Goal: Information Seeking & Learning: Learn about a topic

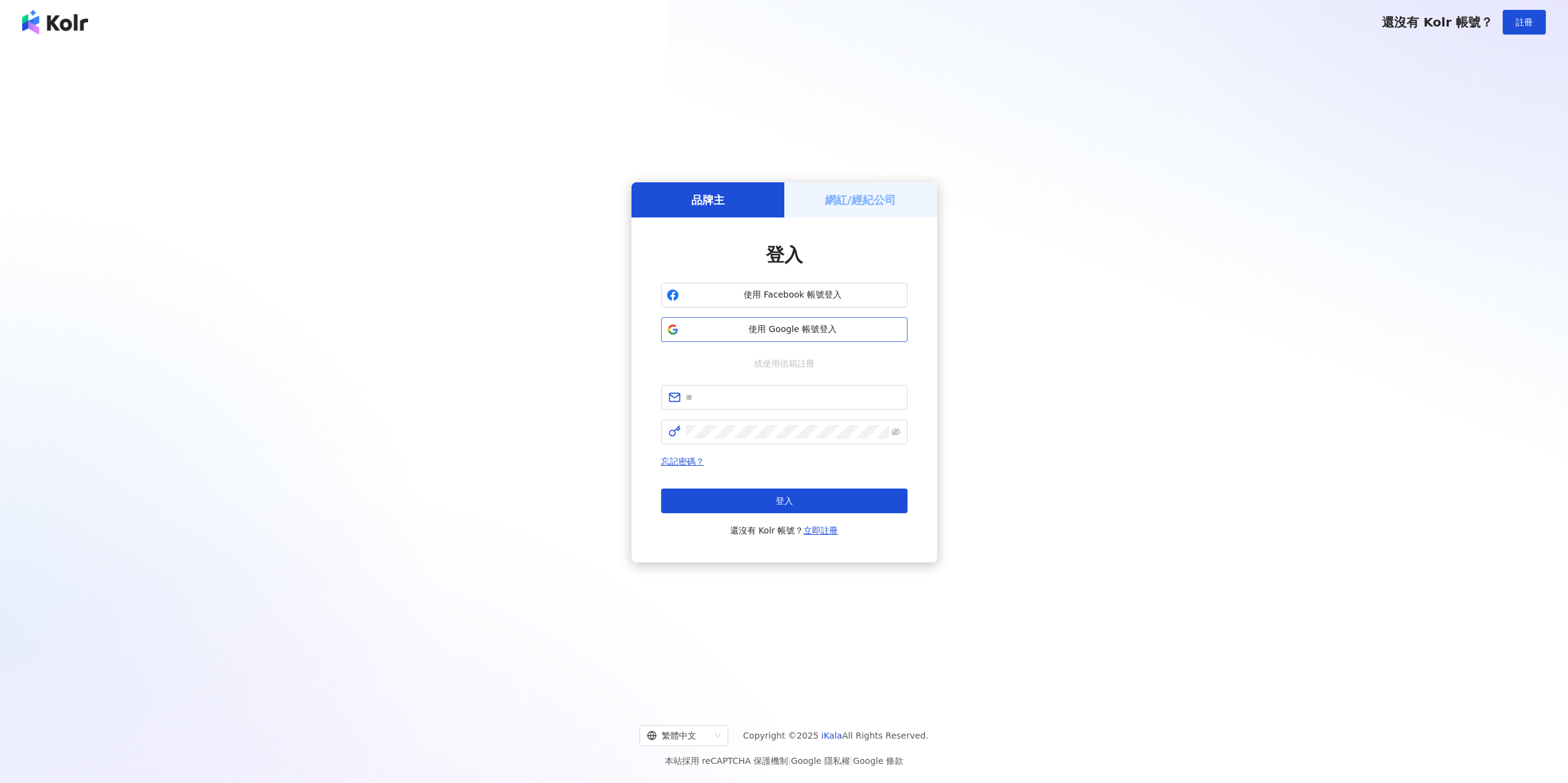
click at [789, 334] on span "使用 Google 帳號登入" at bounding box center [792, 329] width 218 height 12
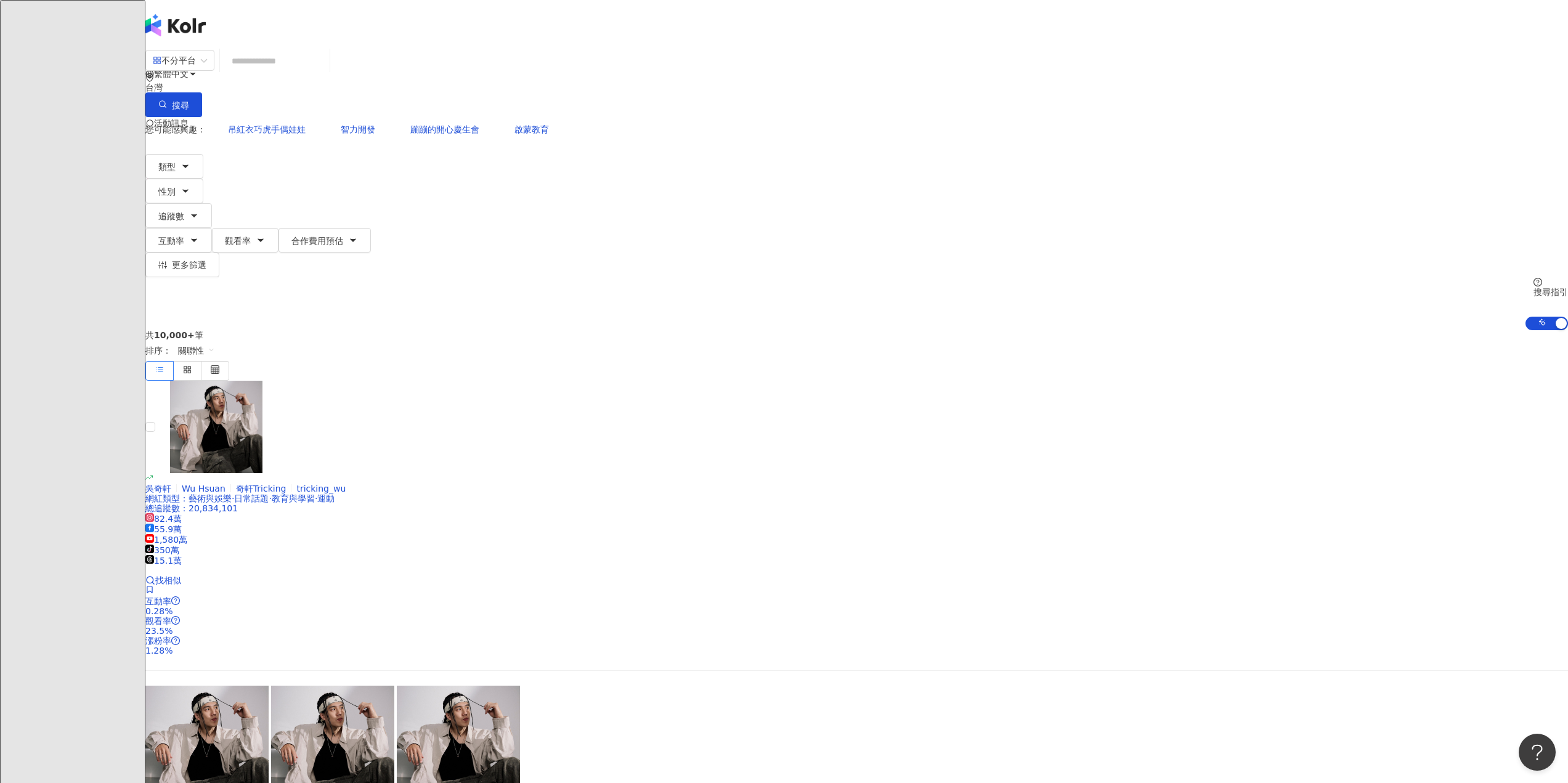
click at [325, 66] on input "search" at bounding box center [274, 61] width 100 height 23
type input "*"
click at [176, 162] on span "類型" at bounding box center [167, 167] width 18 height 10
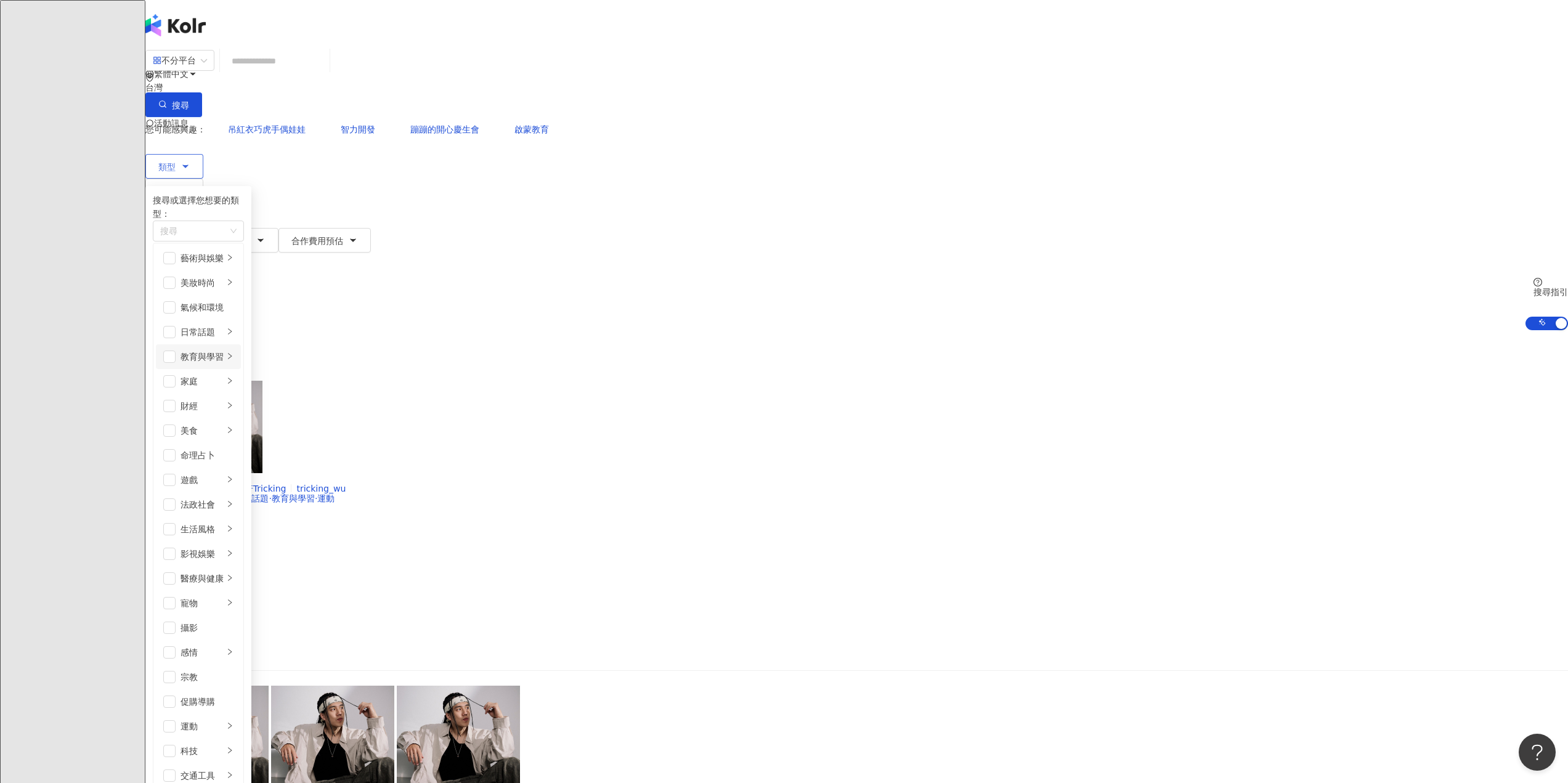
scroll to position [61, 0]
click at [223, 374] on div "家庭" at bounding box center [201, 381] width 43 height 14
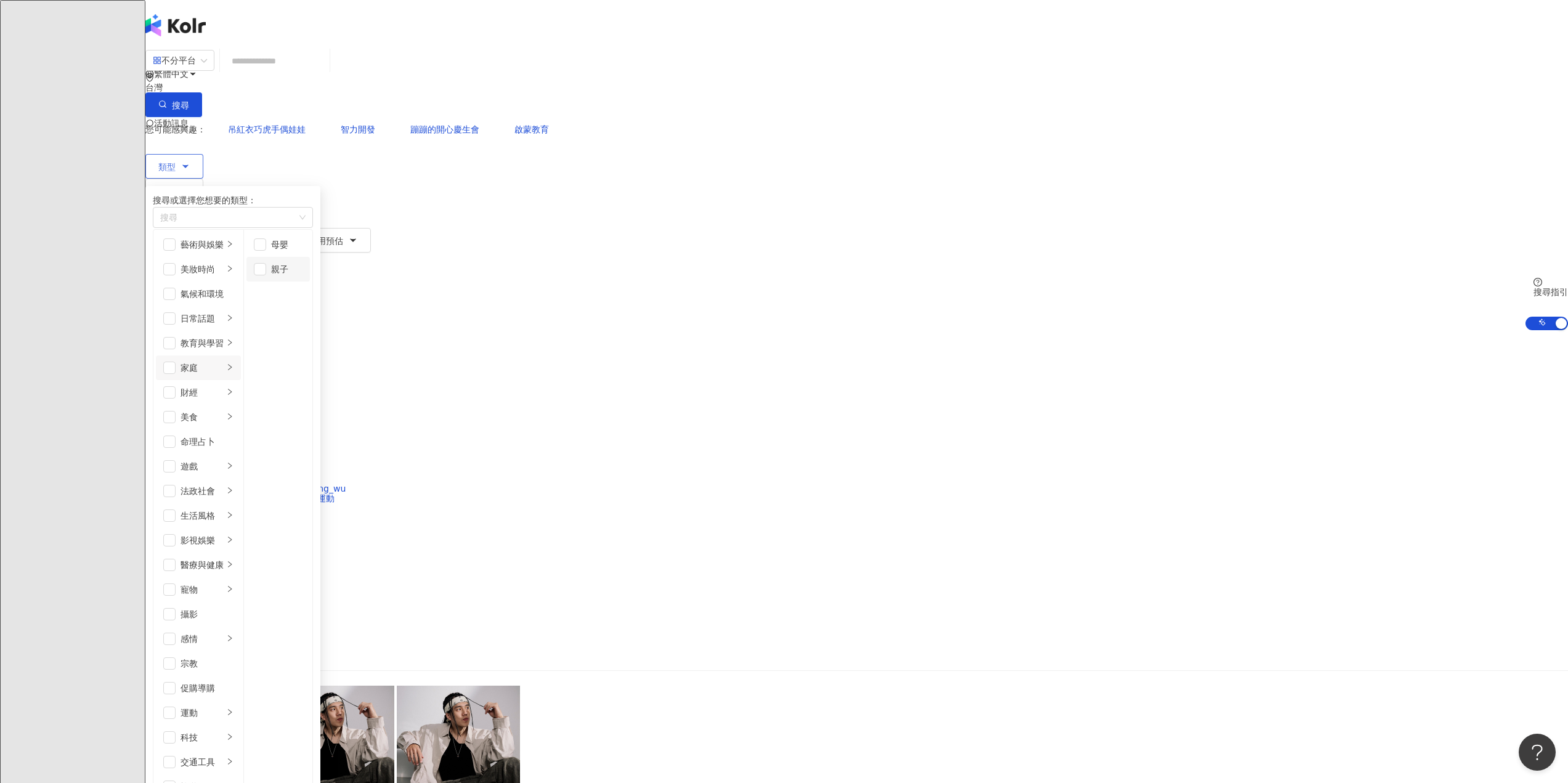
click at [303, 274] on div "親子" at bounding box center [287, 269] width 31 height 14
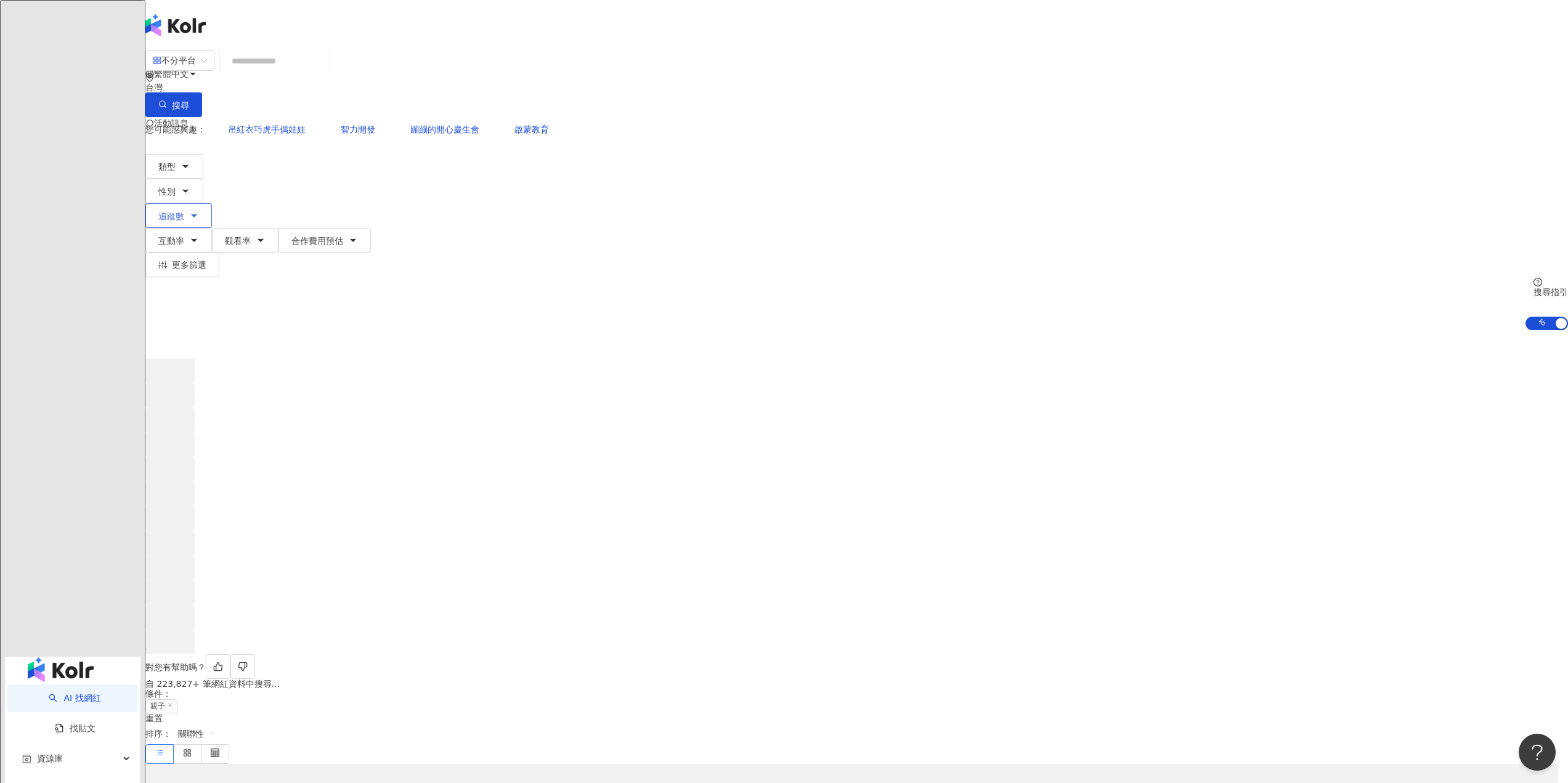
click at [184, 212] on span "追蹤數" at bounding box center [171, 217] width 26 height 10
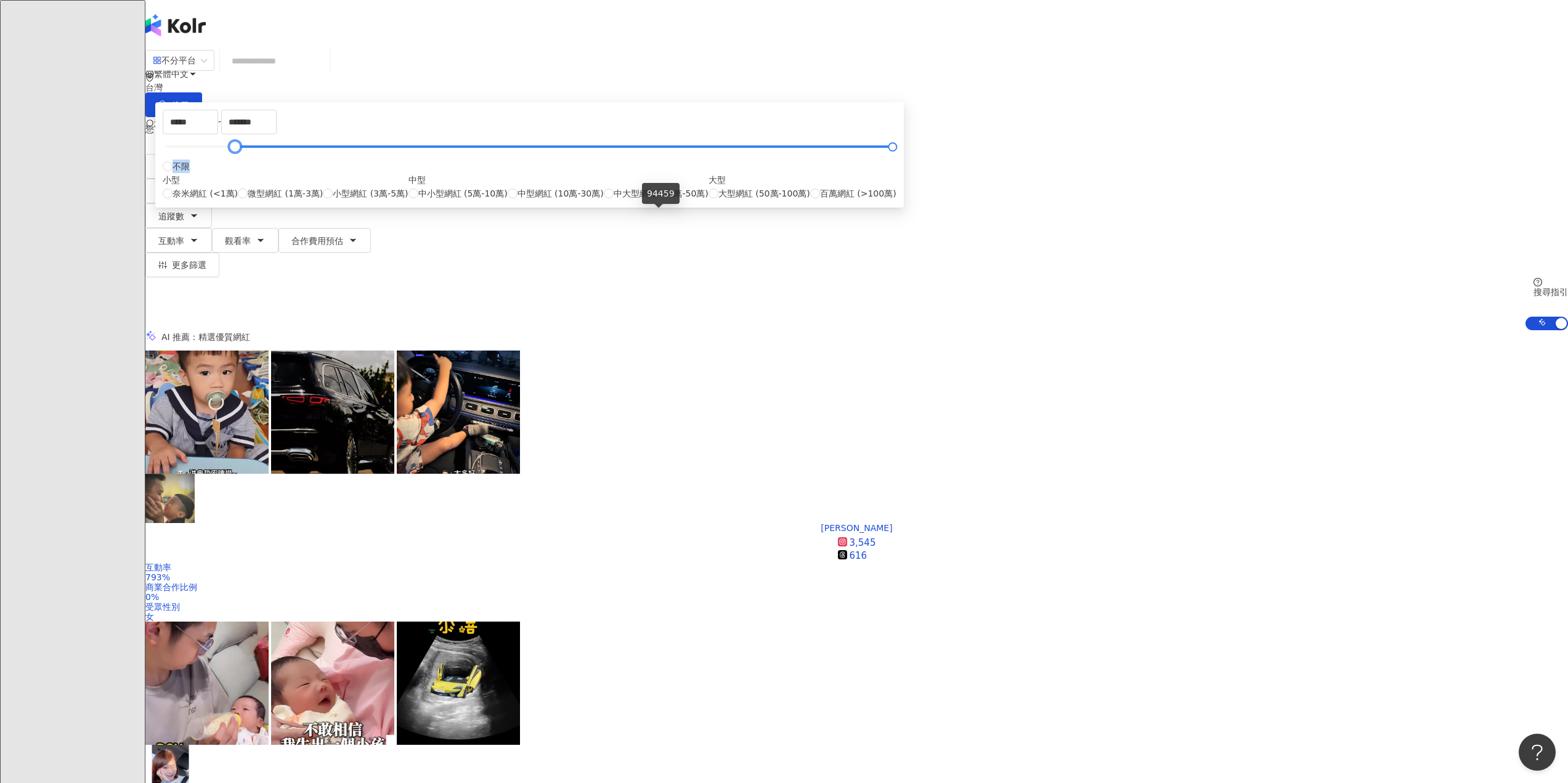
drag, startPoint x: 635, startPoint y: 215, endPoint x: 665, endPoint y: 224, distance: 31.3
click at [665, 200] on div "***** - ******* 不限 小型 奈米網紅 (<1萬) 微型網紅 (1萬-3萬) 小型網紅 (3萬-5萬) 中型 中小型網紅 (5萬-10萬) 中型…" at bounding box center [530, 155] width 734 height 90
click at [217, 134] on input "*****" at bounding box center [190, 122] width 54 height 23
drag, startPoint x: 675, startPoint y: 190, endPoint x: 571, endPoint y: 180, distance: 104.5
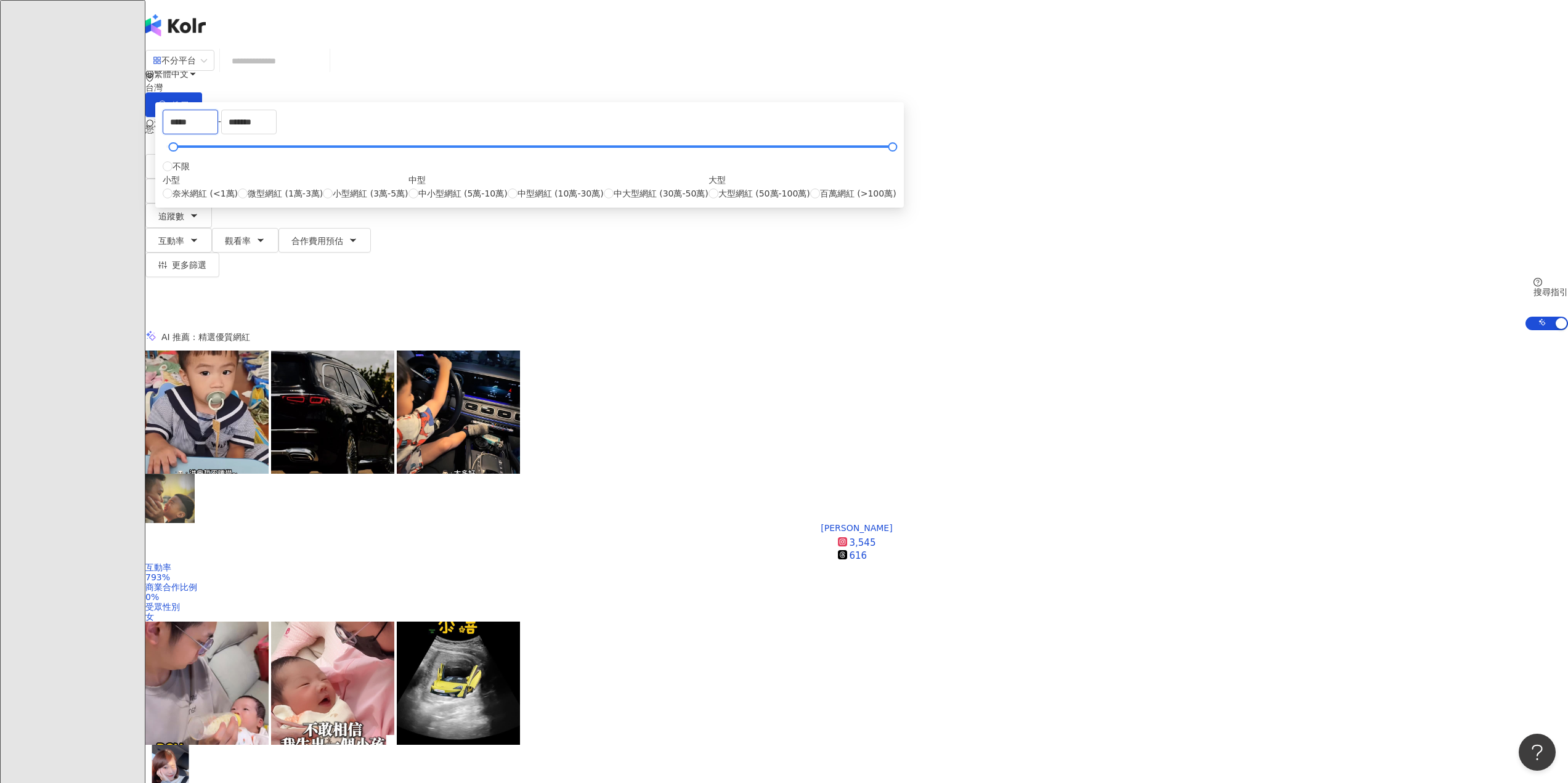
type input "*****"
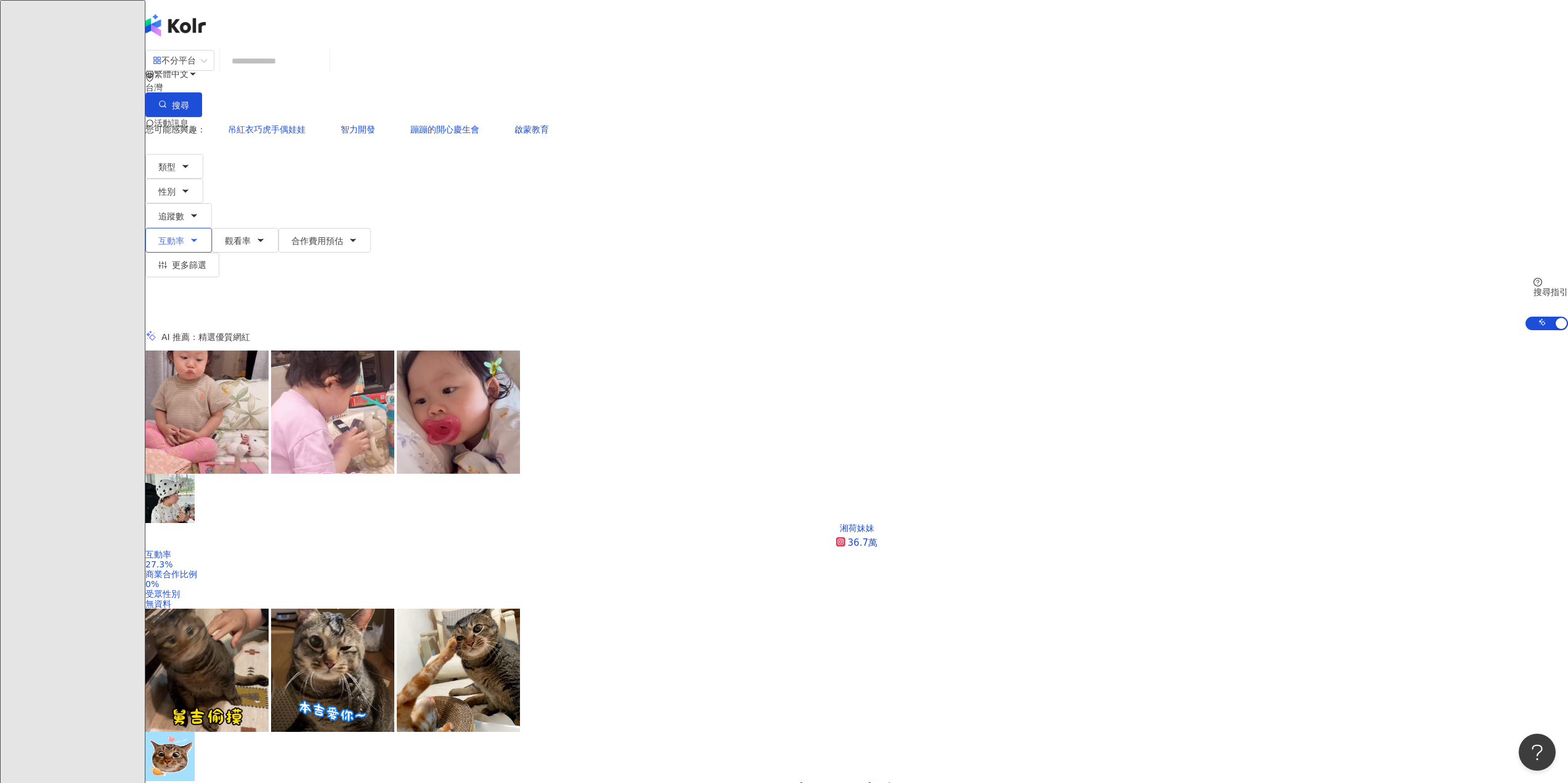
click at [212, 228] on button "互動率" at bounding box center [178, 240] width 66 height 25
click at [447, 128] on input "number" at bounding box center [345, 122] width 204 height 14
type input "*"
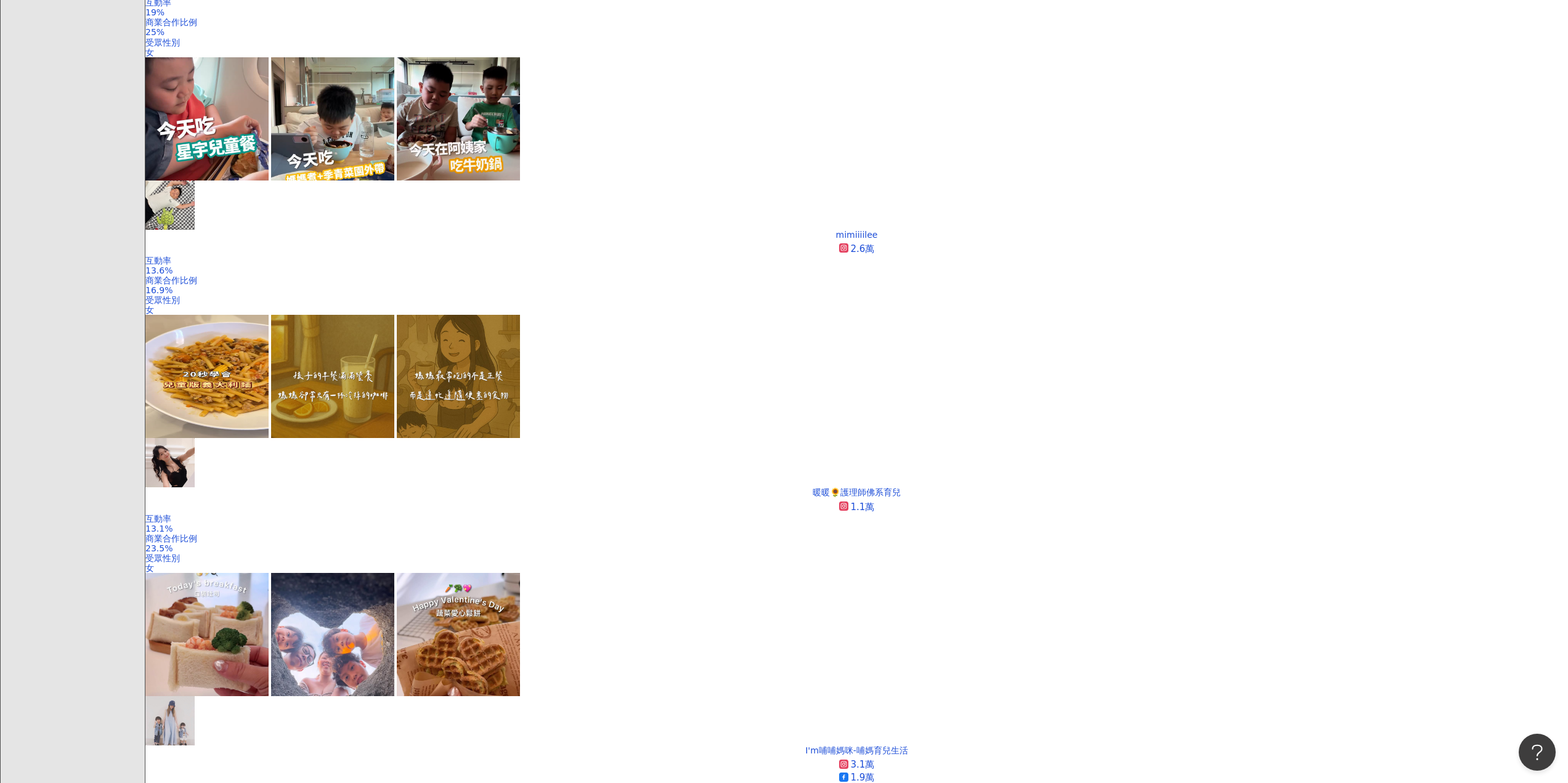
scroll to position [1664, 0]
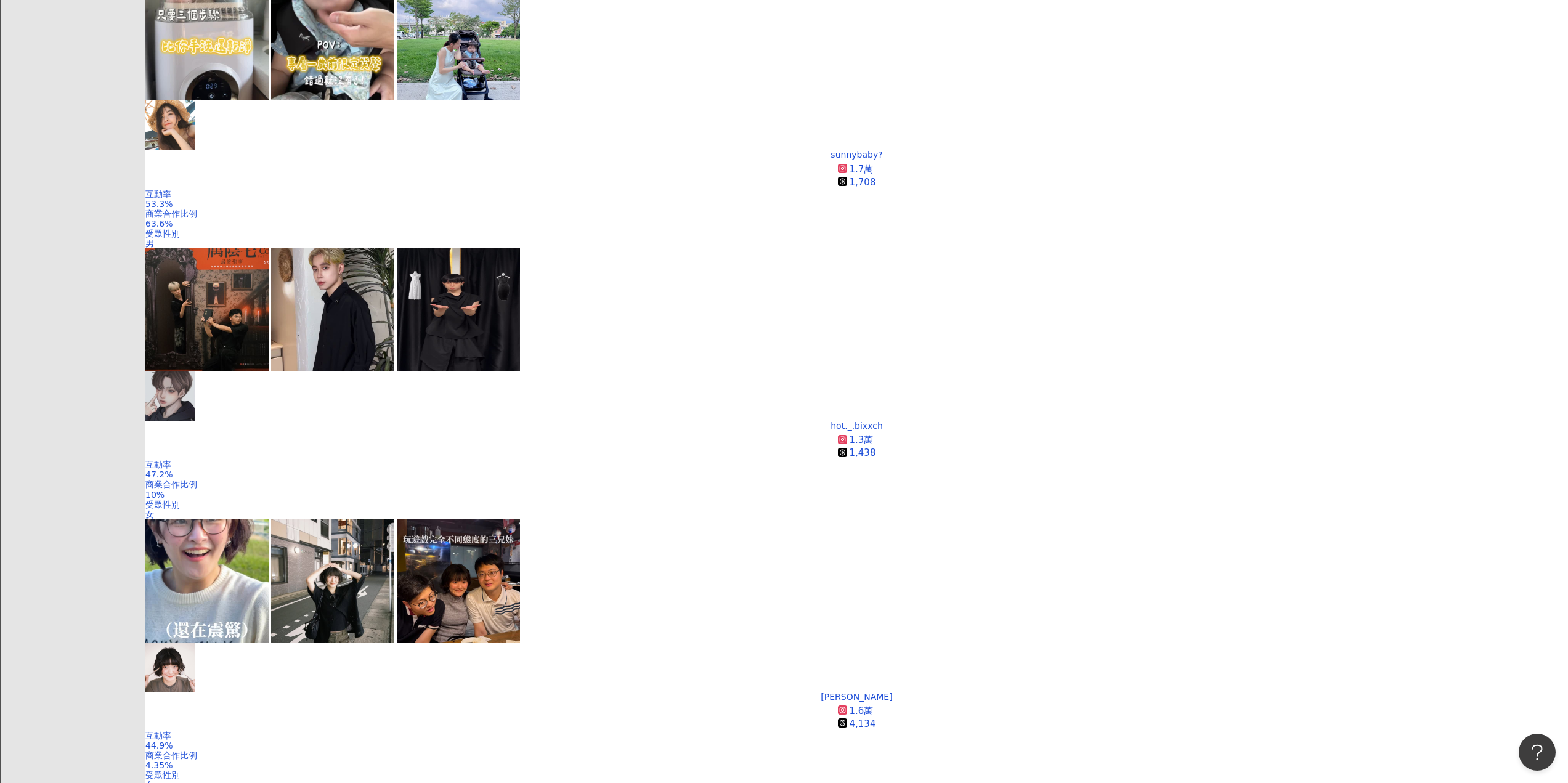
scroll to position [370, 0]
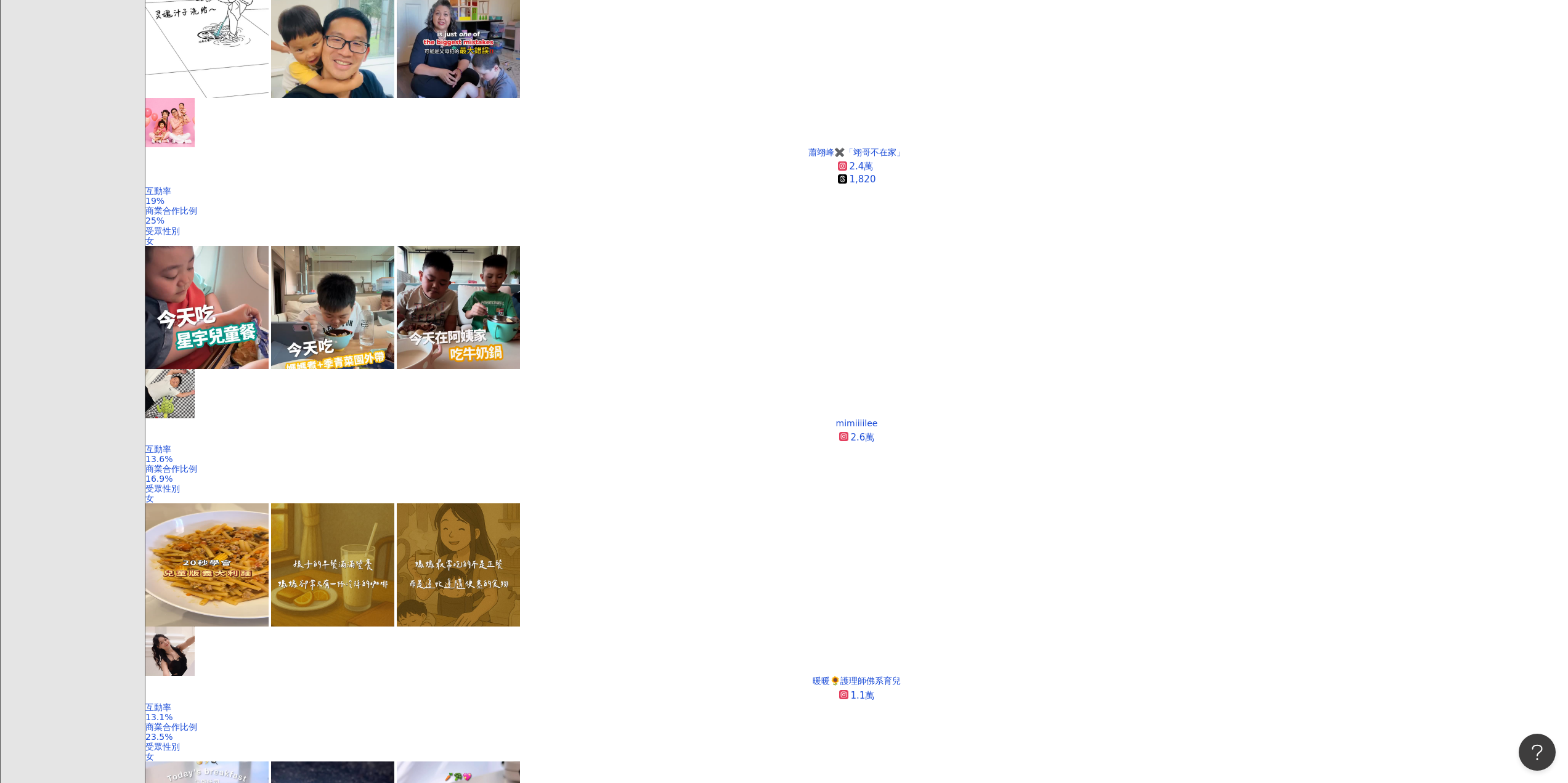
scroll to position [2085, 0]
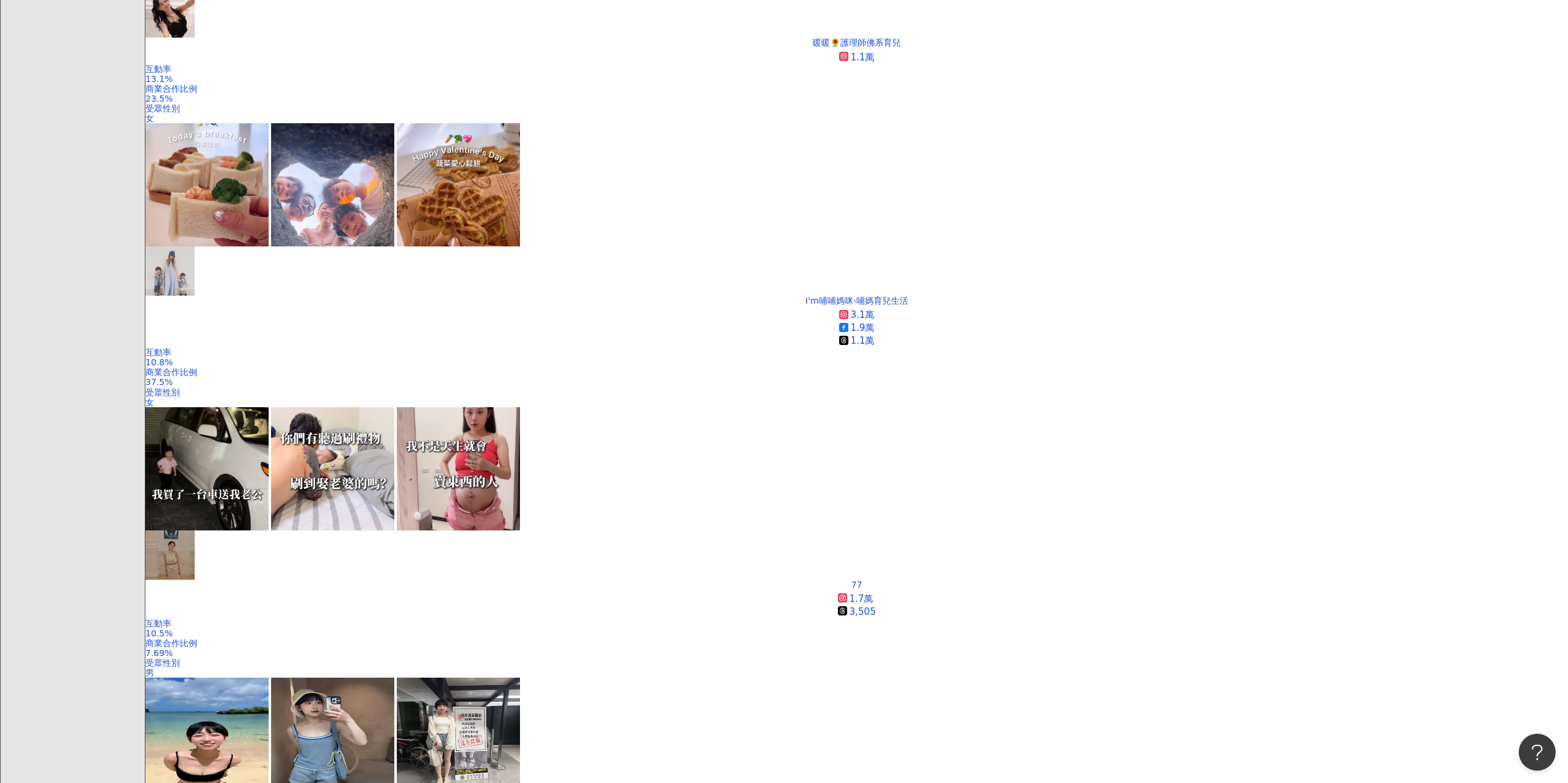
drag, startPoint x: 718, startPoint y: 582, endPoint x: 698, endPoint y: 578, distance: 20.4
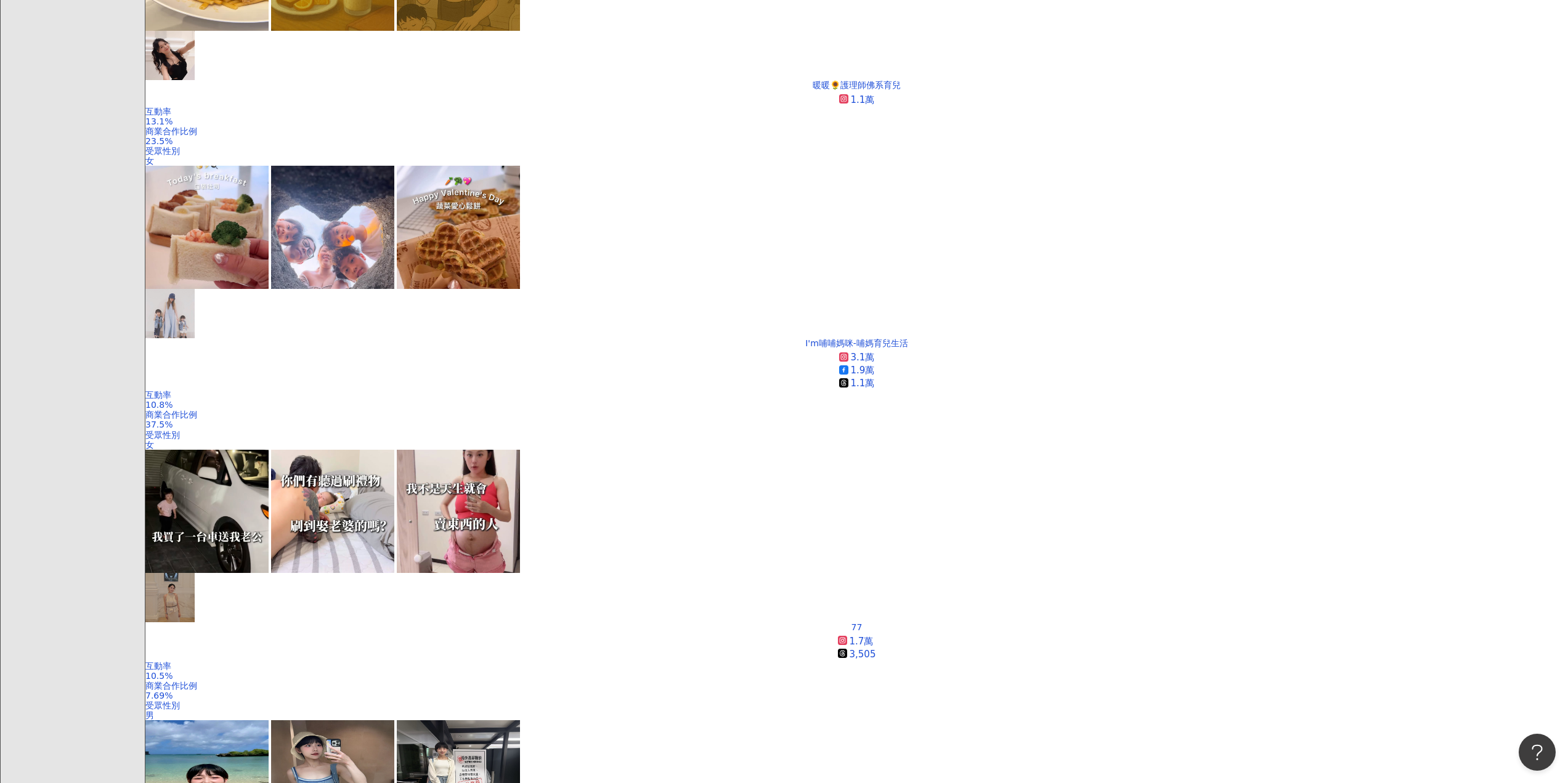
scroll to position [2024, 0]
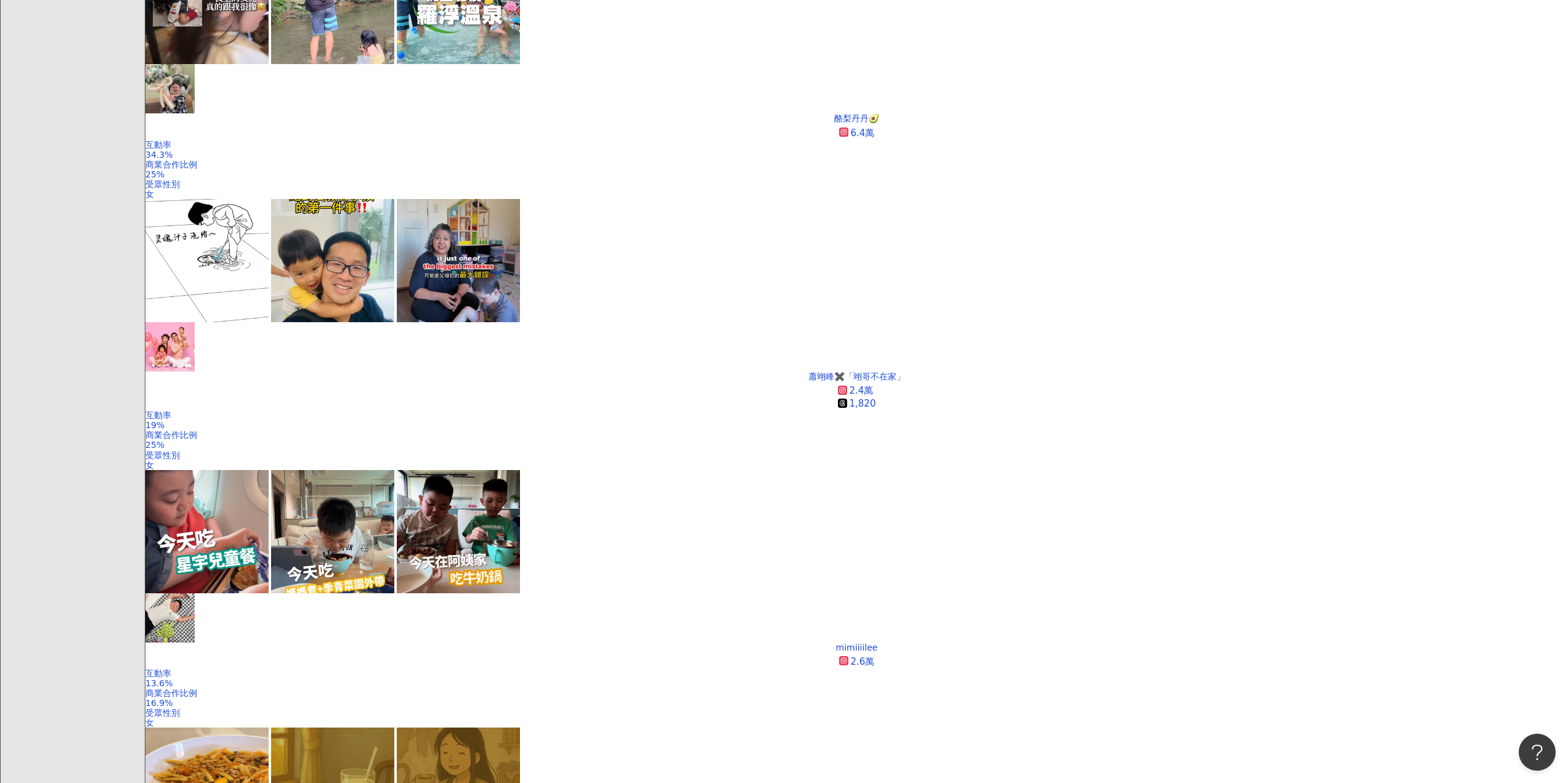
scroll to position [2085, 0]
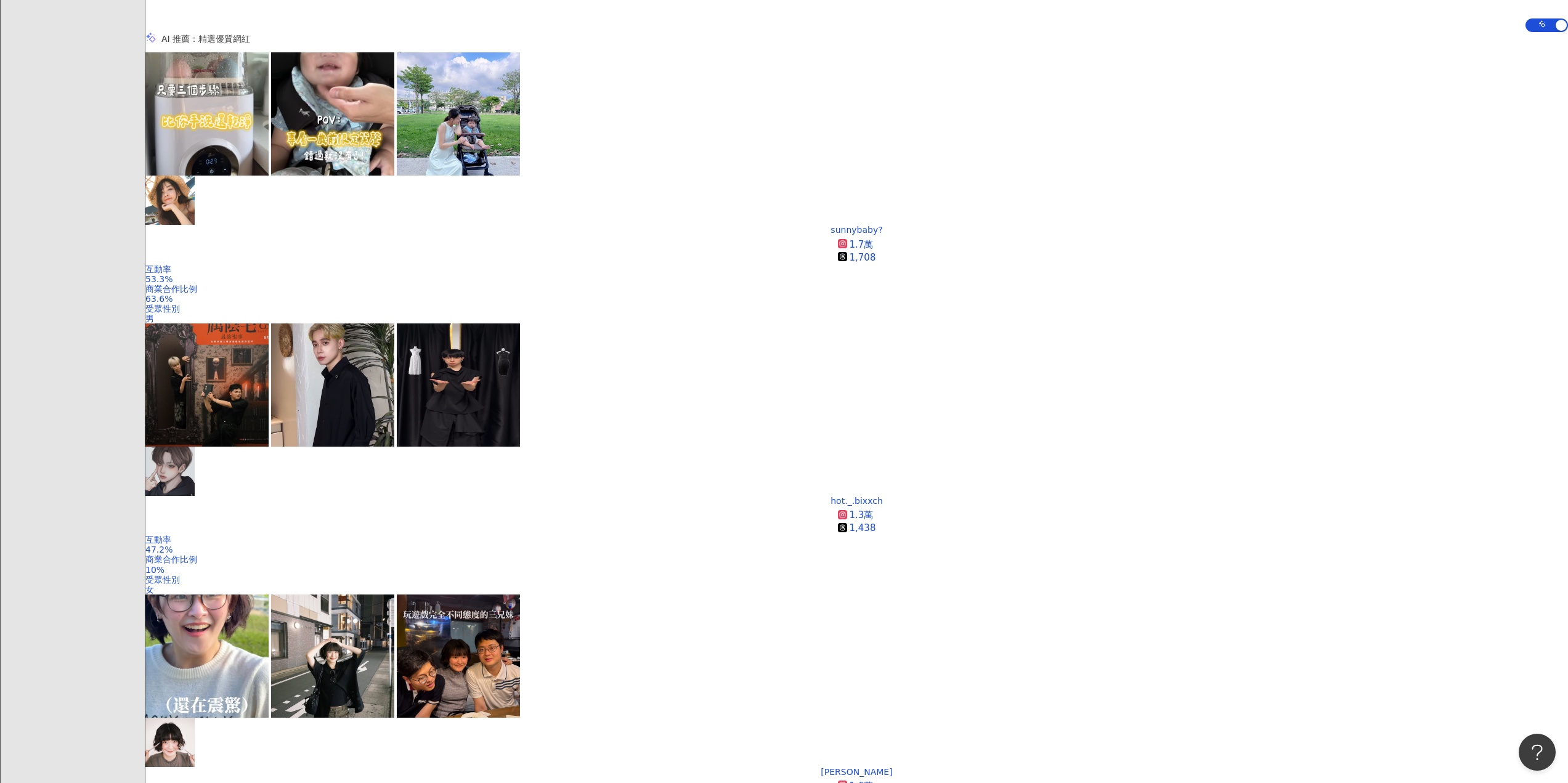
scroll to position [544, 0]
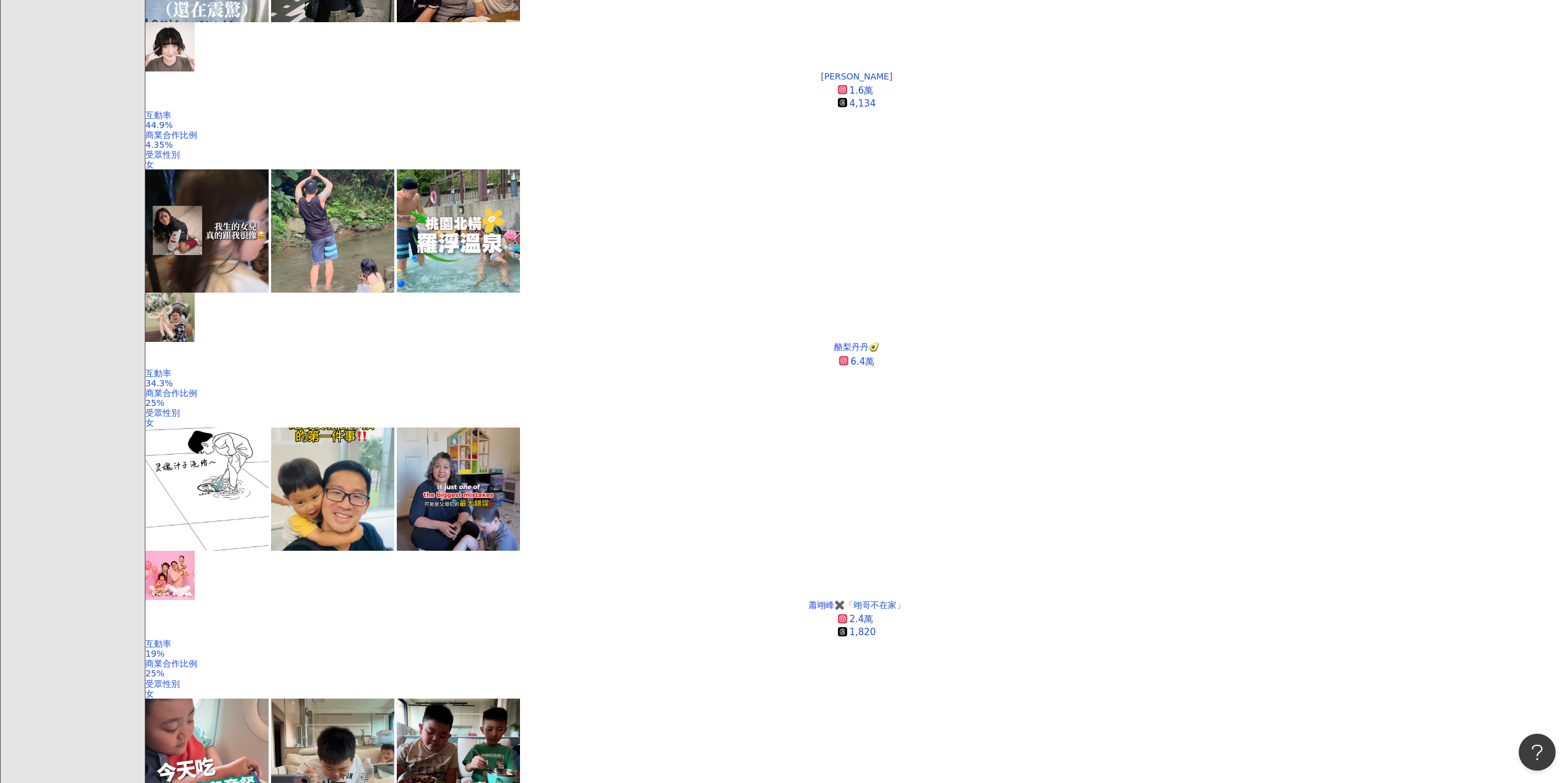
scroll to position [1099, 0]
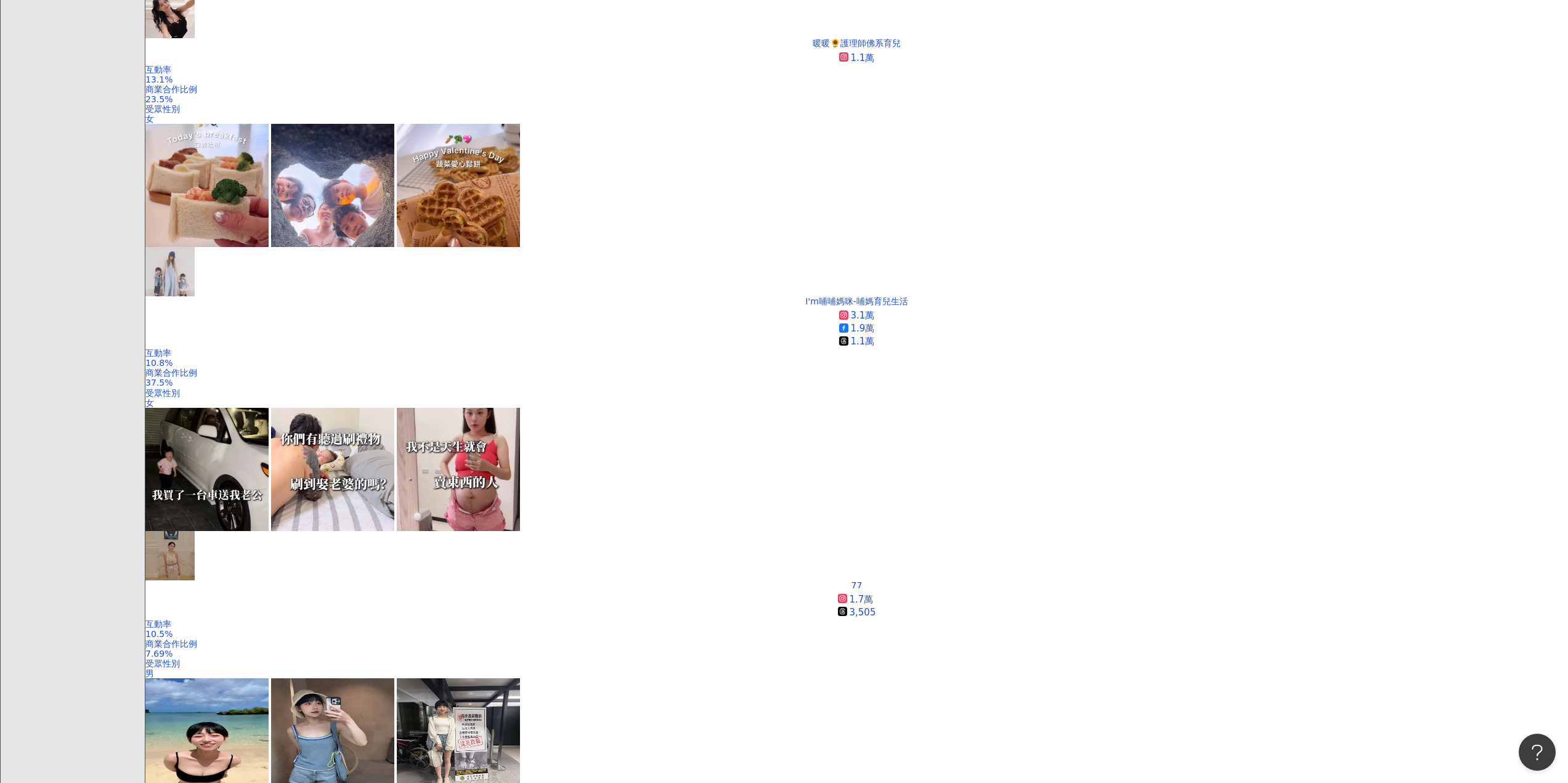
scroll to position [2085, 0]
drag, startPoint x: 568, startPoint y: 444, endPoint x: 907, endPoint y: 559, distance: 358.0
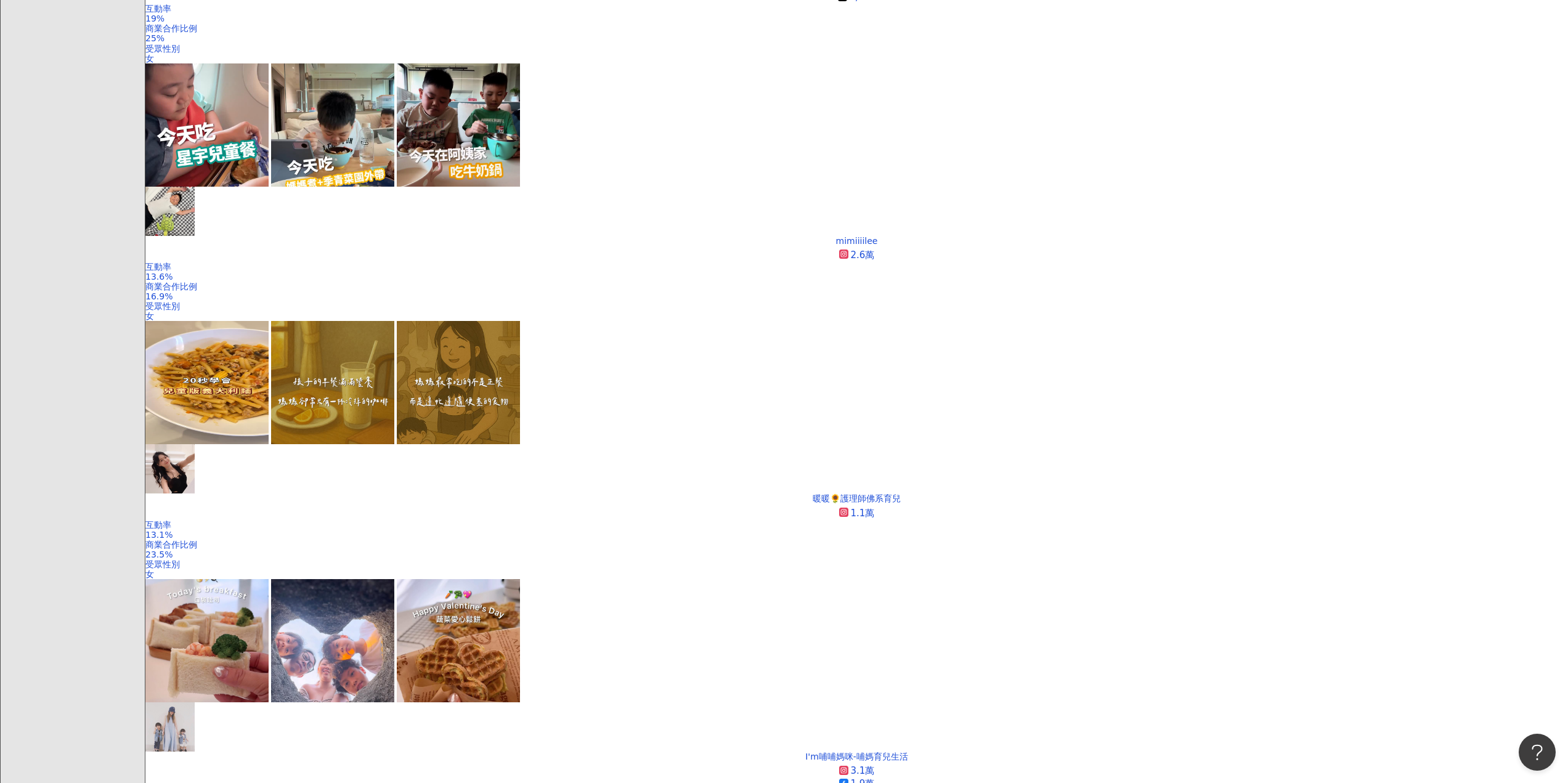
scroll to position [1628, 0]
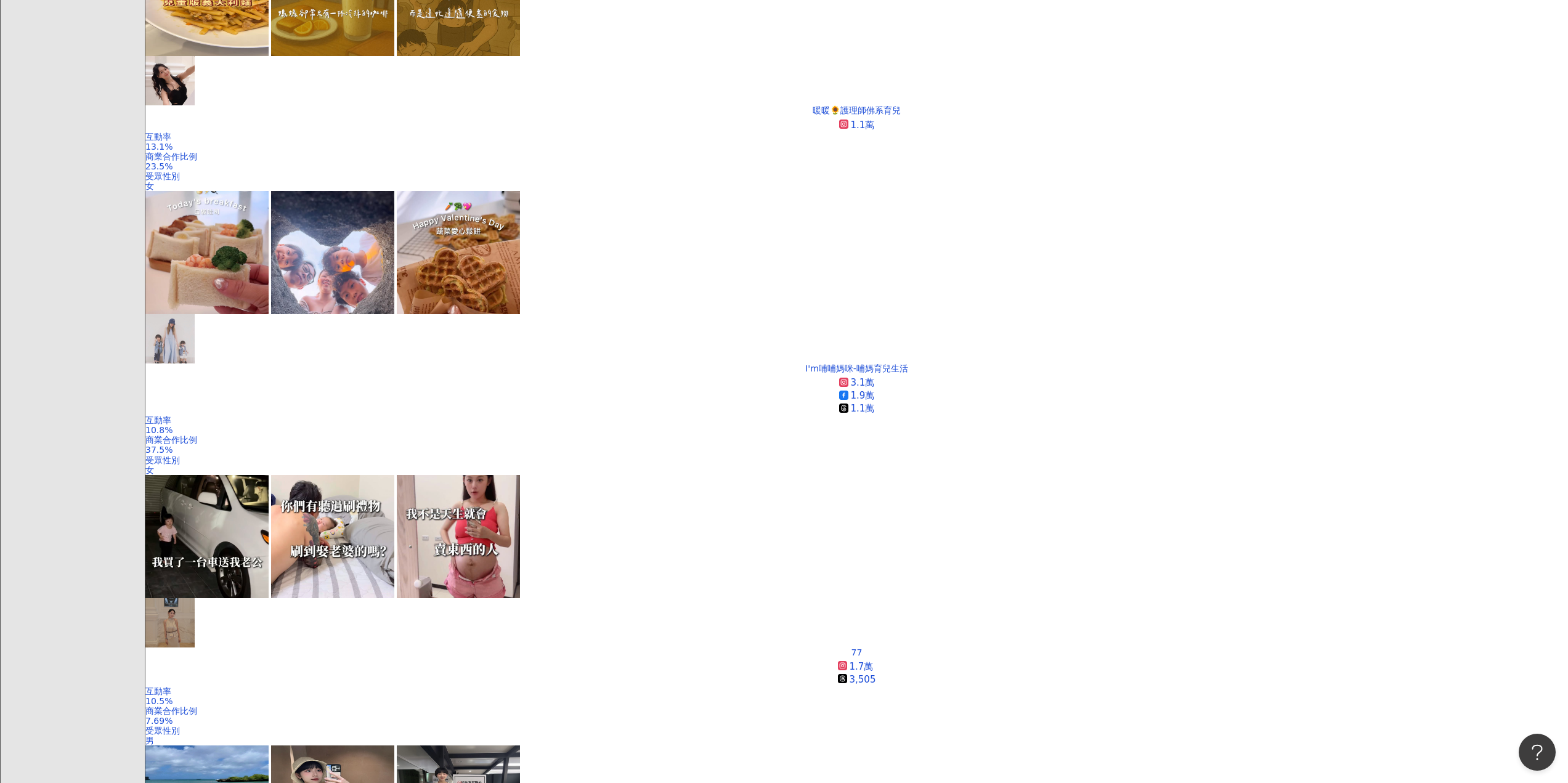
scroll to position [2121, 0]
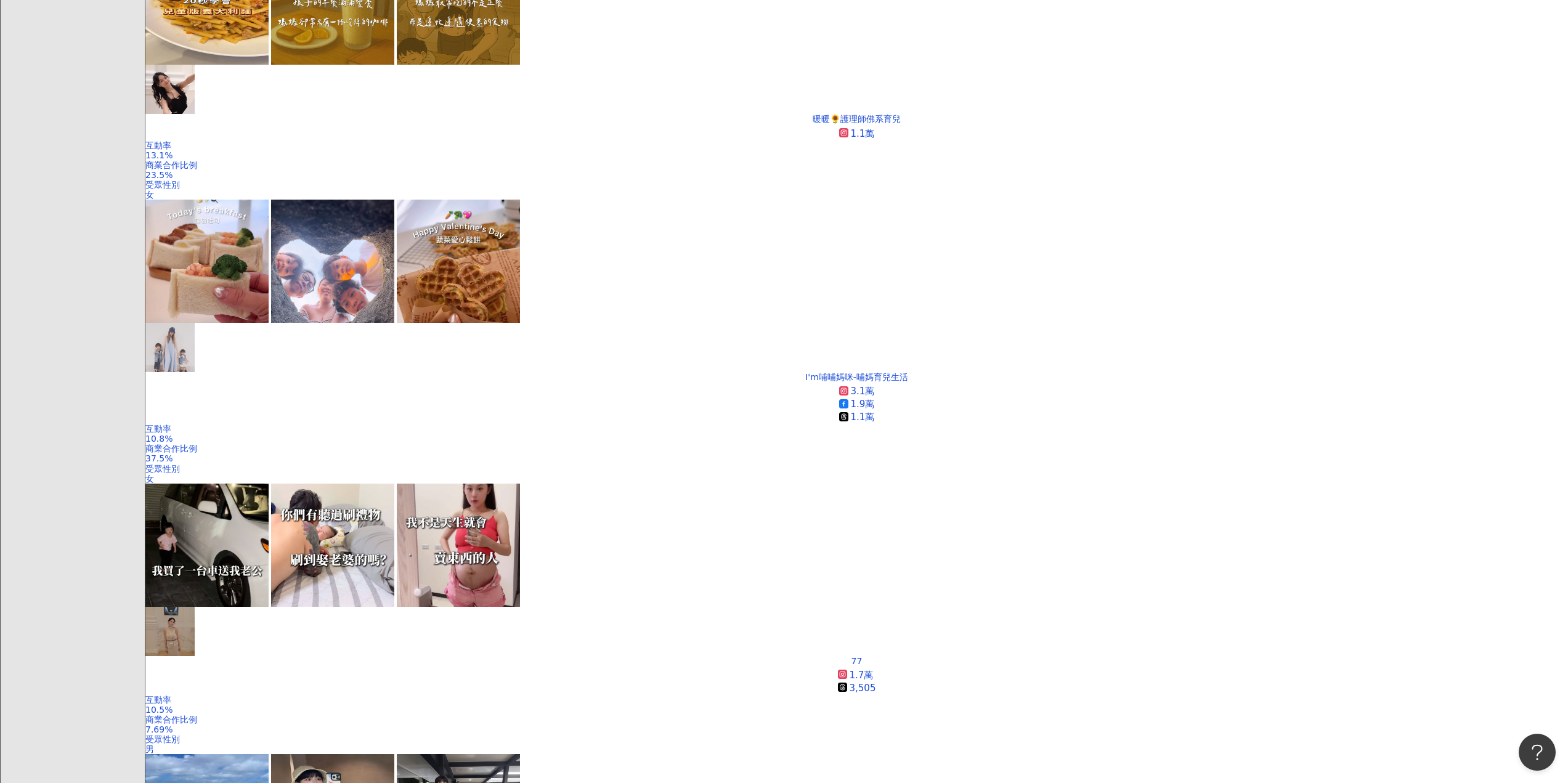
scroll to position [2085, 0]
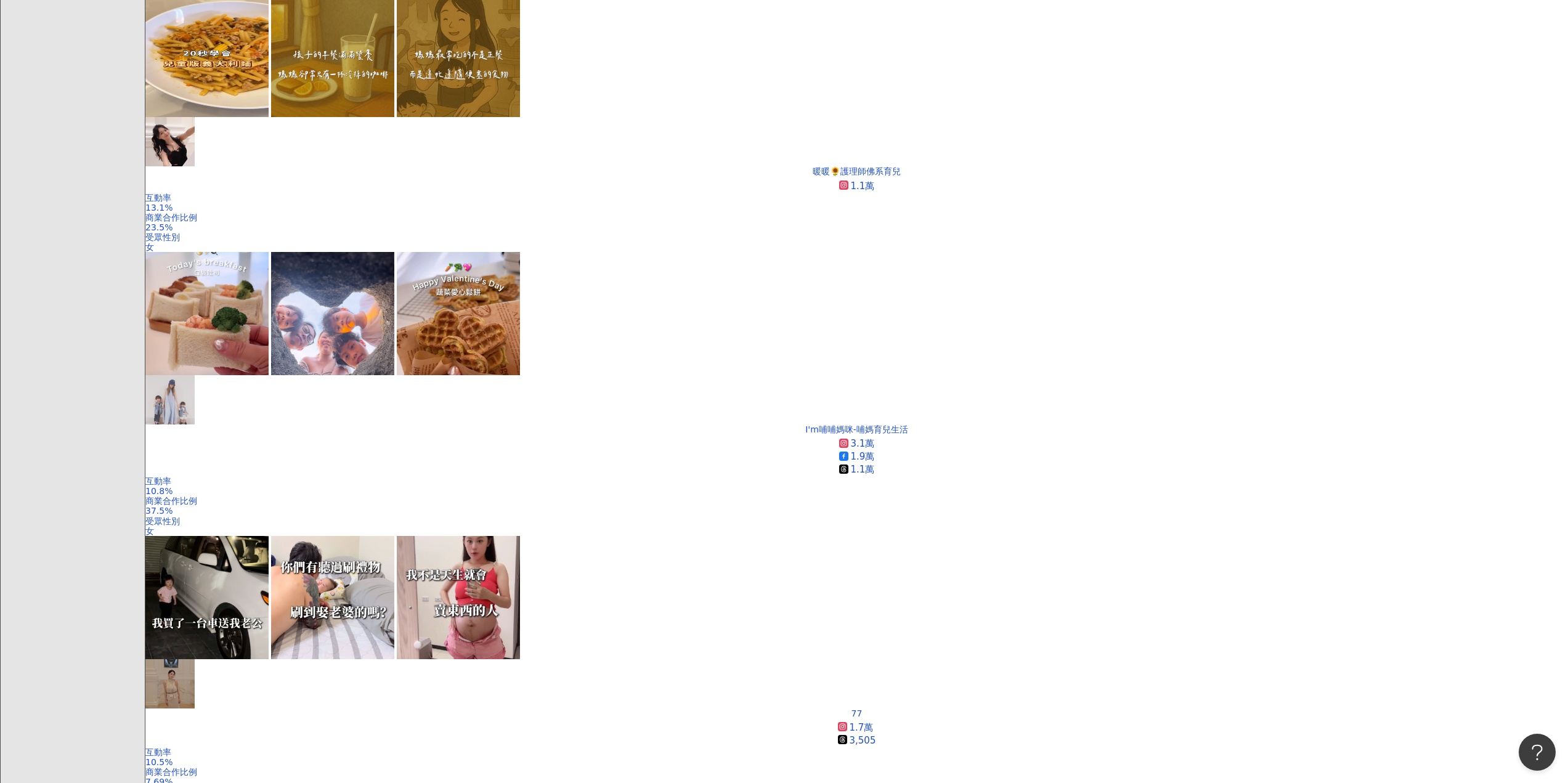
scroll to position [1962, 0]
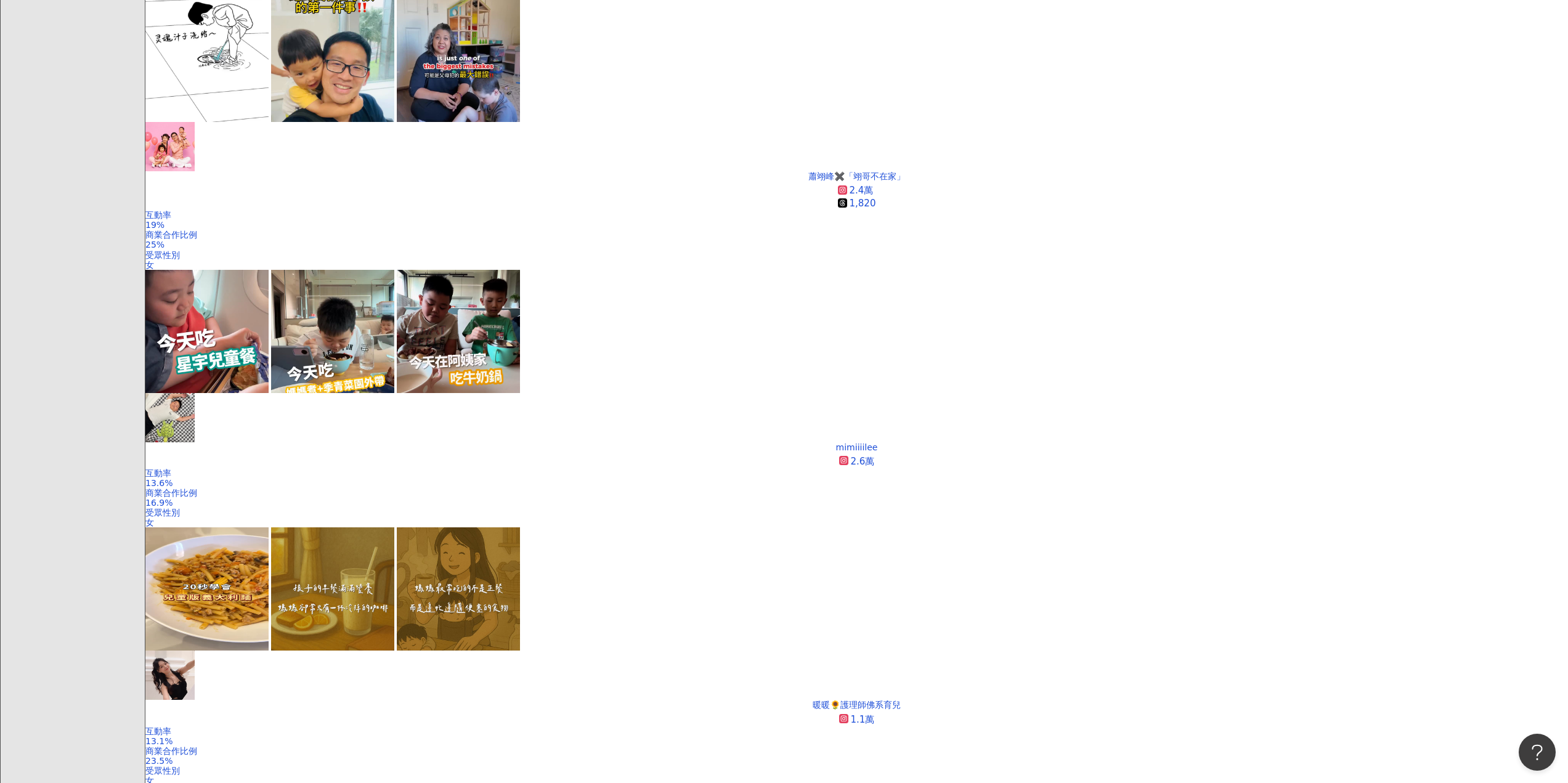
scroll to position [1411, 0]
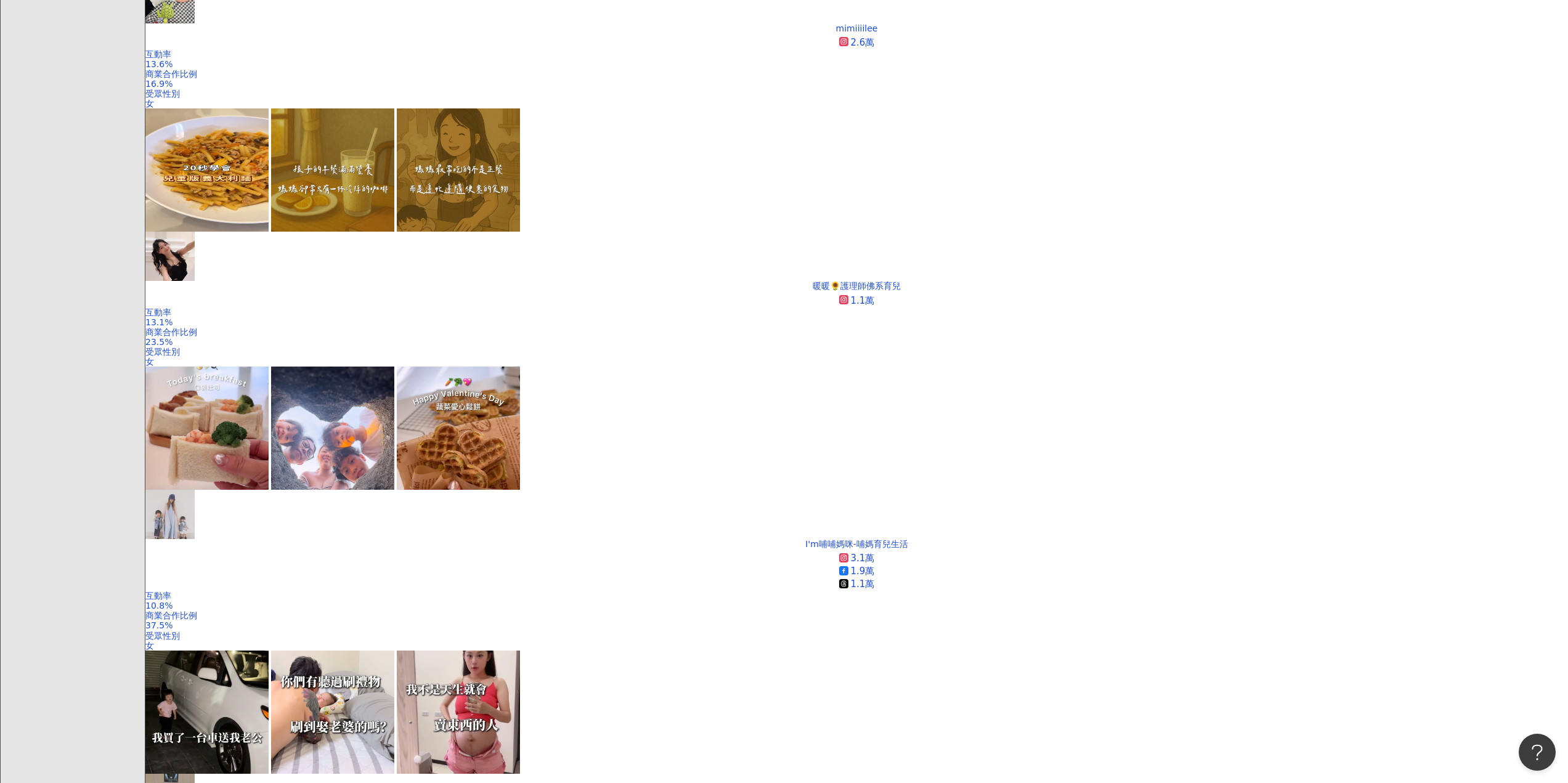
scroll to position [2088, 0]
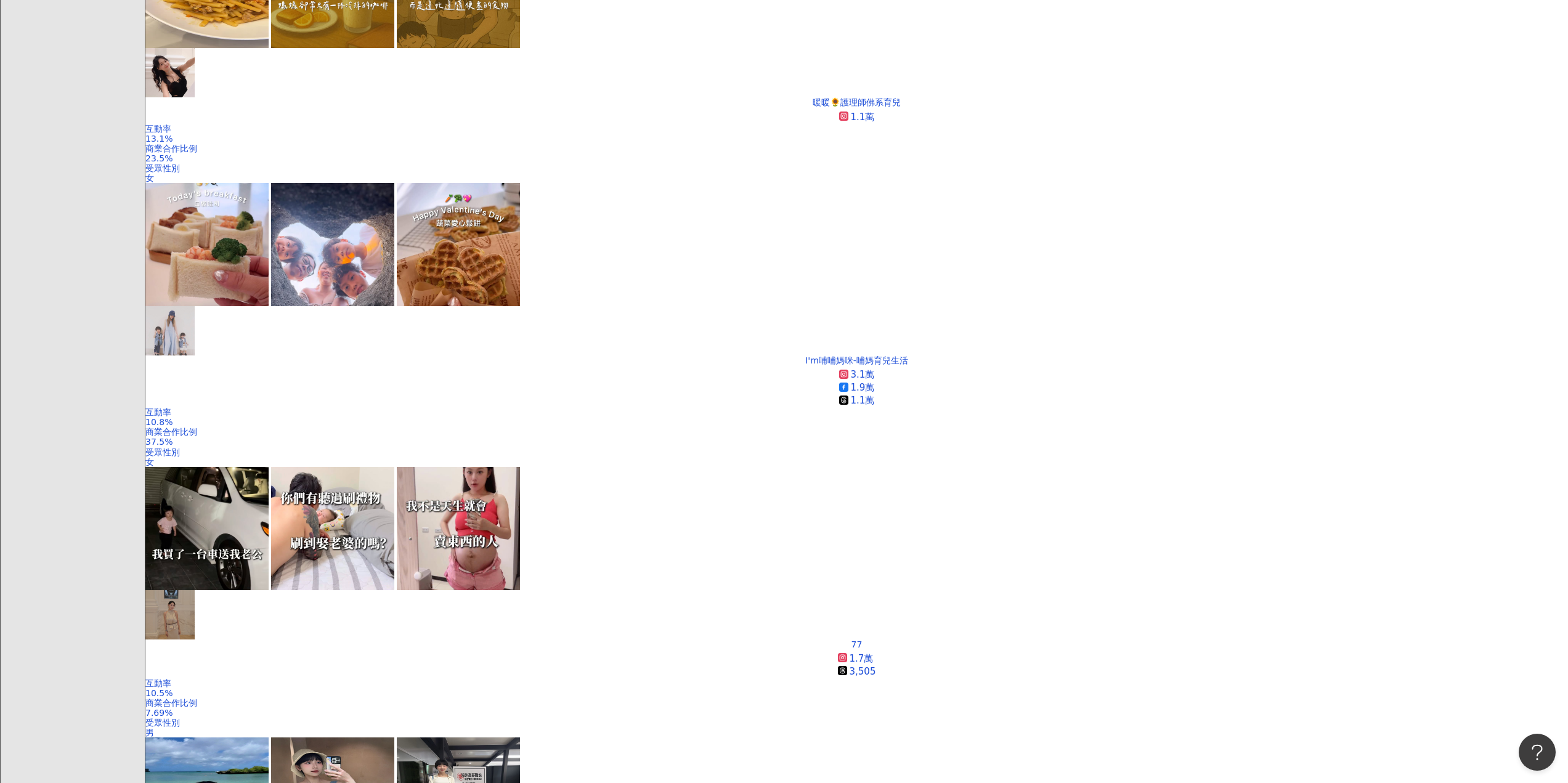
scroll to position [2085, 0]
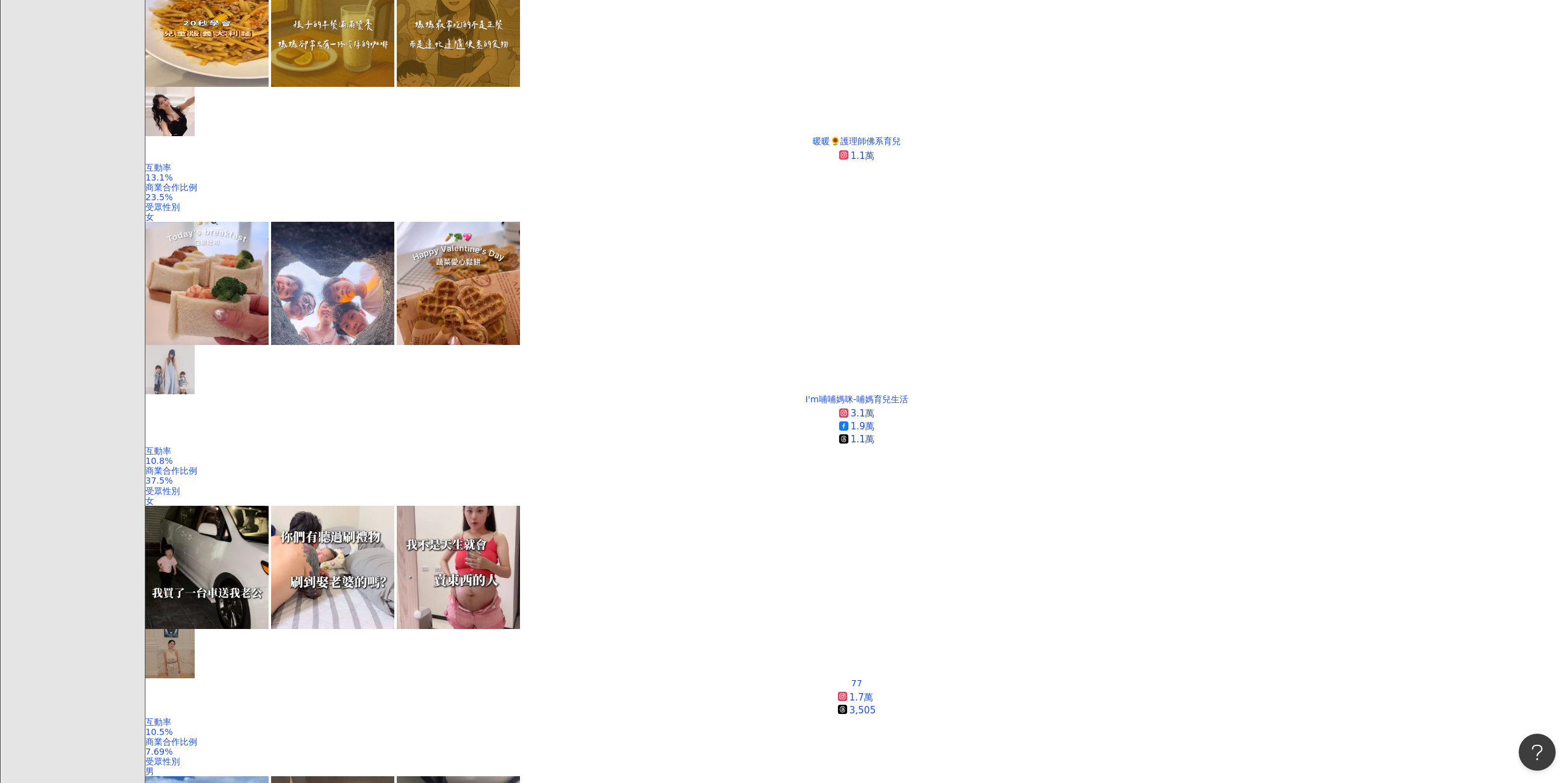
scroll to position [1989, 0]
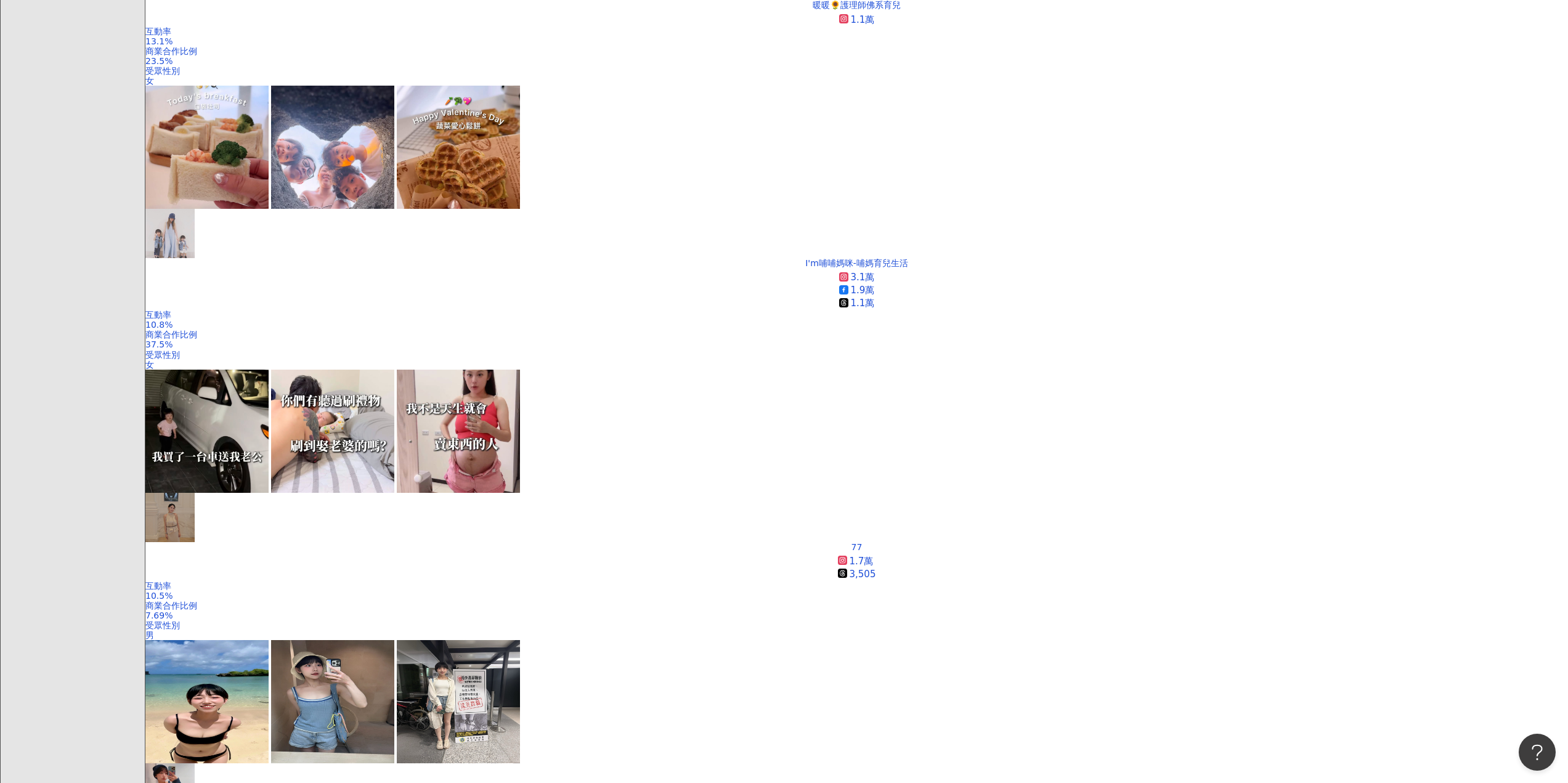
scroll to position [2128, 0]
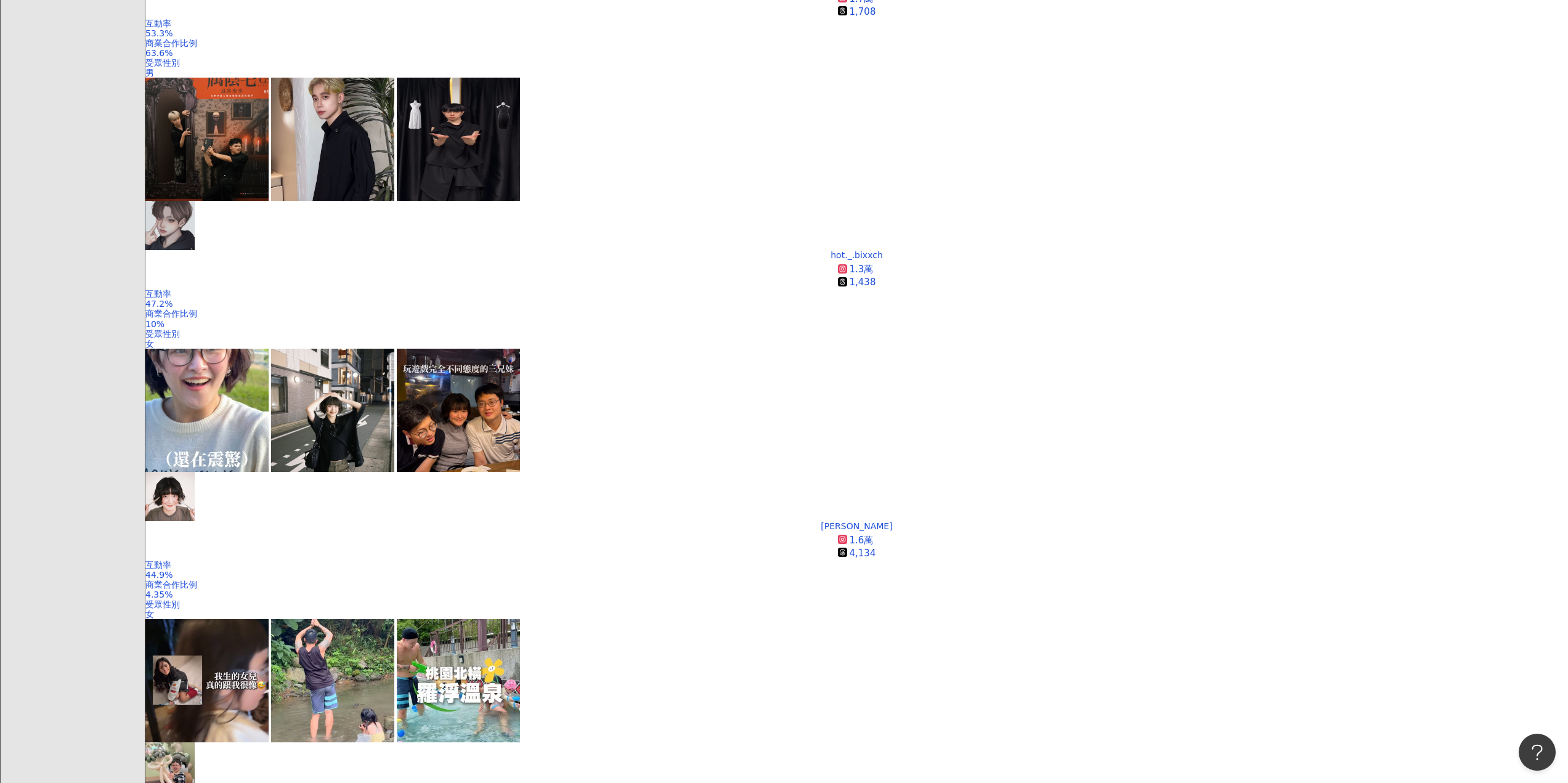
scroll to position [668, 0]
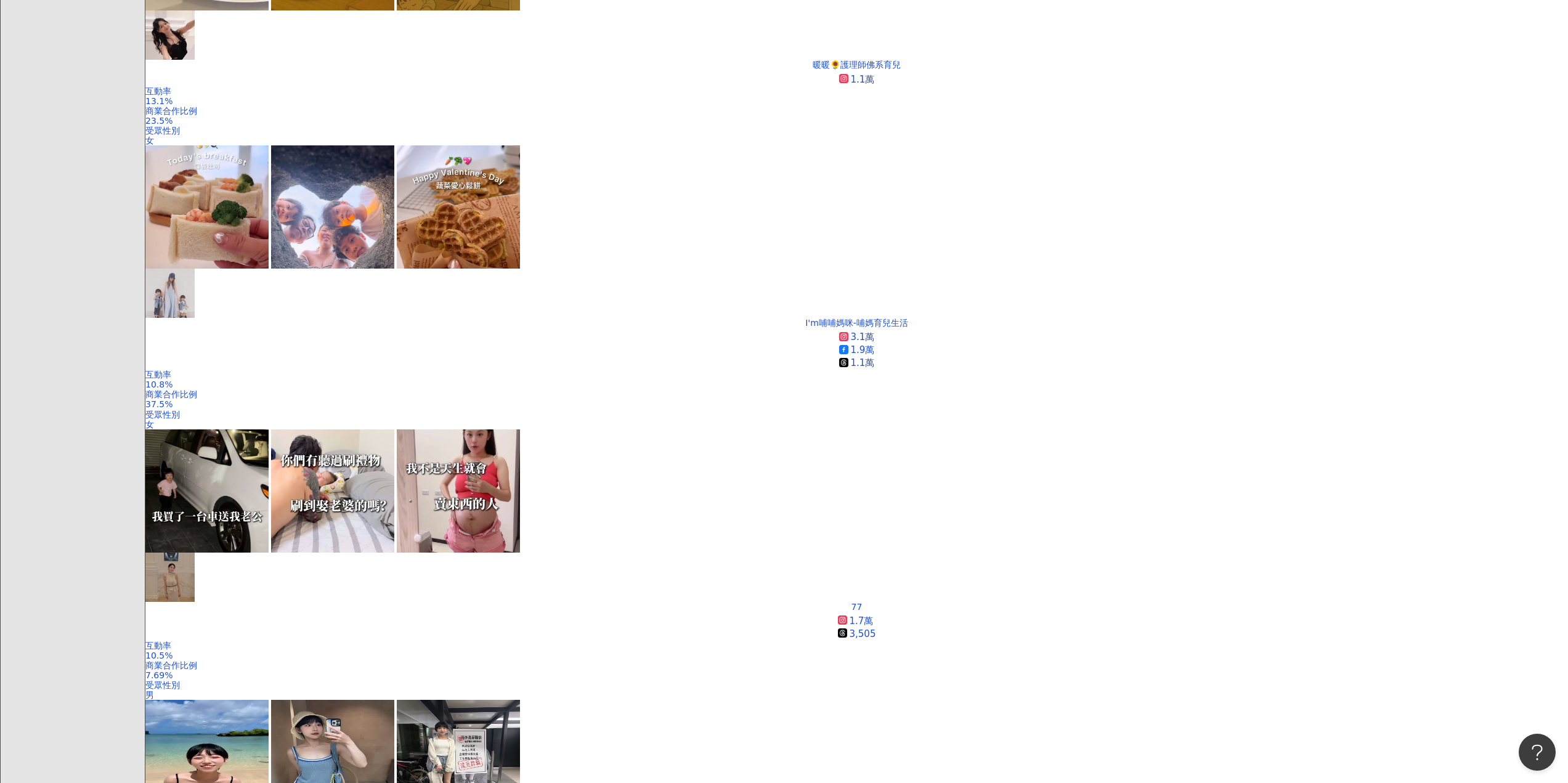
scroll to position [2085, 0]
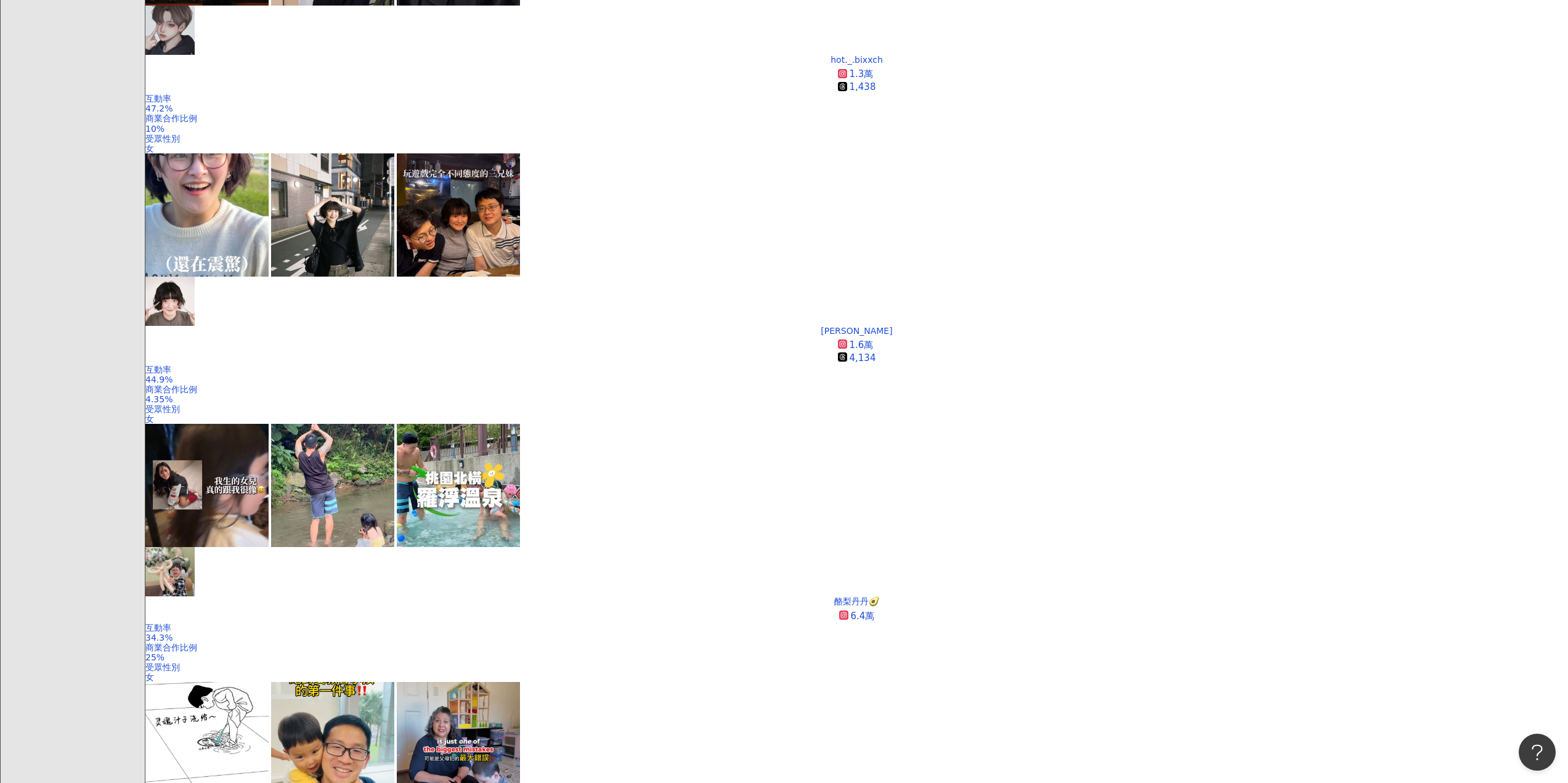
scroll to position [2112, 0]
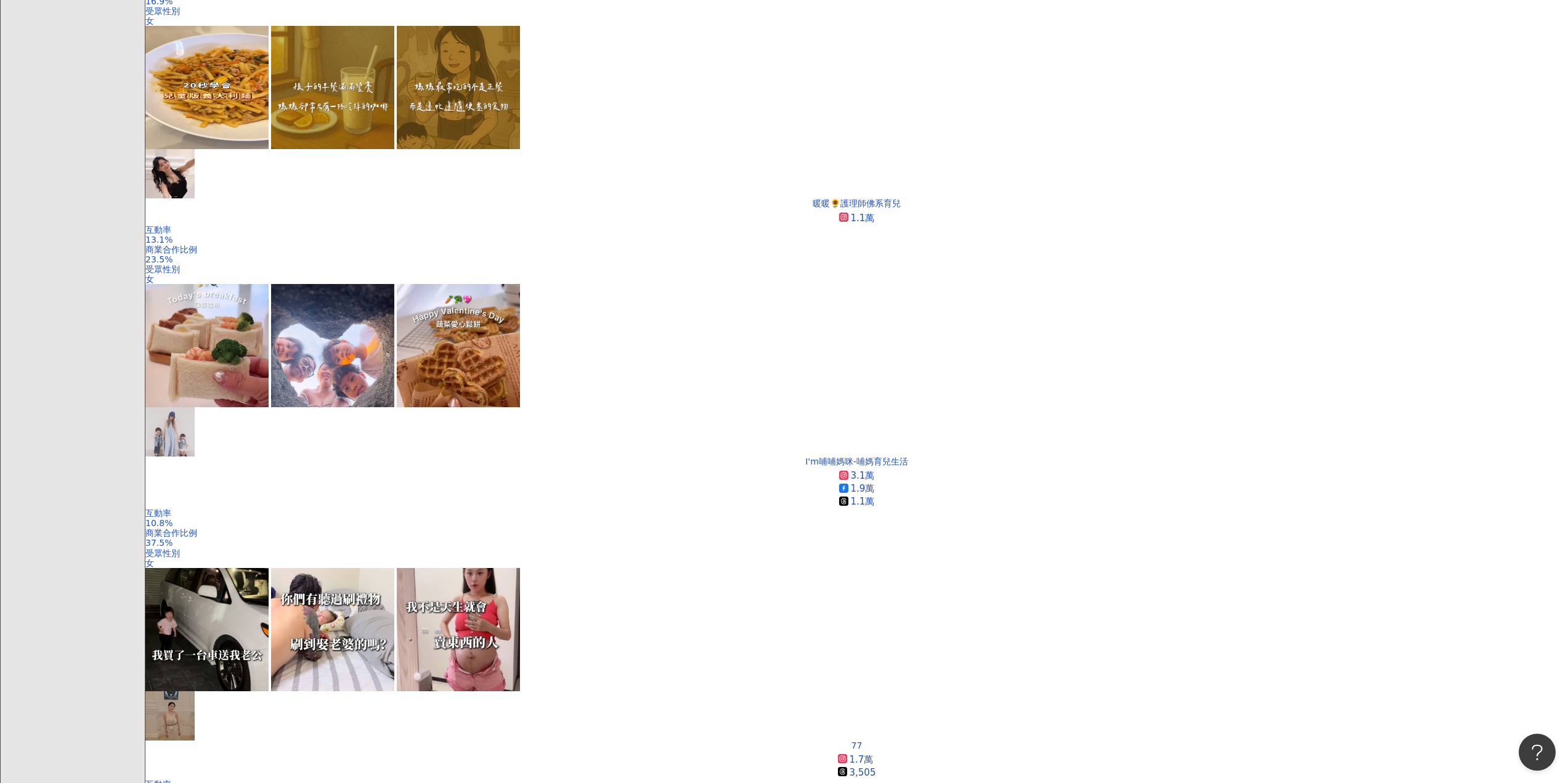
scroll to position [2085, 0]
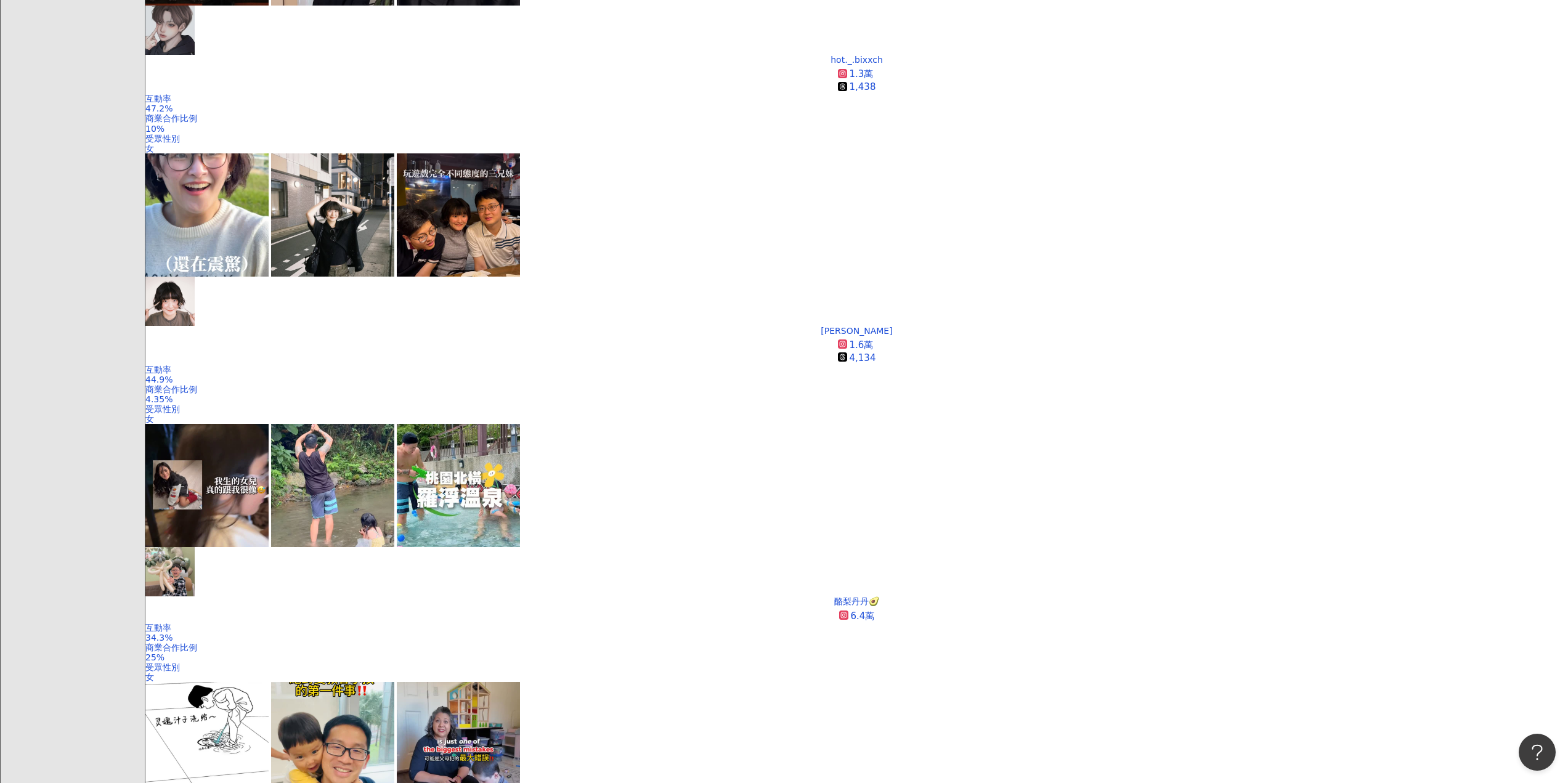
scroll to position [2088, 0]
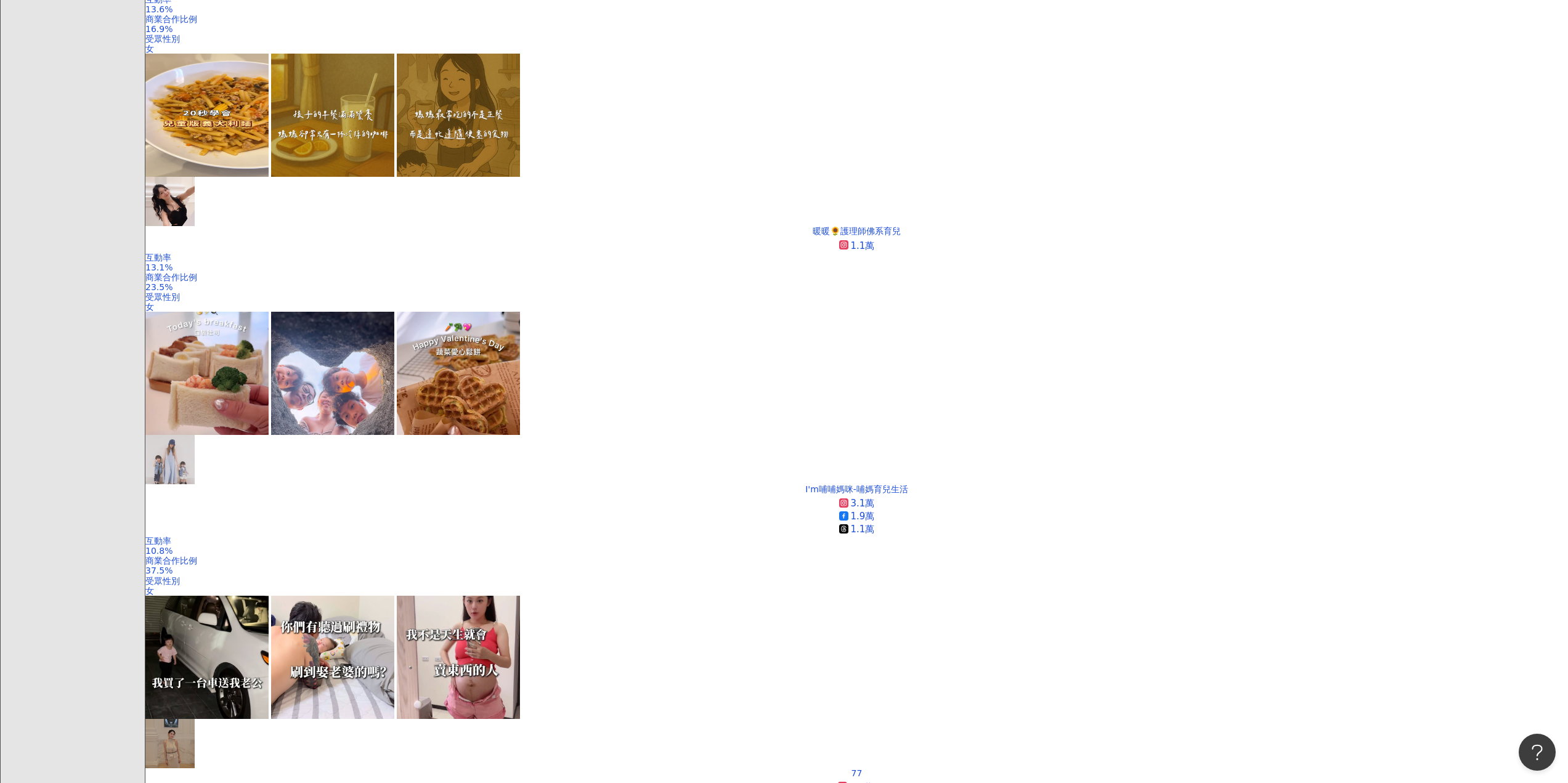
scroll to position [2026, 0]
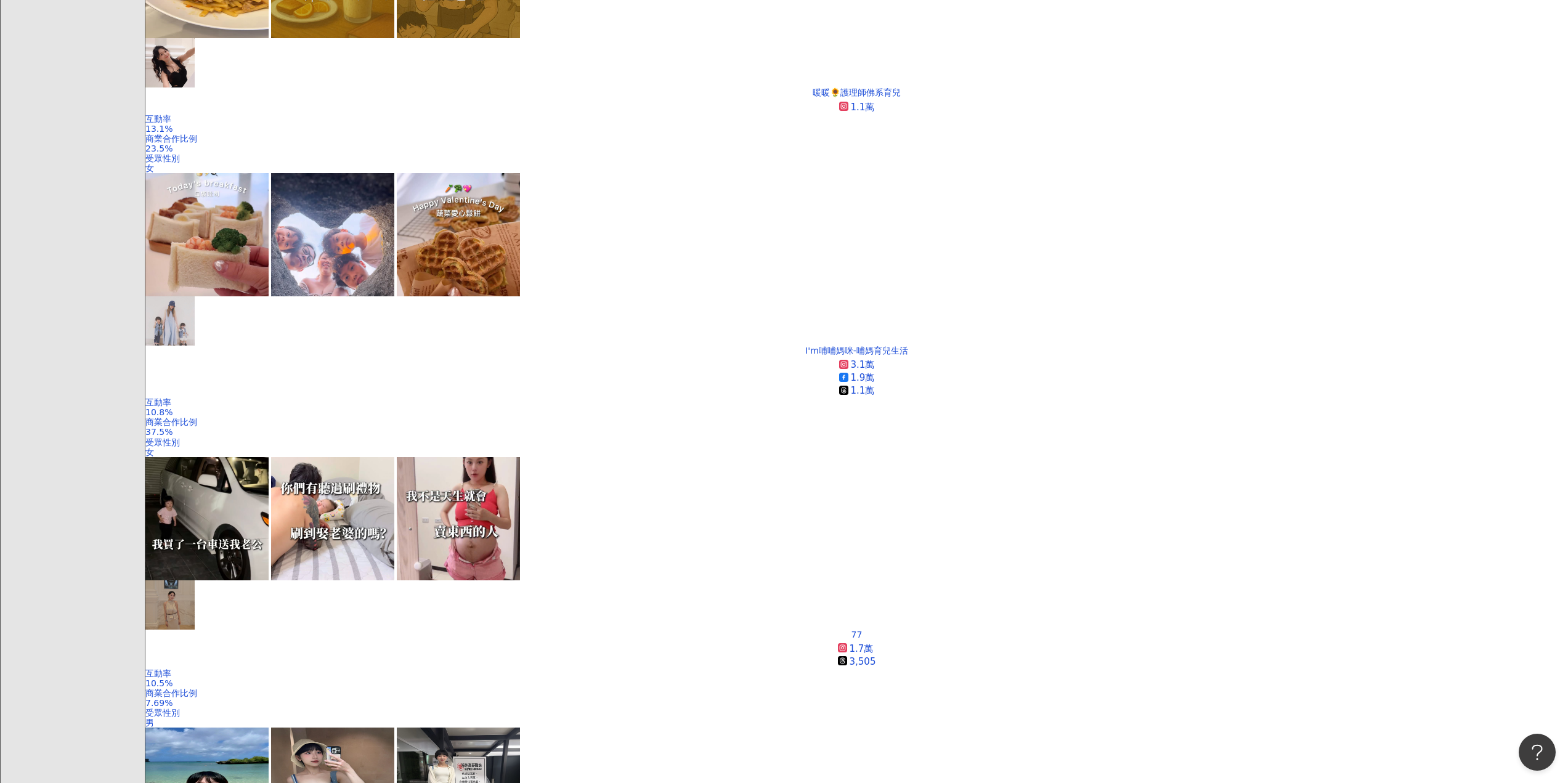
scroll to position [2085, 0]
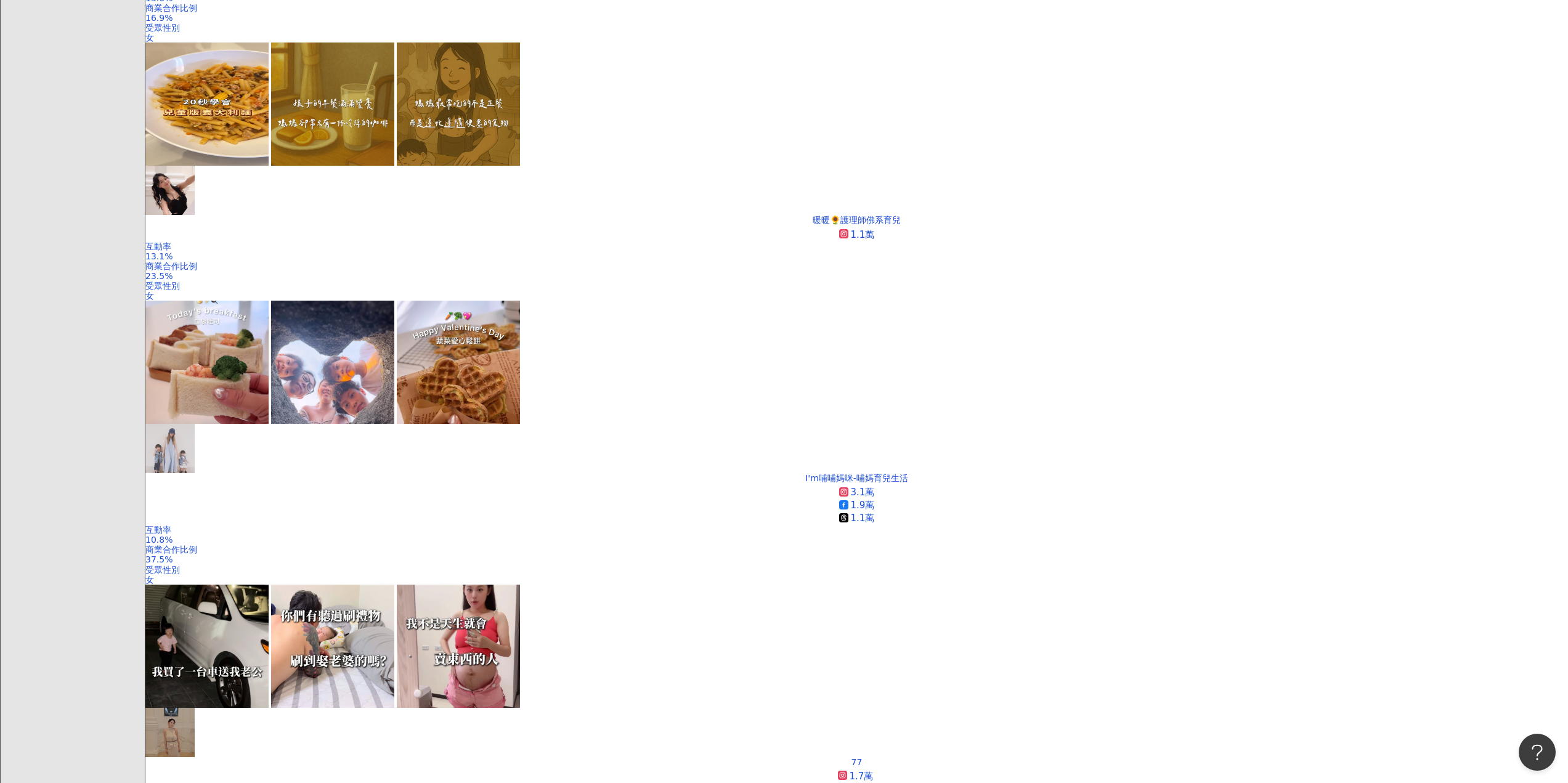
scroll to position [2024, 0]
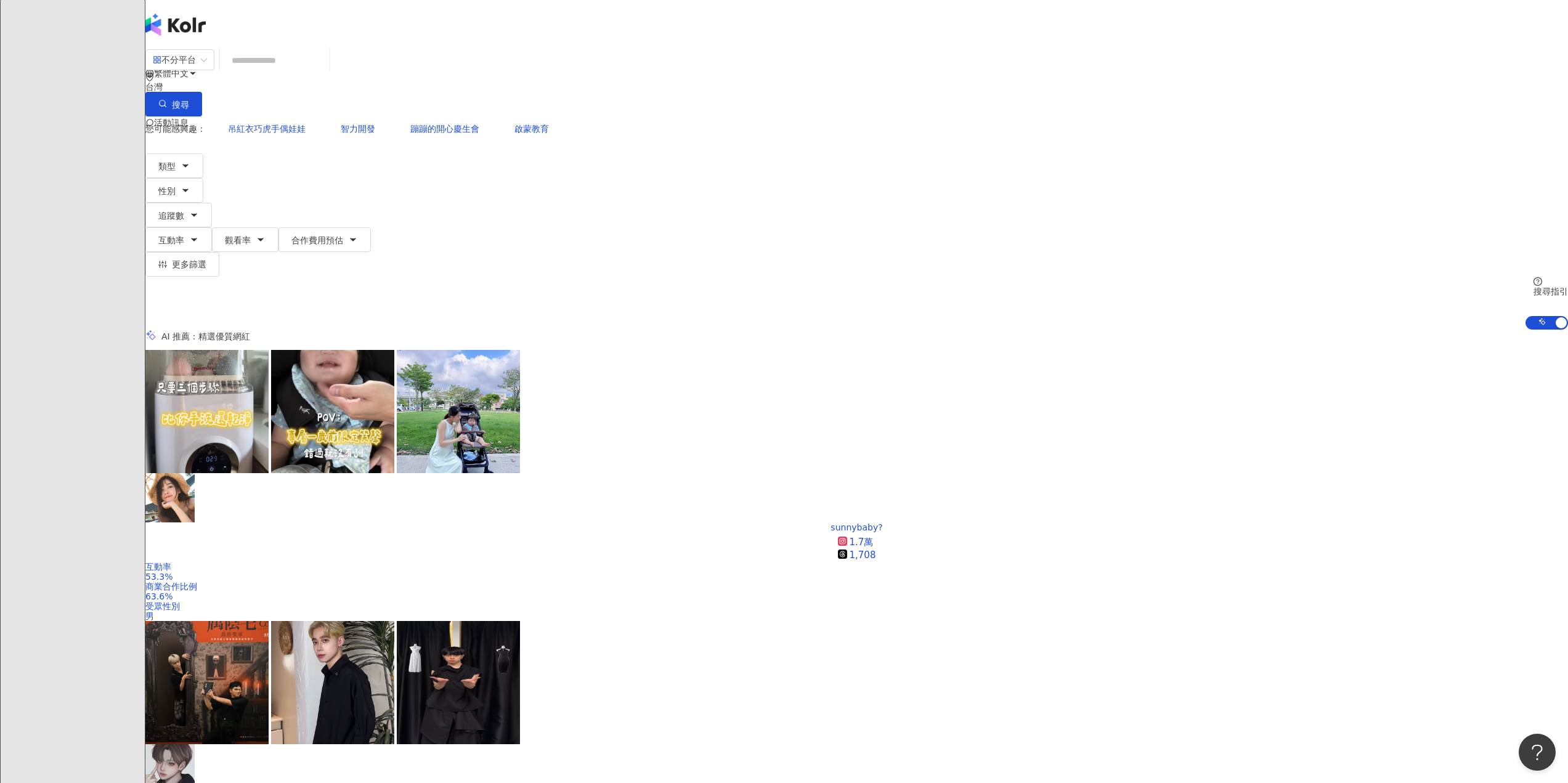
scroll to position [0, 0]
click at [176, 162] on span "類型" at bounding box center [167, 167] width 18 height 10
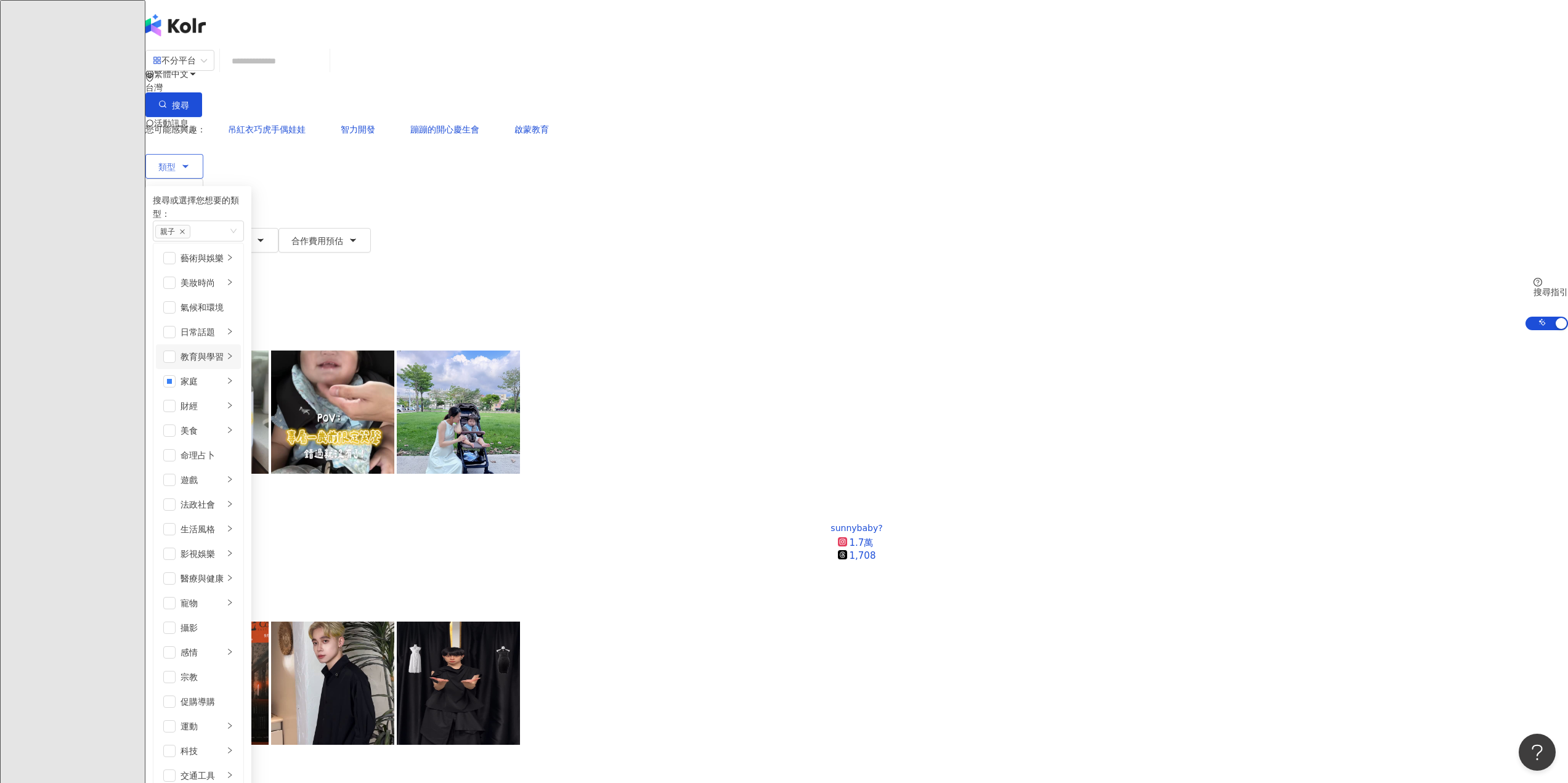
click at [223, 350] on div "教育與學習" at bounding box center [201, 357] width 43 height 14
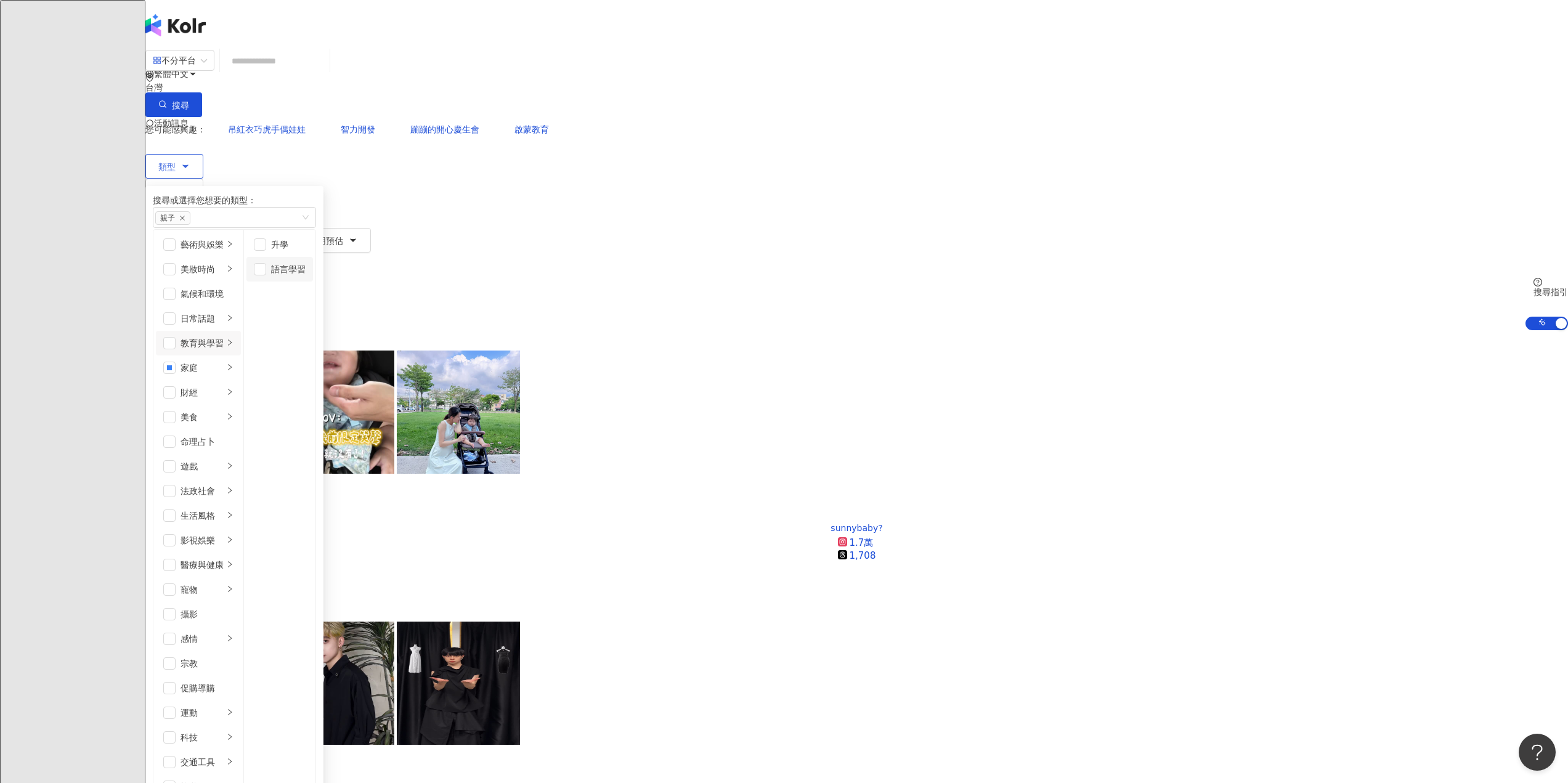
click at [306, 269] on div "語言學習" at bounding box center [288, 269] width 34 height 14
click at [306, 244] on div "升學" at bounding box center [288, 244] width 34 height 14
click at [266, 242] on span "button" at bounding box center [260, 244] width 12 height 12
click at [266, 268] on span "button" at bounding box center [260, 269] width 12 height 12
click at [241, 350] on li "教育與學習" at bounding box center [198, 343] width 85 height 25
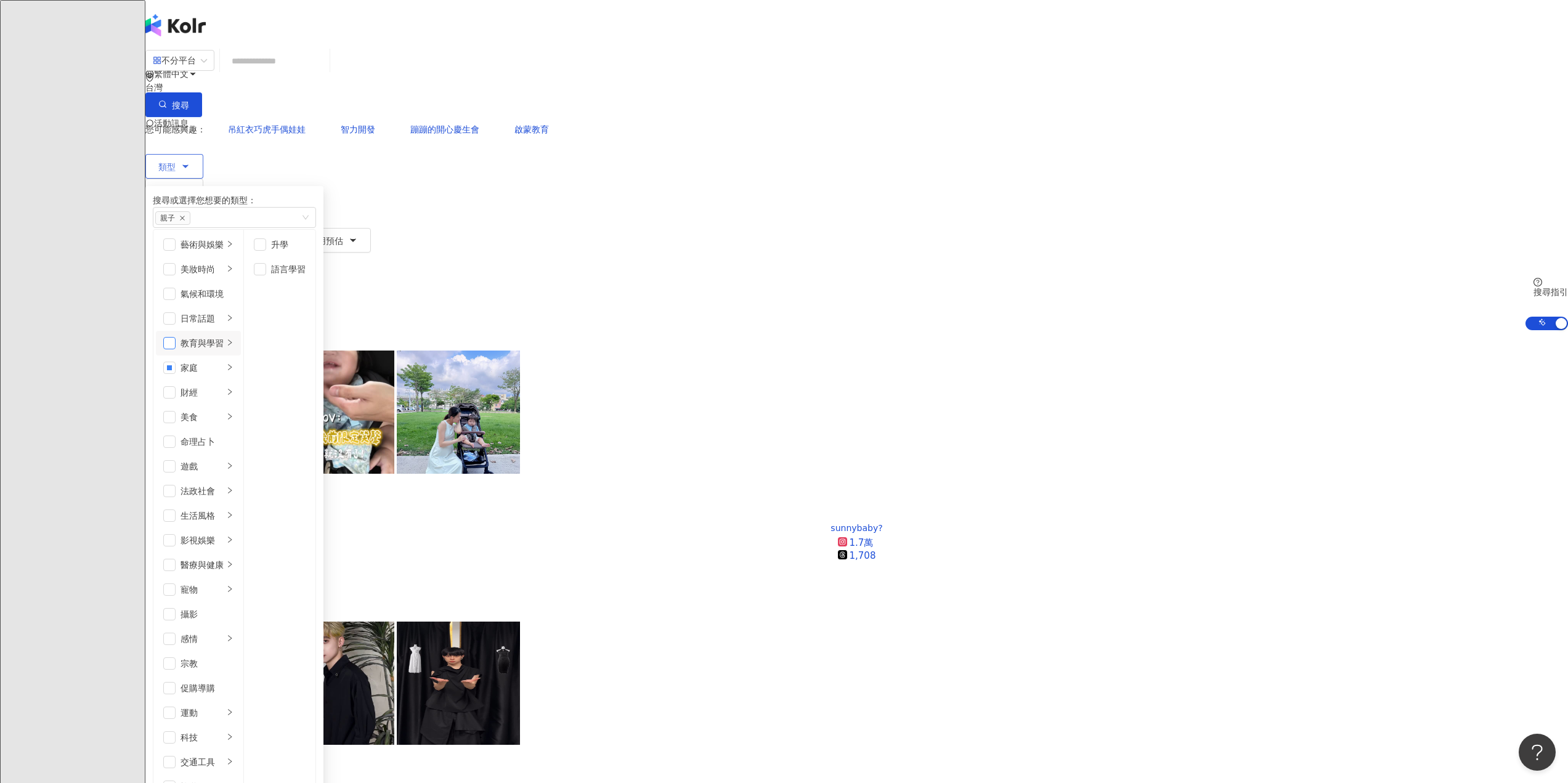
click at [176, 347] on span "button" at bounding box center [169, 343] width 12 height 12
click at [202, 93] on button "搜尋" at bounding box center [174, 105] width 57 height 25
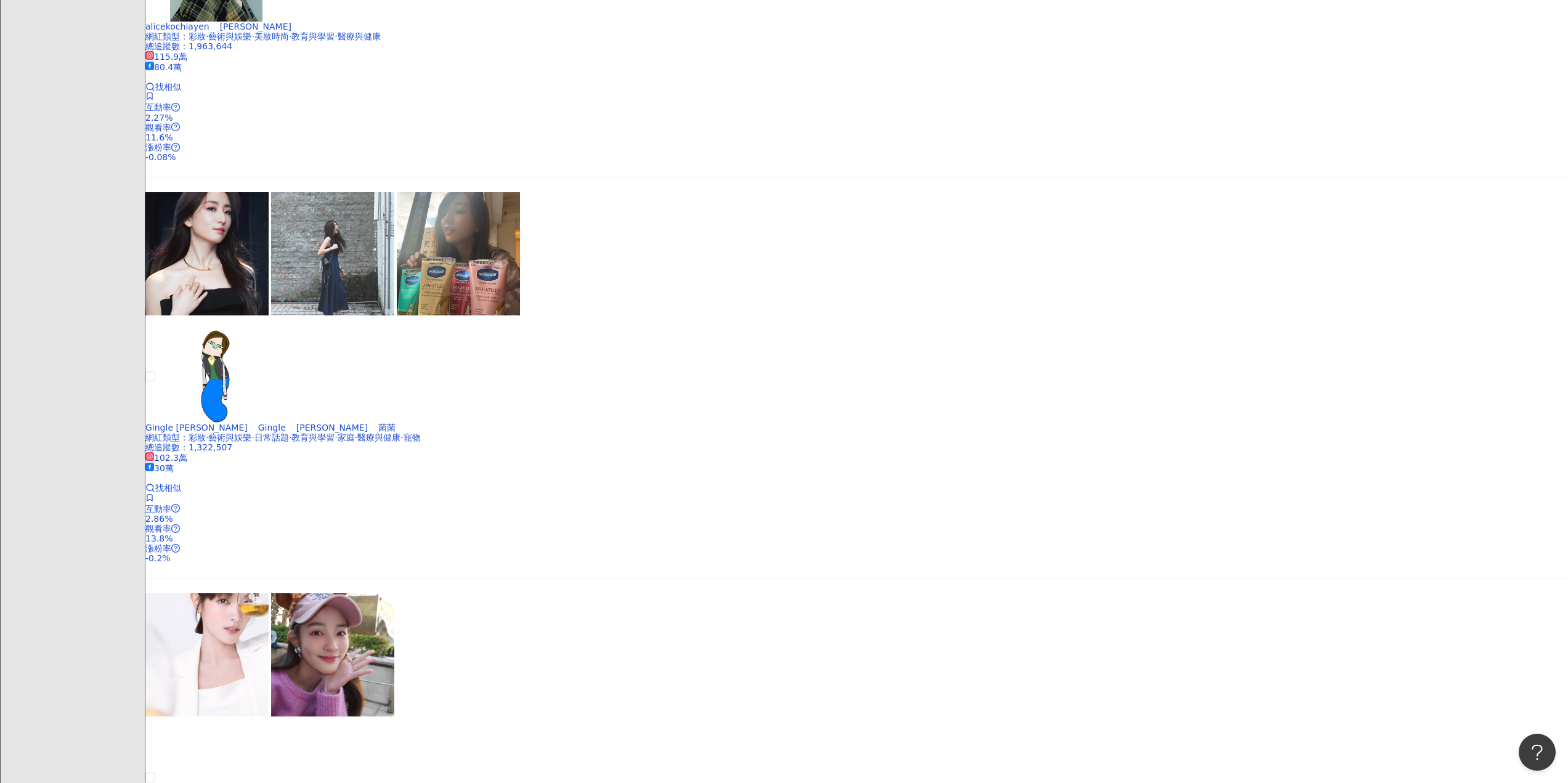
scroll to position [1787, 0]
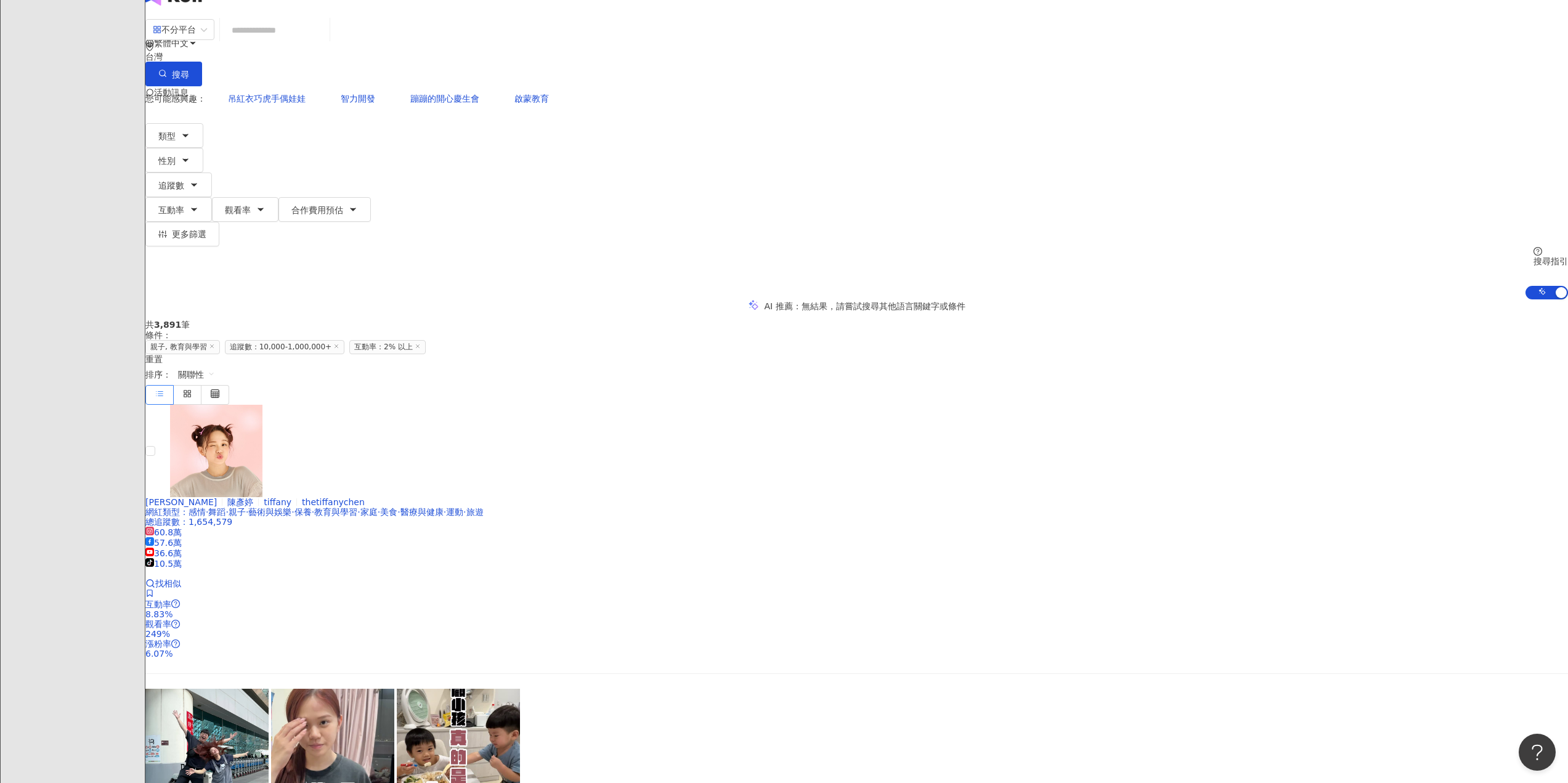
scroll to position [0, 0]
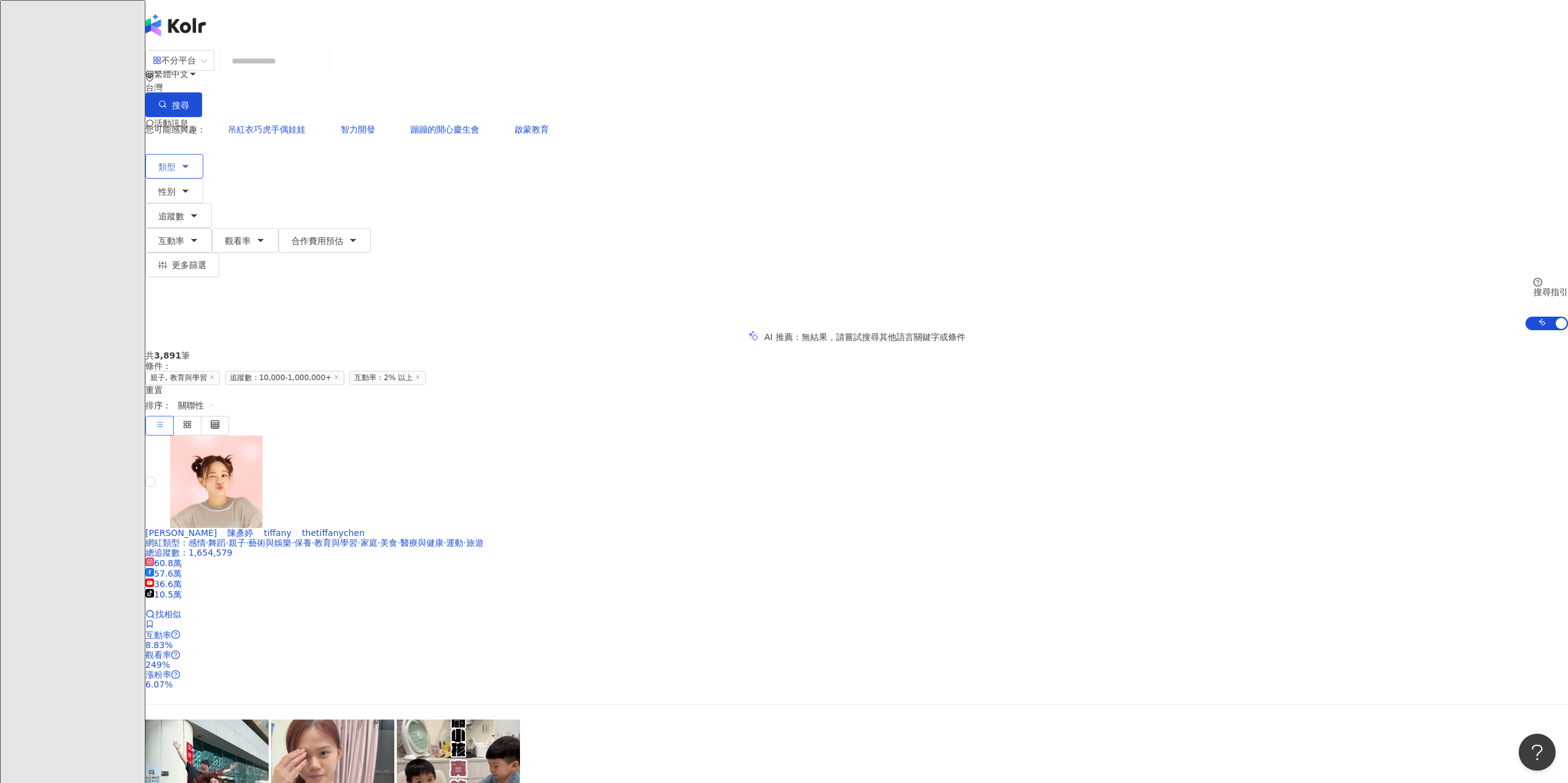
click at [176, 162] on span "類型" at bounding box center [167, 167] width 18 height 10
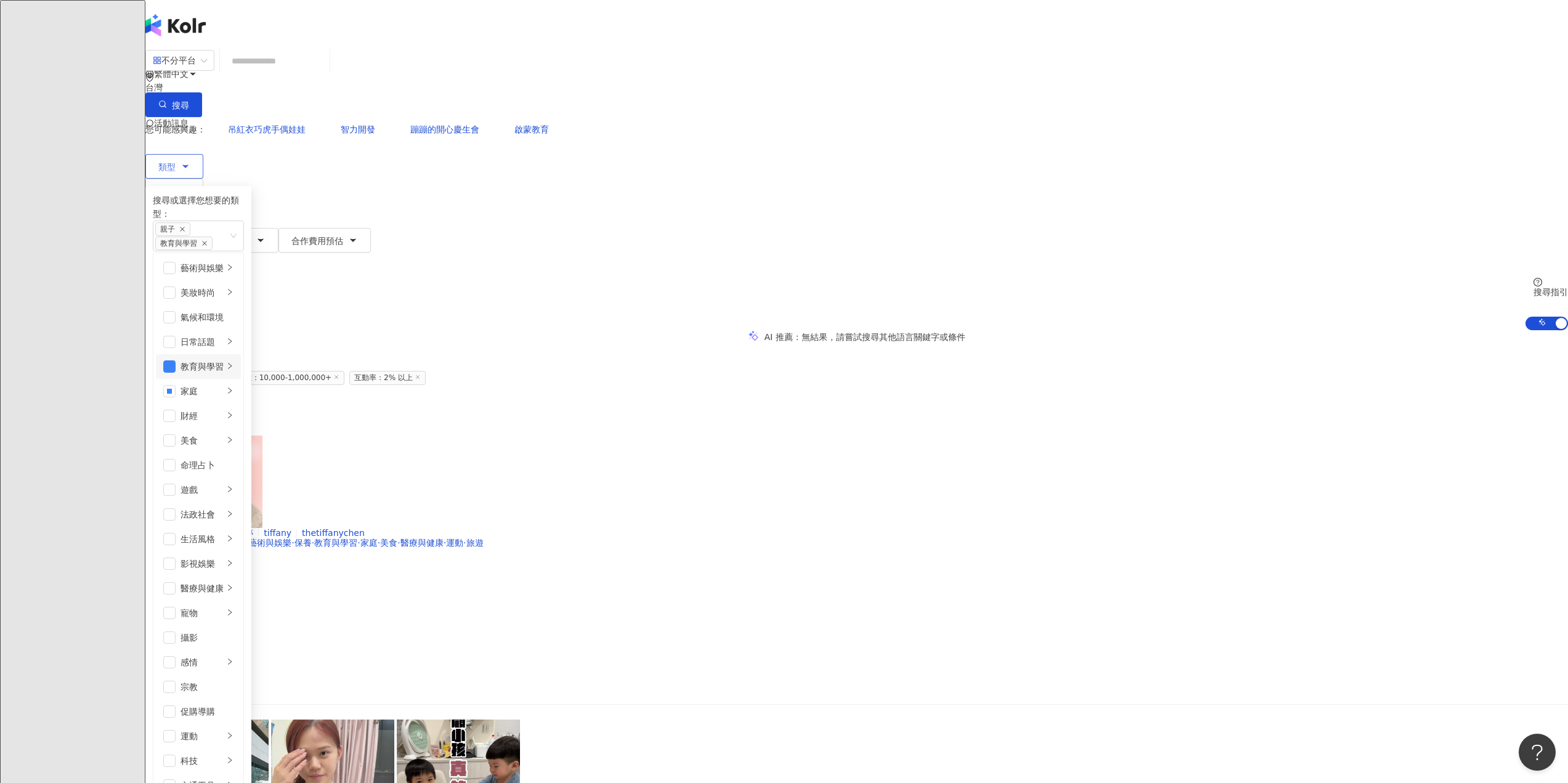
click at [241, 354] on li "教育與學習" at bounding box center [198, 366] width 85 height 25
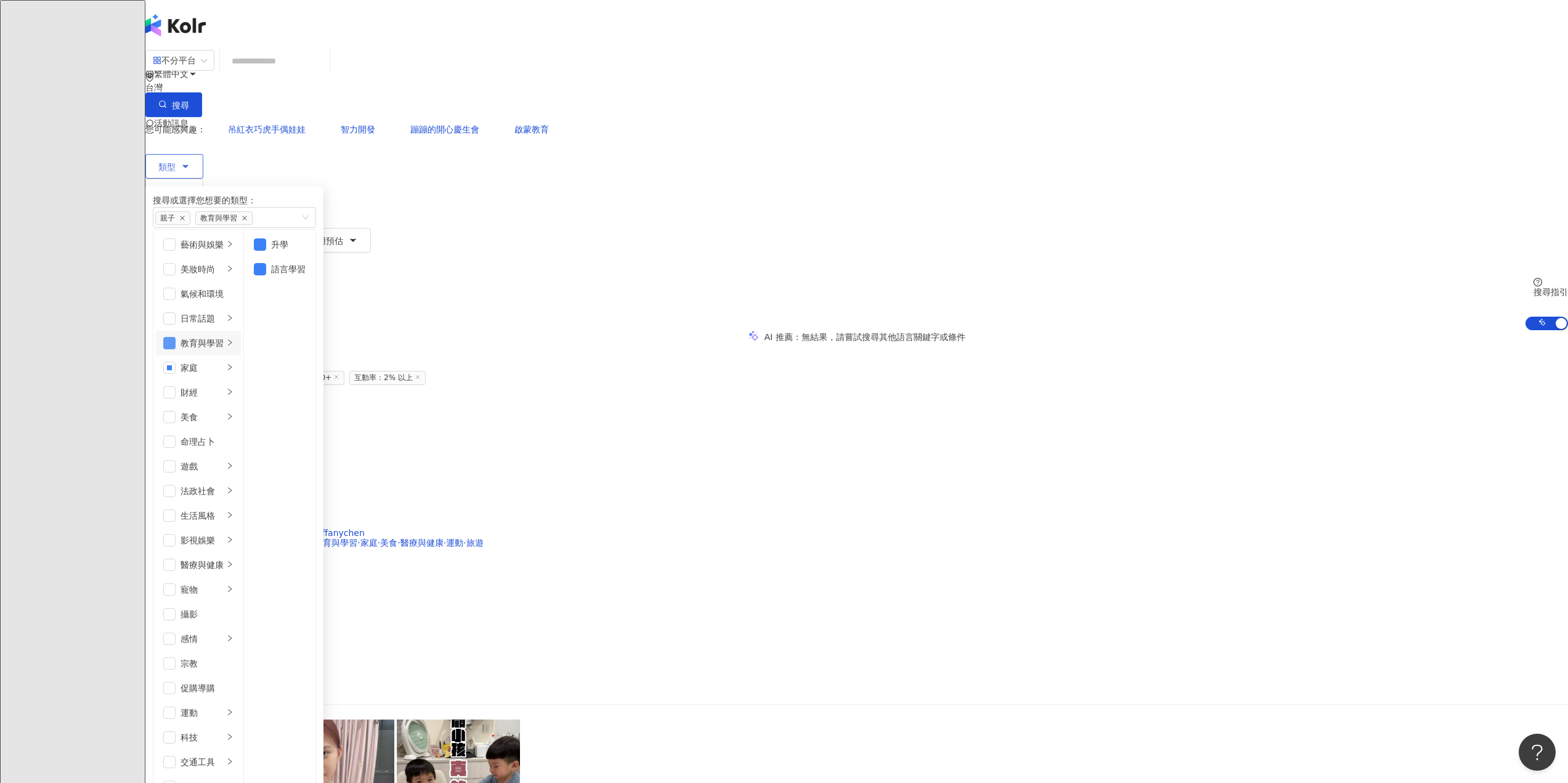
click at [176, 343] on span "button" at bounding box center [169, 343] width 12 height 12
click at [223, 371] on div "家庭" at bounding box center [201, 368] width 43 height 14
click at [310, 254] on li "母嬰" at bounding box center [278, 244] width 63 height 25
click at [202, 93] on button "搜尋" at bounding box center [174, 105] width 57 height 25
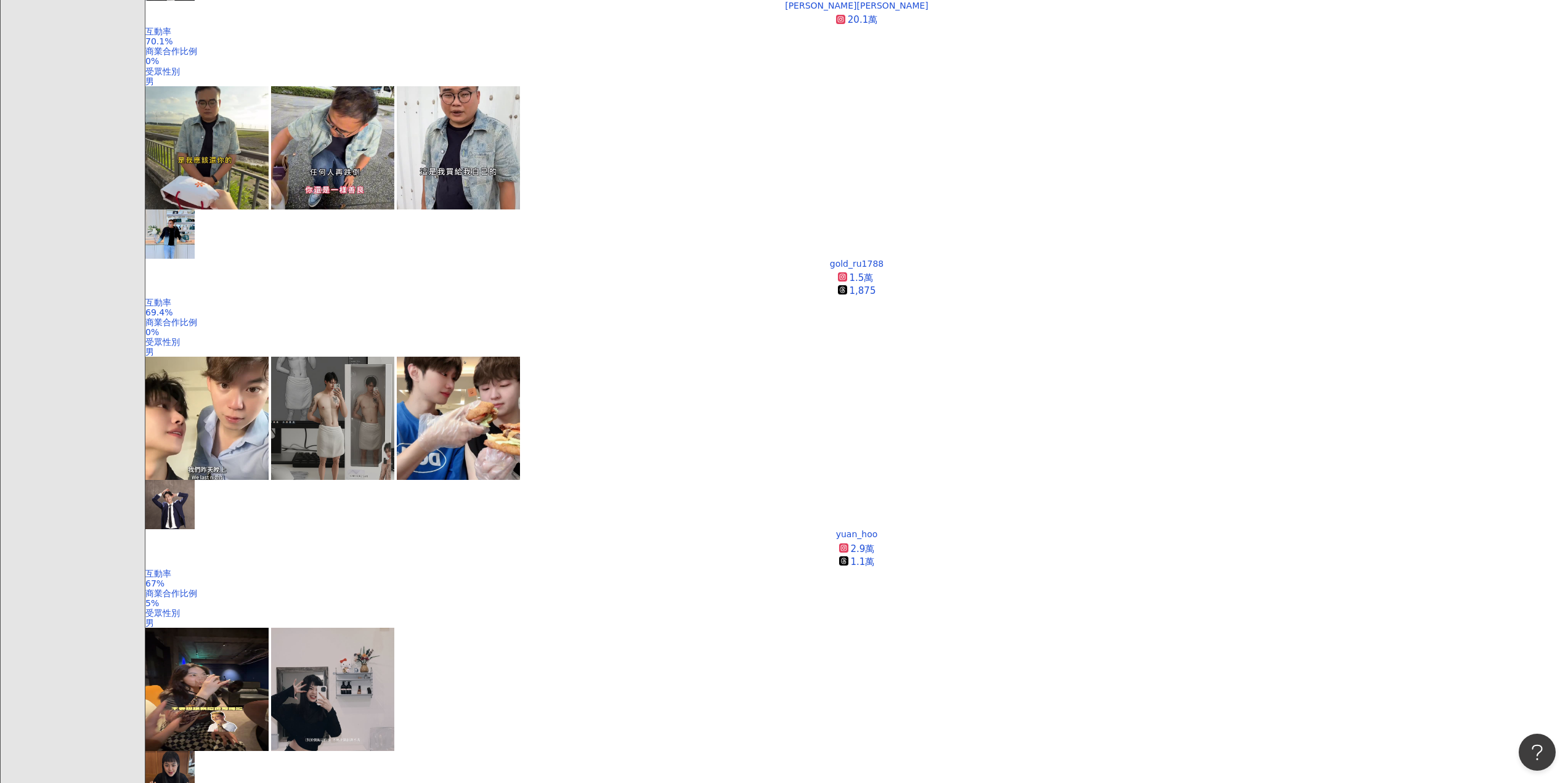
scroll to position [1725, 0]
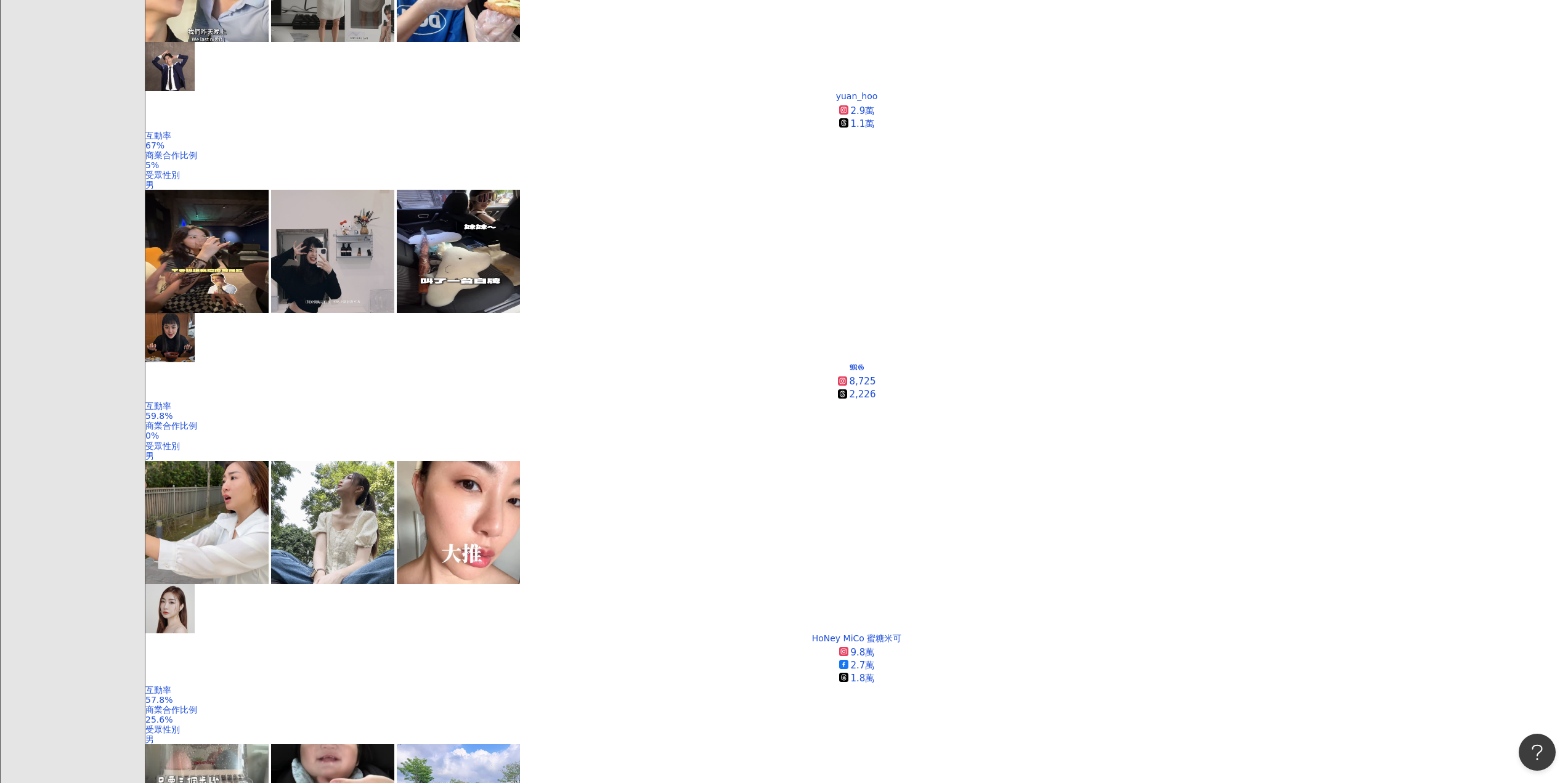
scroll to position [2085, 0]
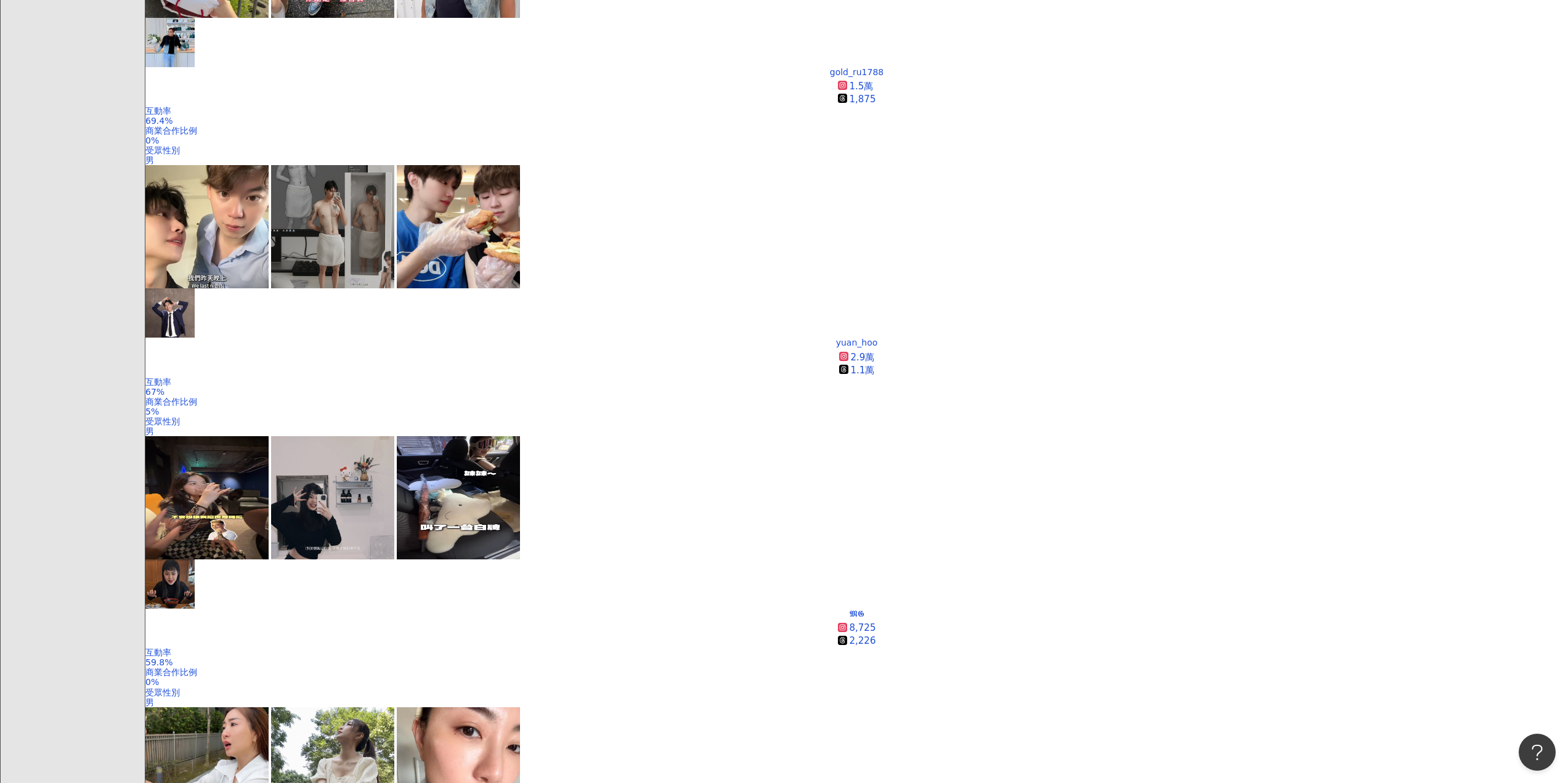
scroll to position [1972, 0]
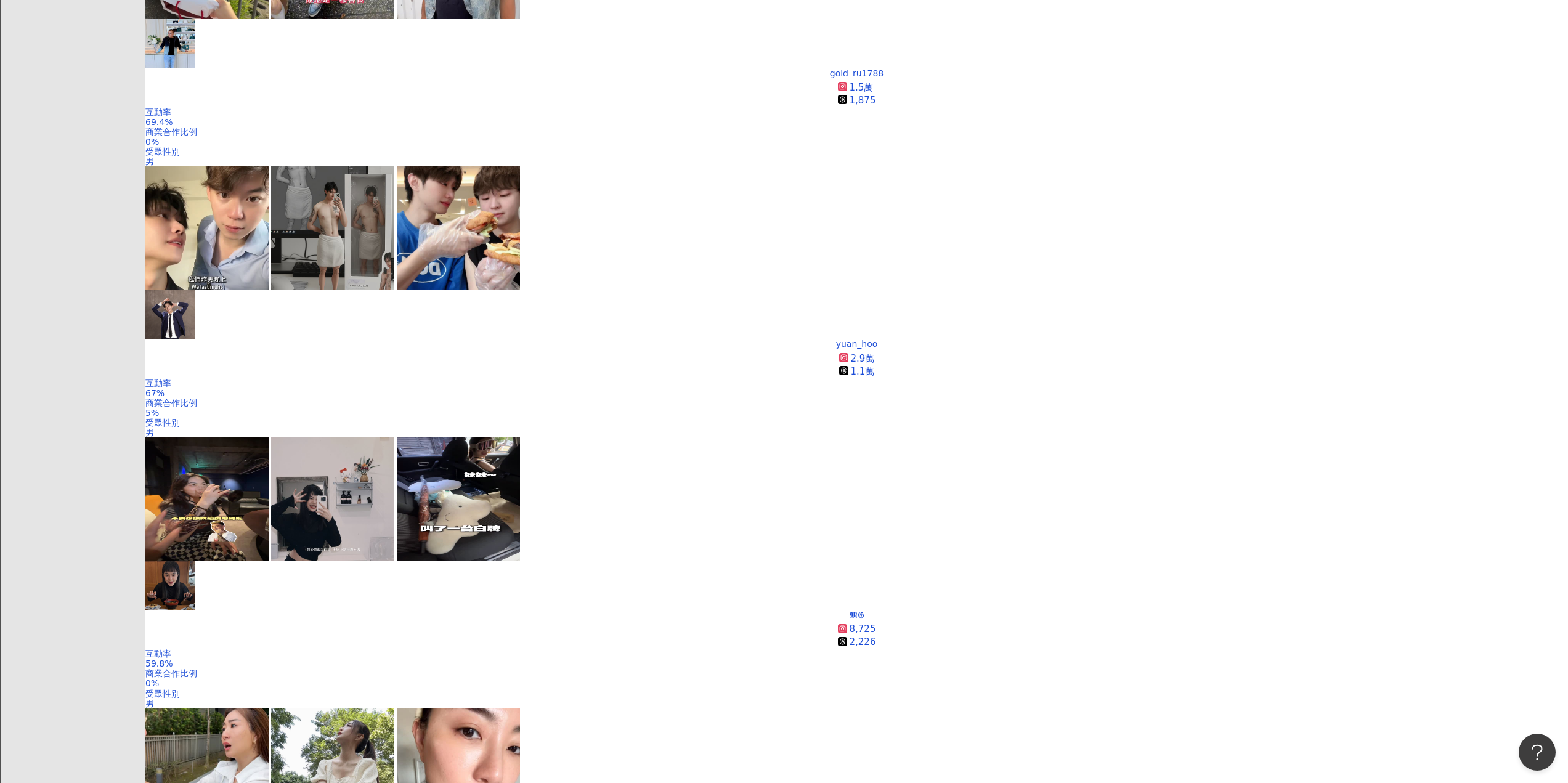
scroll to position [2085, 0]
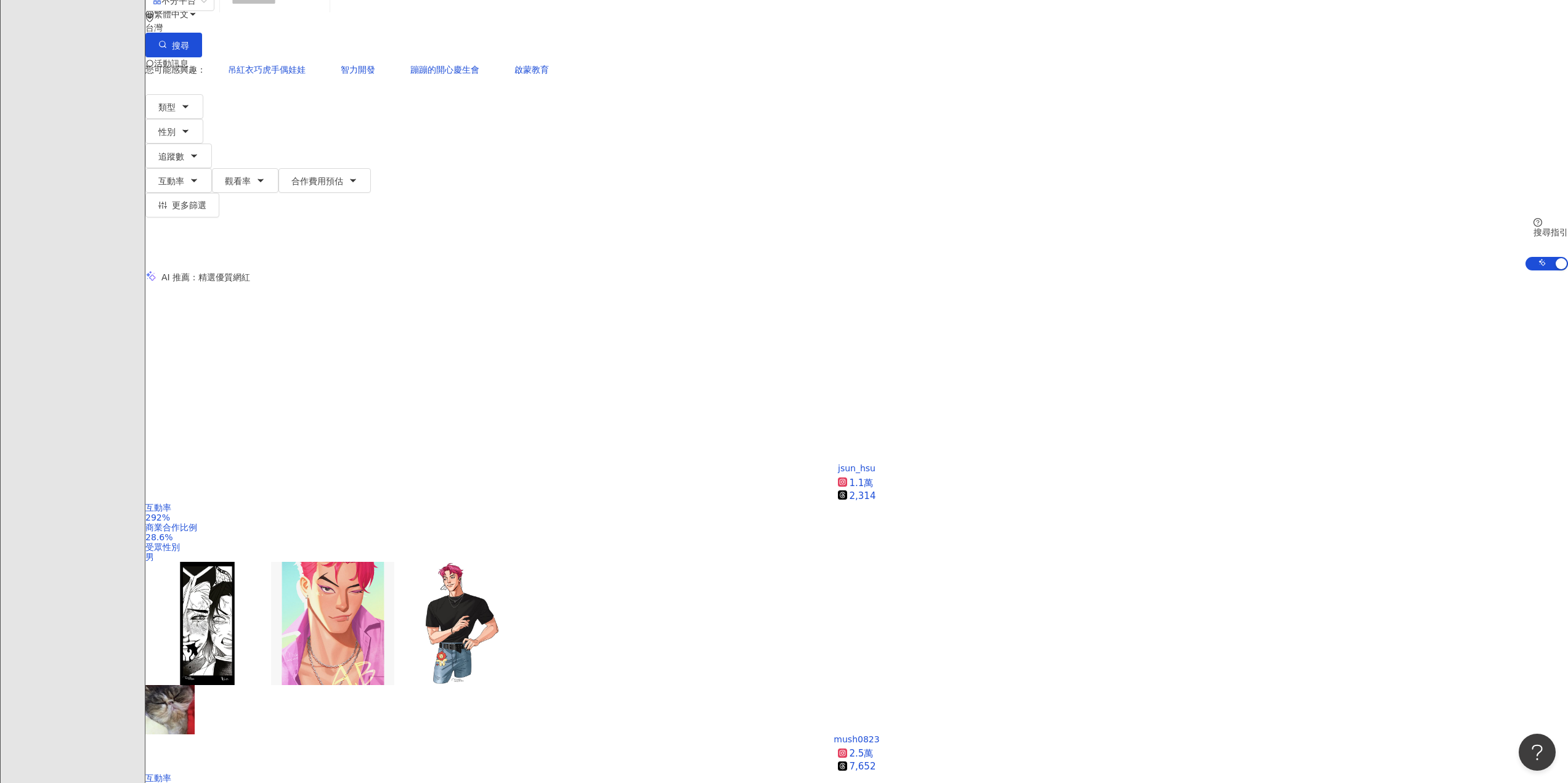
scroll to position [0, 0]
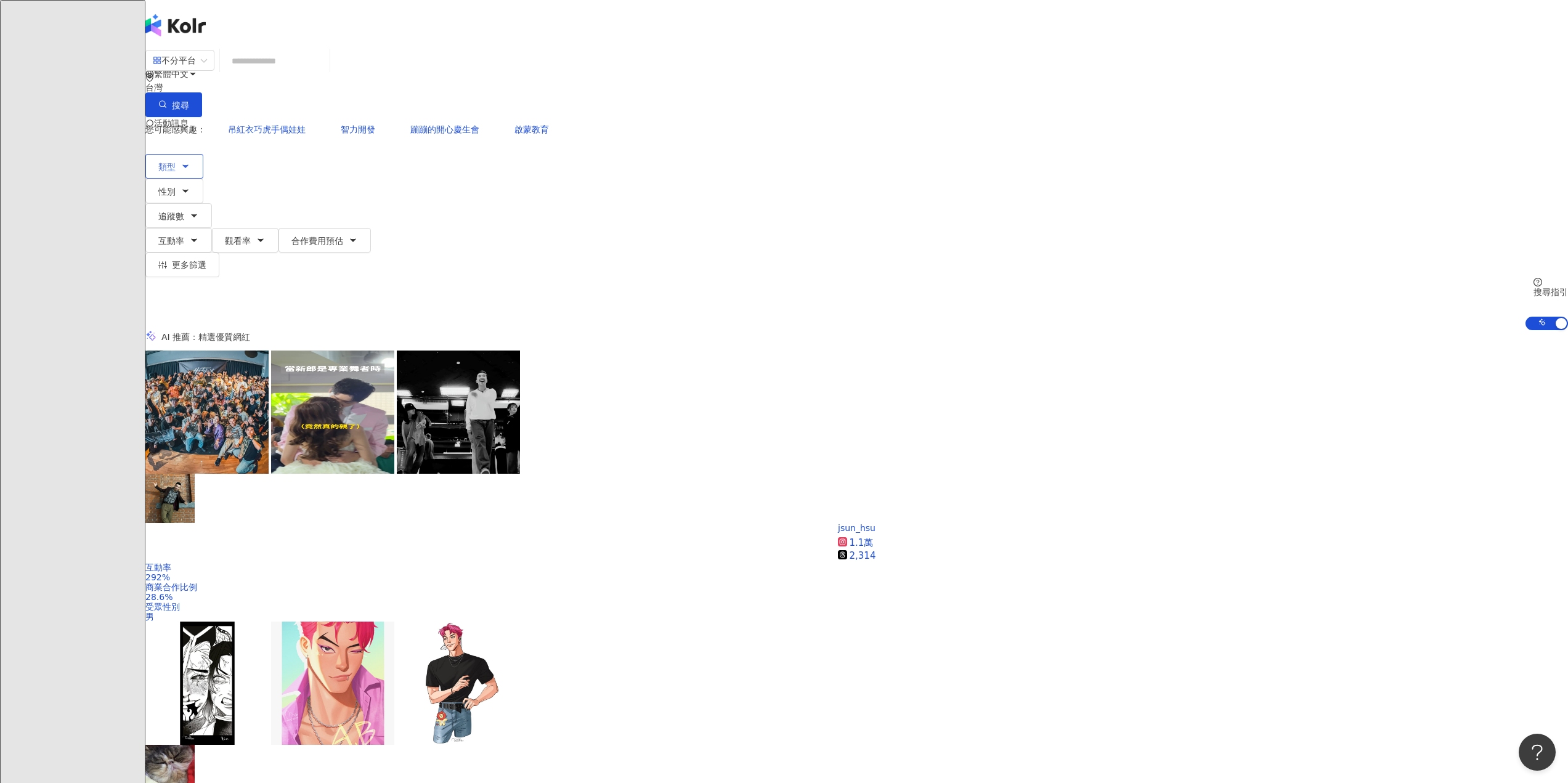
click at [204, 154] on button "類型" at bounding box center [174, 166] width 58 height 25
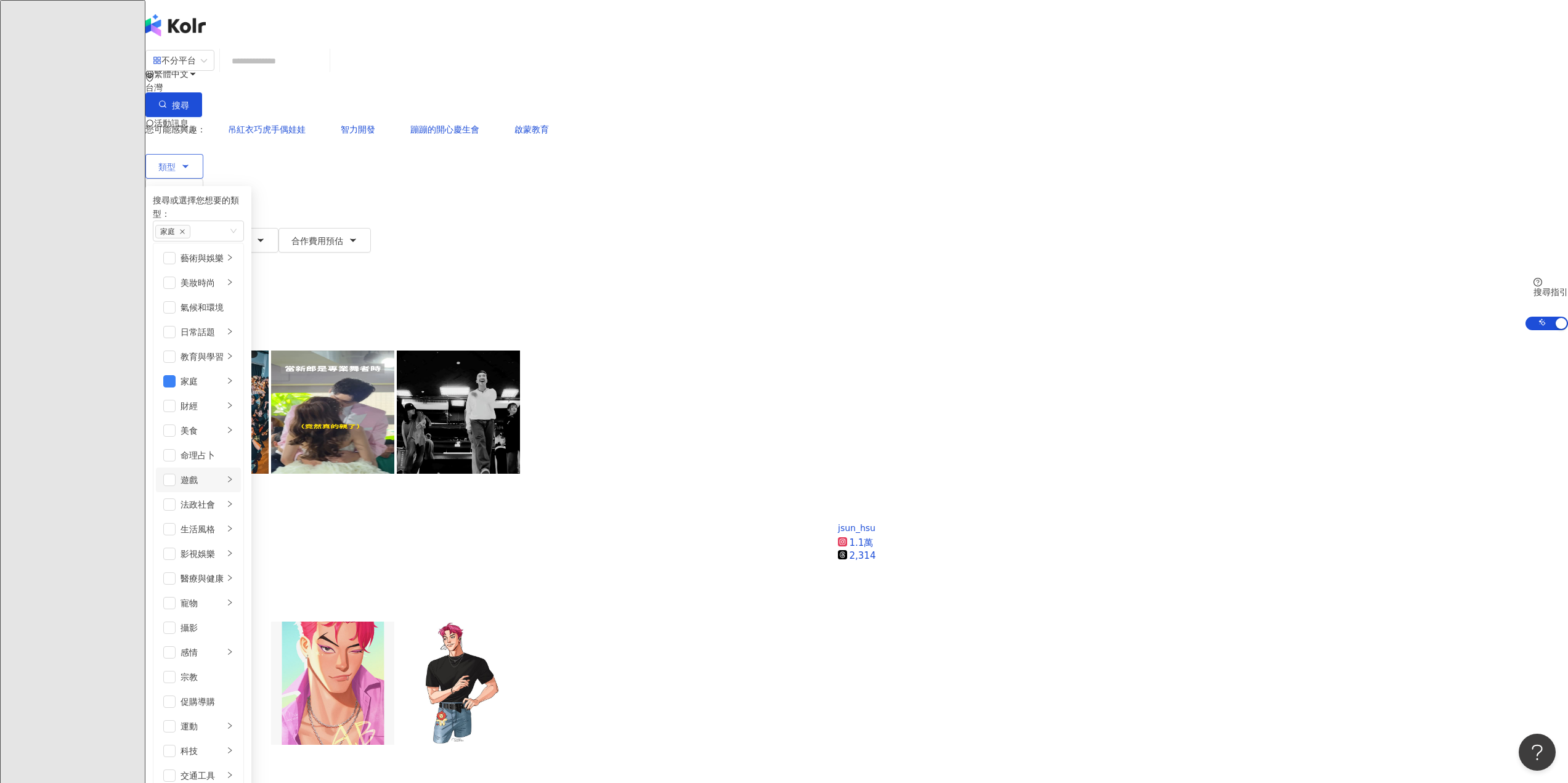
scroll to position [123, 0]
click at [223, 374] on div "家庭" at bounding box center [201, 381] width 43 height 14
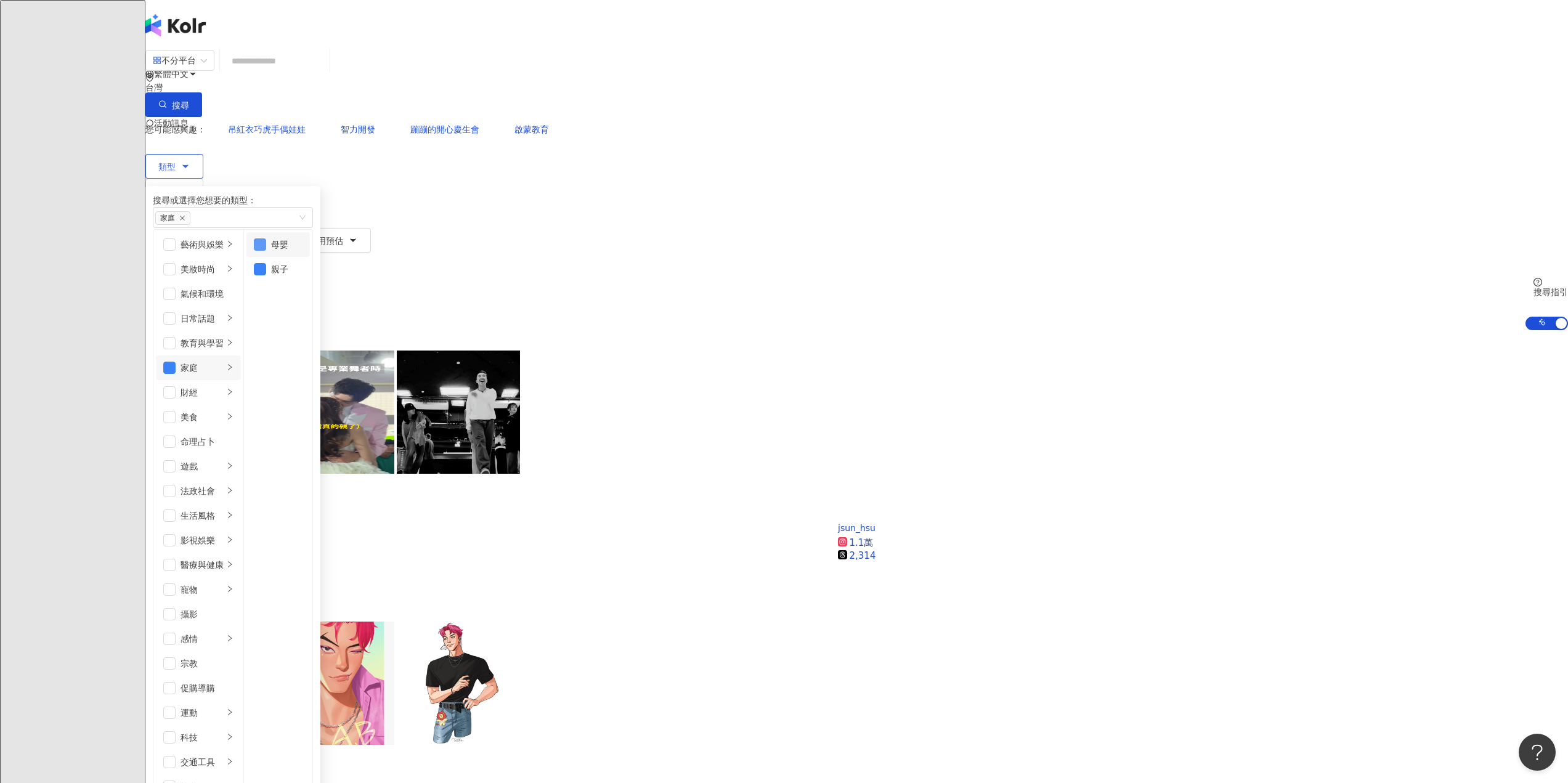
click at [266, 248] on span "button" at bounding box center [260, 244] width 12 height 12
click at [233, 682] on div "促購導購" at bounding box center [206, 688] width 53 height 14
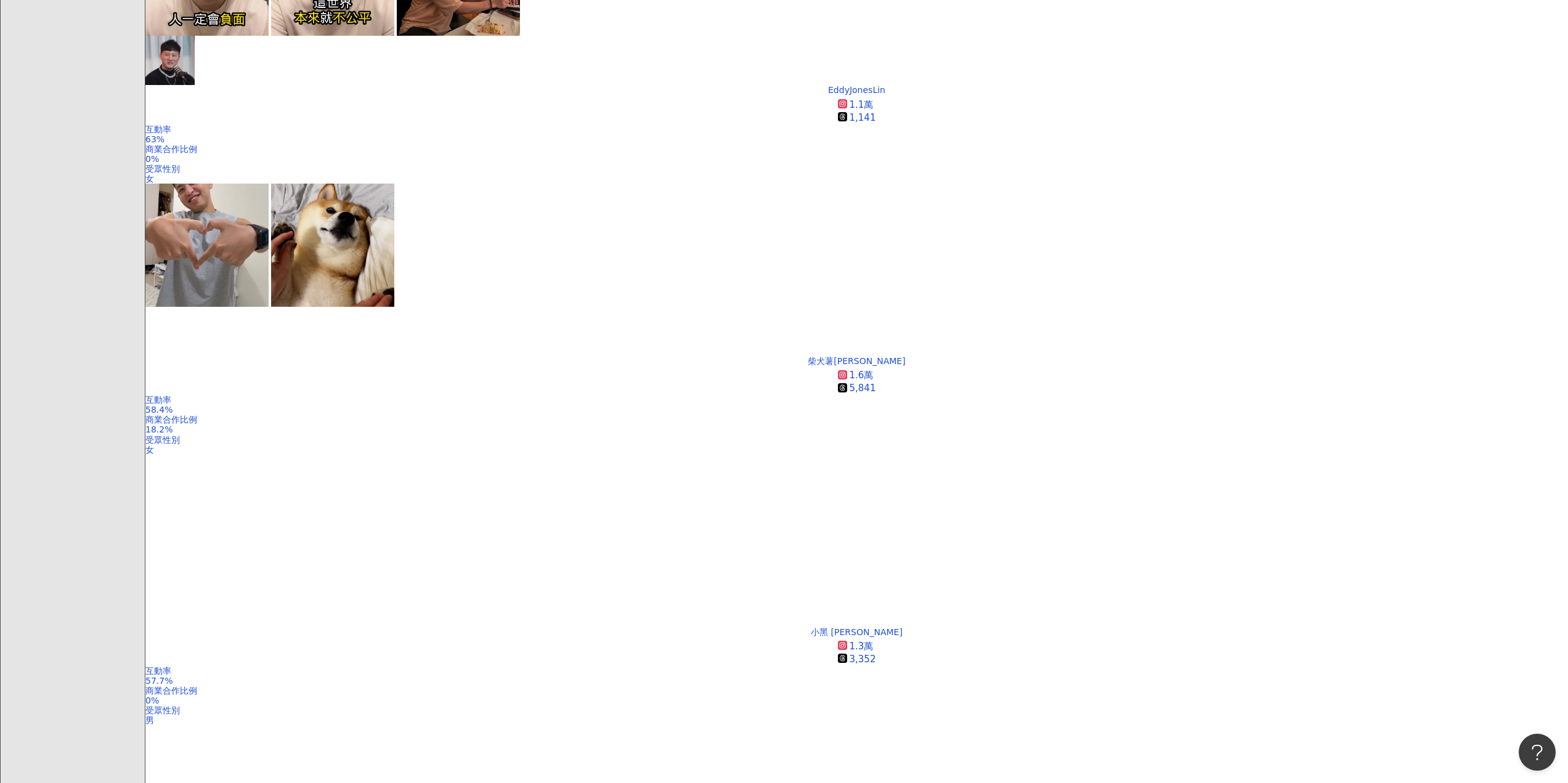
scroll to position [2093, 0]
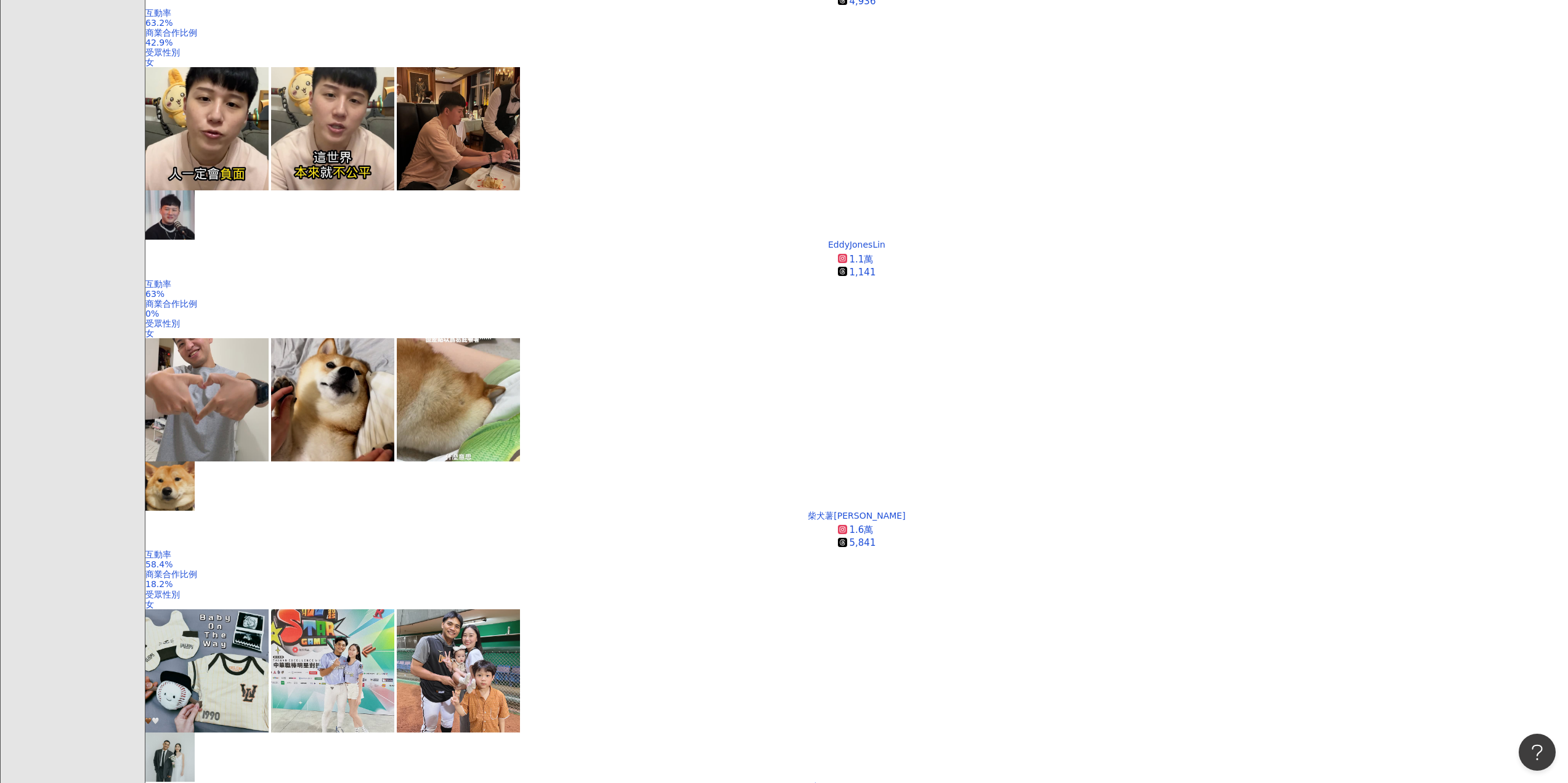
scroll to position [2024, 0]
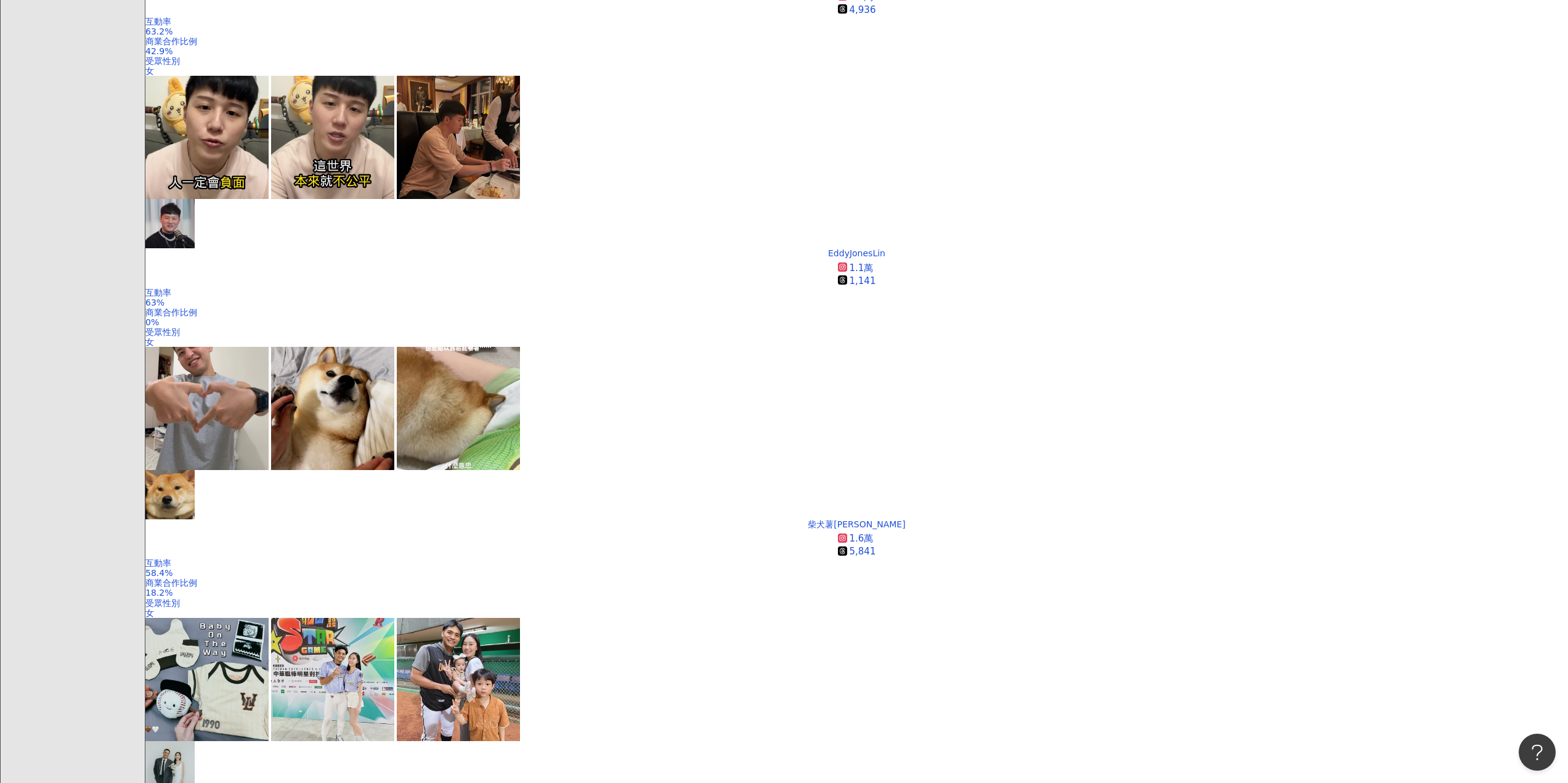
scroll to position [2033, 0]
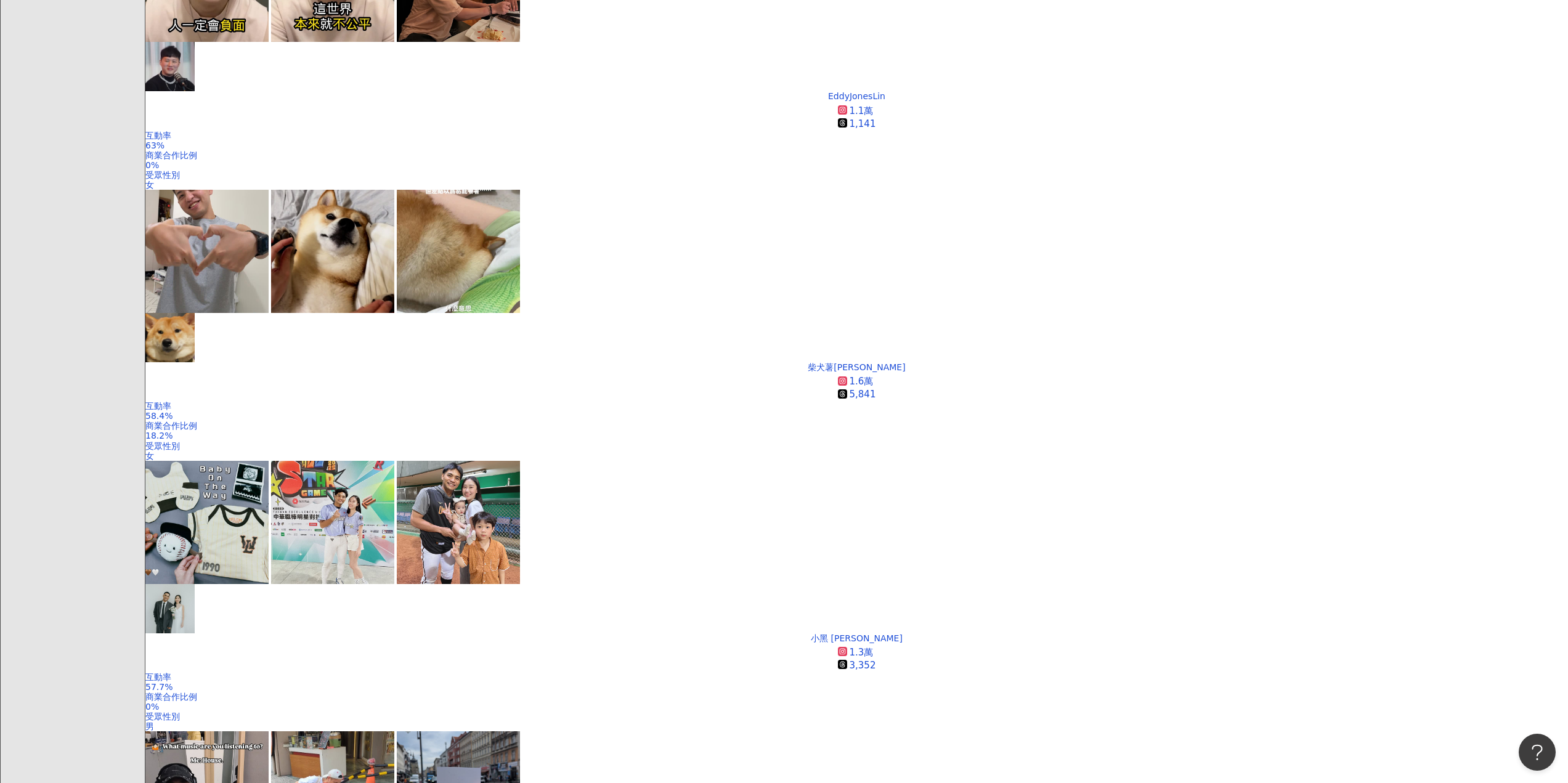
scroll to position [2085, 0]
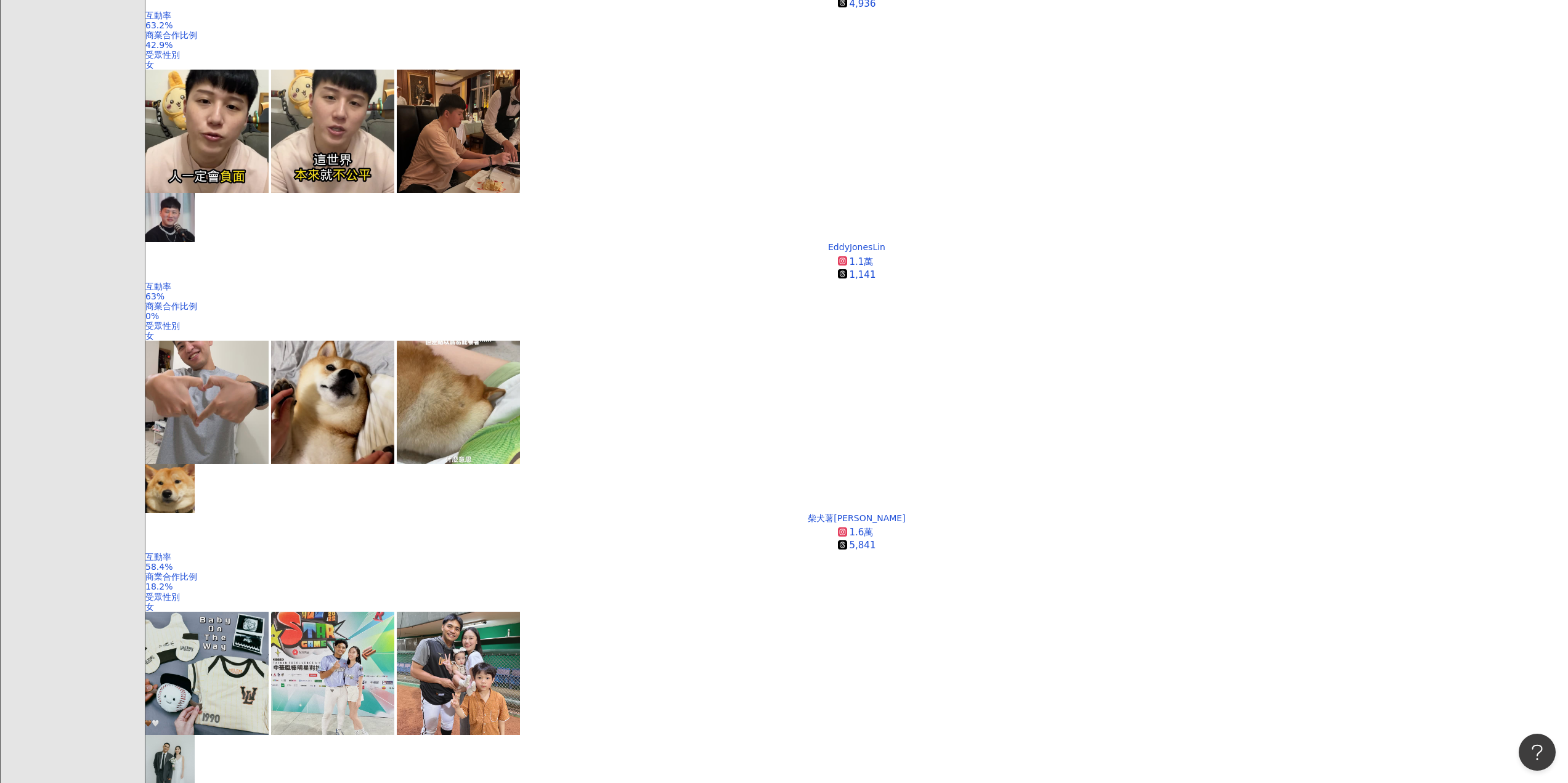
scroll to position [2121, 0]
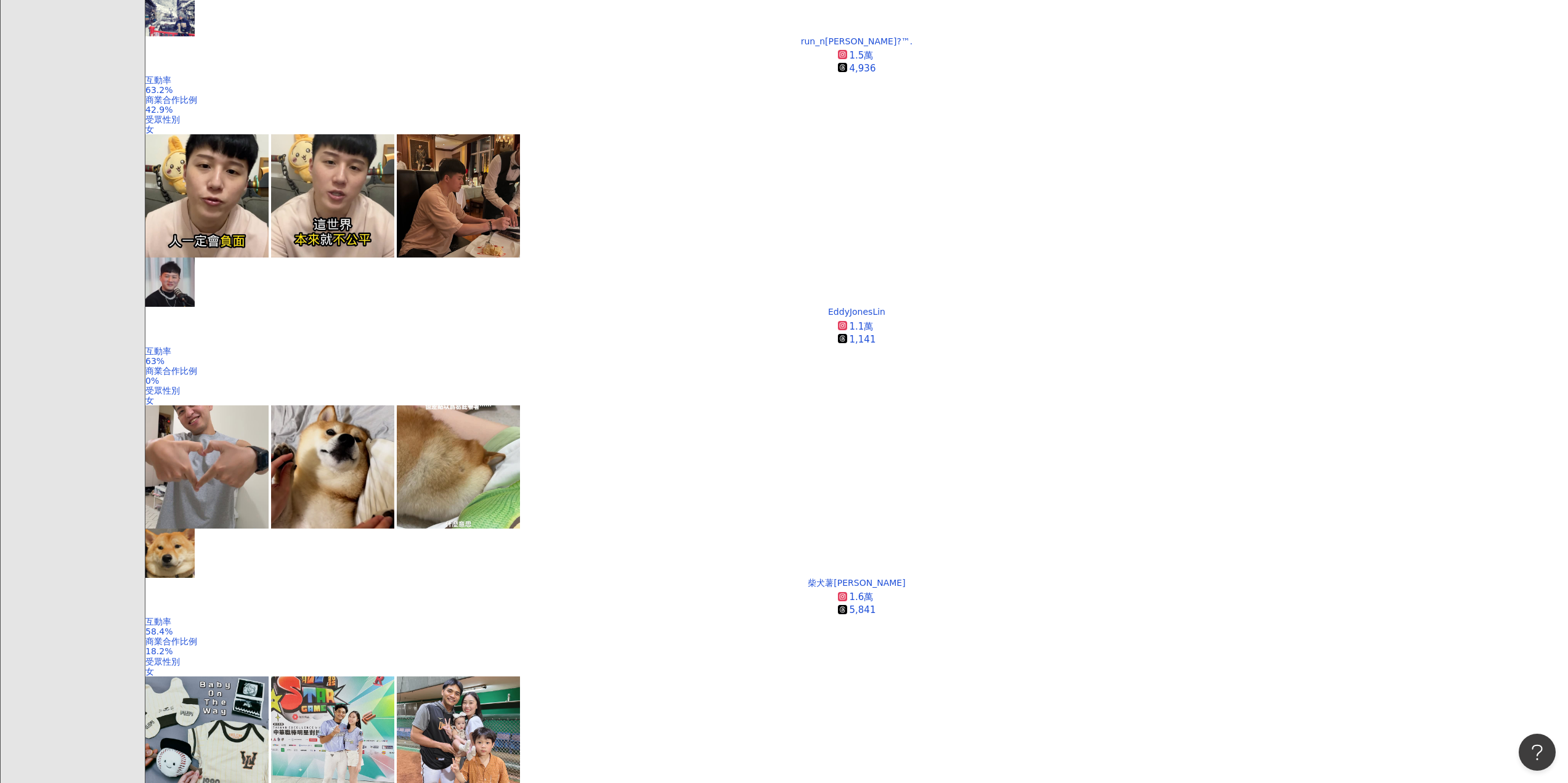
scroll to position [1972, 0]
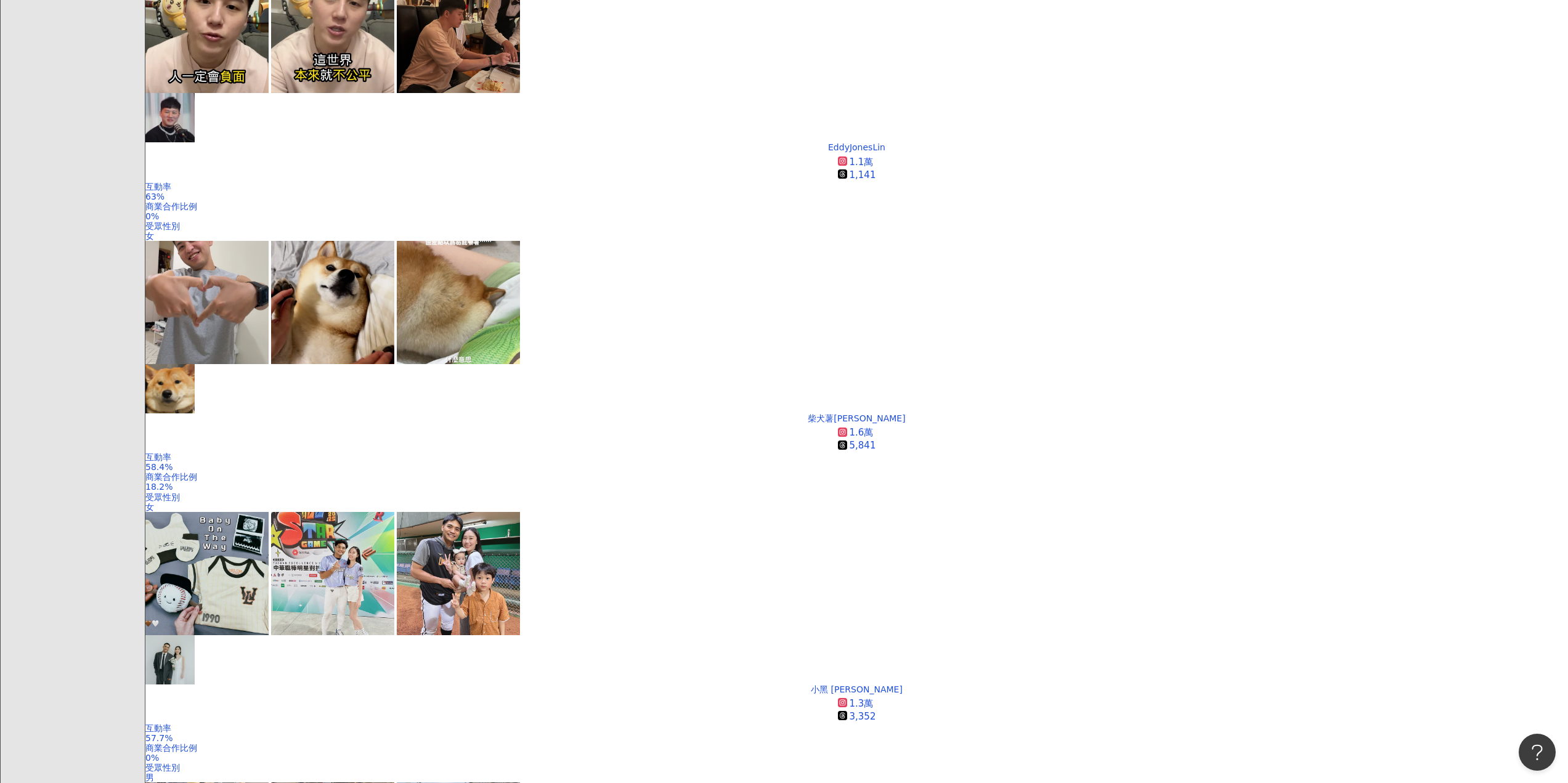
scroll to position [2085, 0]
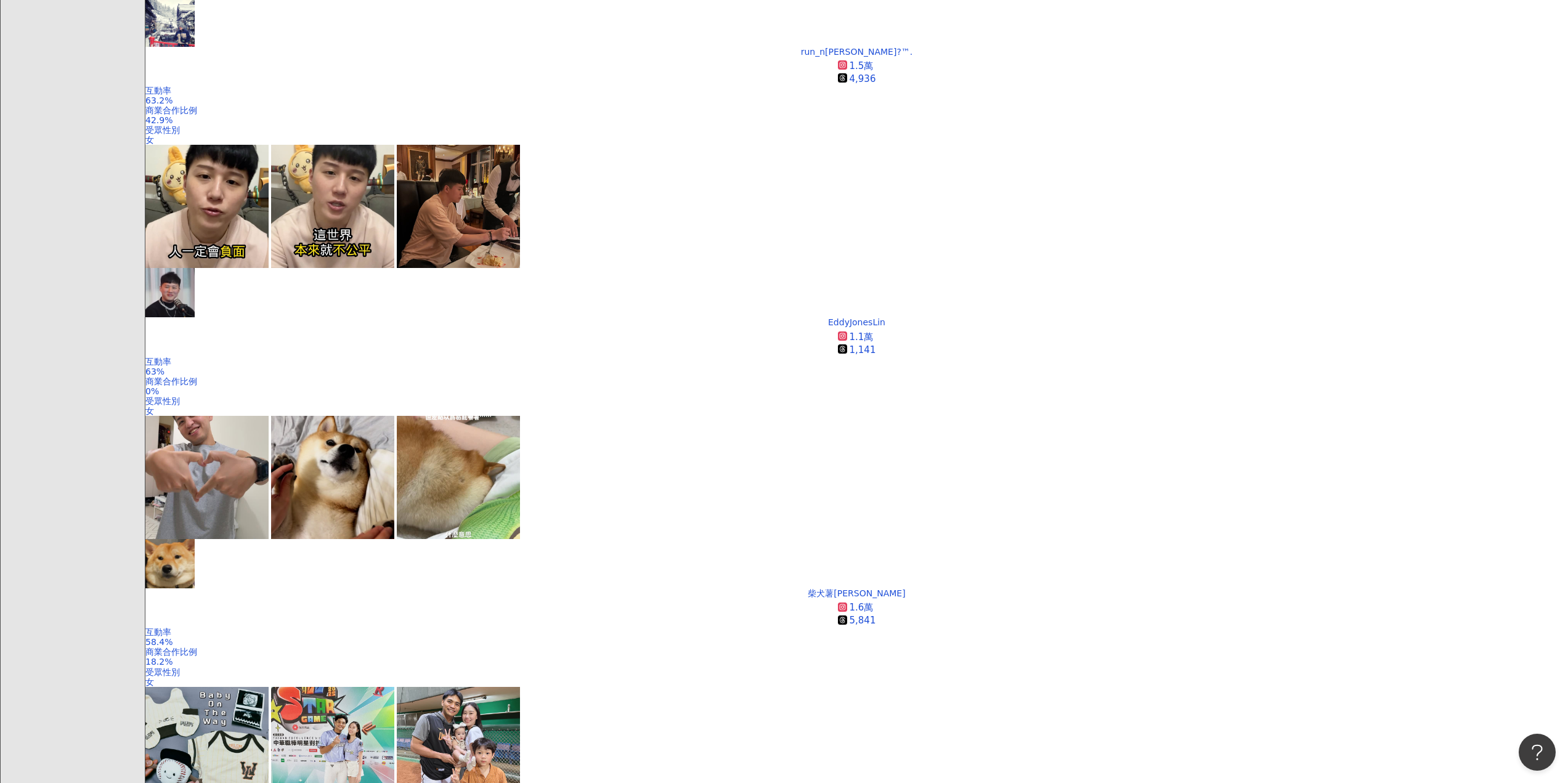
scroll to position [1962, 0]
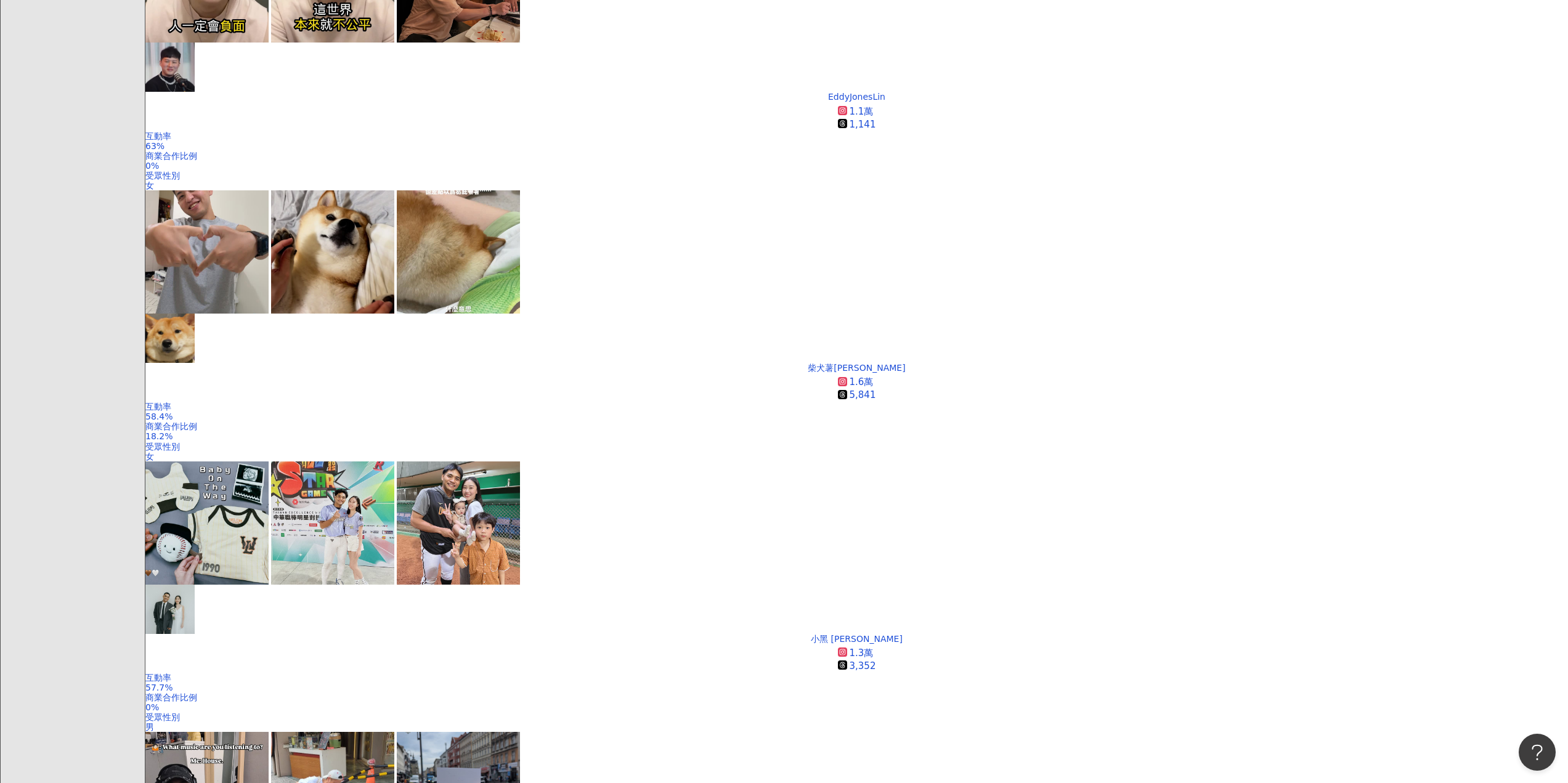
scroll to position [2085, 0]
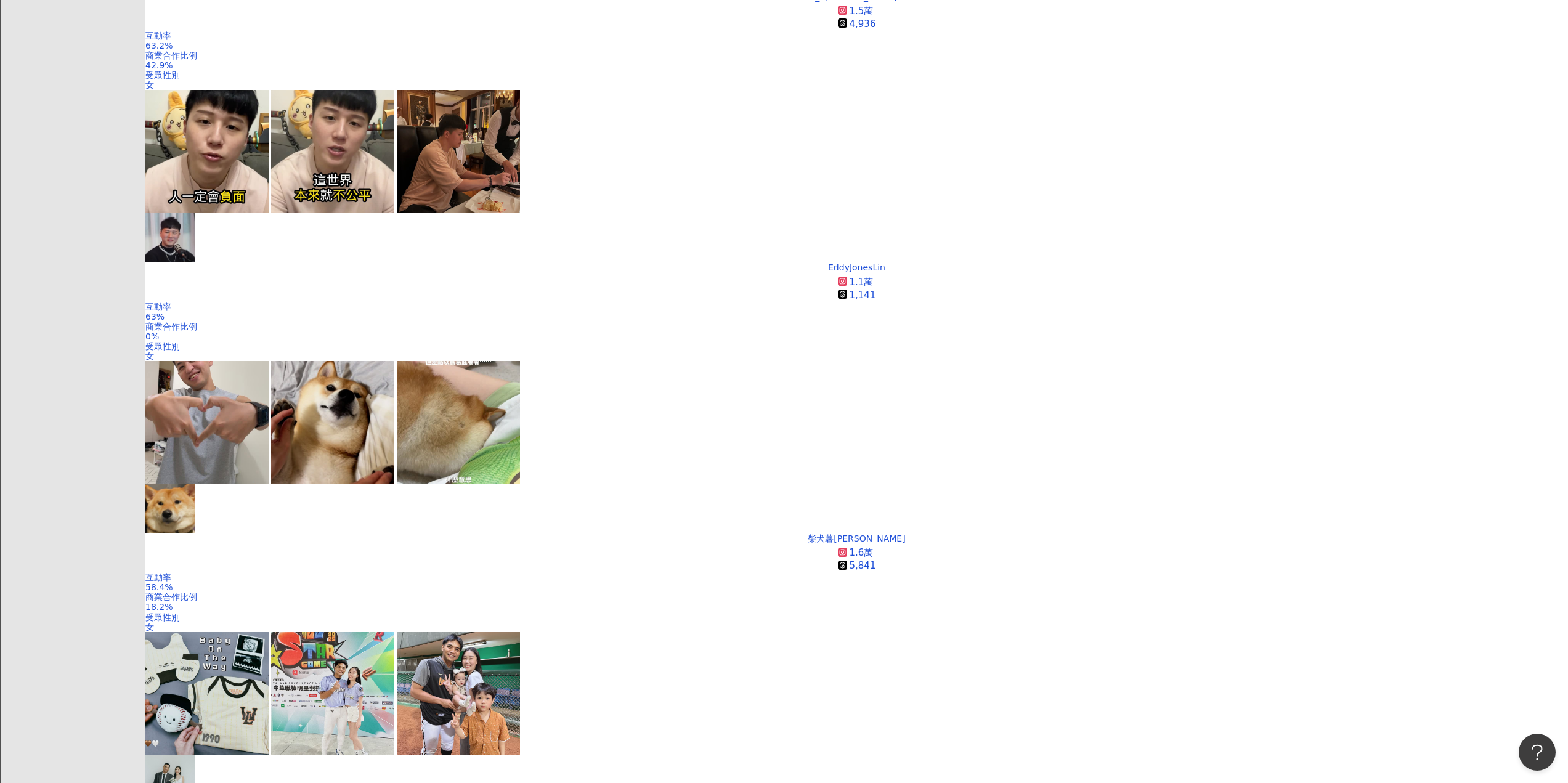
scroll to position [2024, 0]
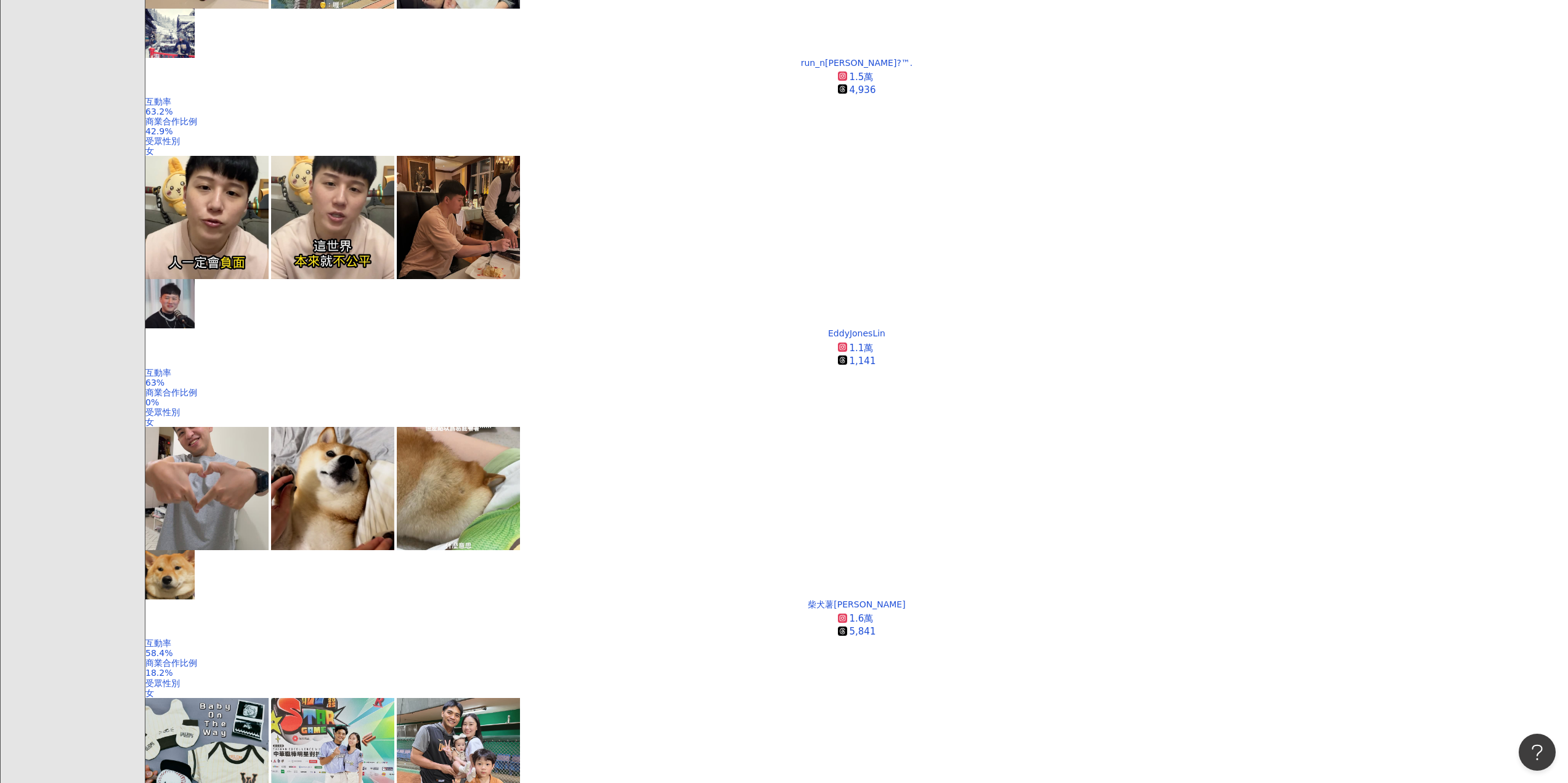
scroll to position [1874, 0]
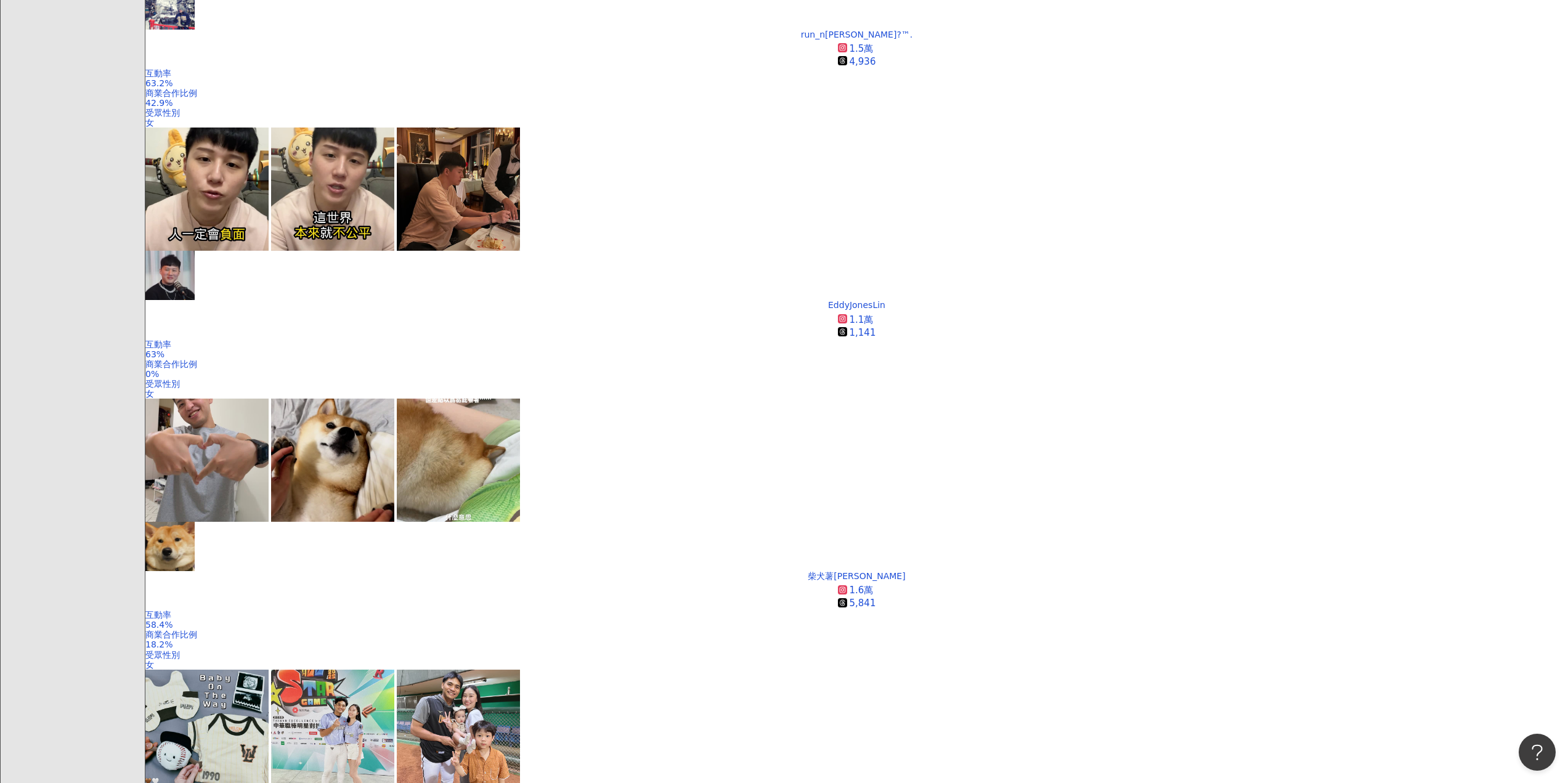
drag, startPoint x: 201, startPoint y: 467, endPoint x: 208, endPoint y: 465, distance: 7.3
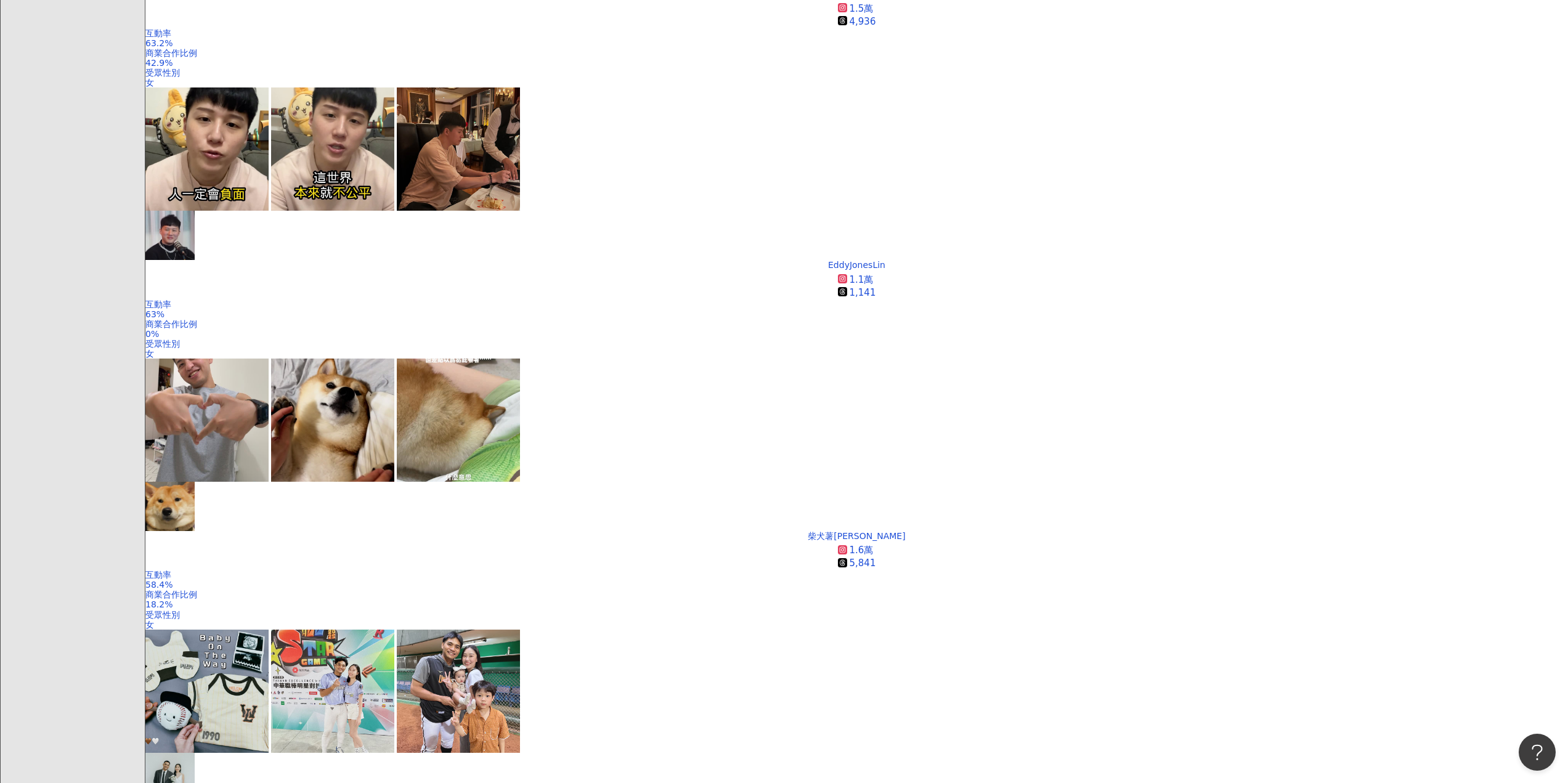
scroll to position [2121, 0]
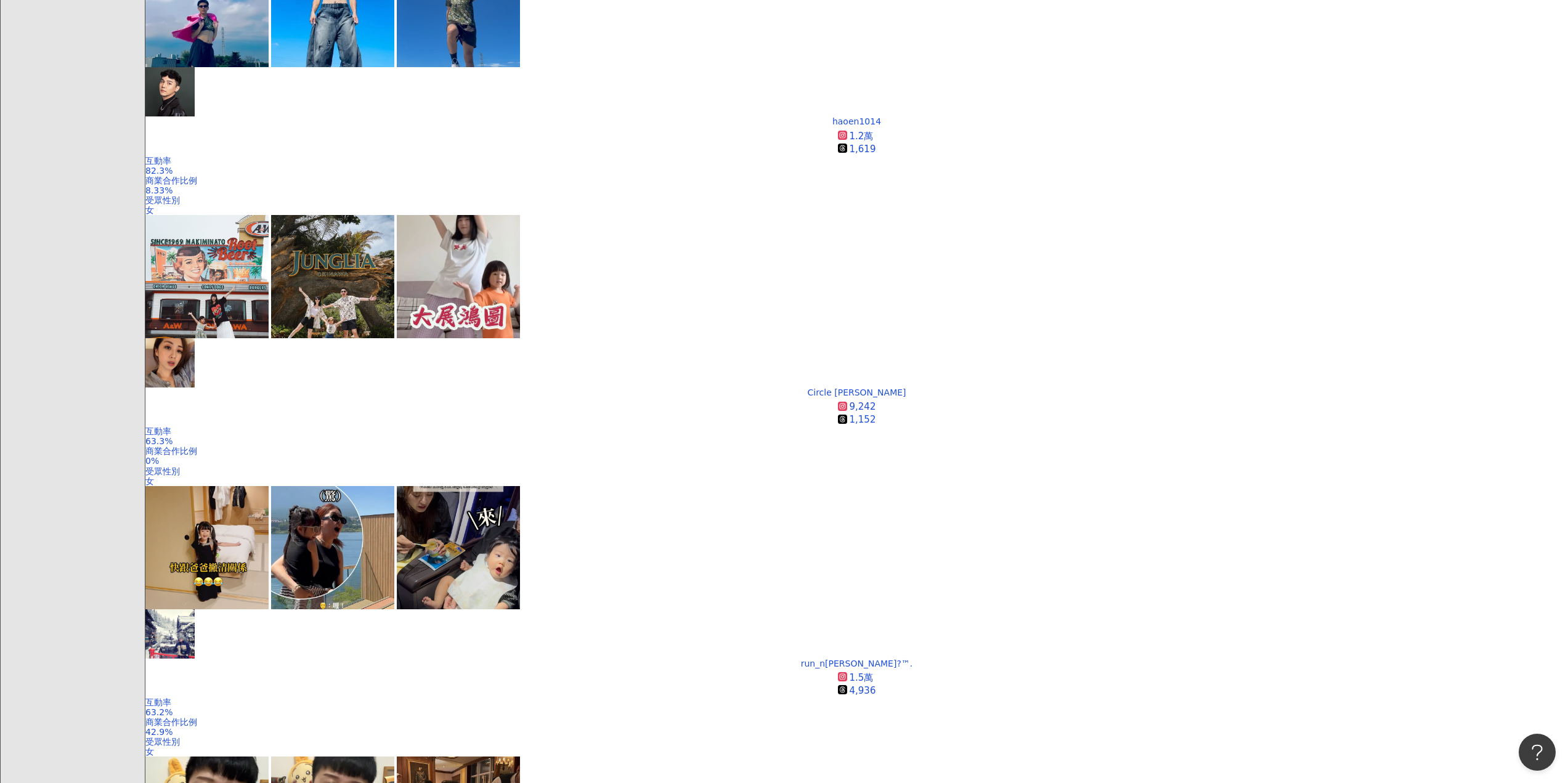
scroll to position [1346, 0]
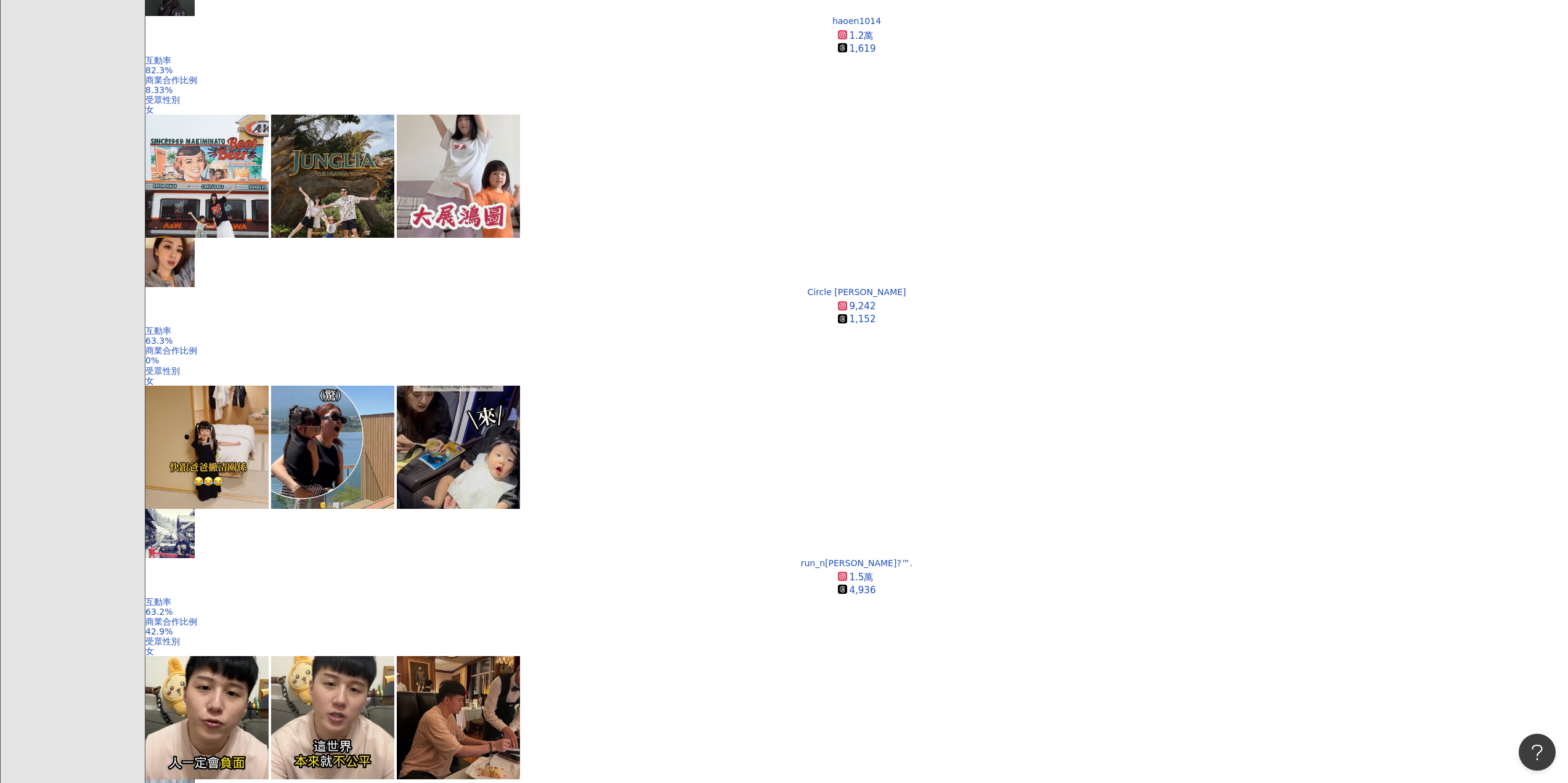
drag, startPoint x: 1343, startPoint y: 142, endPoint x: 1345, endPoint y: 123, distance: 19.1
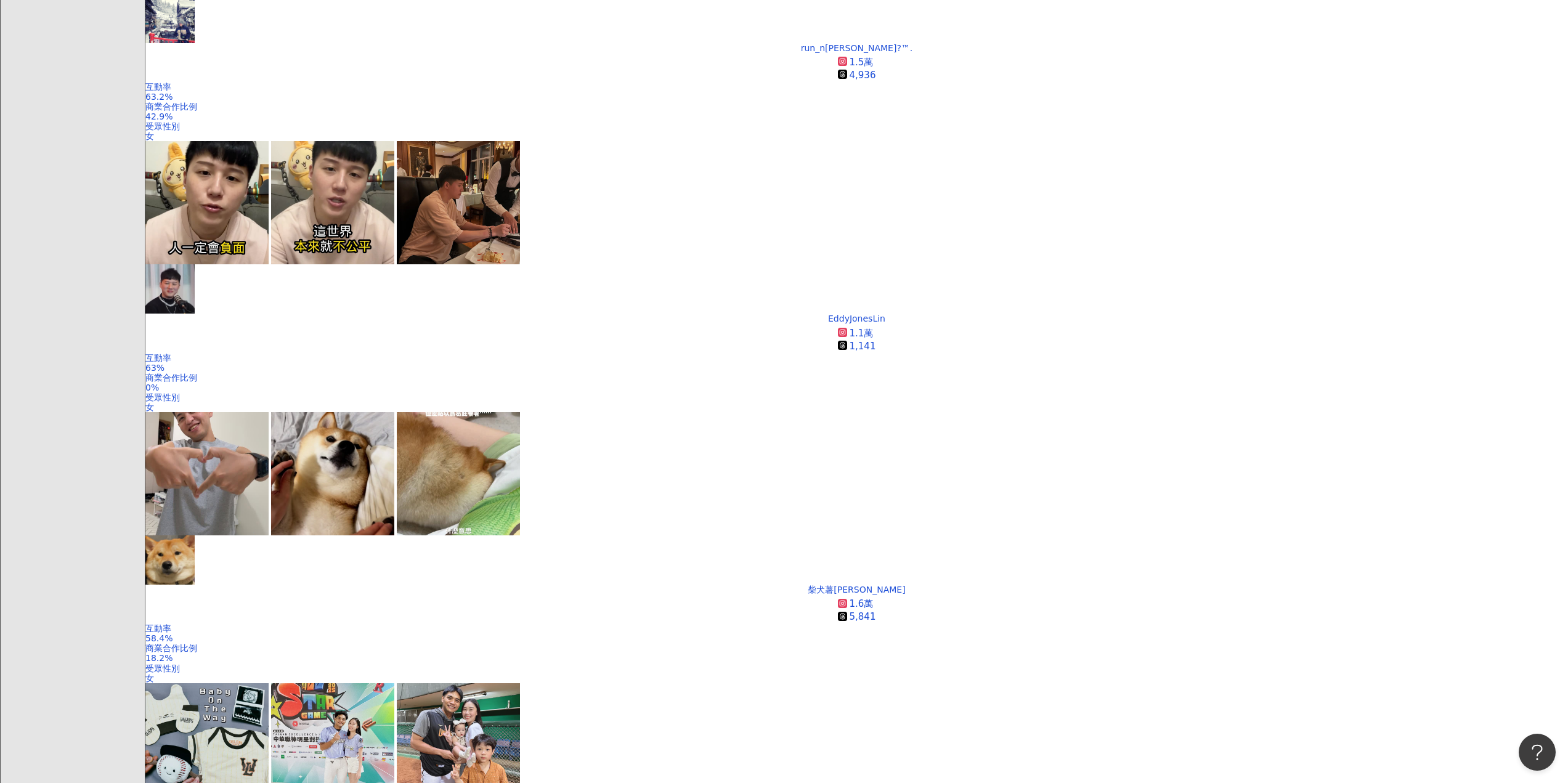
scroll to position [2085, 0]
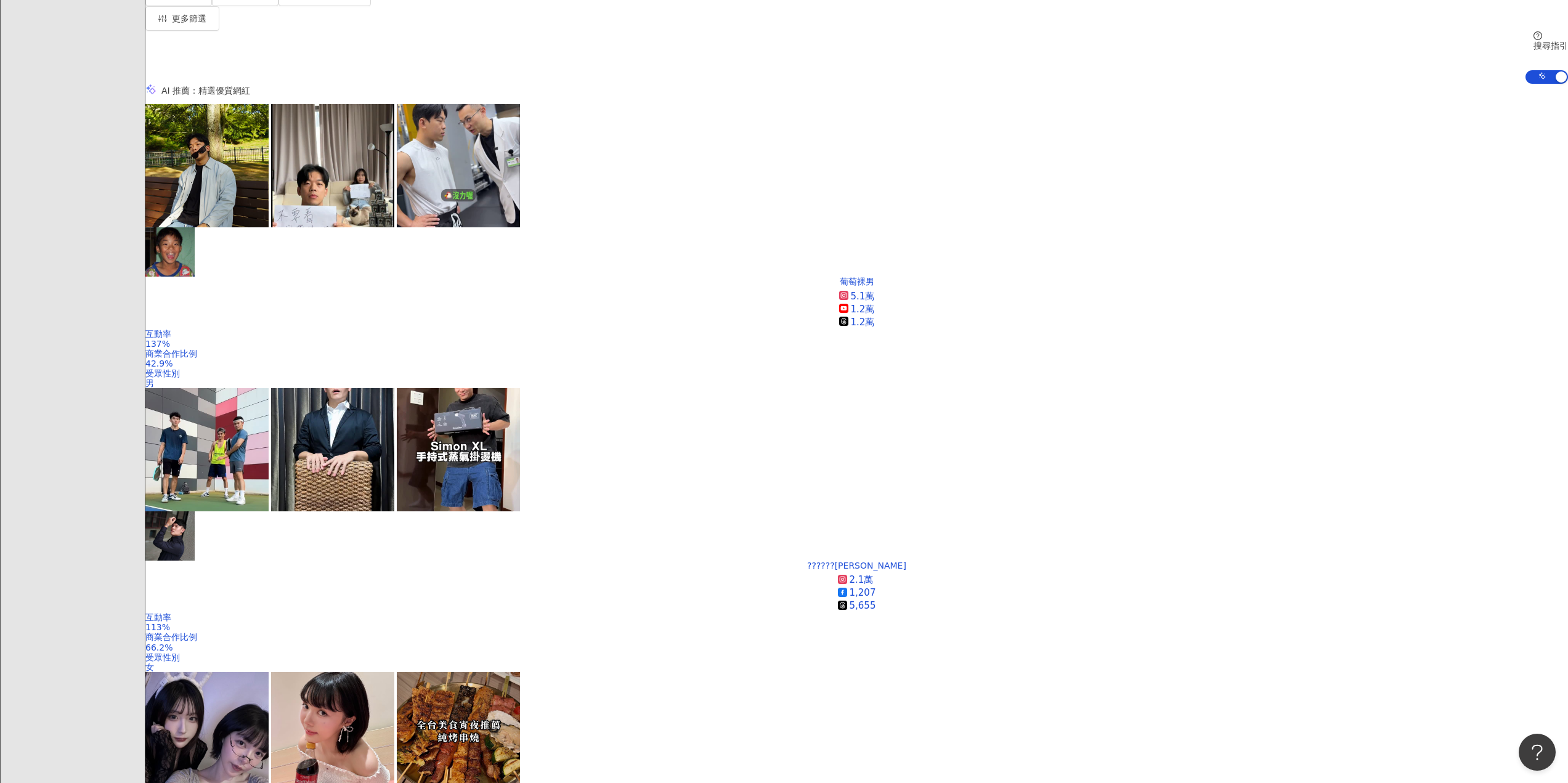
scroll to position [308, 0]
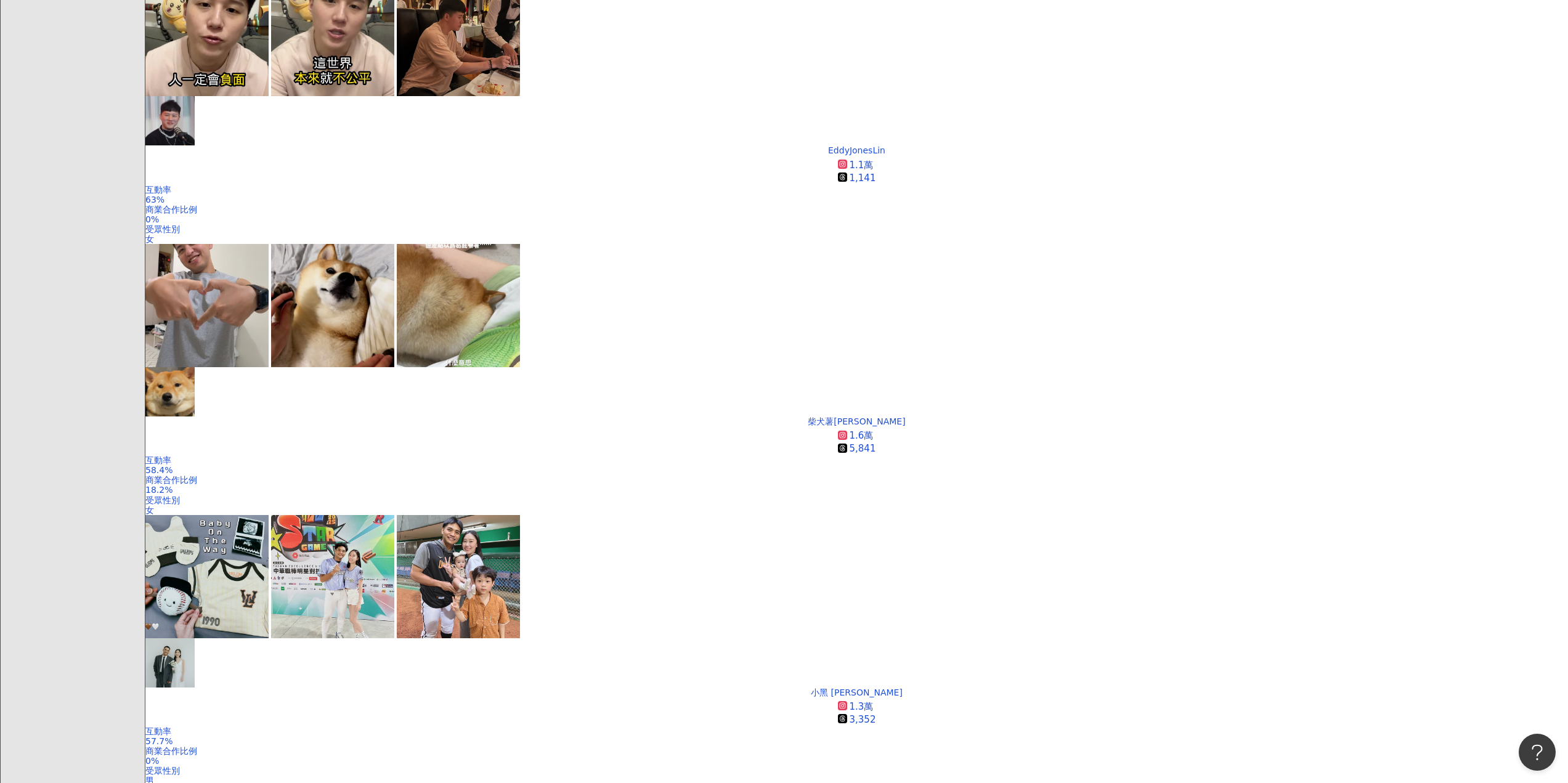
scroll to position [2085, 0]
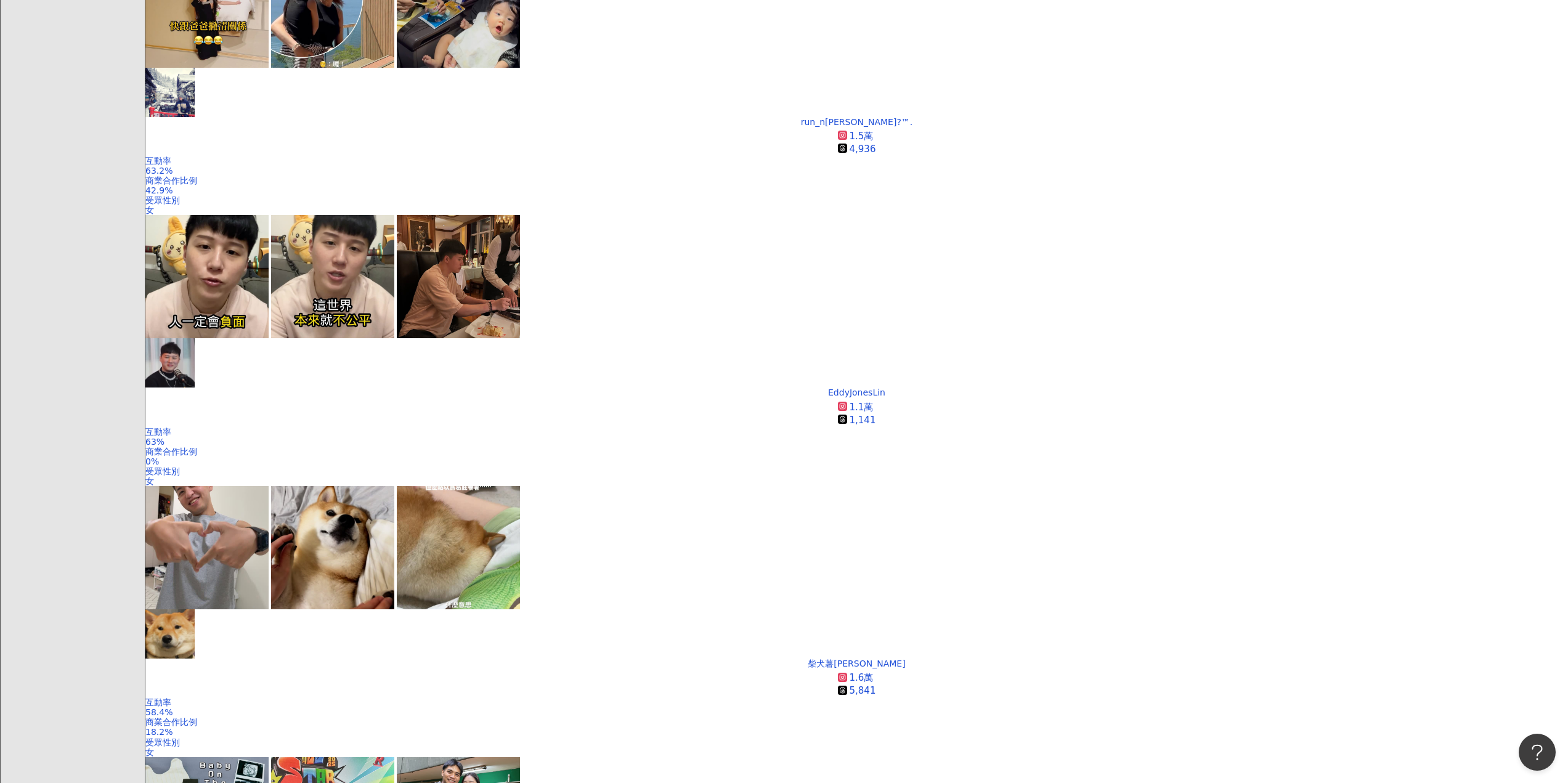
scroll to position [1972, 0]
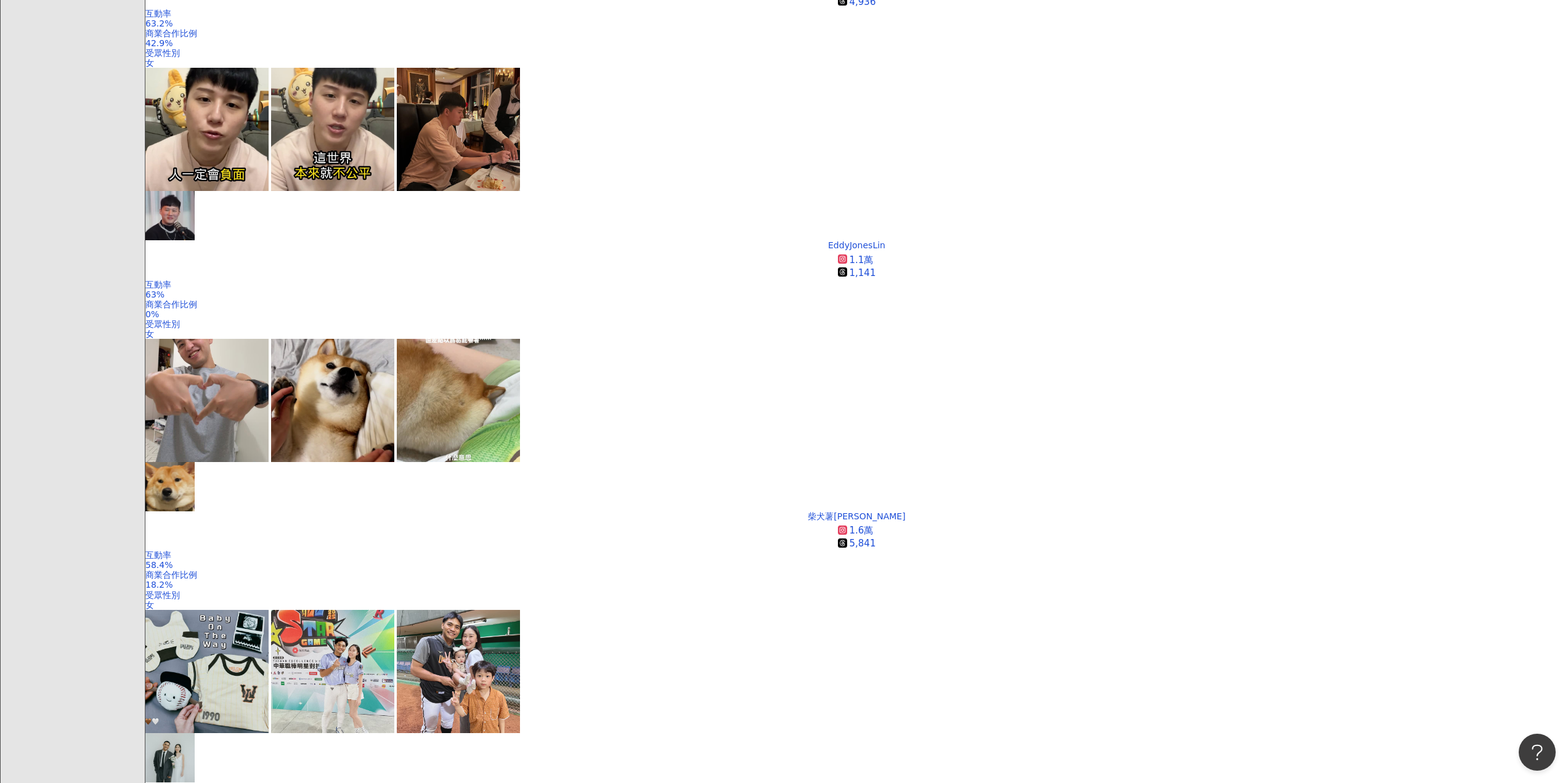
scroll to position [2033, 0]
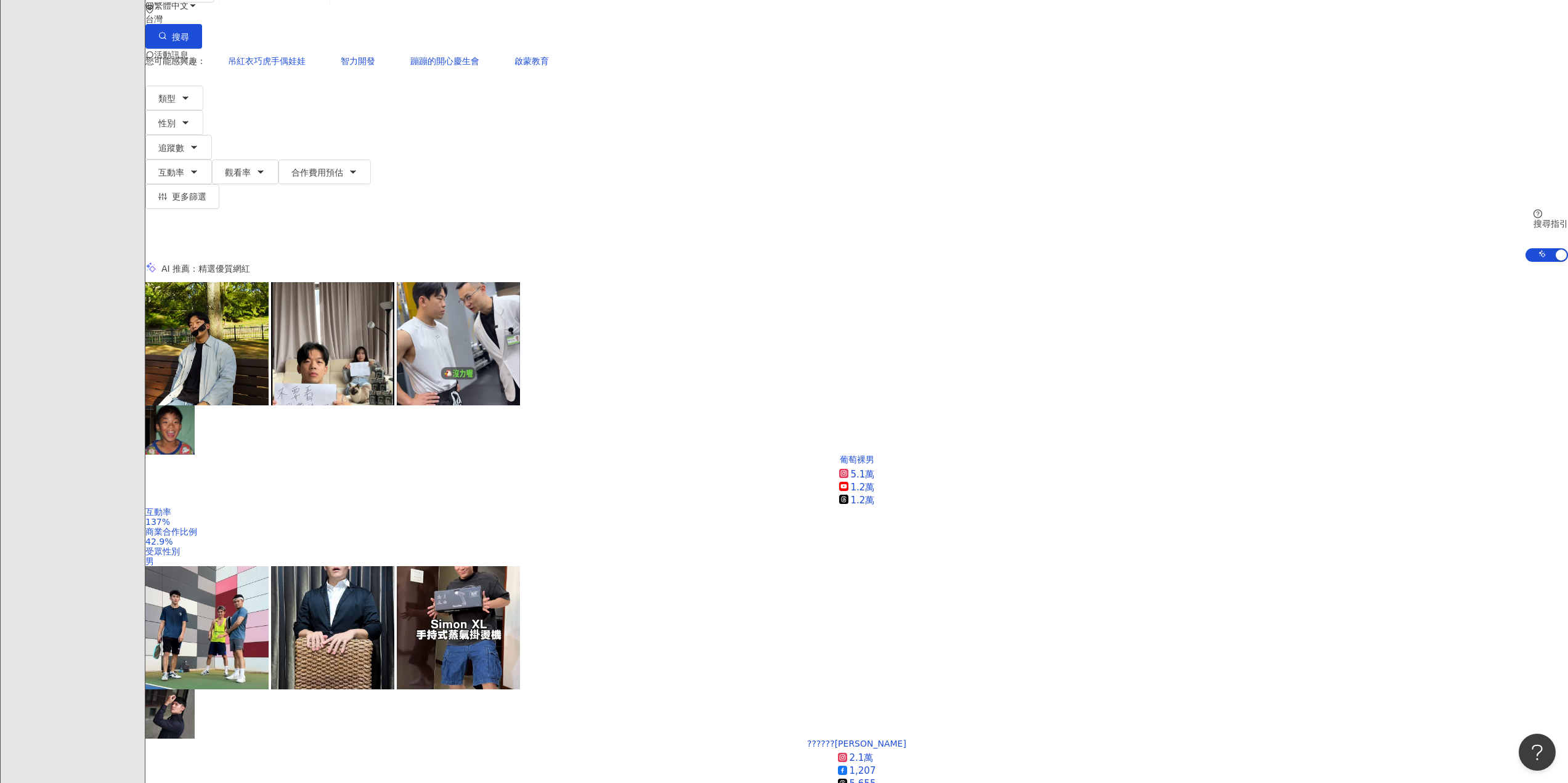
scroll to position [61, 0]
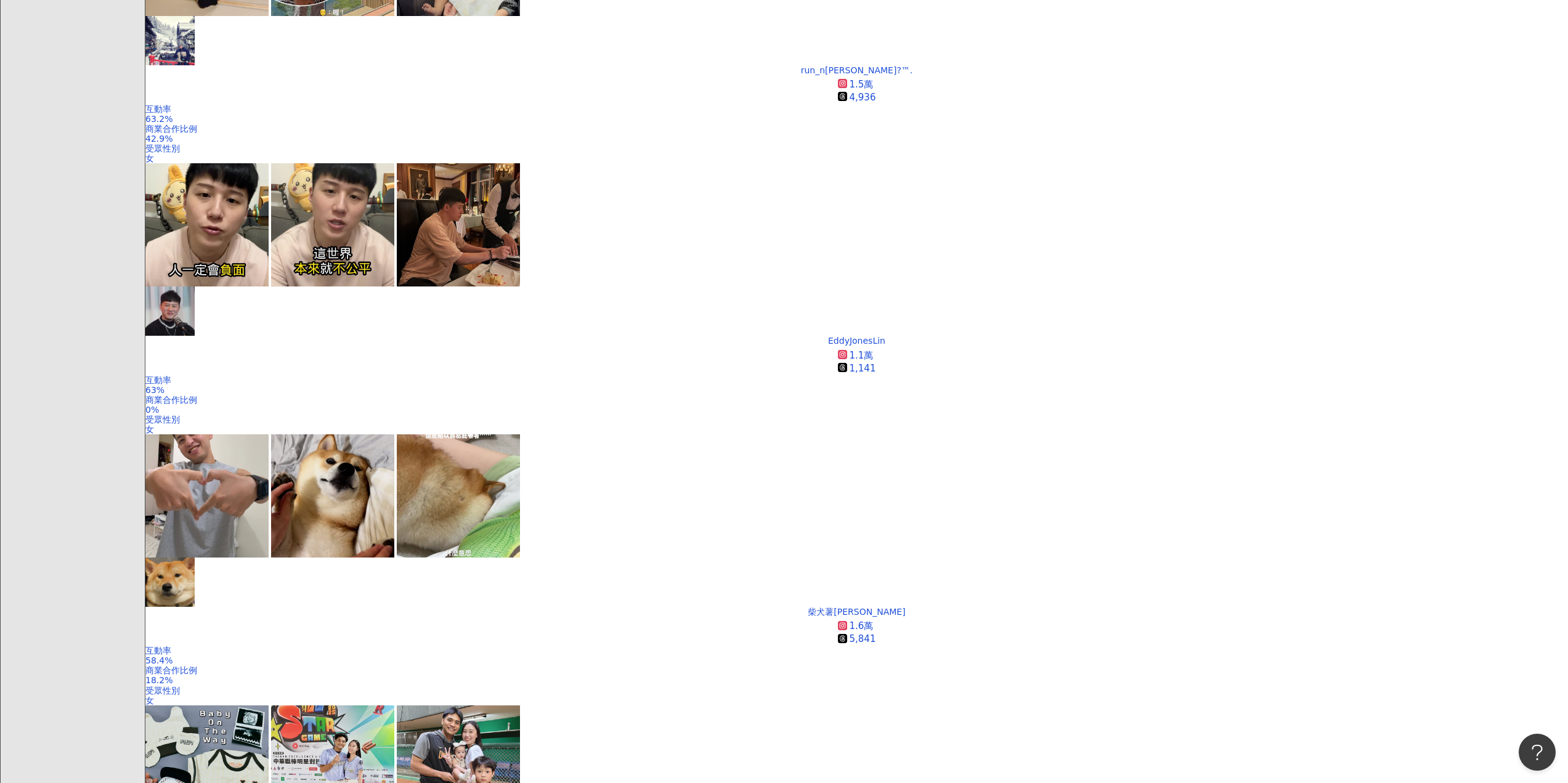
scroll to position [2085, 0]
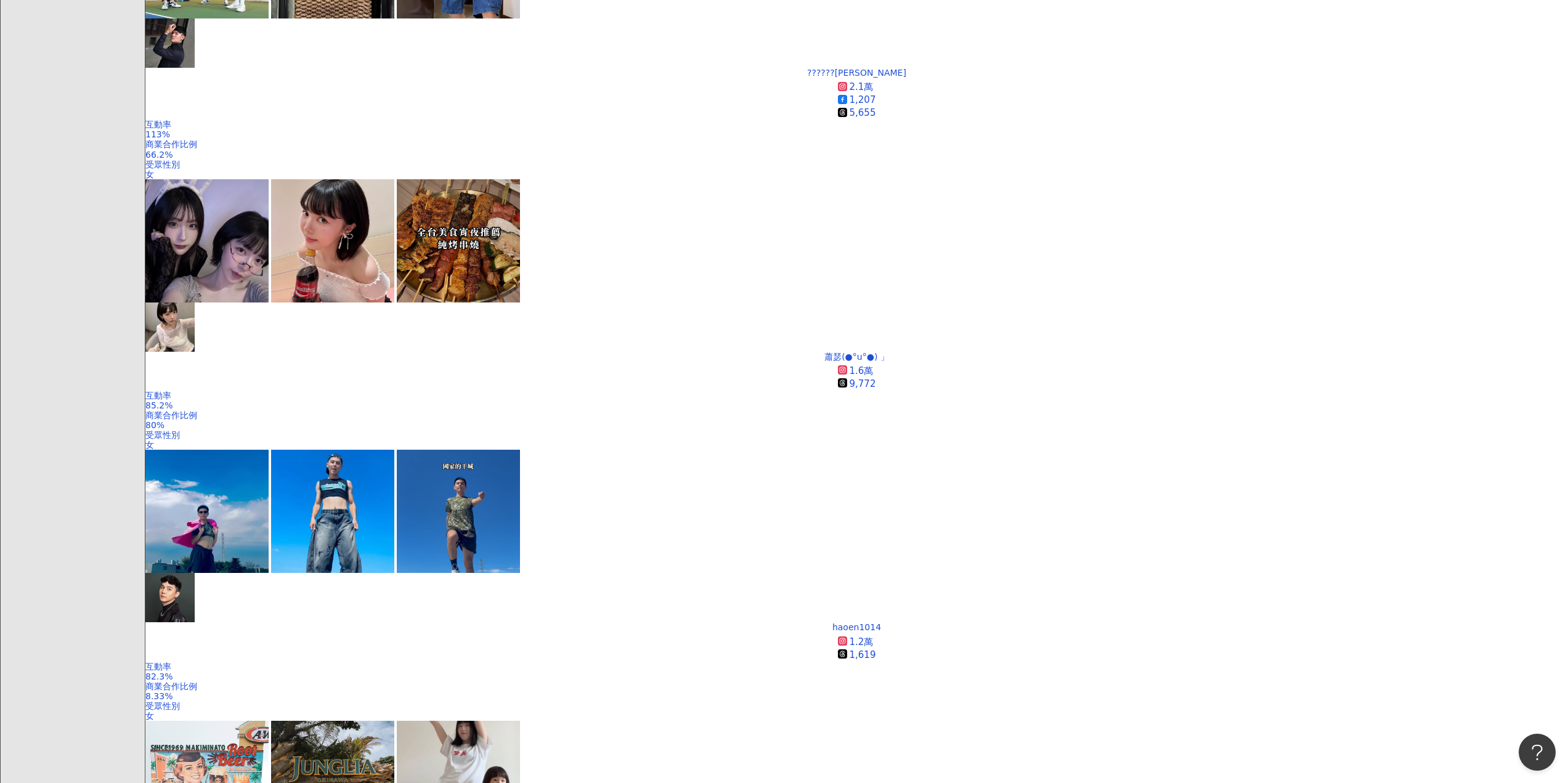
scroll to position [2088, 0]
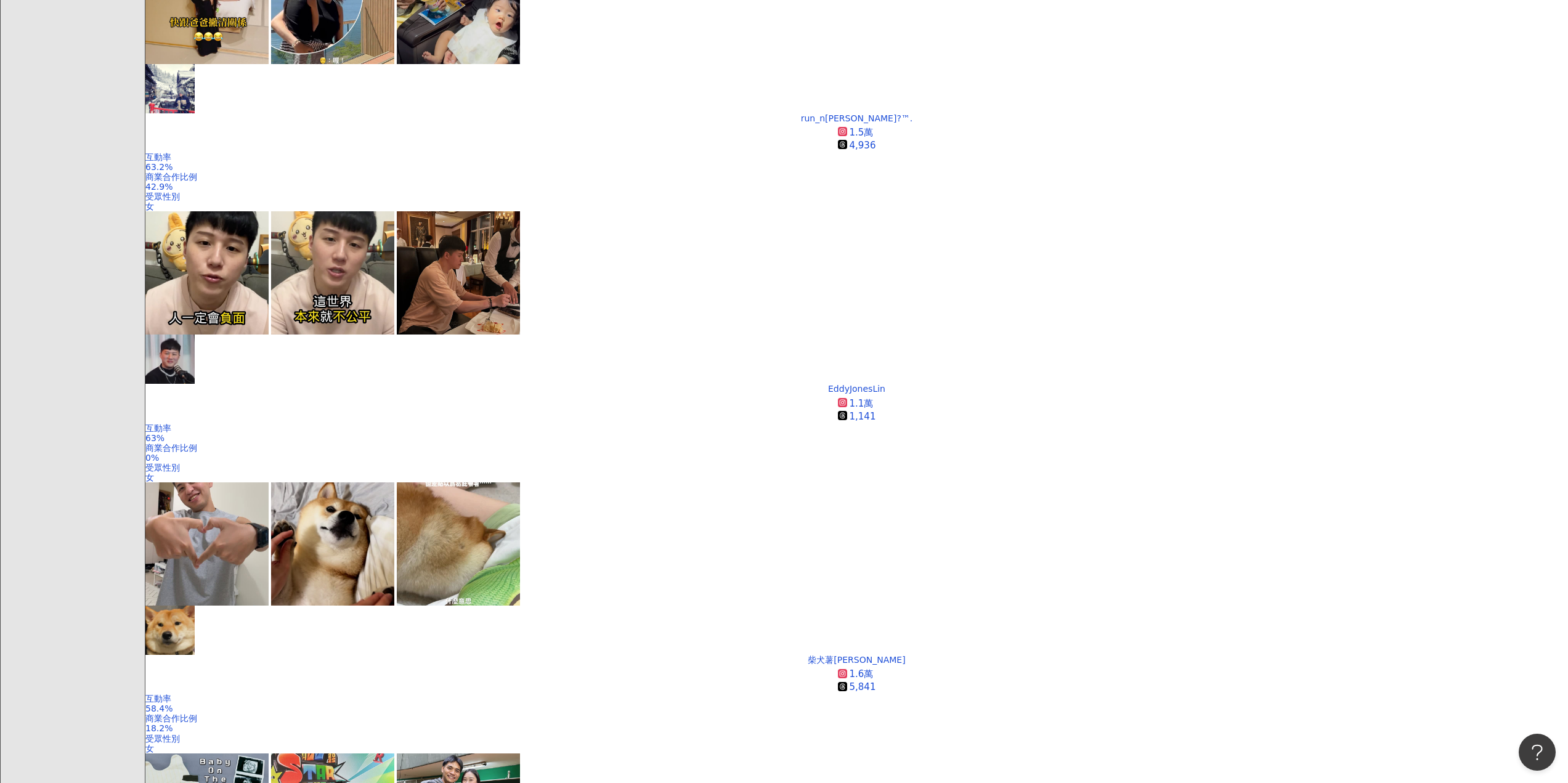
scroll to position [1900, 0]
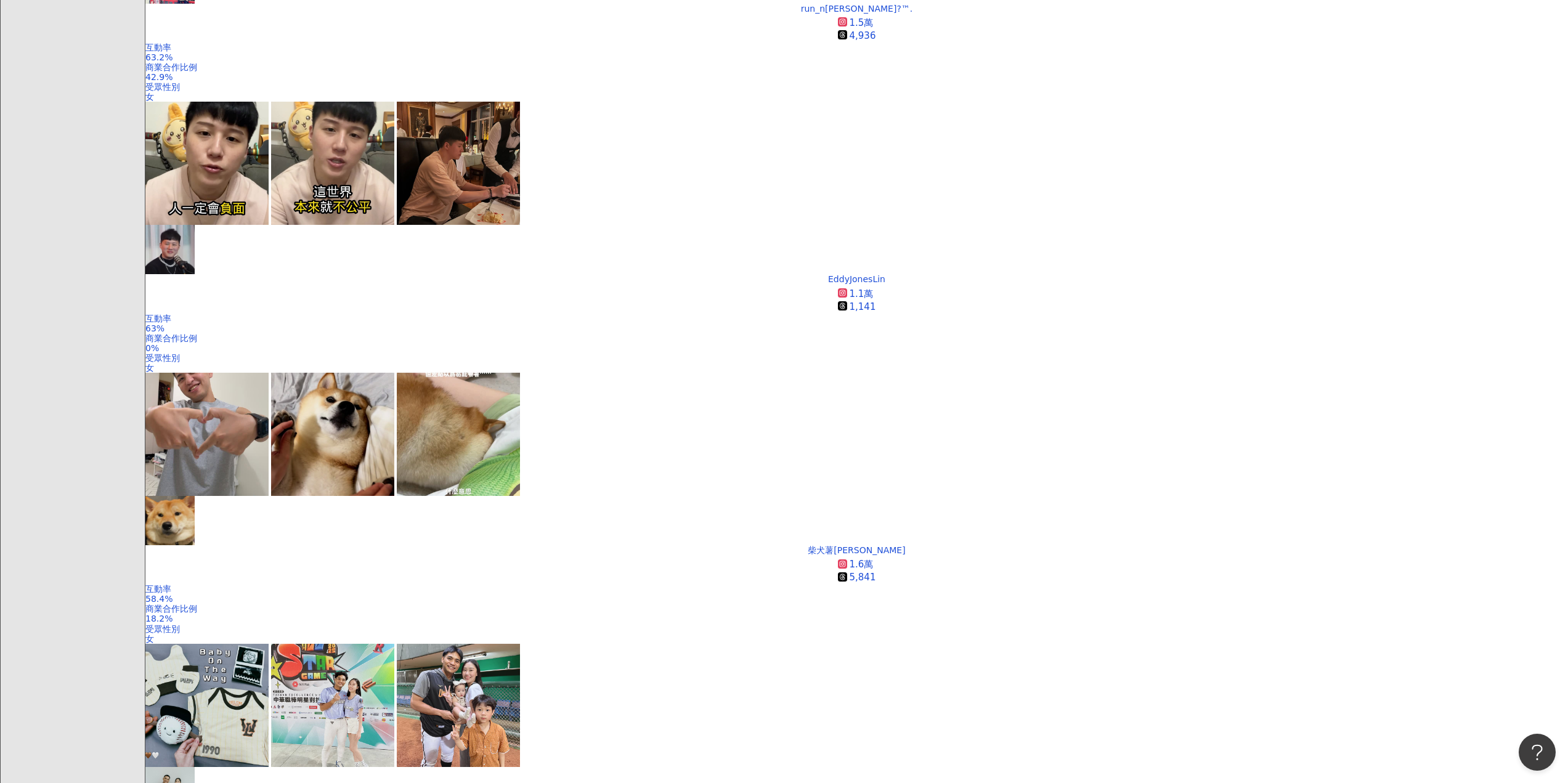
drag, startPoint x: 911, startPoint y: 736, endPoint x: 892, endPoint y: 733, distance: 19.2
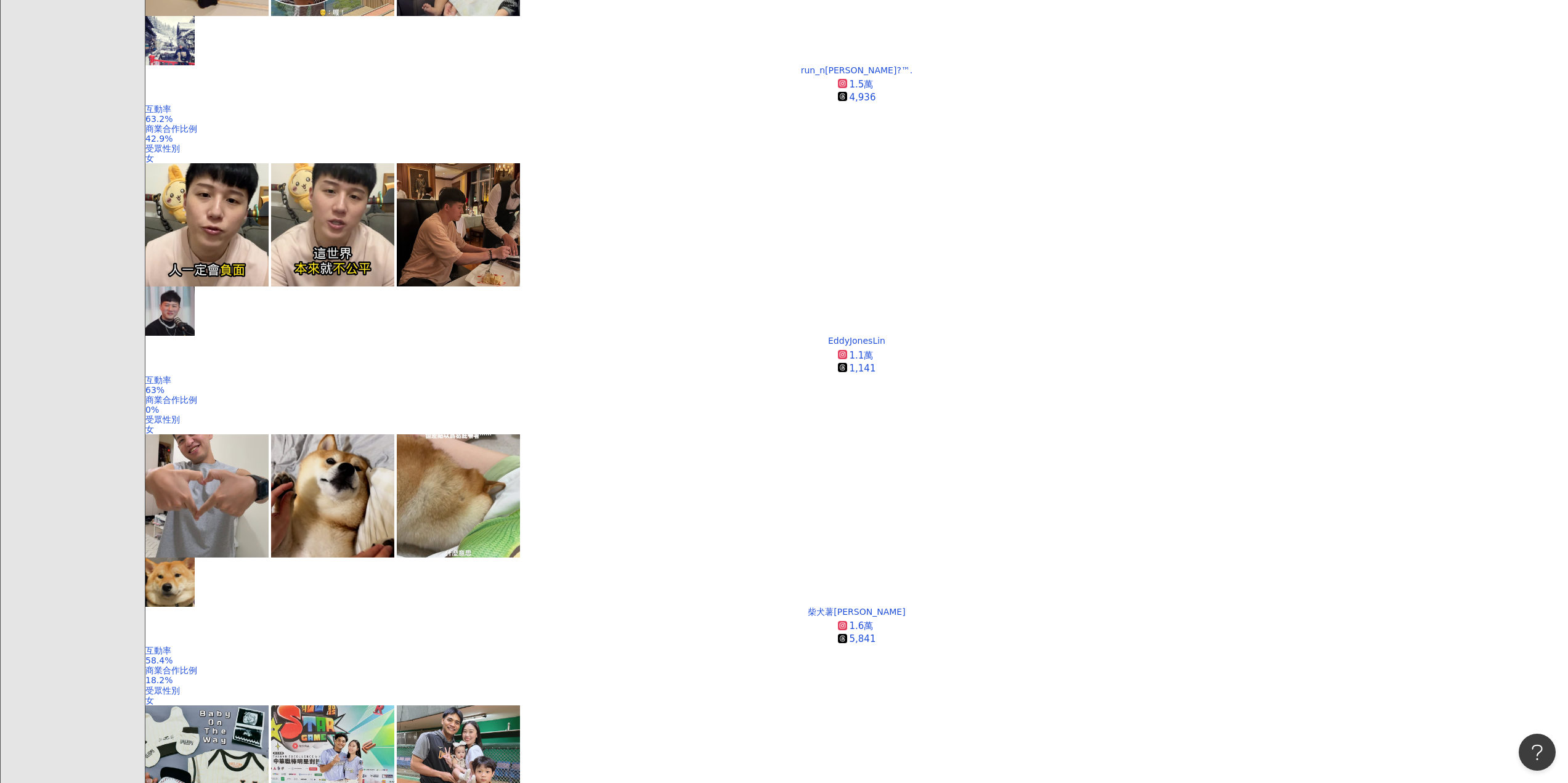
scroll to position [2085, 0]
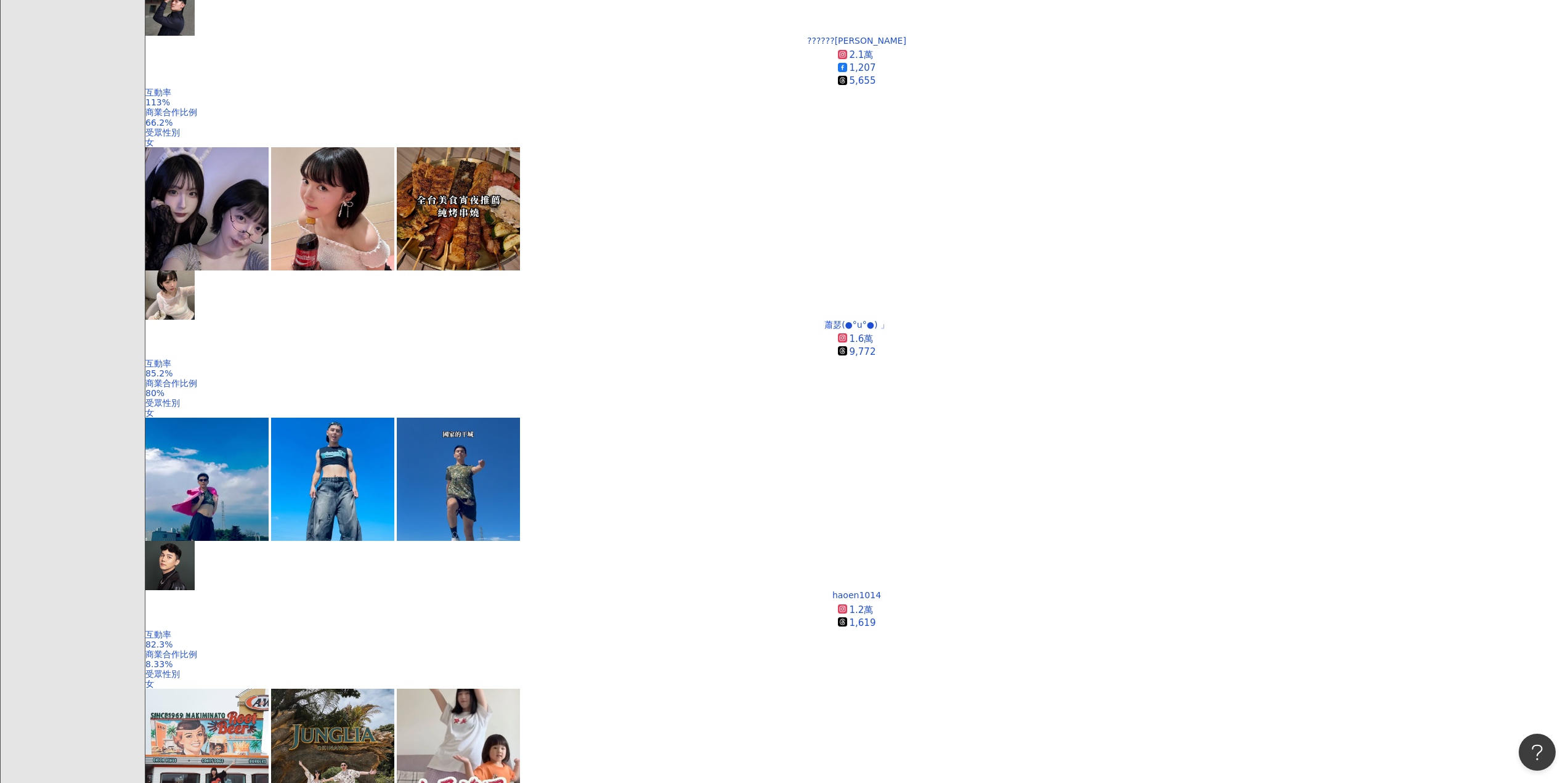
scroll to position [756, 0]
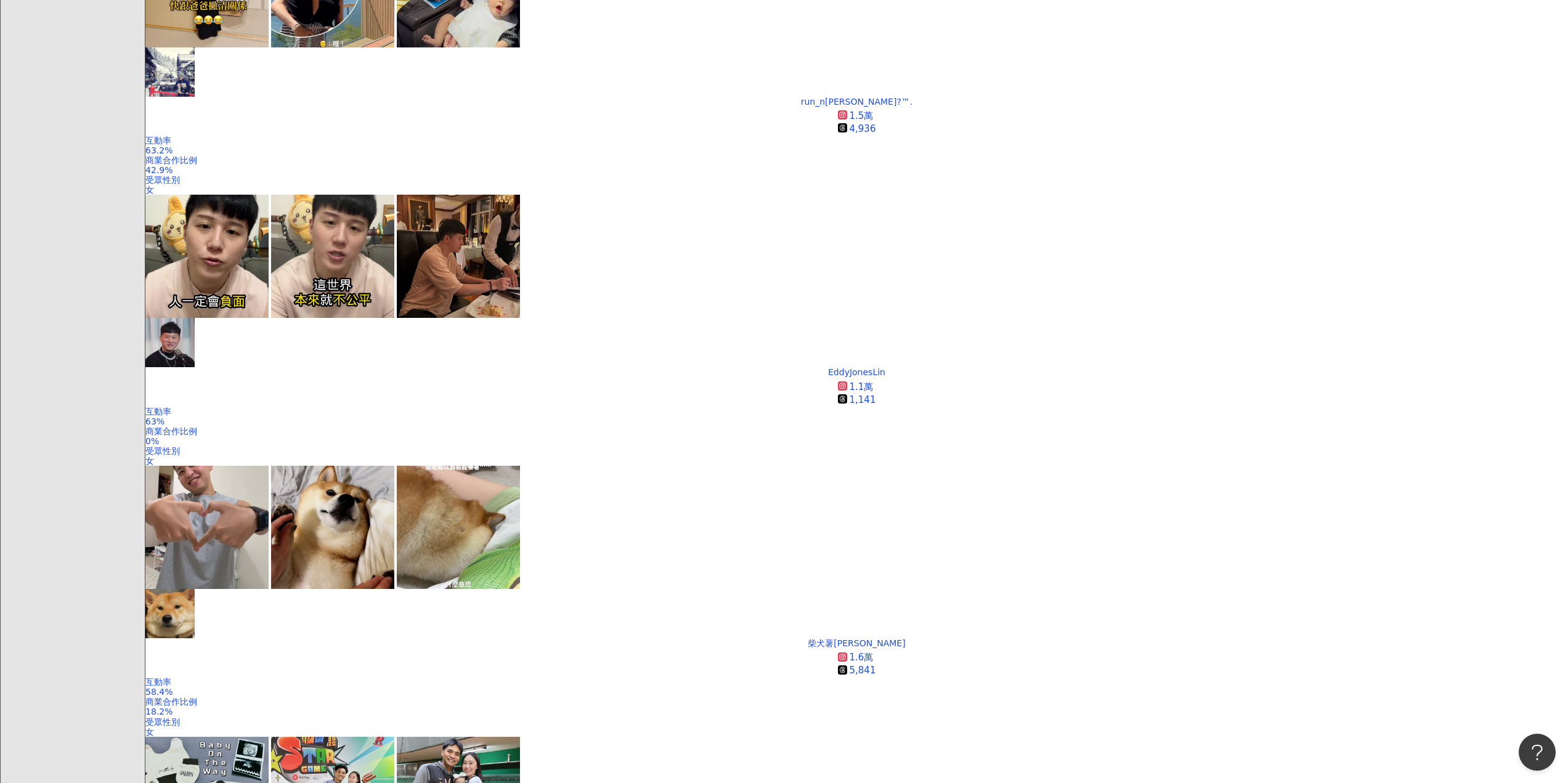
scroll to position [2050, 0]
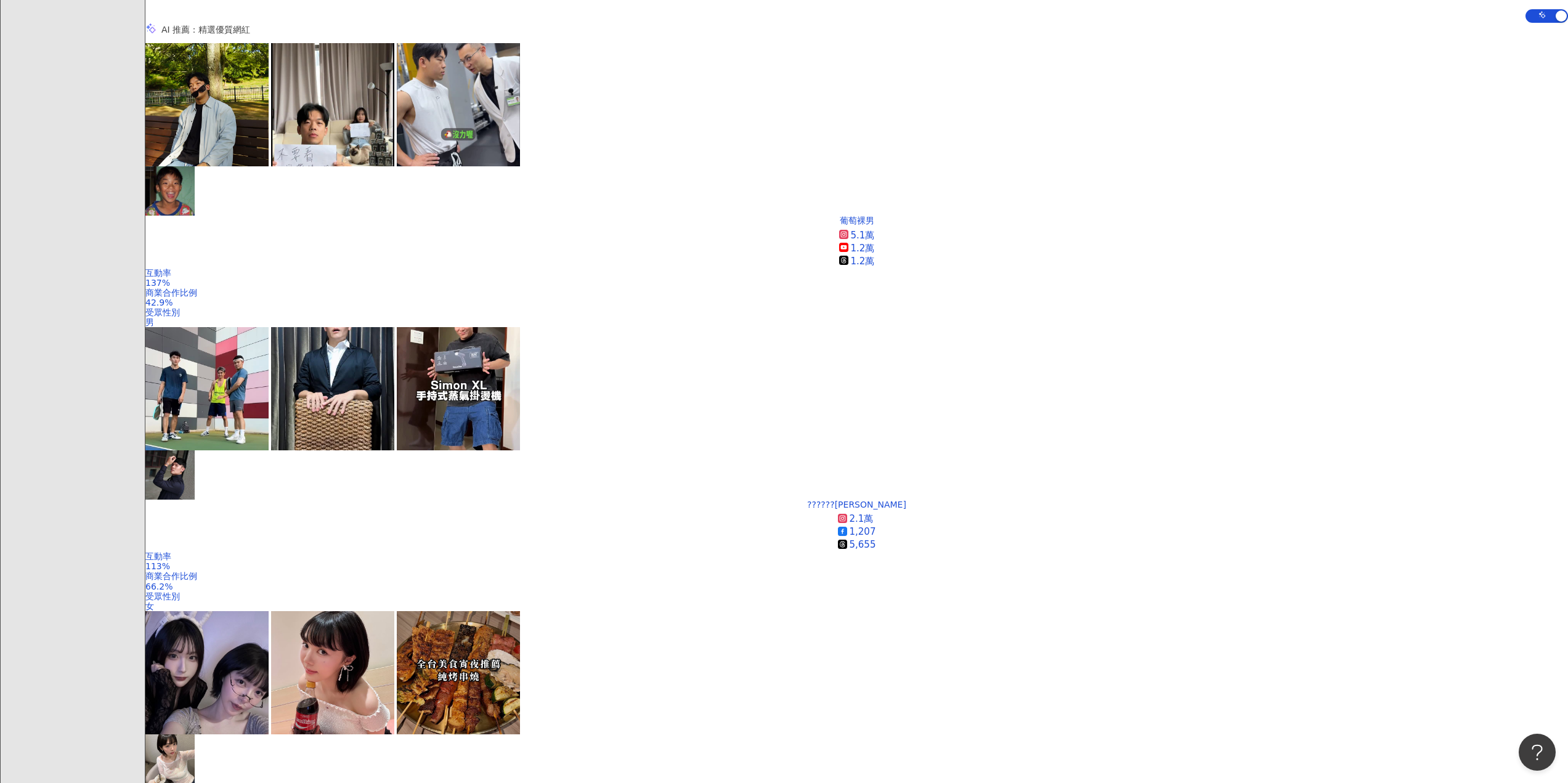
scroll to position [279, 0]
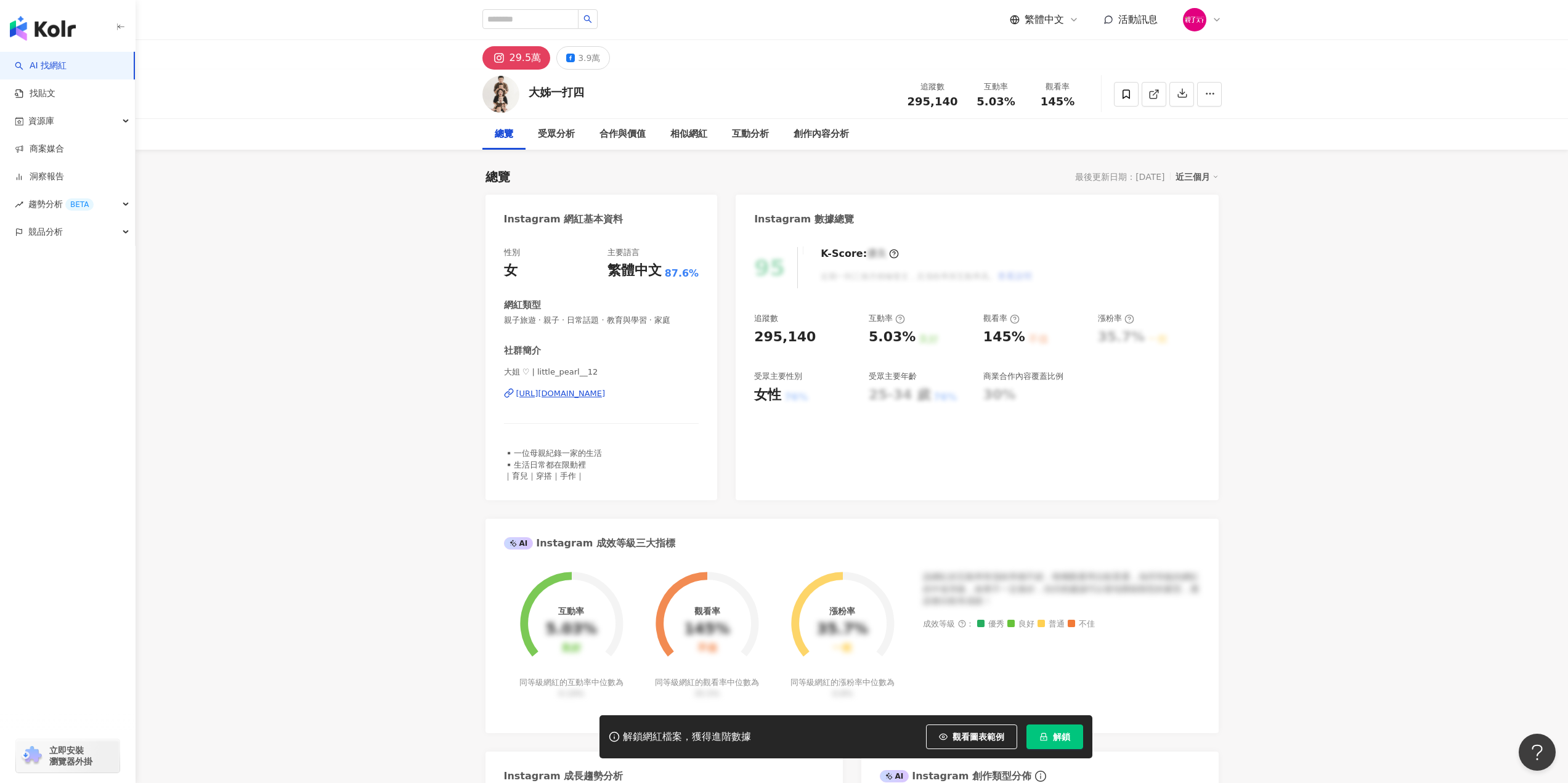
click at [606, 392] on div "[URL][DOMAIN_NAME]" at bounding box center [561, 393] width 89 height 11
click at [1124, 99] on icon at bounding box center [1126, 94] width 11 height 11
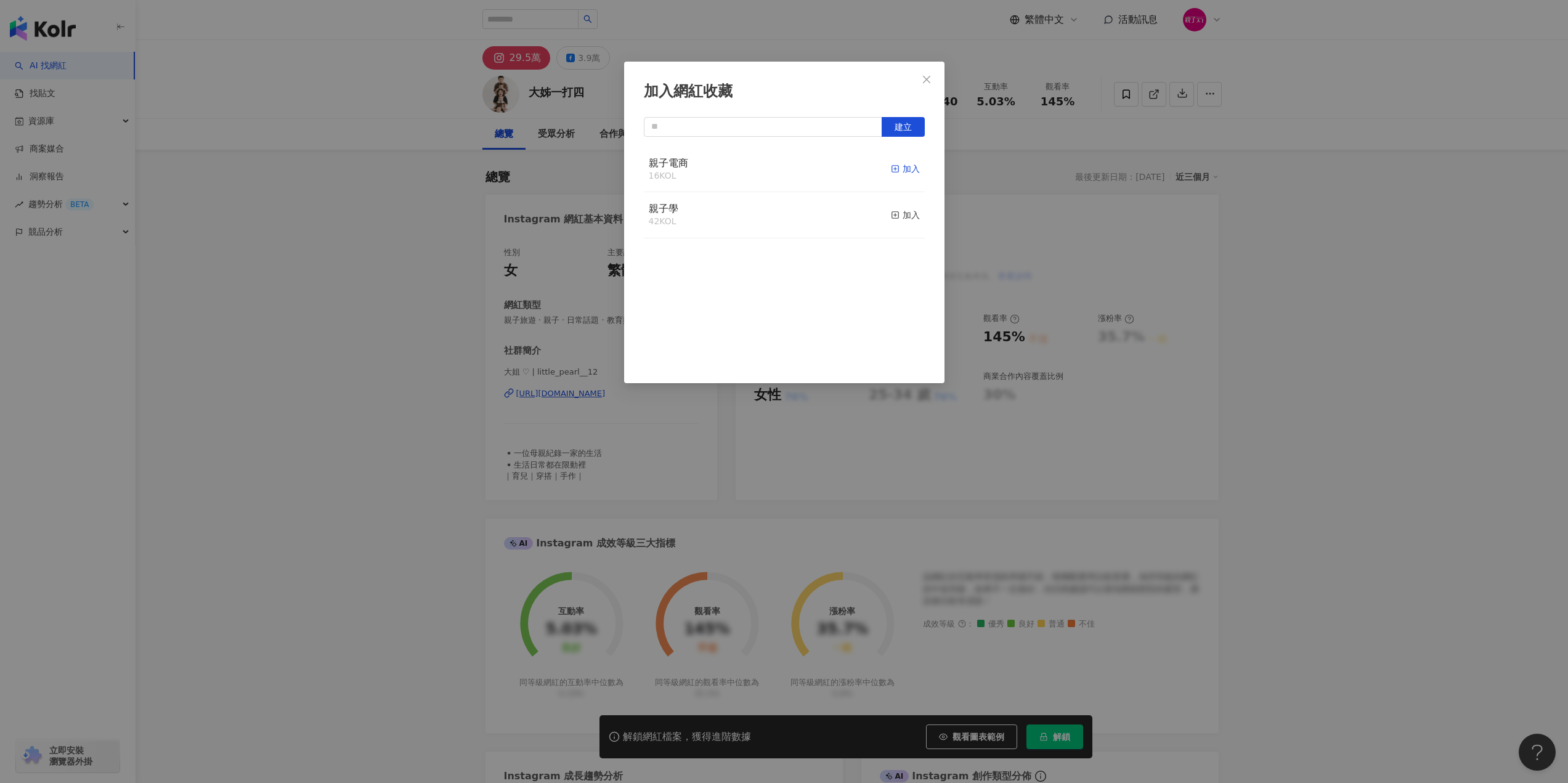
click at [905, 172] on div "加入" at bounding box center [905, 169] width 29 height 14
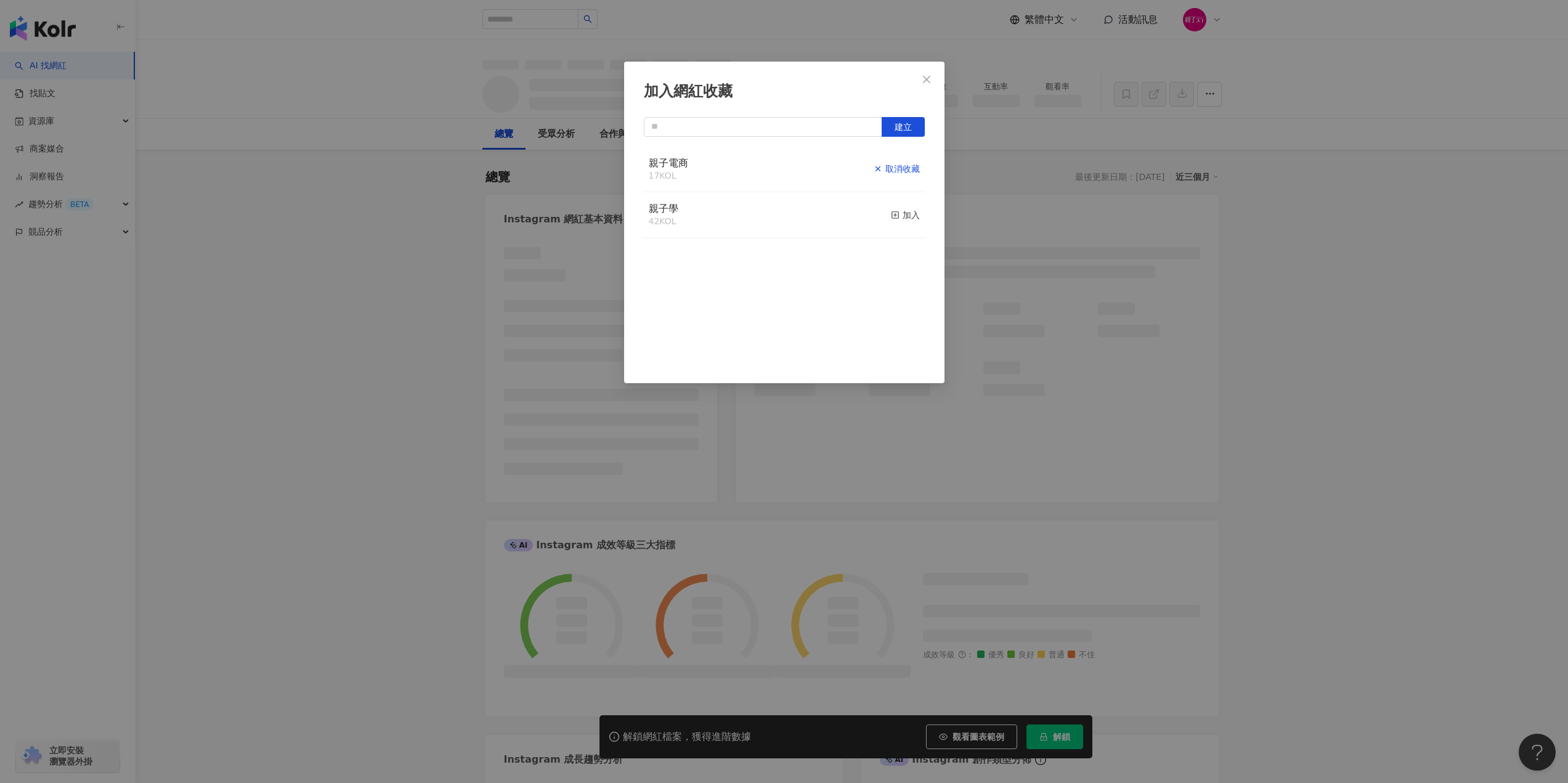
click at [892, 171] on div "取消收藏" at bounding box center [896, 169] width 46 height 14
click at [899, 217] on div "加入" at bounding box center [905, 215] width 29 height 14
click at [929, 80] on icon "close" at bounding box center [927, 80] width 10 height 10
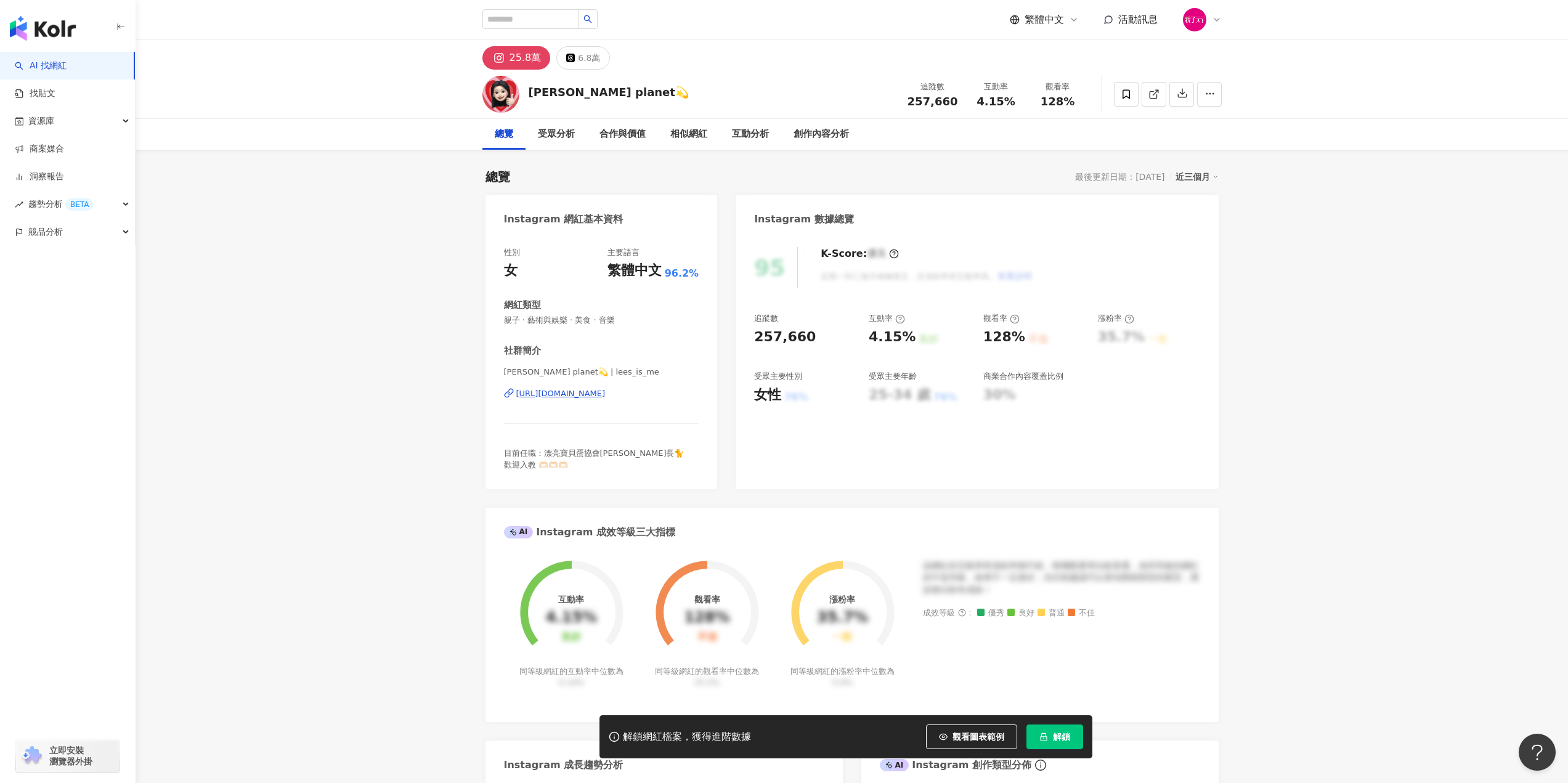
click at [606, 392] on div "https://www.instagram.com/lees_is_me/" at bounding box center [561, 393] width 89 height 11
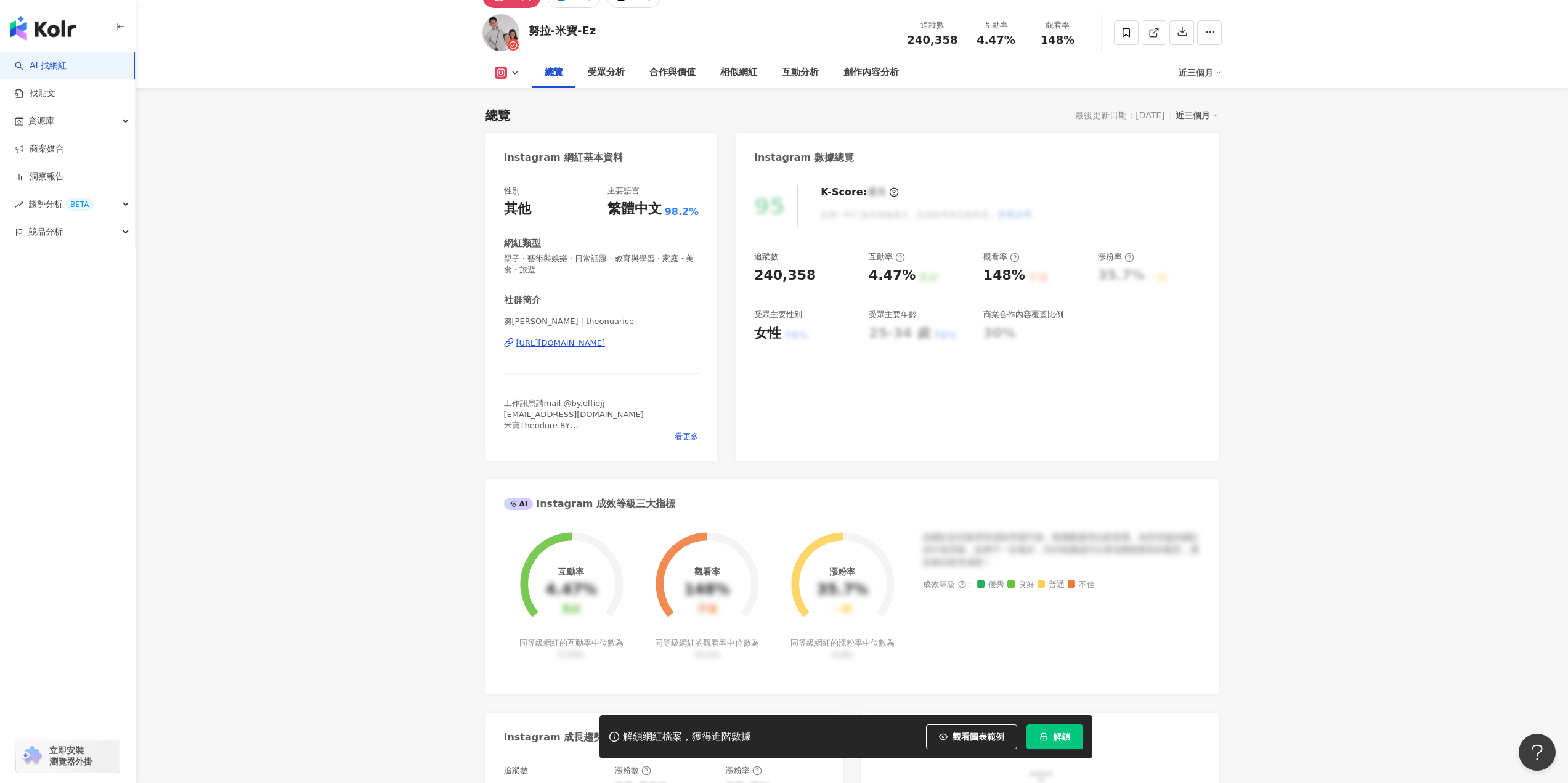
click at [592, 350] on div "努拉-米寶-Ez | theonuarice https://www.instagram.com/theonuarice/" at bounding box center [602, 352] width 196 height 72
click at [600, 344] on div "https://www.instagram.com/theonuarice/" at bounding box center [561, 343] width 89 height 11
drag, startPoint x: 544, startPoint y: 423, endPoint x: 611, endPoint y: 414, distance: 67.6
click at [611, 414] on div "性別 其他 主要語言 繁體中文 98.2% 網紅類型 親子 · 藝術與娛樂 · 日常話題 · 教育與學習 · 家庭 · 美食 · 旅遊 社群簡介 努拉-米寶-…" at bounding box center [601, 317] width 232 height 288
copy span "talentmgmtee@gmail.com"
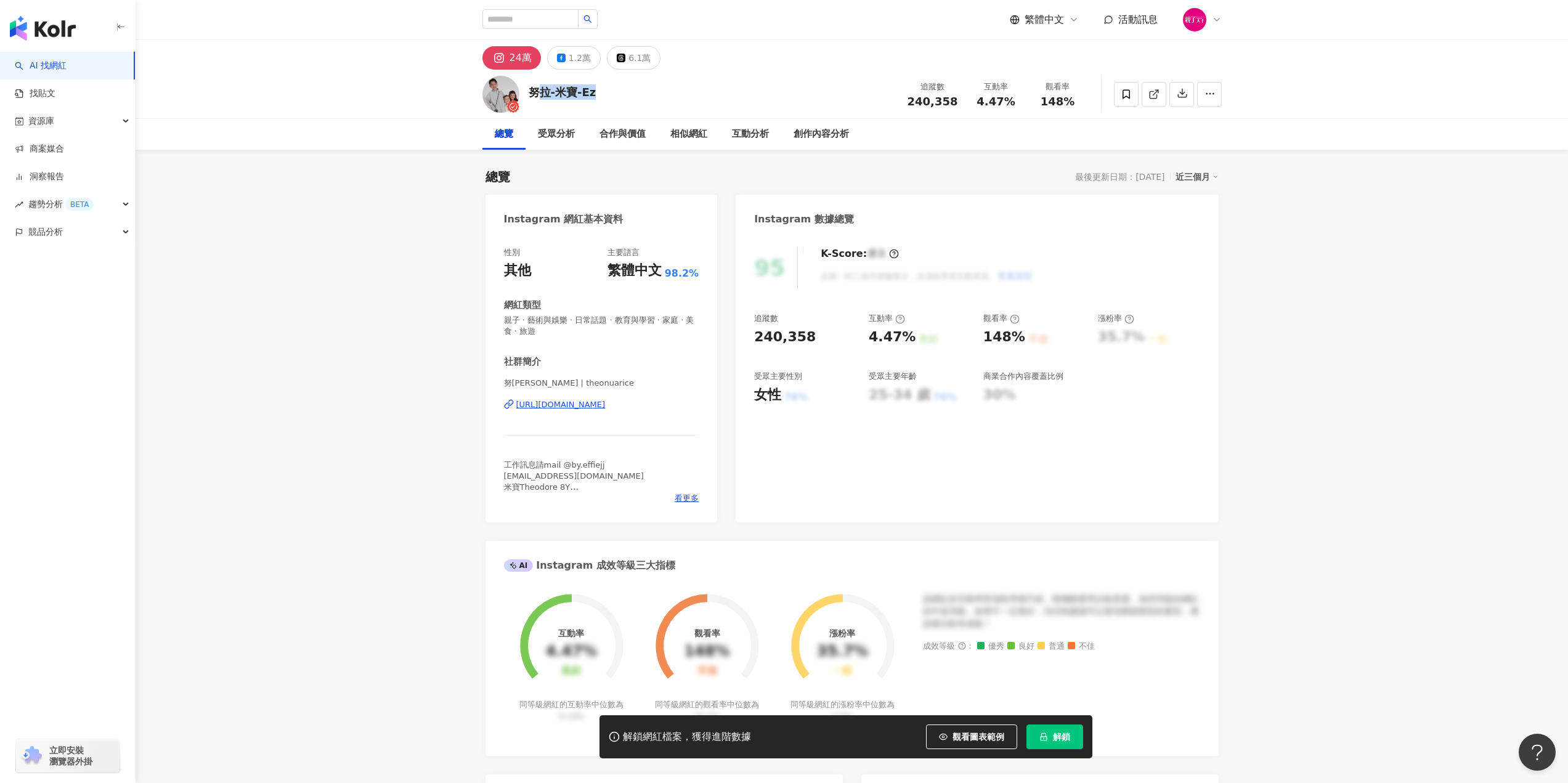
drag, startPoint x: 556, startPoint y: 91, endPoint x: 603, endPoint y: 91, distance: 47.0
click at [603, 91] on div "努拉-米寶-Ez 追蹤數 240,358 互動率 4.47% 觀看率 148%" at bounding box center [851, 93] width 789 height 49
click at [594, 93] on div "努拉-米寶-Ez 追蹤數 240,358 互動率 4.47% 觀看率 148%" at bounding box center [851, 93] width 789 height 49
drag, startPoint x: 528, startPoint y: 92, endPoint x: 596, endPoint y: 91, distance: 68.0
click at [596, 91] on div "努拉-米寶-Ez 追蹤數 240,358 互動率 4.47% 觀看率 148%" at bounding box center [851, 93] width 789 height 49
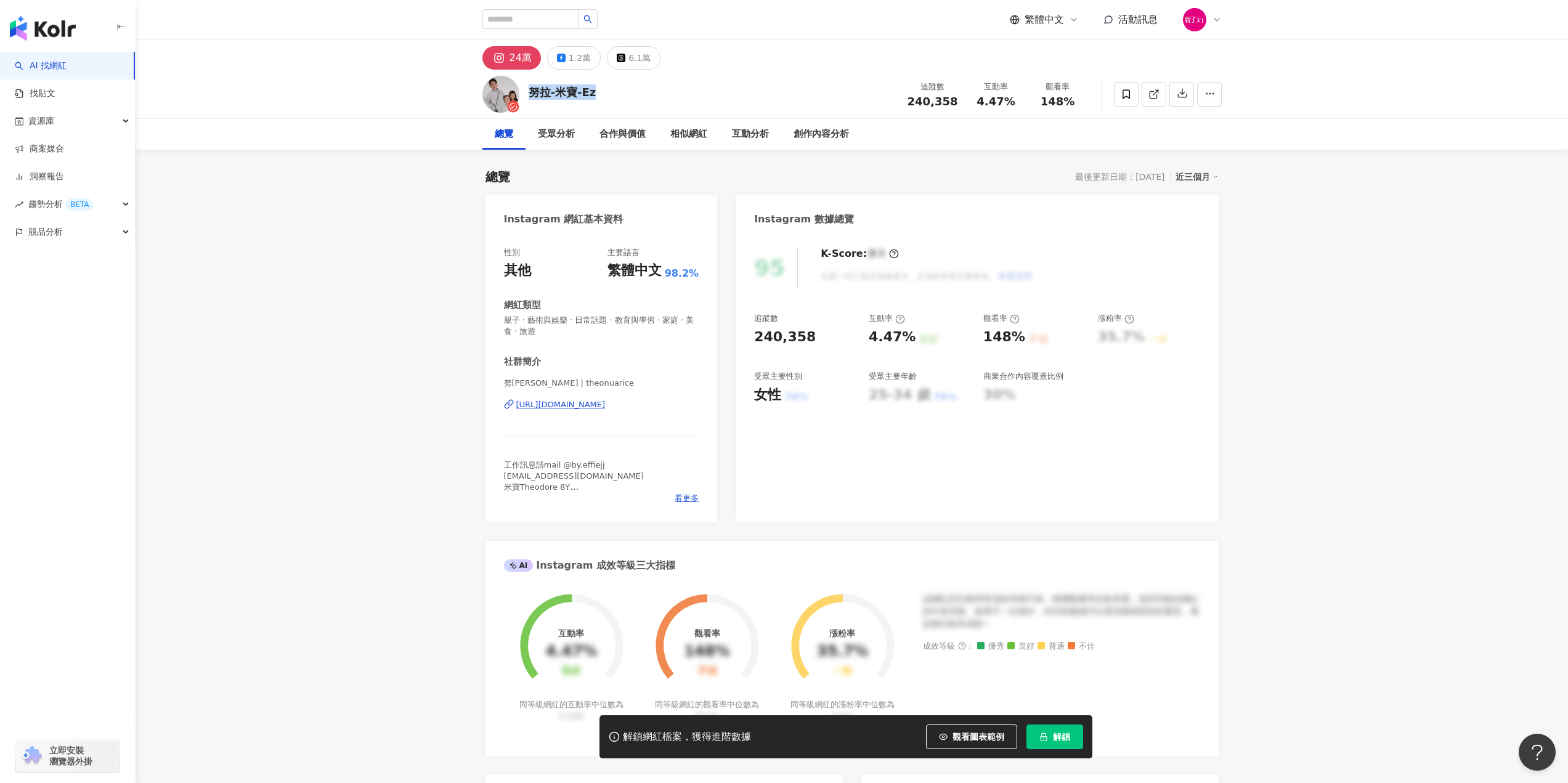
copy div "努拉-米寶-Ez"
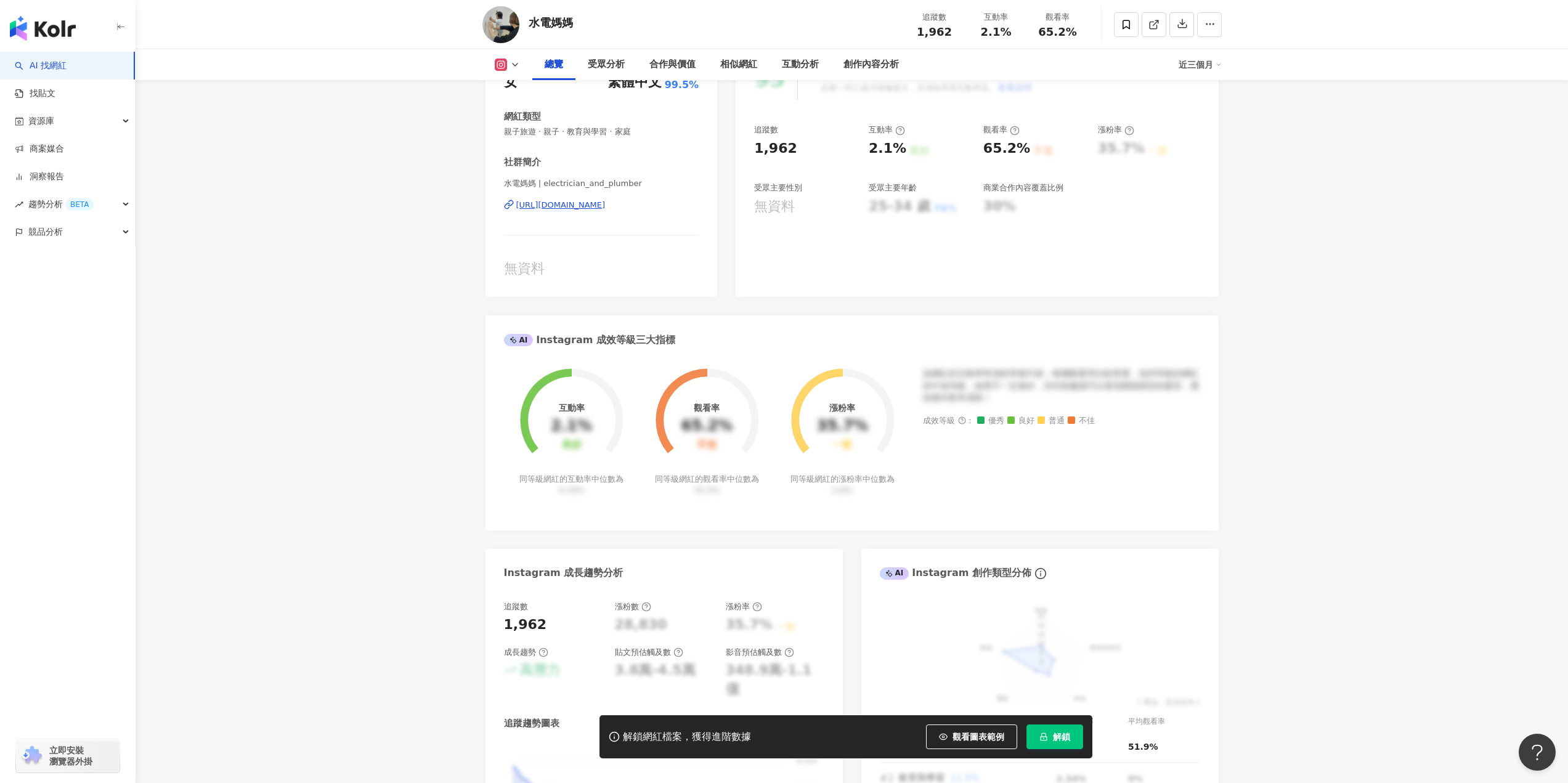
scroll to position [123, 0]
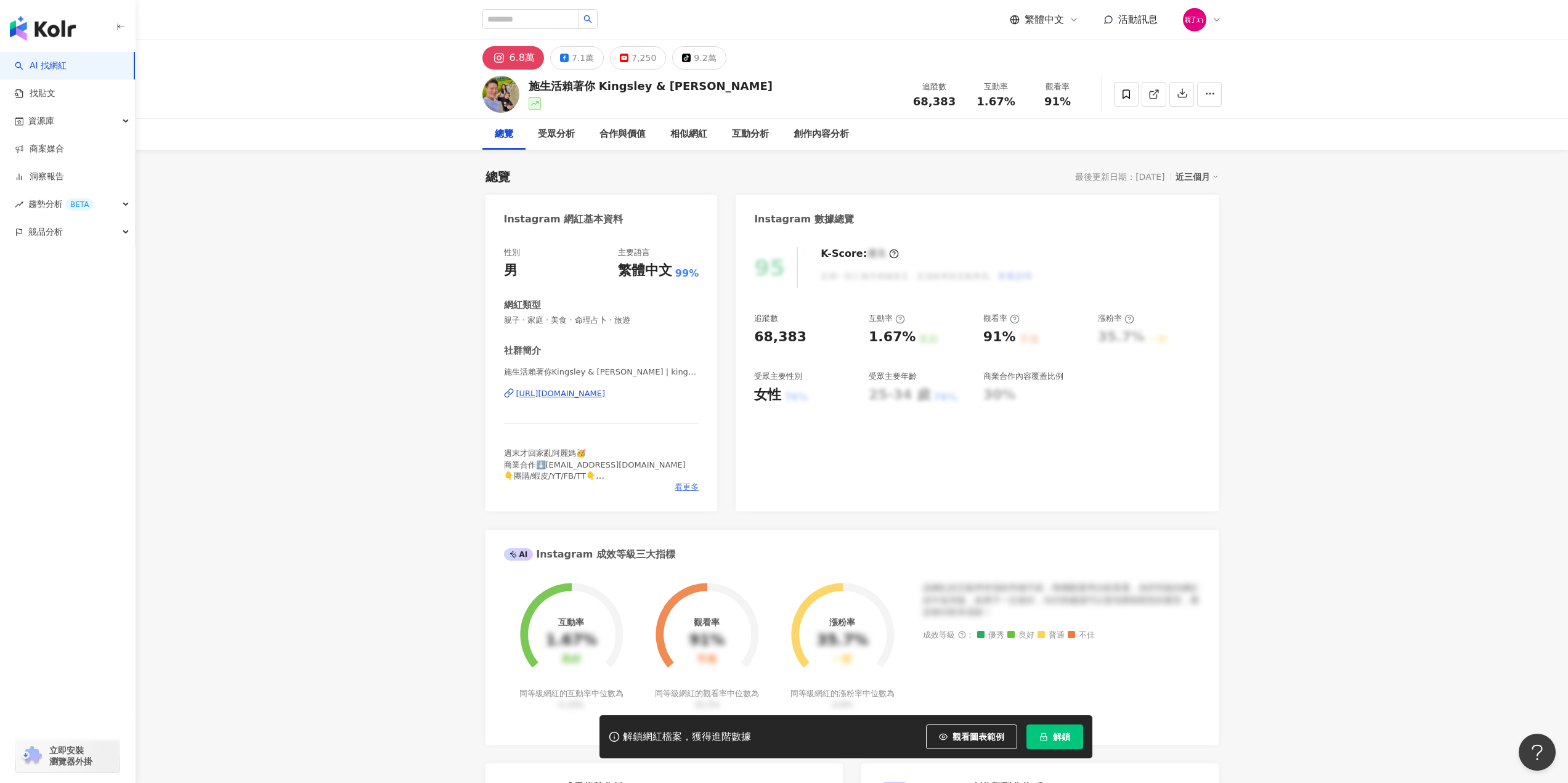
click at [685, 484] on span "看更多" at bounding box center [687, 487] width 24 height 11
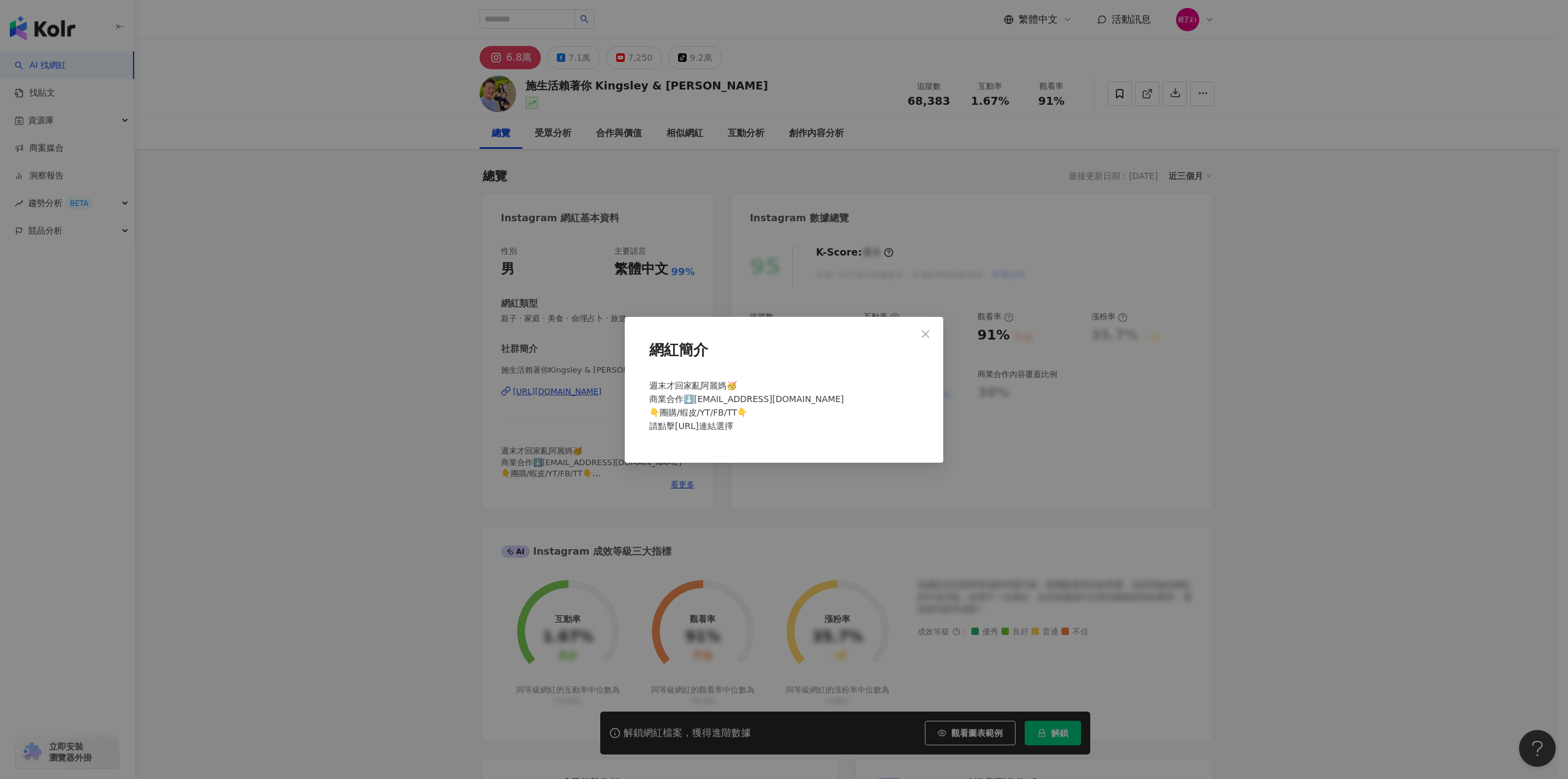
drag, startPoint x: 554, startPoint y: 447, endPoint x: 560, endPoint y: 418, distance: 29.6
click at [554, 447] on div "網紅簡介 週末才回家亂阿麗媽🥳 商業合作⬇️nicloas0730@gmail.com 👇團購/蝦皮/YT/FB/TT👇 請點擊linktr.ee連結選擇" at bounding box center [784, 389] width 1568 height 779
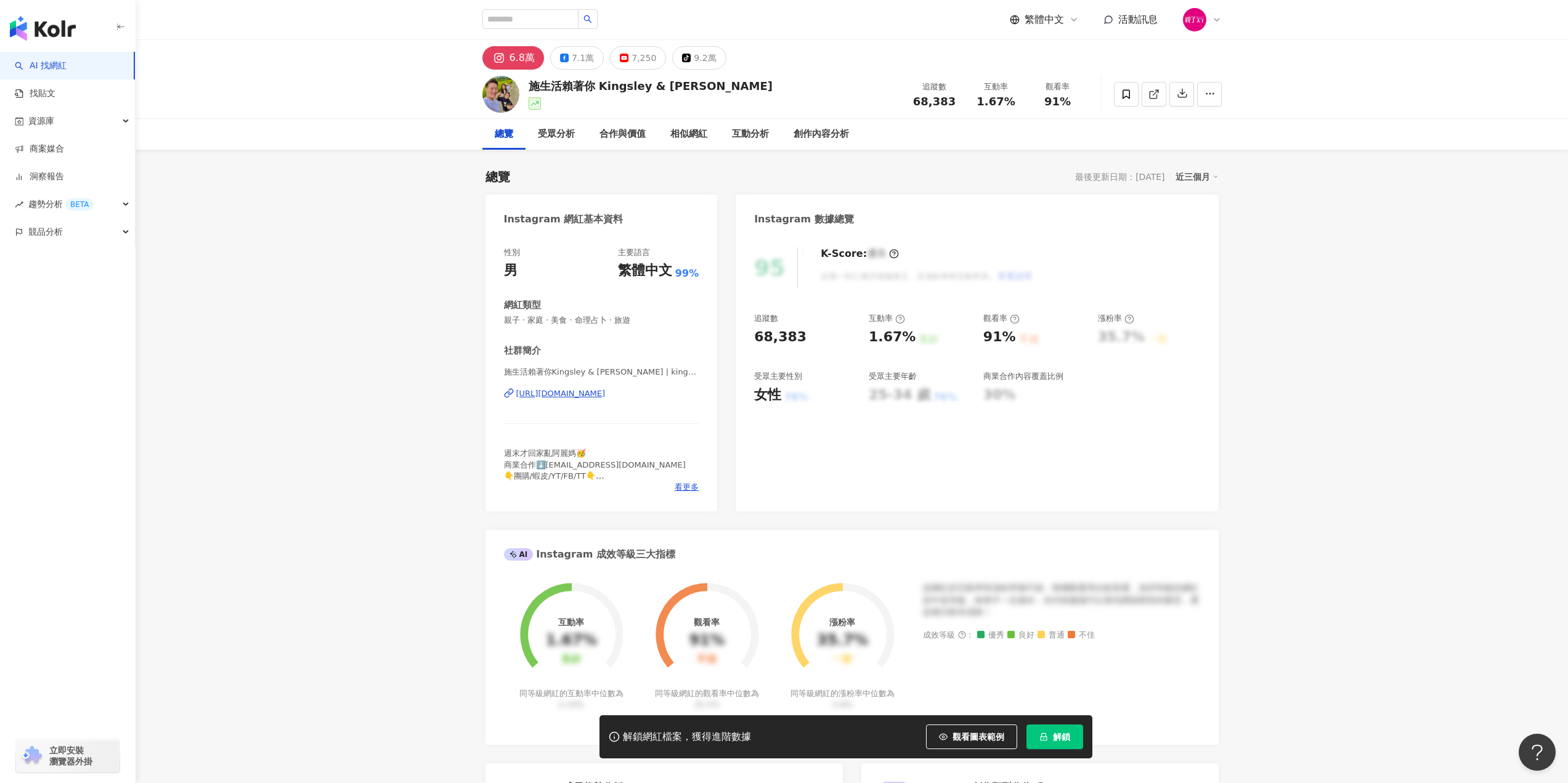
click at [568, 398] on div "https://www.instagram.com/kingsley_730/" at bounding box center [561, 393] width 89 height 11
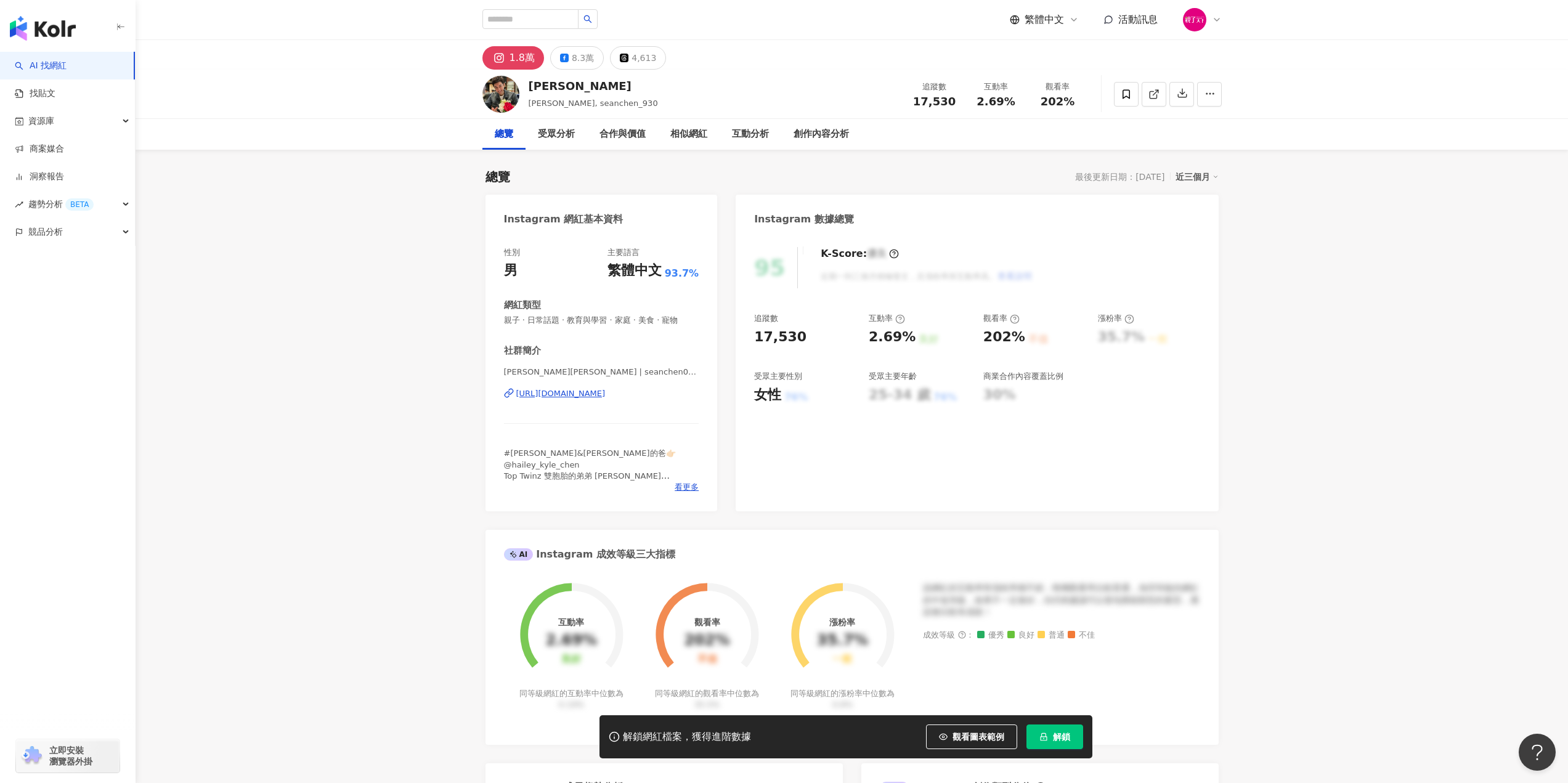
click at [606, 397] on div "https://www.instagram.com/seanchen0930/" at bounding box center [561, 393] width 89 height 11
click at [606, 399] on div "[URL][DOMAIN_NAME]" at bounding box center [561, 393] width 89 height 11
click at [606, 398] on div "https://www.instagram.com/viola___dan/" at bounding box center [561, 393] width 89 height 11
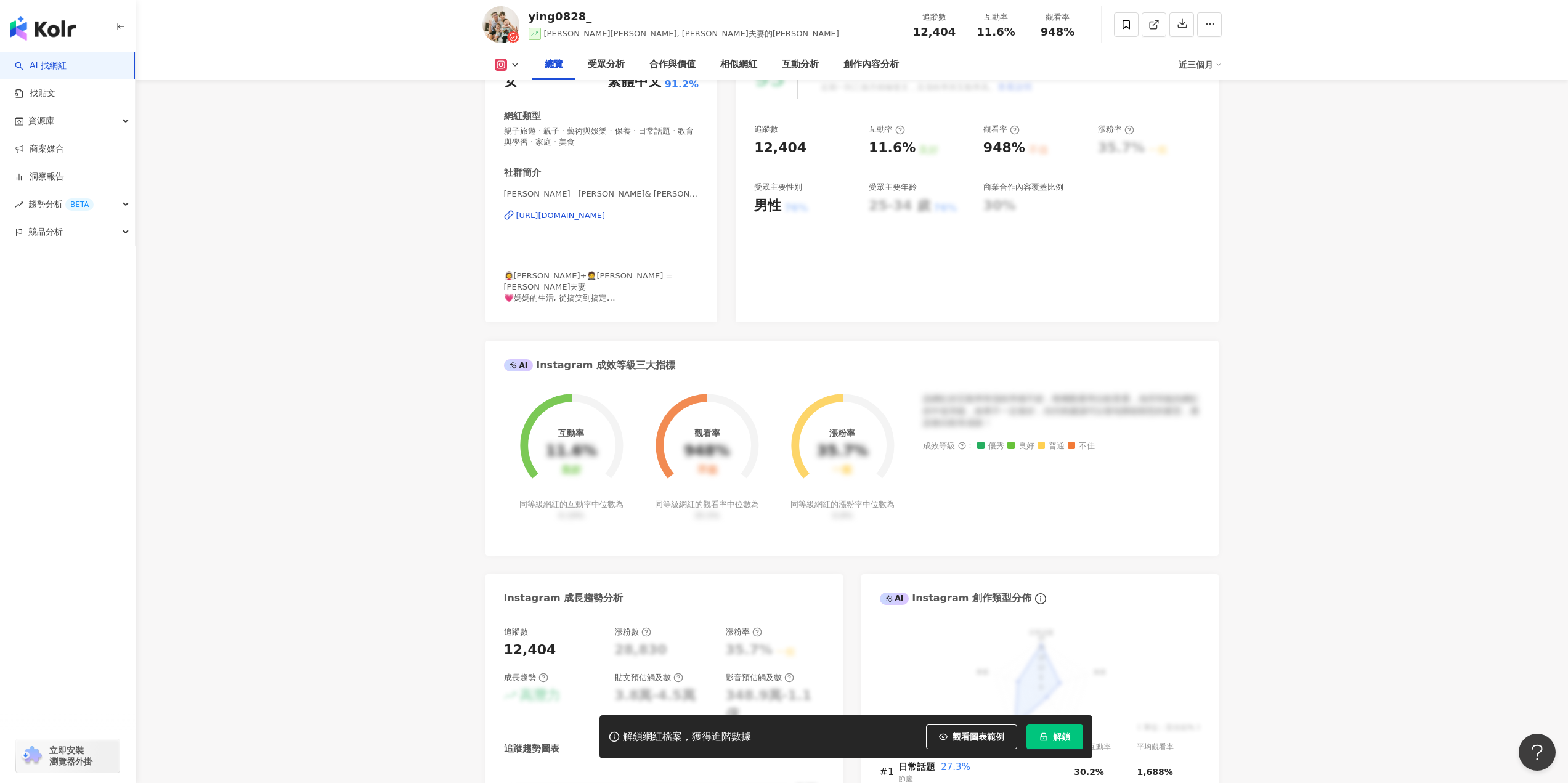
scroll to position [123, 0]
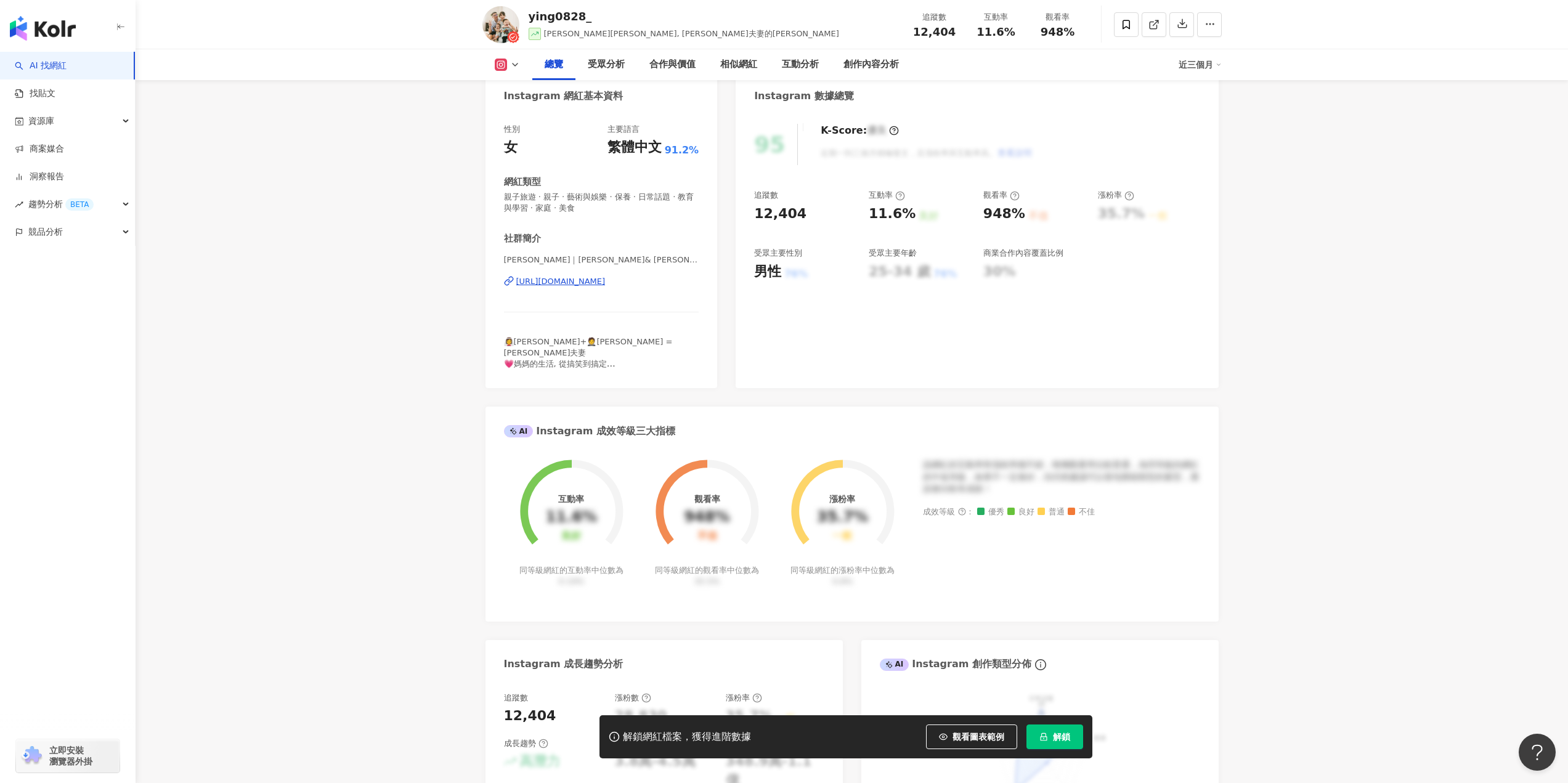
click at [606, 285] on div "https://www.instagram.com/ying0828_/" at bounding box center [561, 281] width 89 height 11
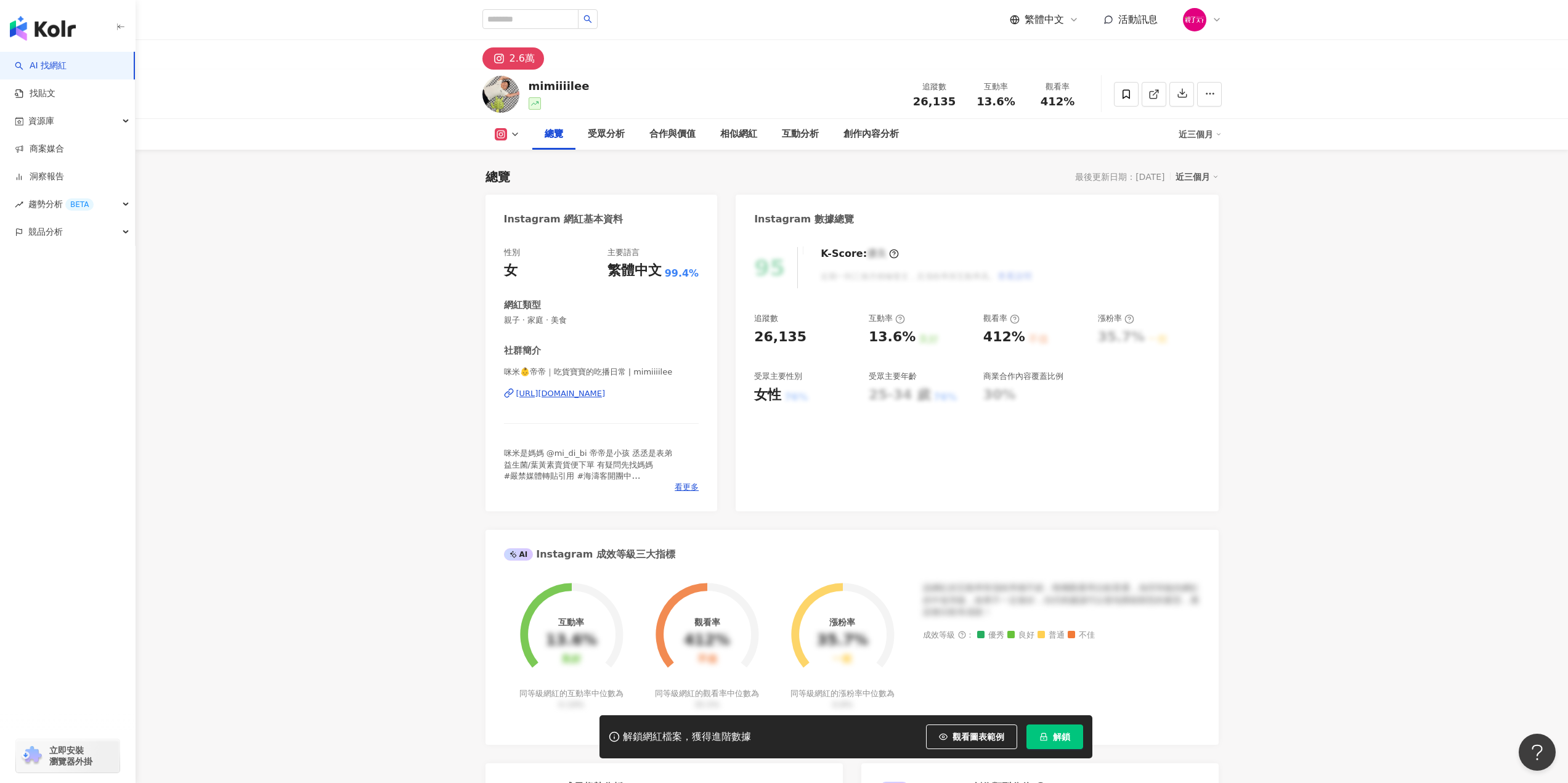
click at [606, 399] on div "https://www.instagram.com/mimiiiilee/" at bounding box center [561, 393] width 89 height 11
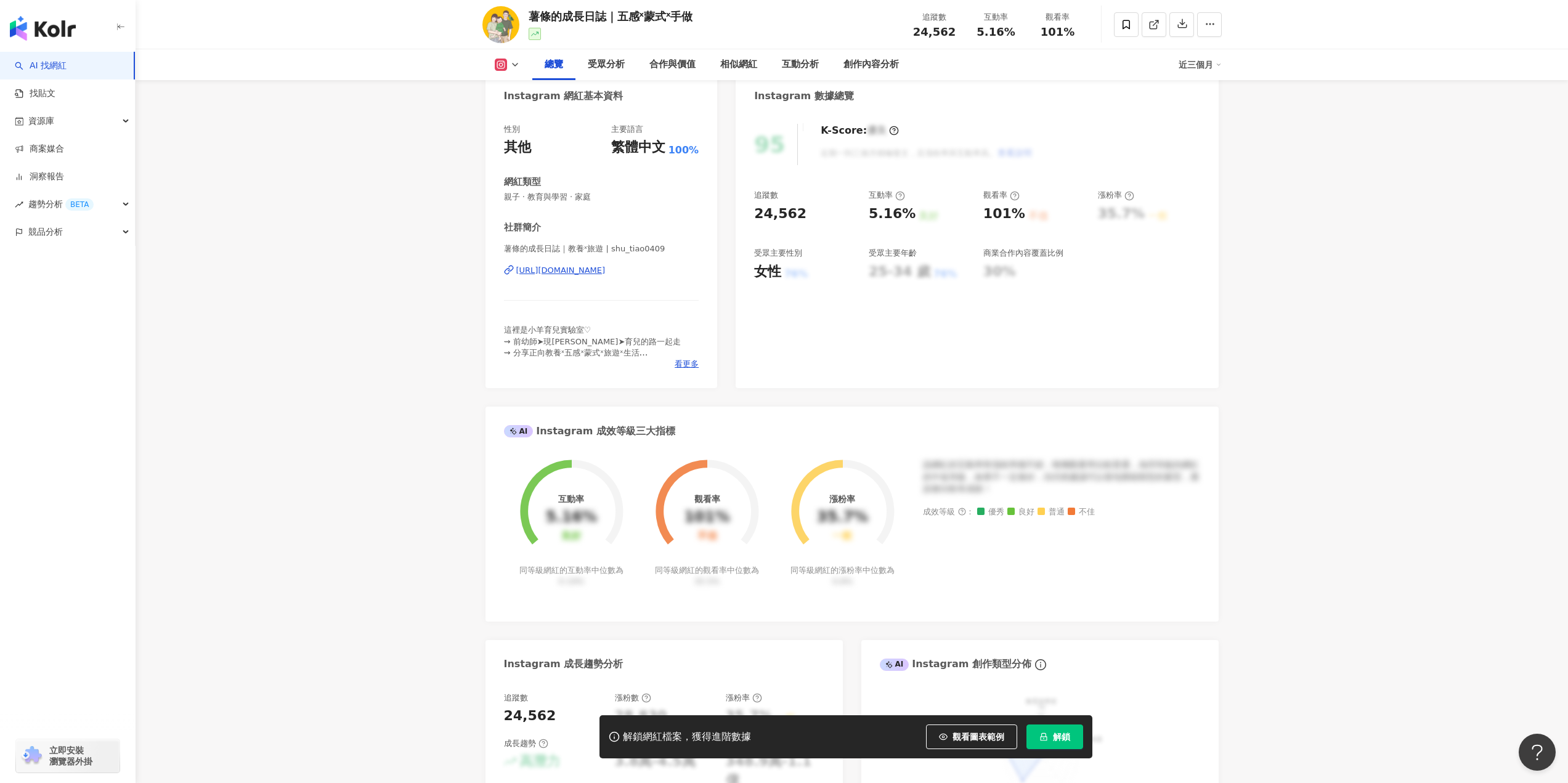
click at [606, 274] on div "https://www.instagram.com/shu_tiao0409/" at bounding box center [561, 270] width 89 height 11
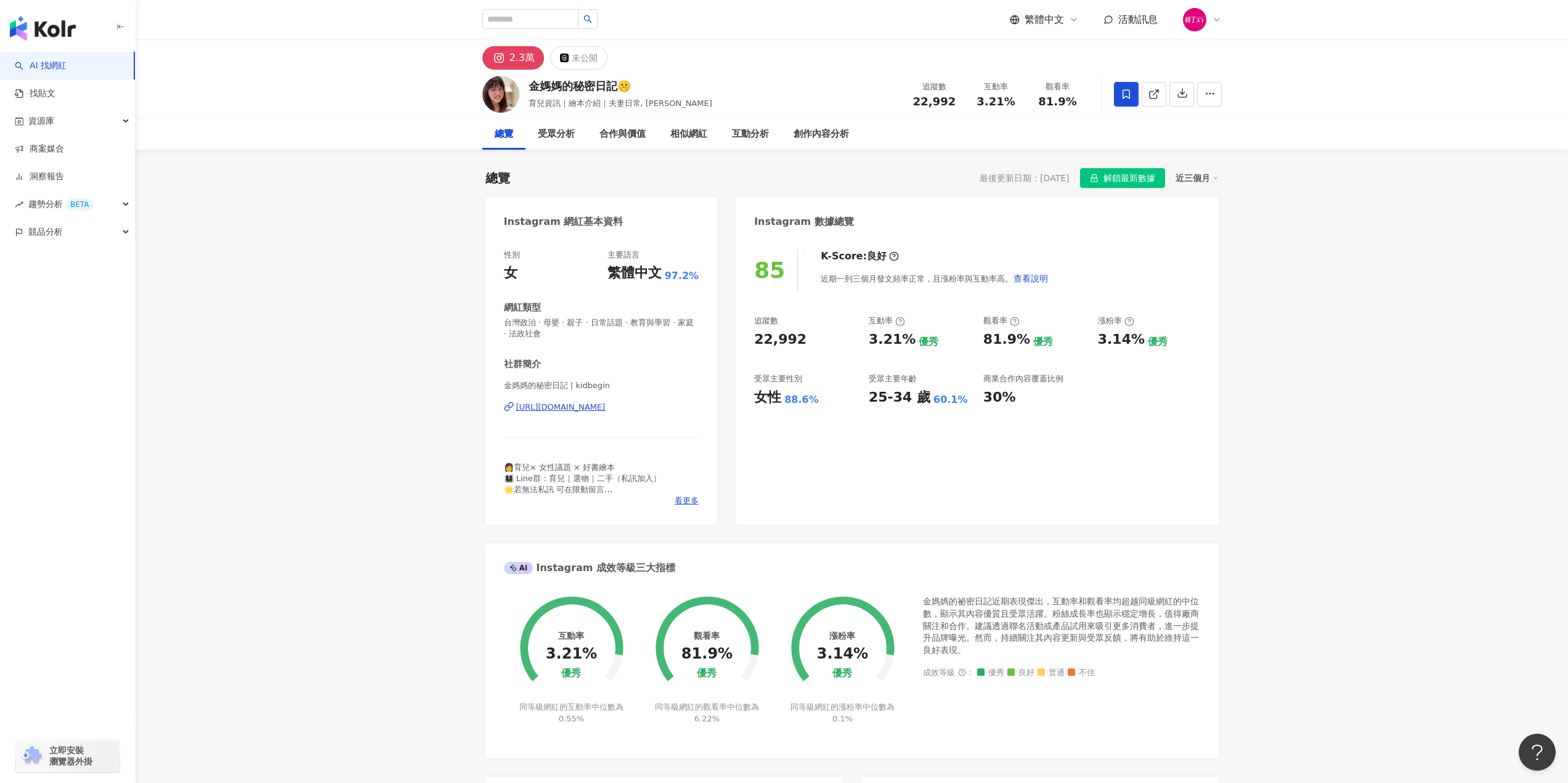
click at [714, 437] on div "性別 女 主要語言 繁體中文 97.2% 網紅類型 台灣政治 · 母嬰 · 親子 · 日常話題 · 教育與學習 · 家庭 · 法政社會 社群簡介 金媽媽的秘密…" at bounding box center [601, 381] width 232 height 288
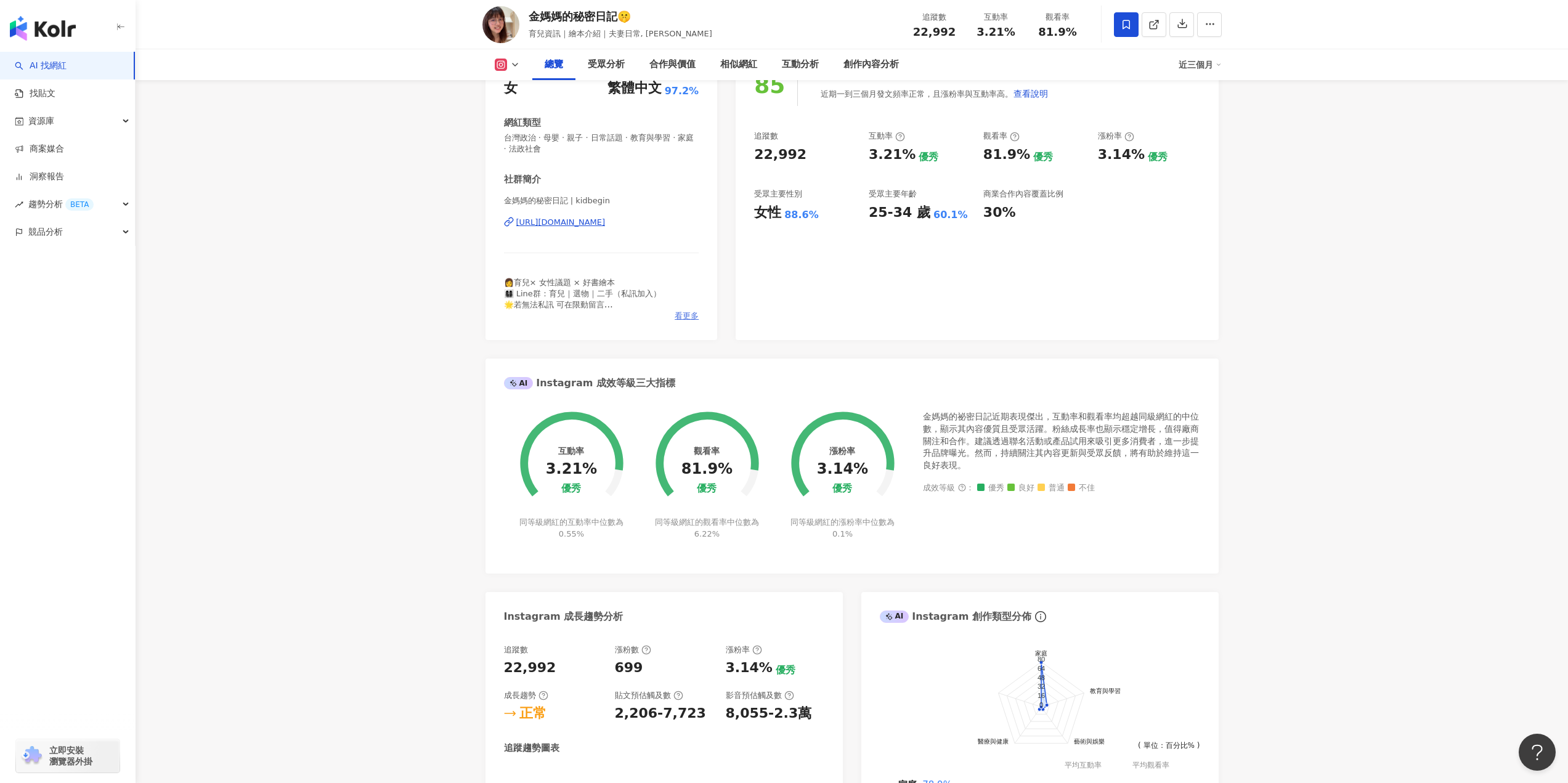
click at [685, 321] on span "看更多" at bounding box center [687, 316] width 24 height 11
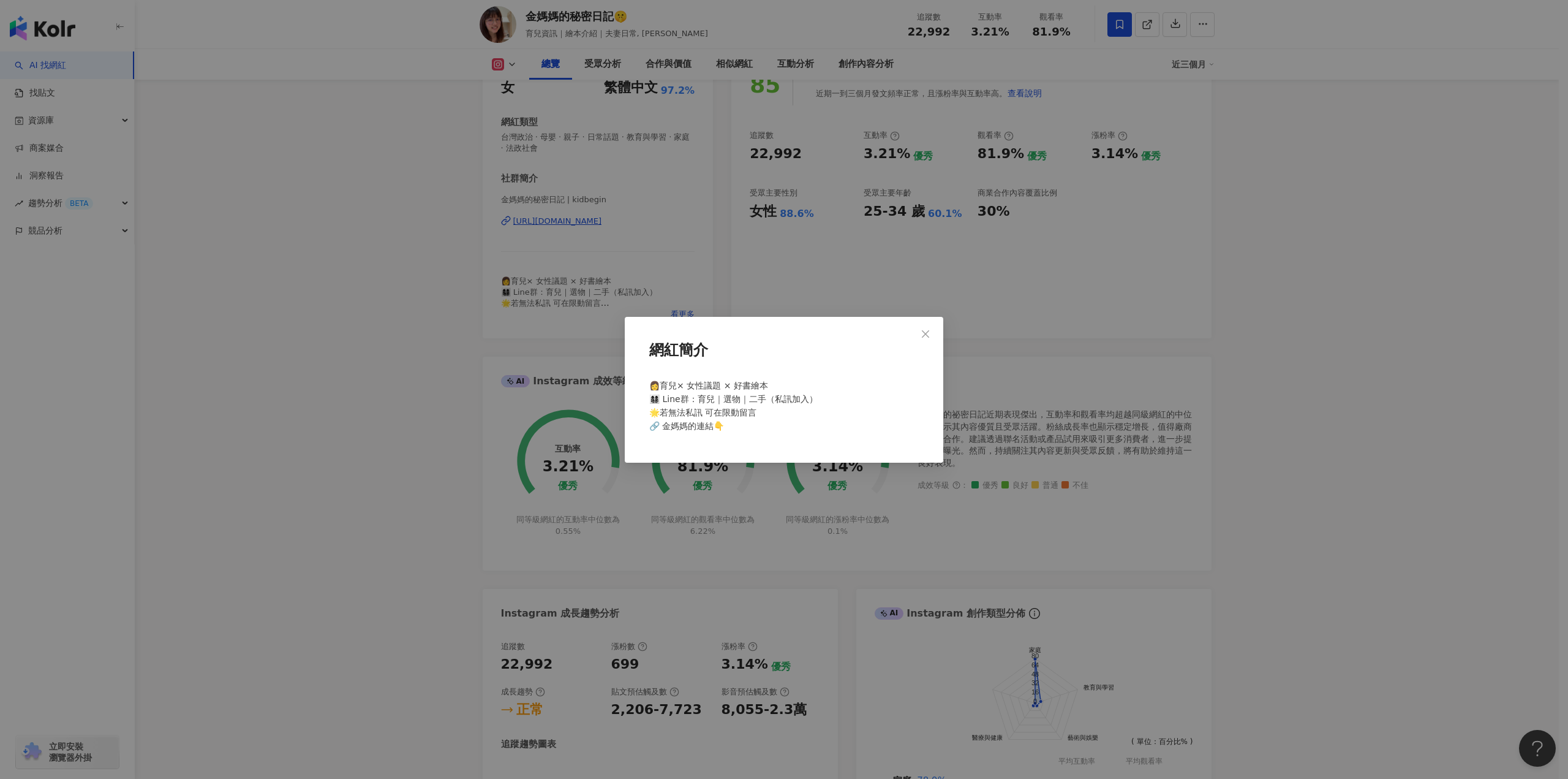
click at [537, 331] on div "網紅簡介 👩育兒× 女性議題 × 好書繪本 👩‍👩‍👧‍👦 Line群：育兒｜選物｜二手（私訊加入） 🌟若無法私訊 可在限動留言 🔗 金媽媽的連結👇" at bounding box center [784, 389] width 1568 height 779
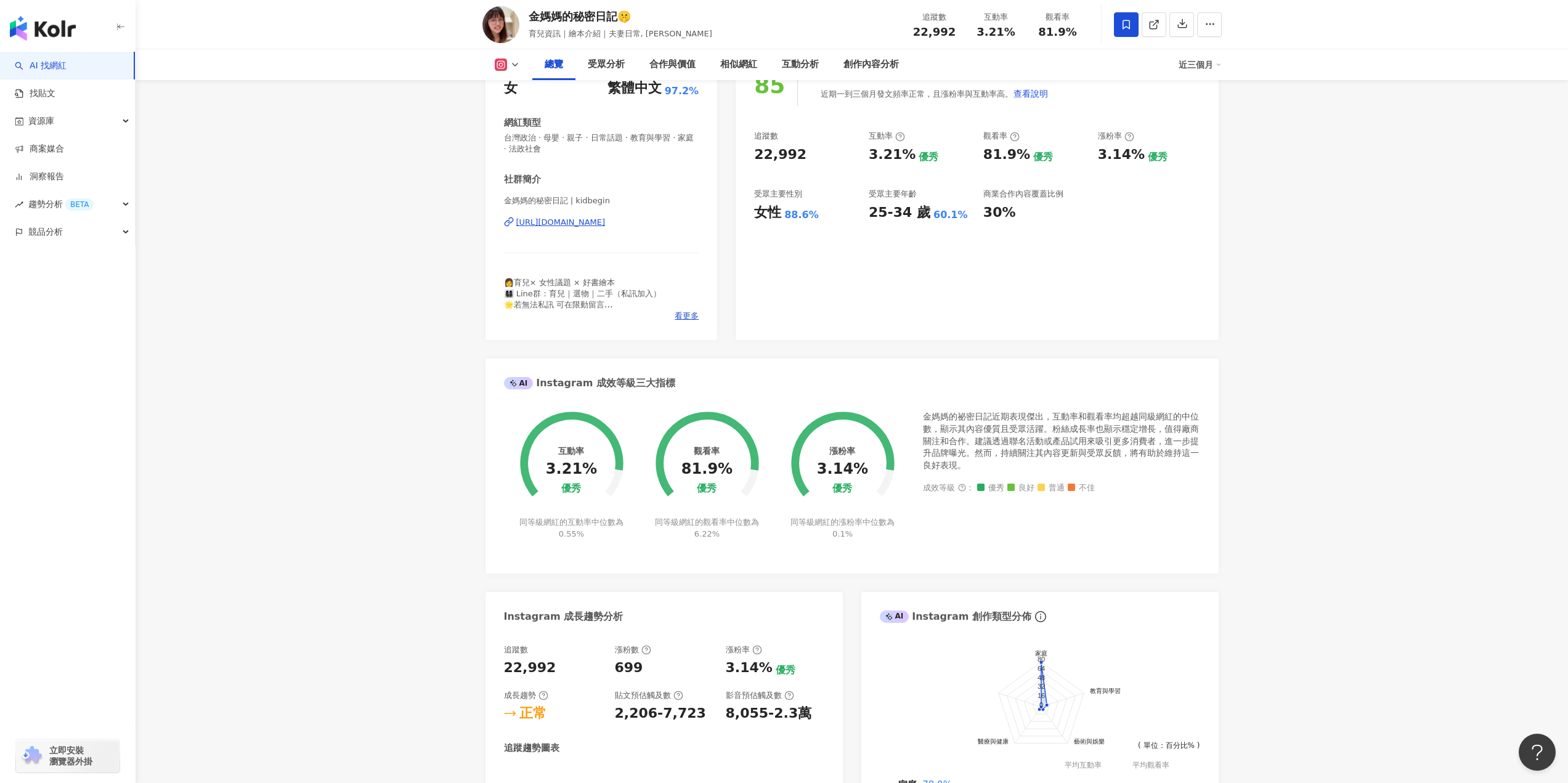
click at [561, 220] on div "[URL][DOMAIN_NAME]" at bounding box center [561, 222] width 89 height 11
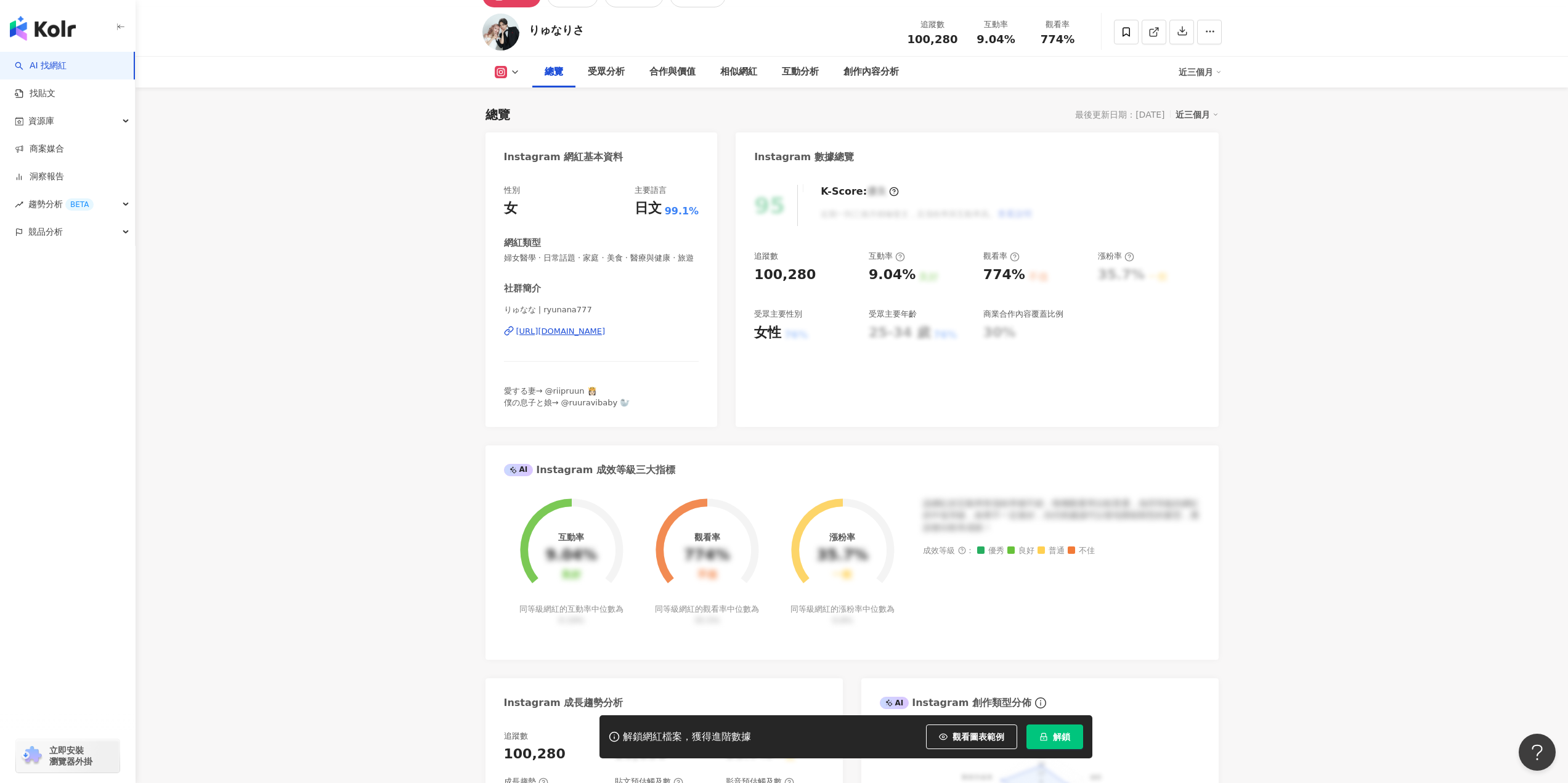
scroll to position [61, 0]
click at [606, 338] on div "https://www.instagram.com/ryunana777/" at bounding box center [561, 331] width 89 height 11
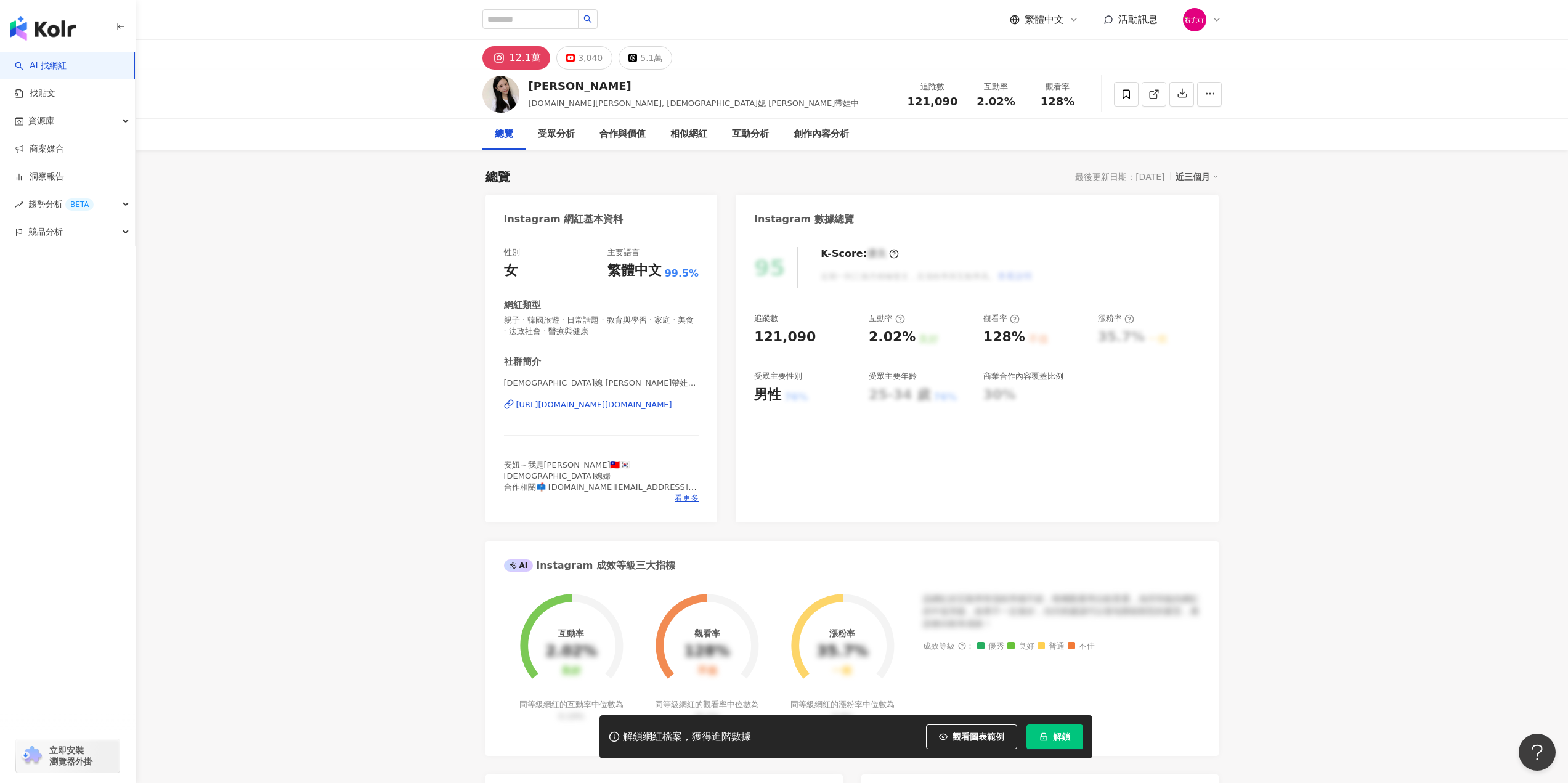
click at [611, 404] on div "https://www.instagram.com/melody.c.yun/" at bounding box center [595, 404] width 156 height 11
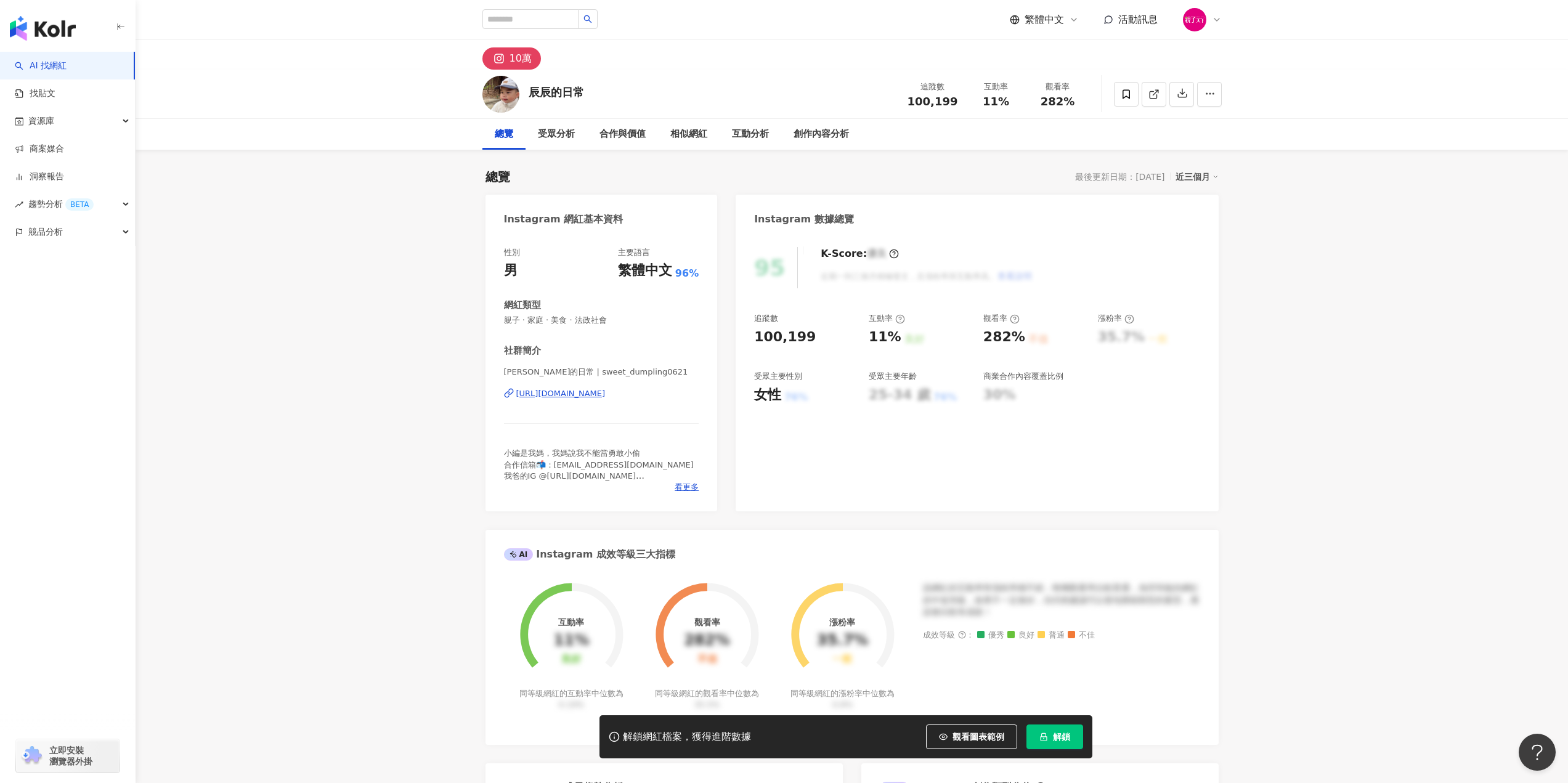
scroll to position [123, 0]
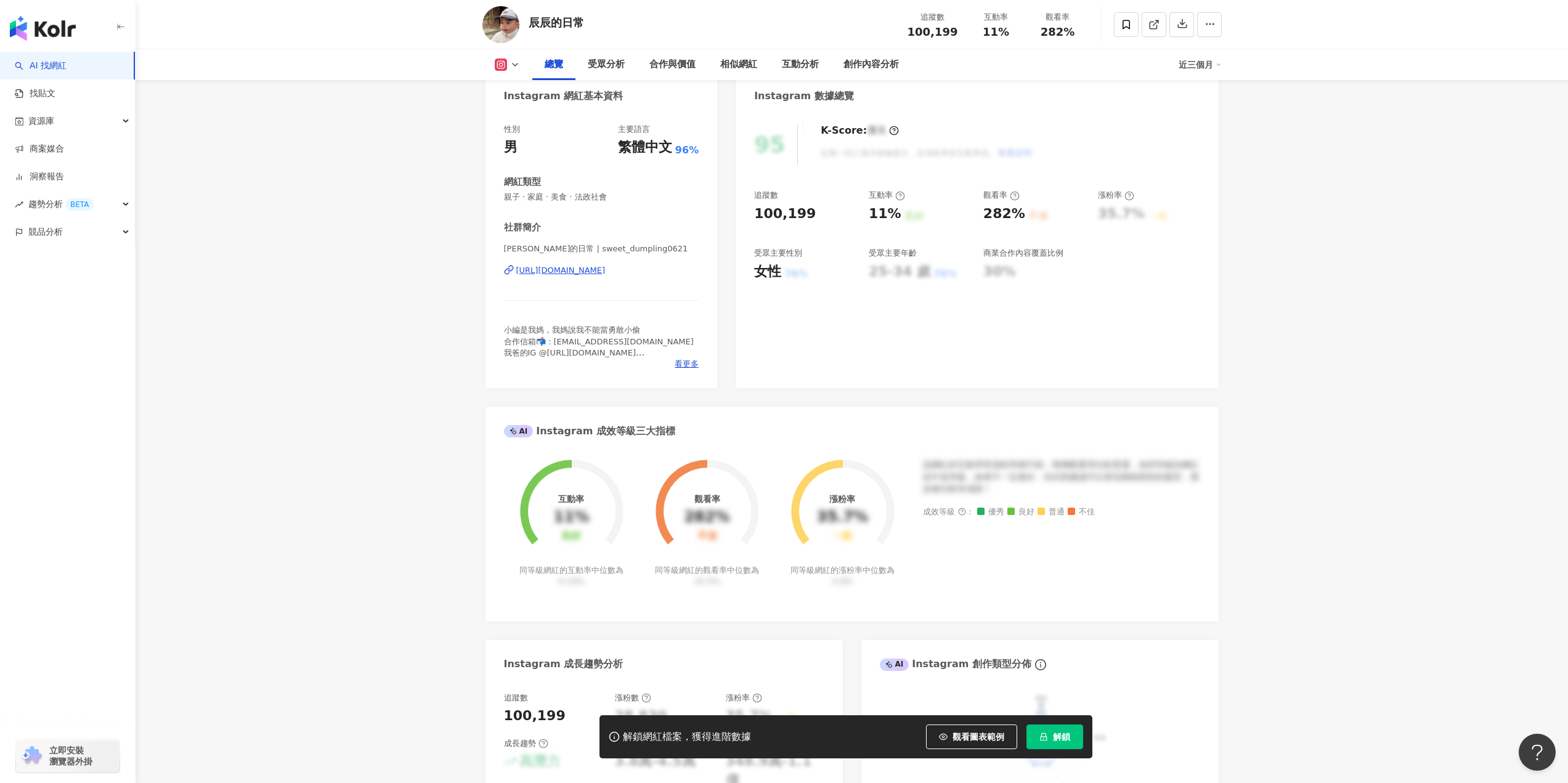
click at [606, 274] on div "https://www.instagram.com/sweet_dumpling0621/" at bounding box center [561, 270] width 89 height 11
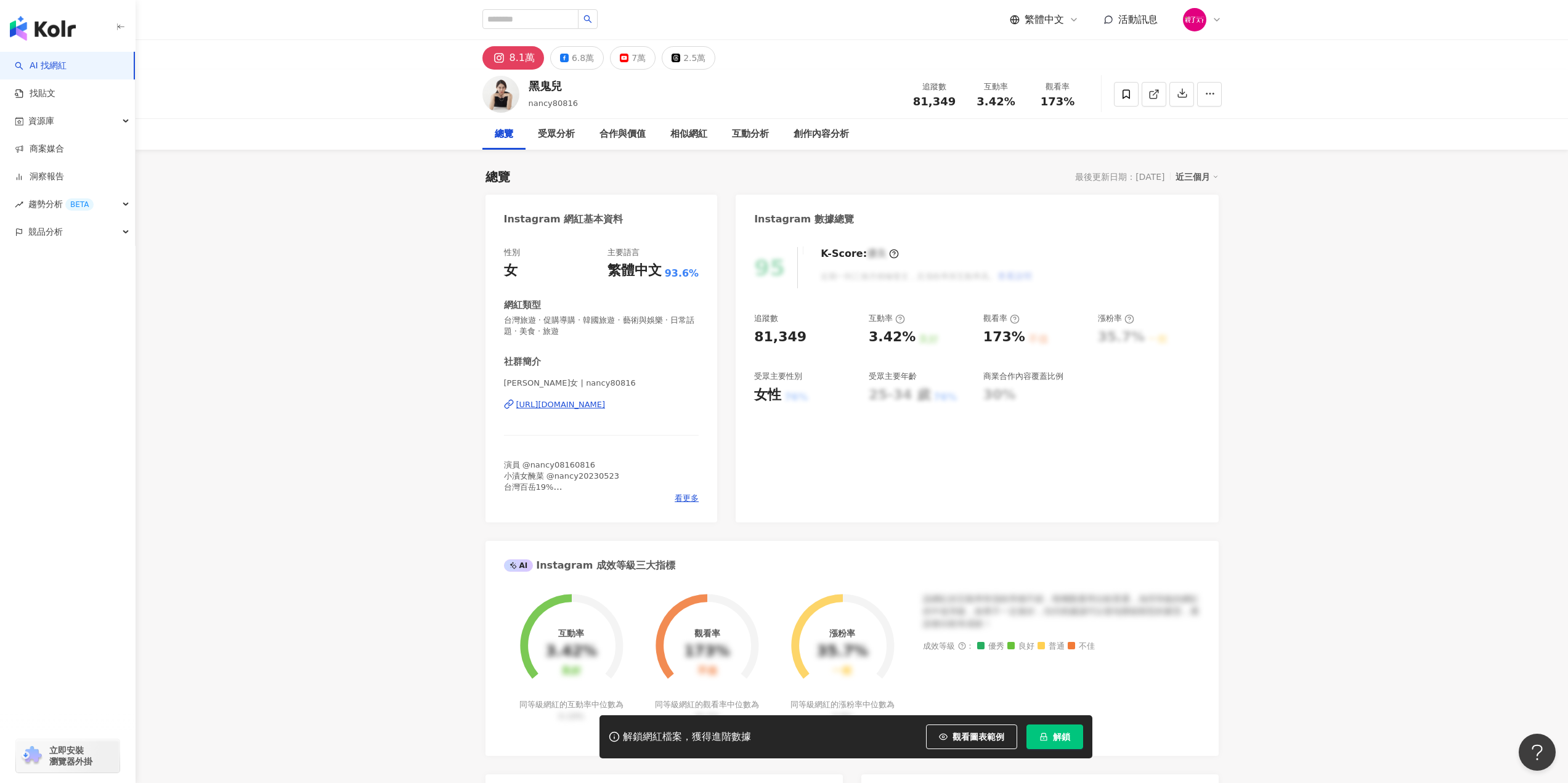
click at [606, 409] on div "https://www.instagram.com/nancy80816/" at bounding box center [561, 404] width 89 height 11
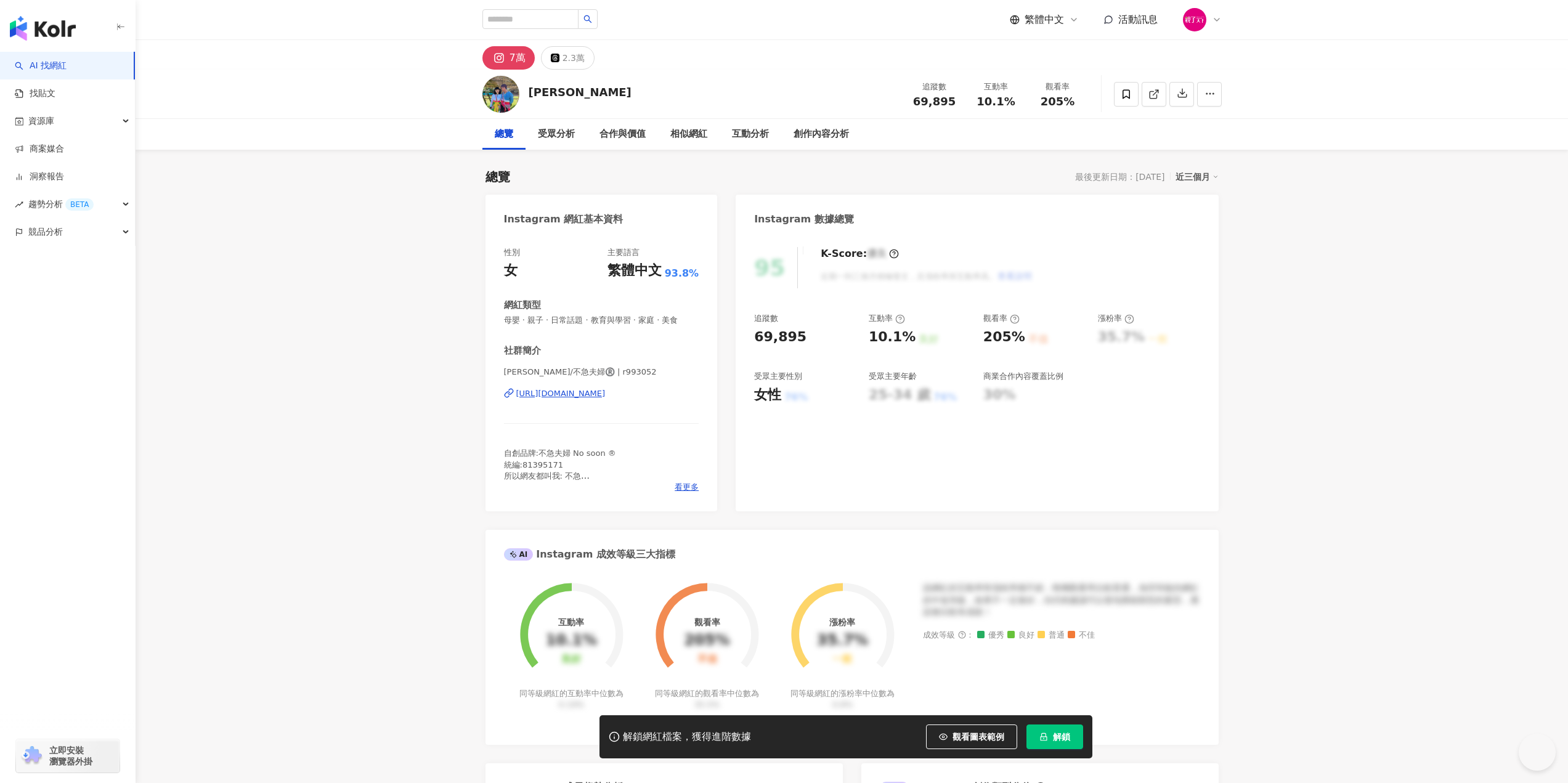
click at [752, 489] on div "95 K-Score : 優良 近期一到三個月積極發文，且漲粉率與互動率高。 查看說明 追蹤數 69,895 互動率 10.1% 良好 觀看率 205% 不佳…" at bounding box center [976, 373] width 482 height 277
click at [606, 388] on div "[URL][DOMAIN_NAME]" at bounding box center [561, 393] width 89 height 11
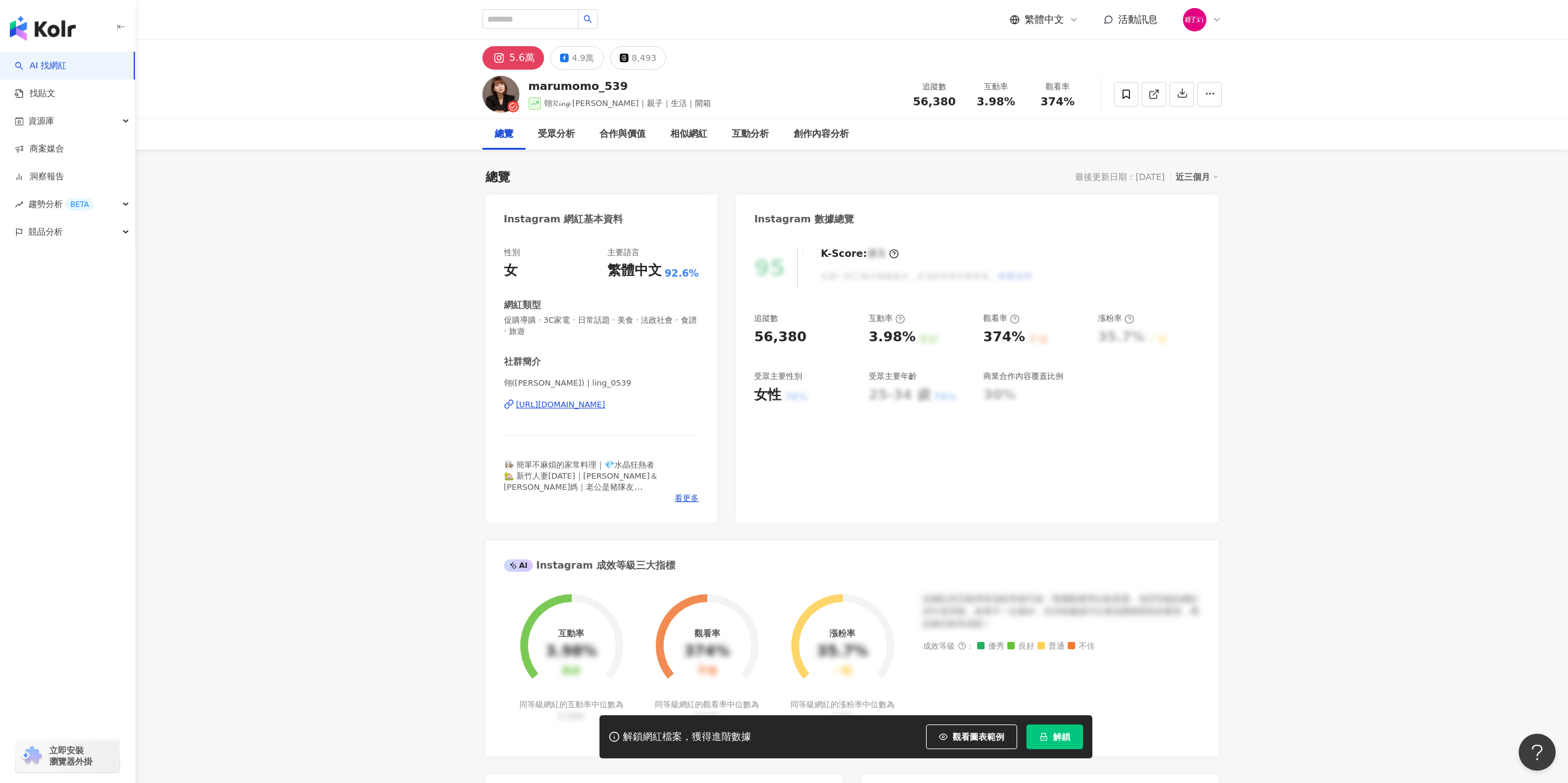
click at [786, 423] on div "95 K-Score : 優良 近期一到三個月積極發文，且漲粉率與互動率高。 查看說明 追蹤數 56,380 互動率 3.98% 良好 觀看率 374% 不佳…" at bounding box center [976, 379] width 482 height 288
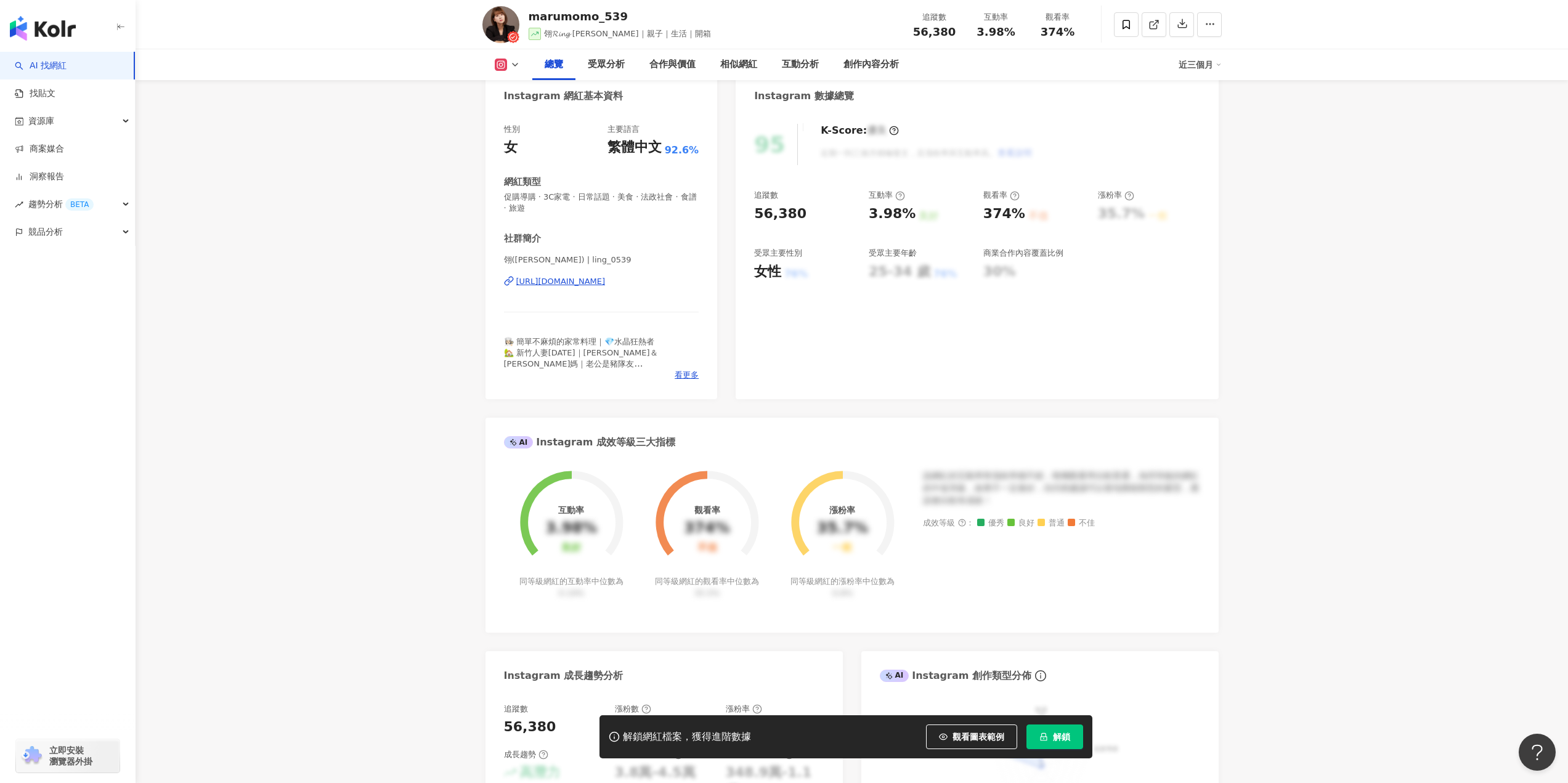
click at [606, 287] on div "[URL][DOMAIN_NAME]" at bounding box center [561, 281] width 89 height 11
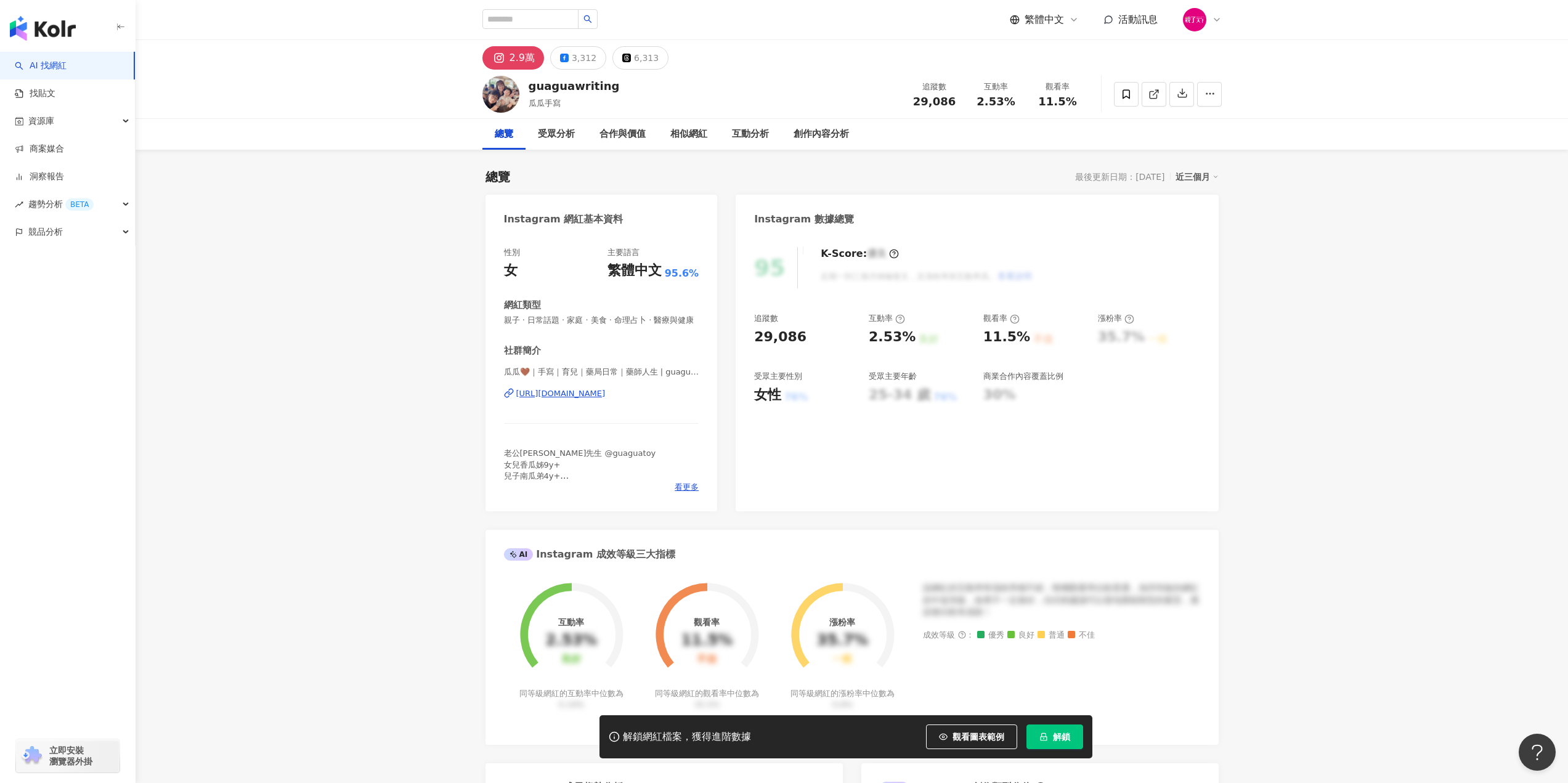
click at [785, 512] on div "95 K-Score : 優良 近期一到三個月積極發文，且漲粉率與互動率高。 查看說明 追蹤數 29,086 互動率 2.53% 良好 觀看率 11.5% 不…" at bounding box center [976, 373] width 482 height 277
click at [606, 399] on div "[URL][DOMAIN_NAME]" at bounding box center [561, 393] width 89 height 11
drag, startPoint x: 0, startPoint y: 0, endPoint x: 611, endPoint y: 398, distance: 729.2
click at [611, 398] on div "[URL][DOMAIN_NAME][DOMAIN_NAME]" at bounding box center [595, 393] width 156 height 11
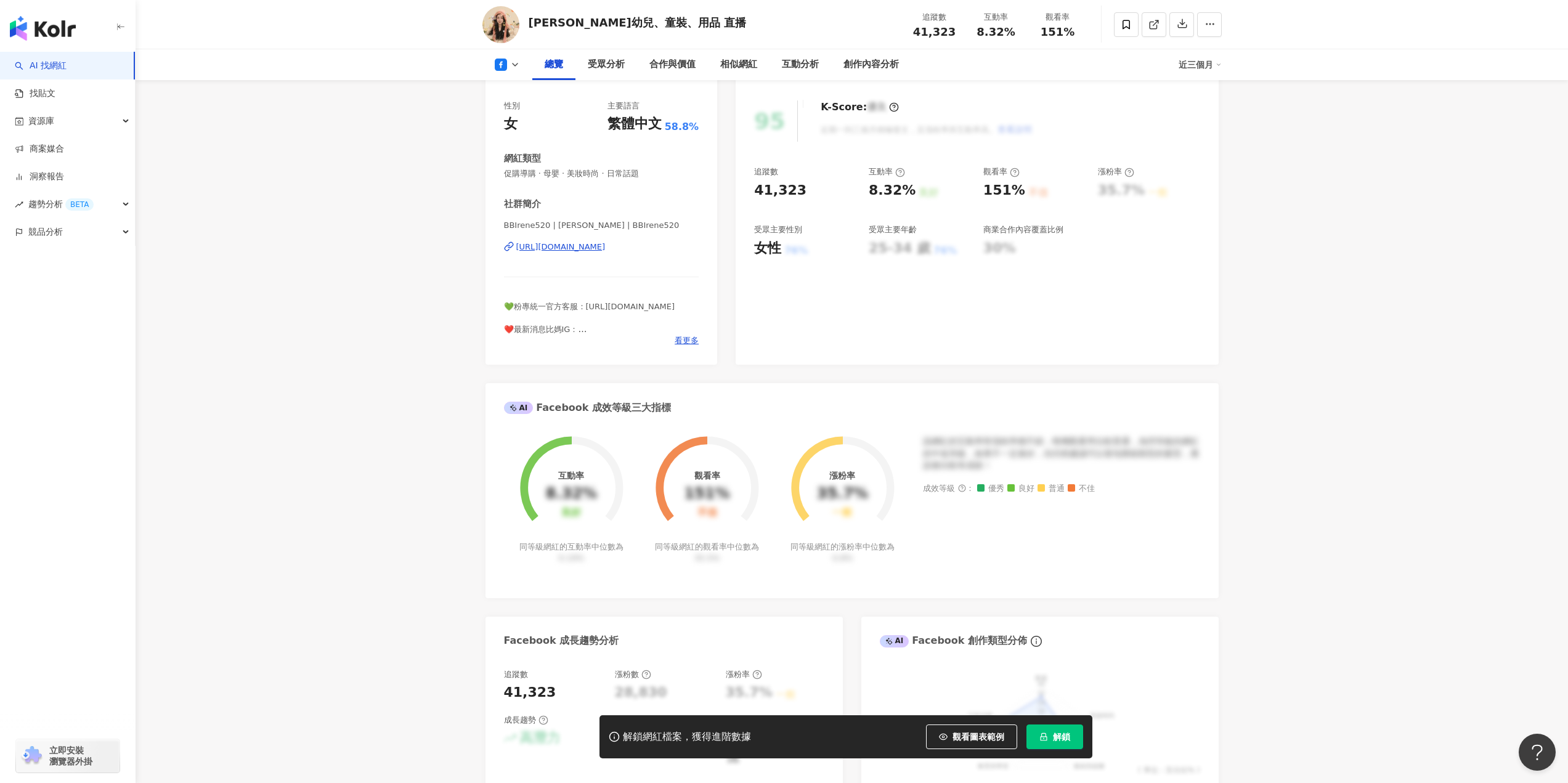
scroll to position [61, 0]
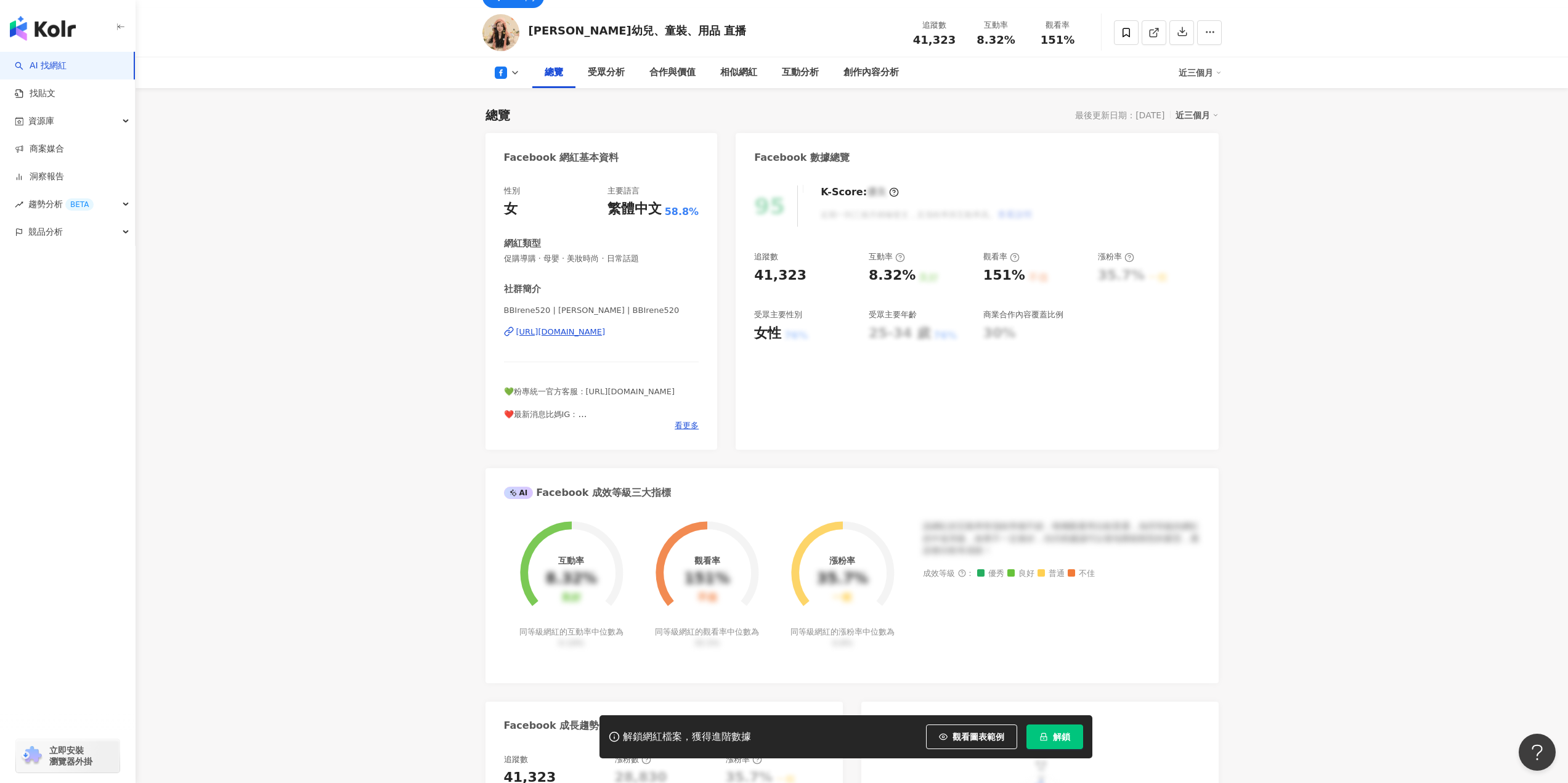
click at [606, 336] on div "[URL][DOMAIN_NAME]" at bounding box center [561, 331] width 89 height 11
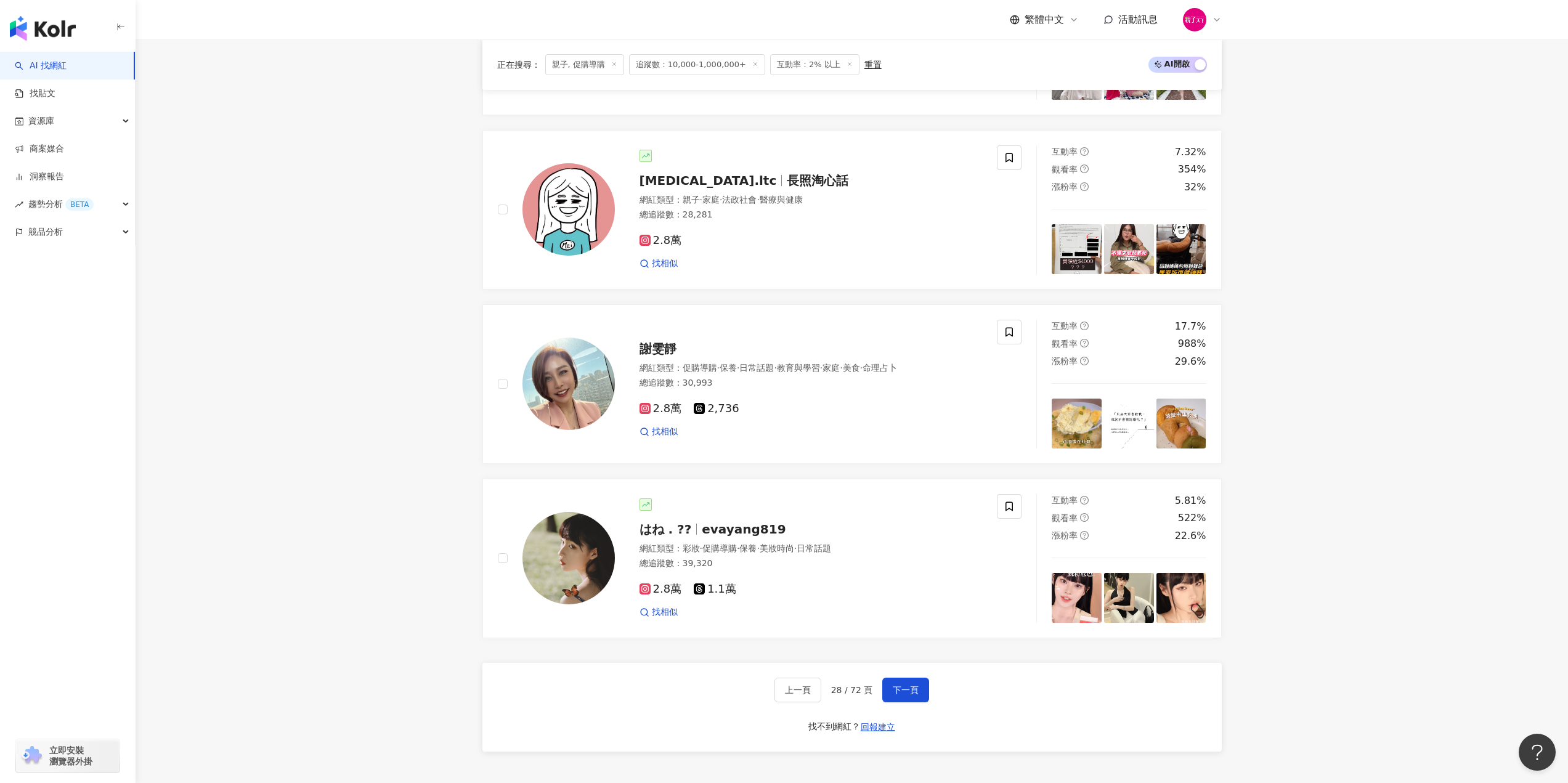
scroll to position [2067, 0]
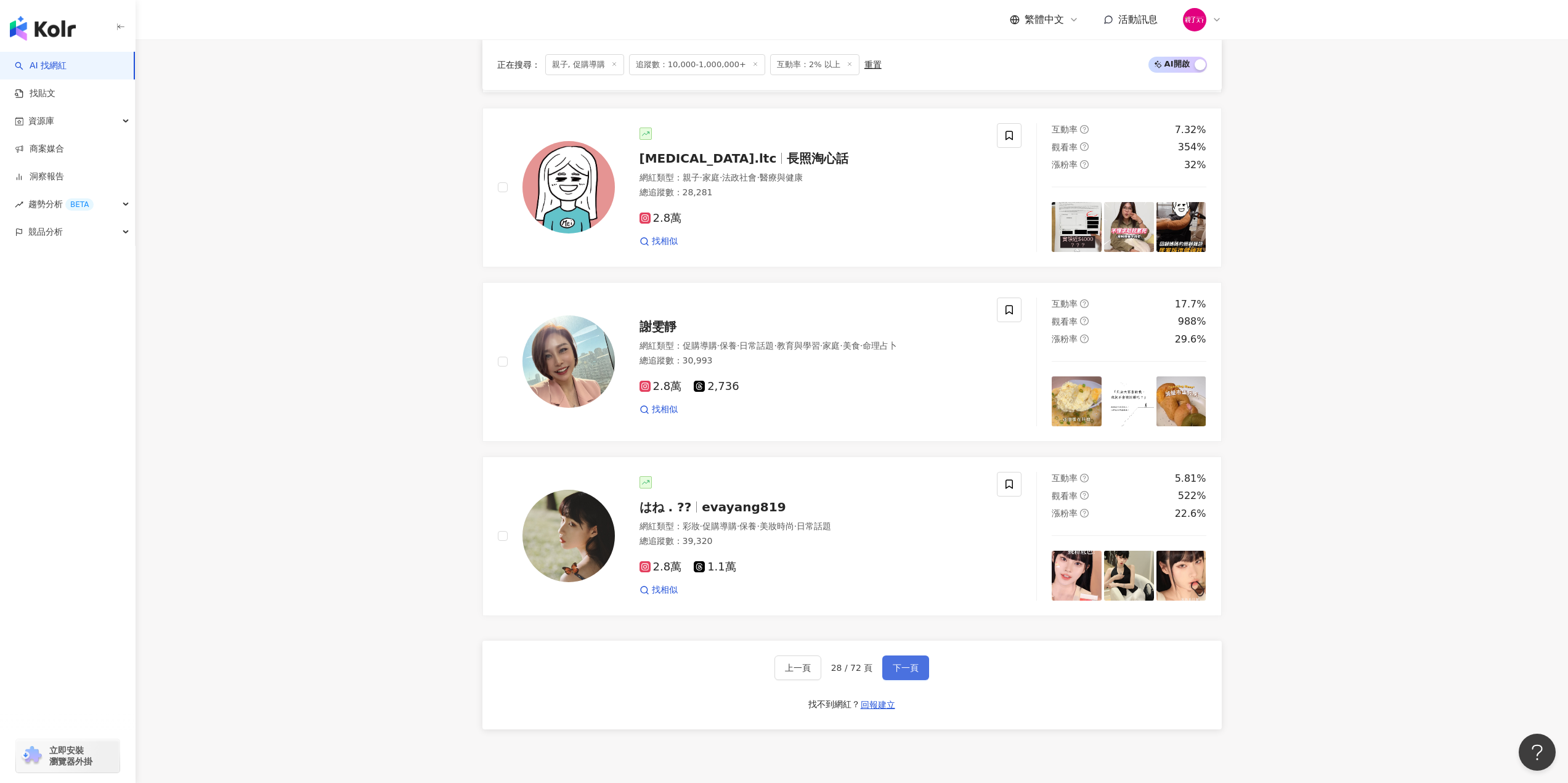
click at [913, 673] on span "下一頁" at bounding box center [905, 668] width 26 height 10
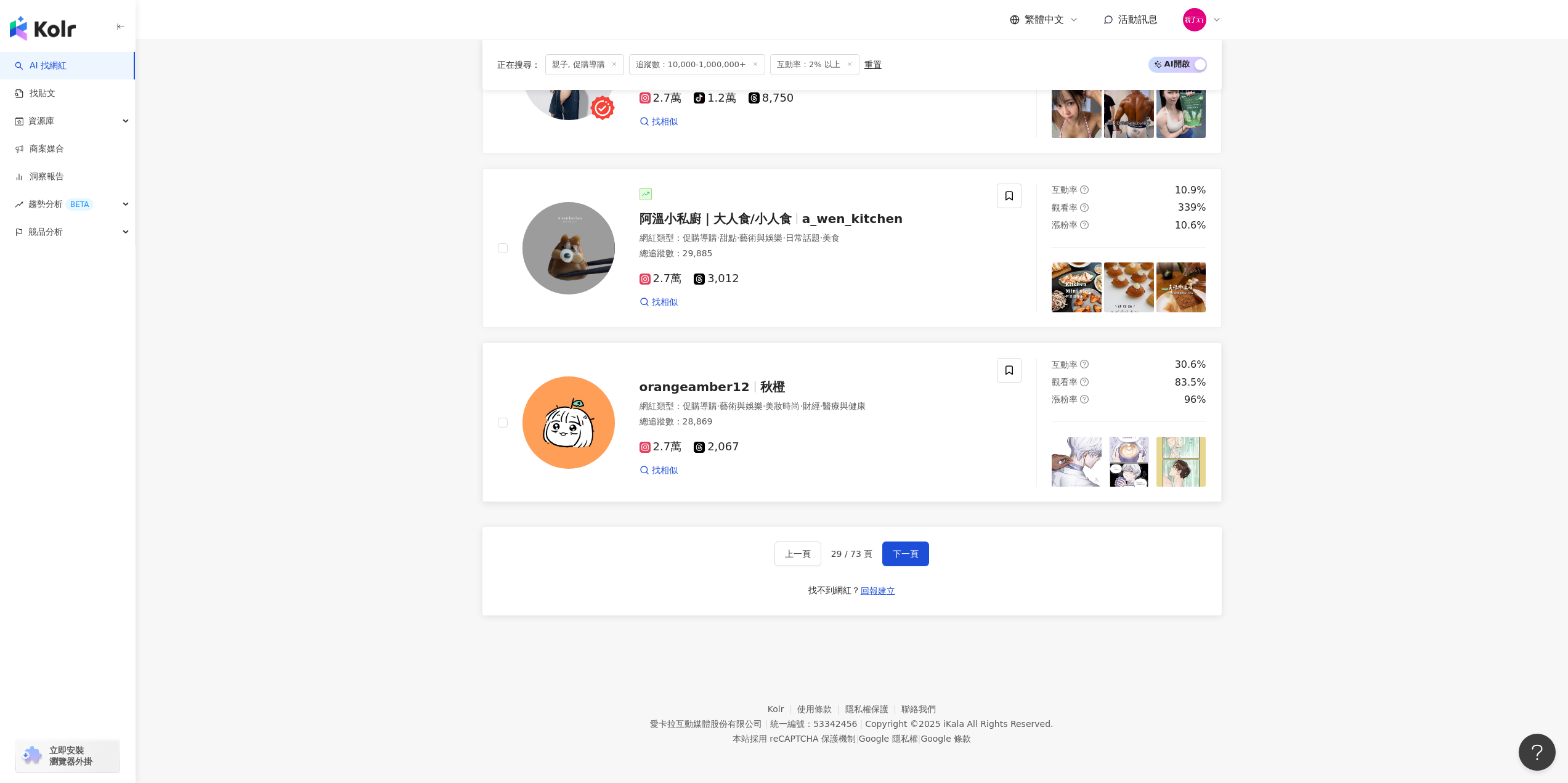
scroll to position [2085, 0]
click at [916, 557] on button "下一頁" at bounding box center [905, 554] width 47 height 25
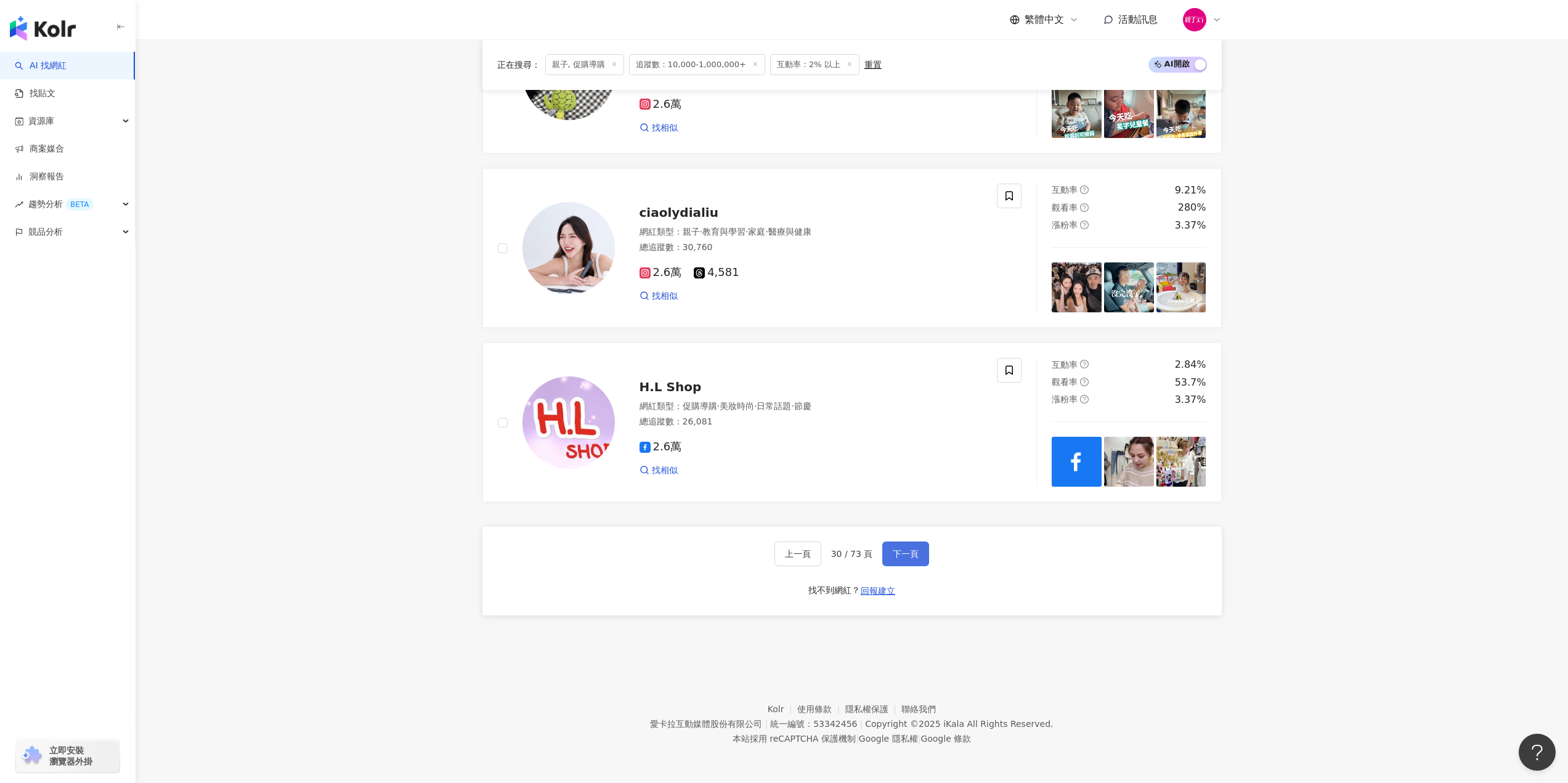
click at [900, 560] on button "下一頁" at bounding box center [905, 554] width 47 height 25
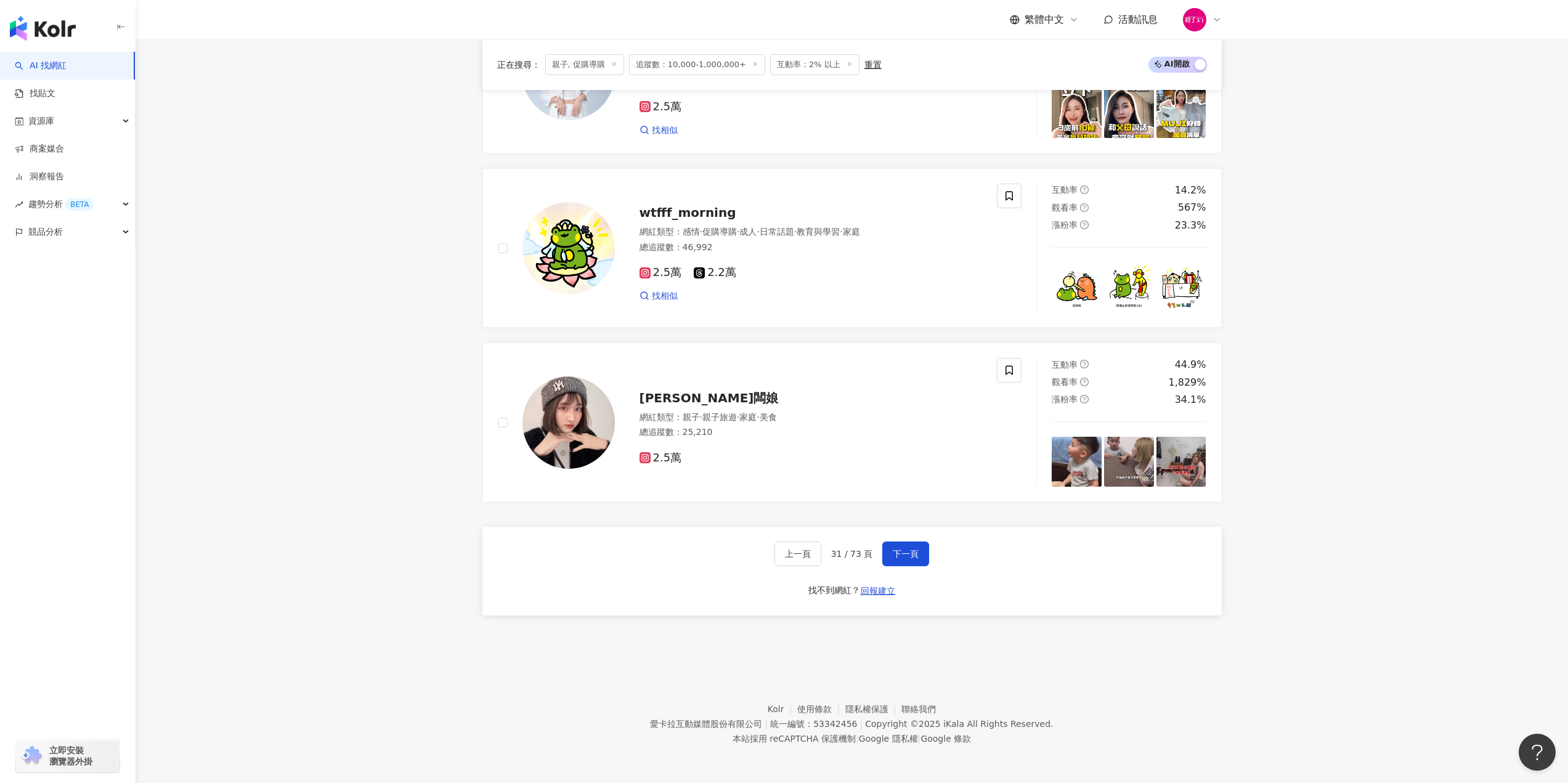
click at [633, 544] on div "上一頁 31 / 73 頁 下一頁 找不到網紅？ 回報建立" at bounding box center [851, 571] width 739 height 89
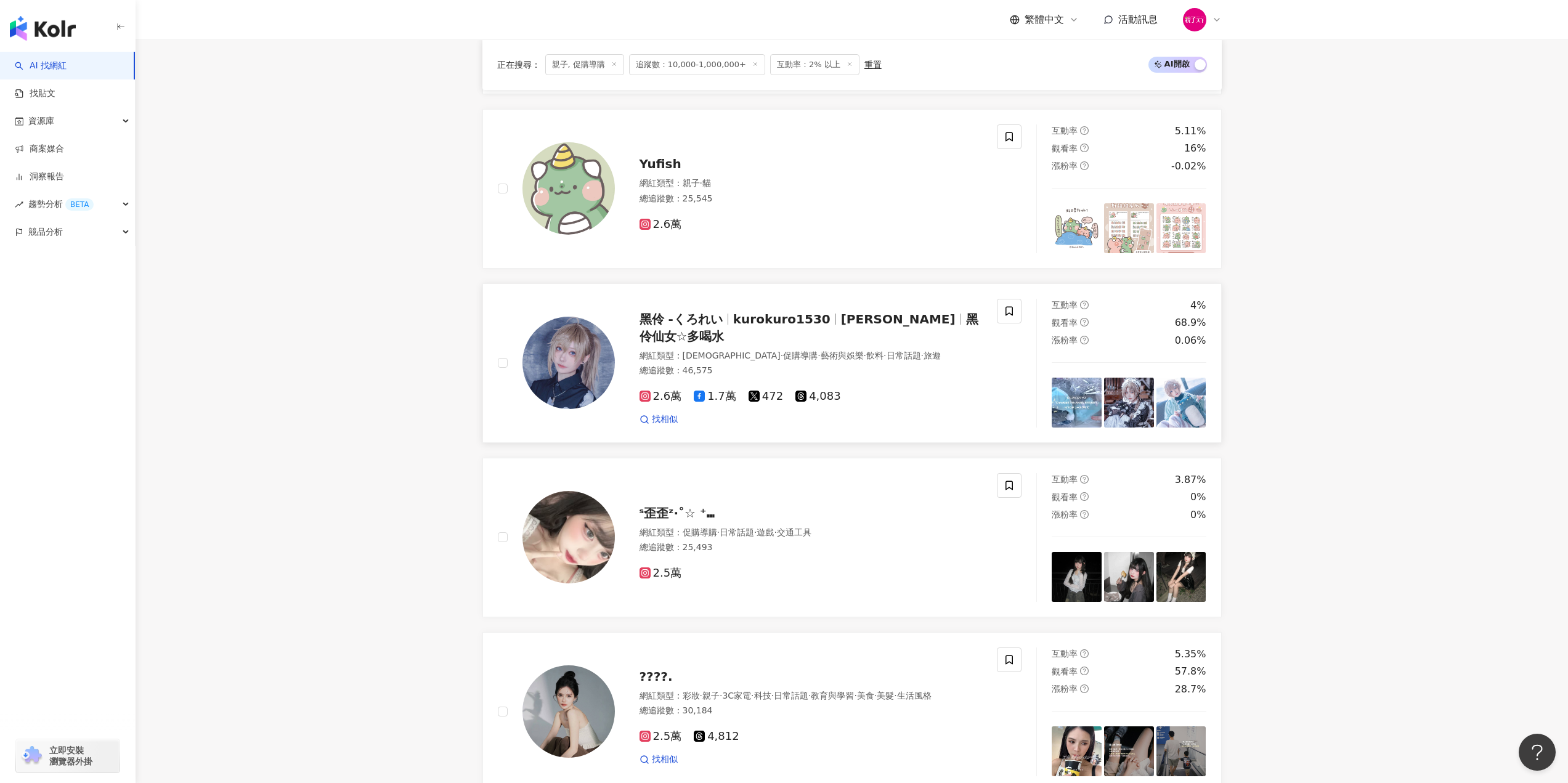
scroll to position [791, 0]
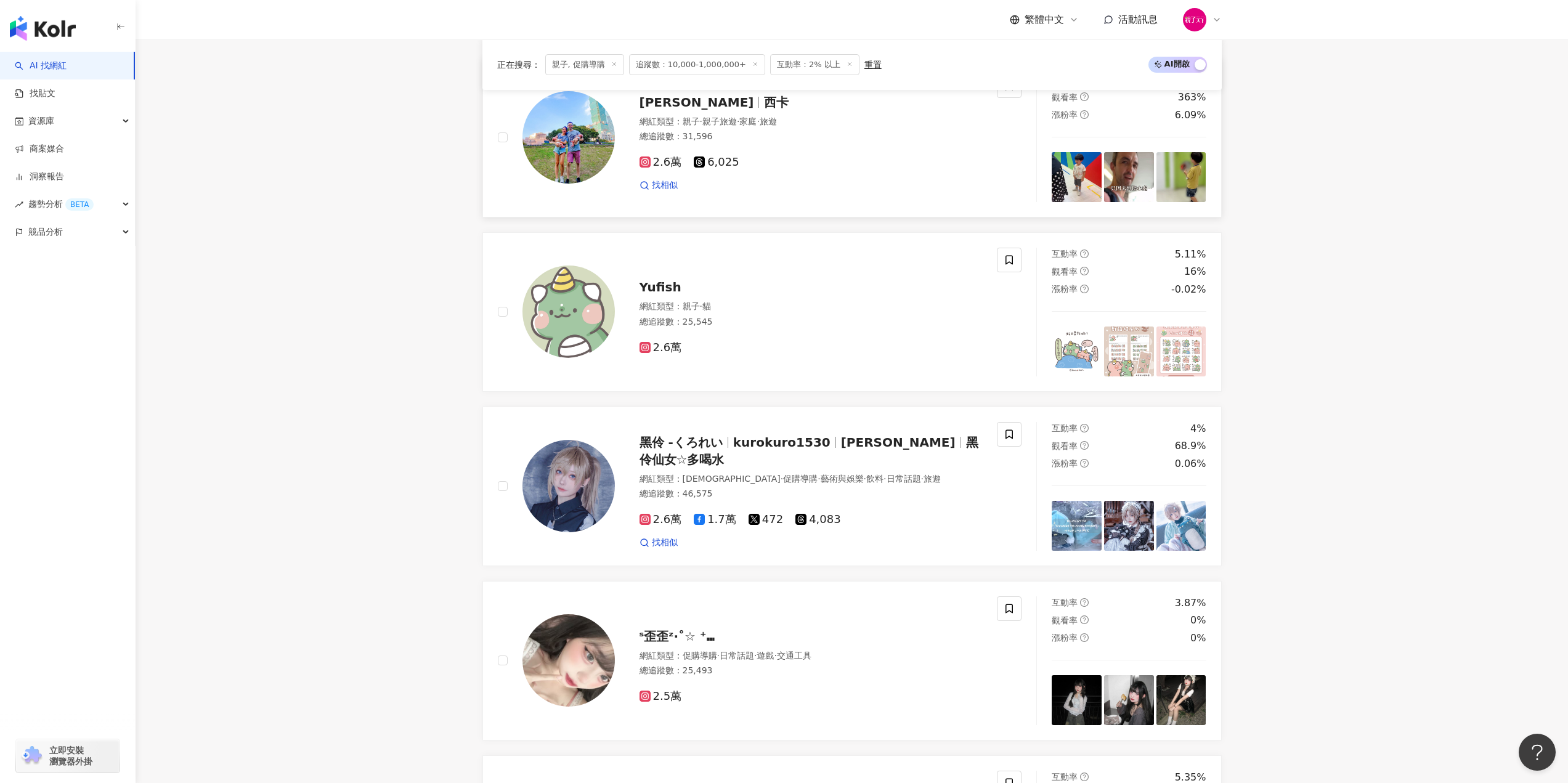
click at [549, 184] on img at bounding box center [568, 137] width 93 height 93
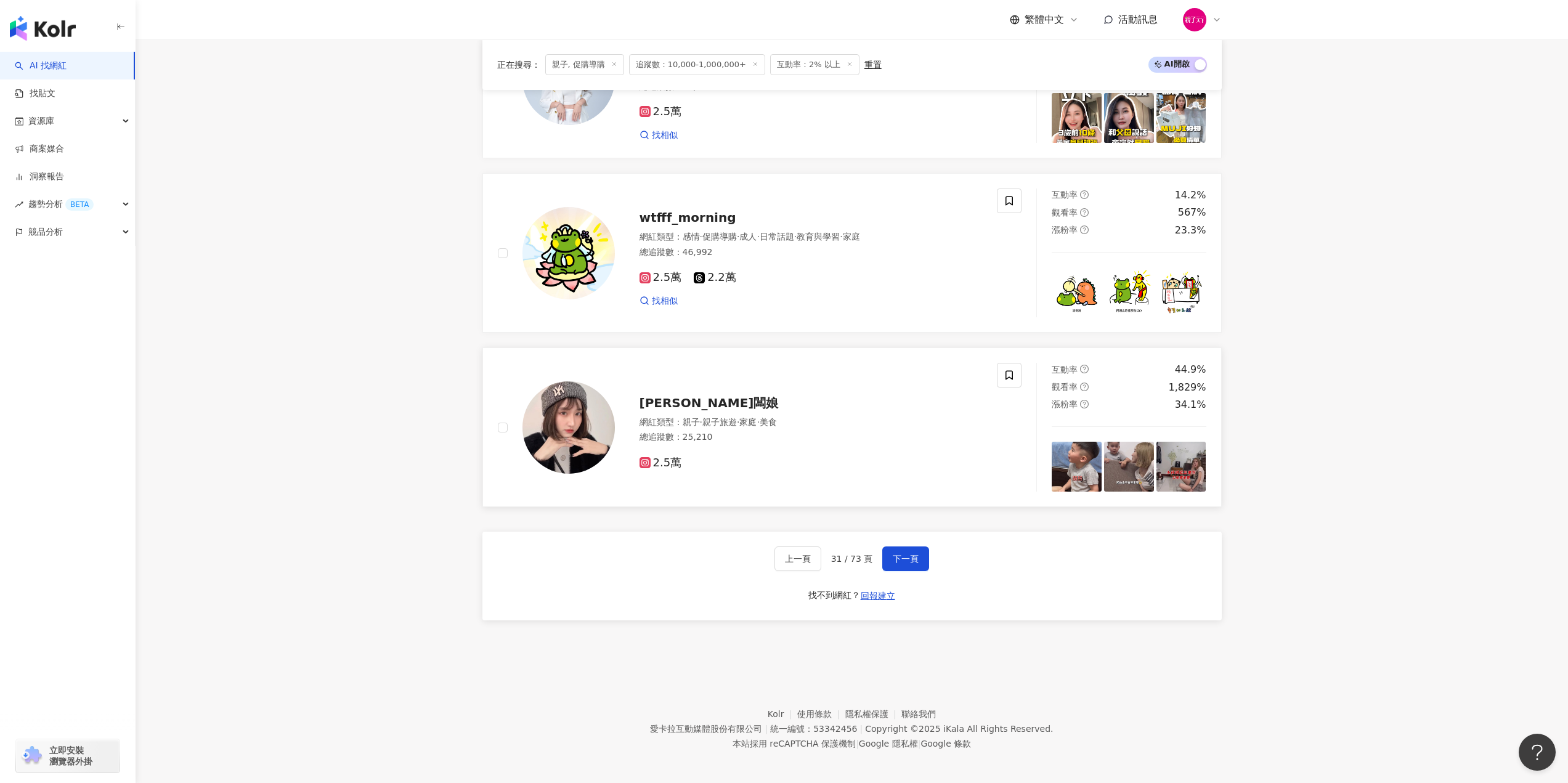
scroll to position [2085, 0]
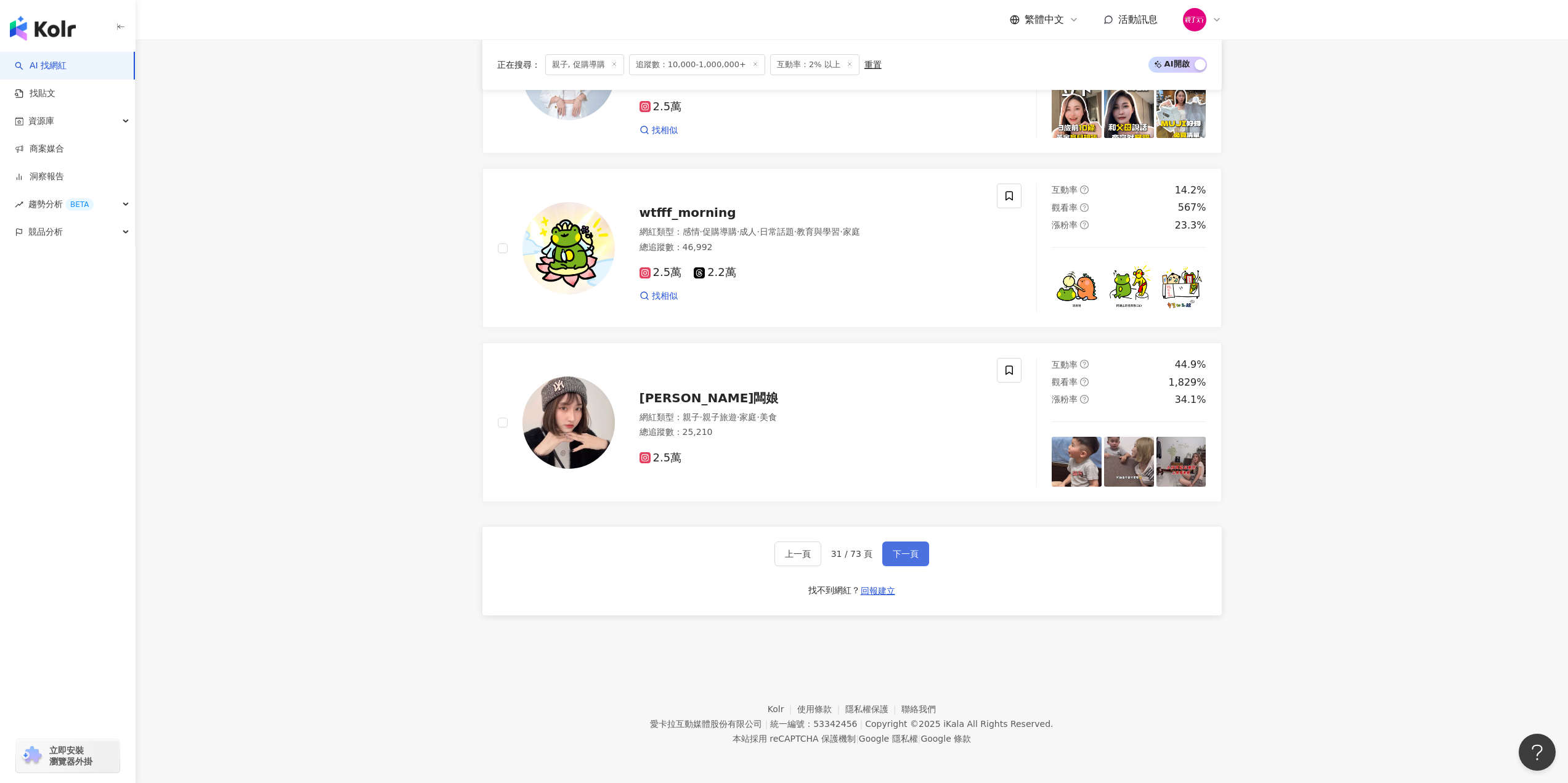
click at [908, 557] on span "下一頁" at bounding box center [905, 554] width 26 height 10
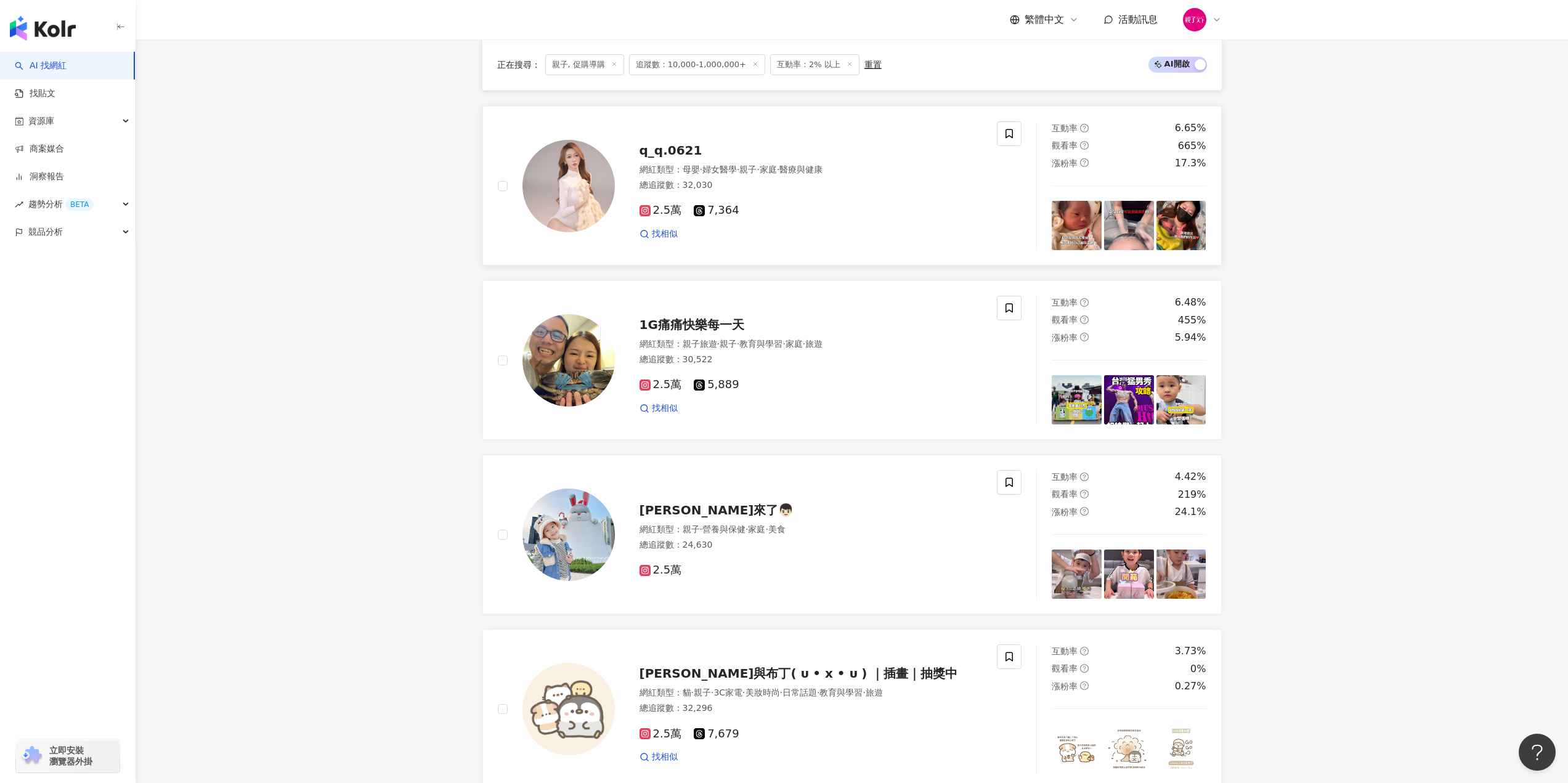
scroll to position [1619, 0]
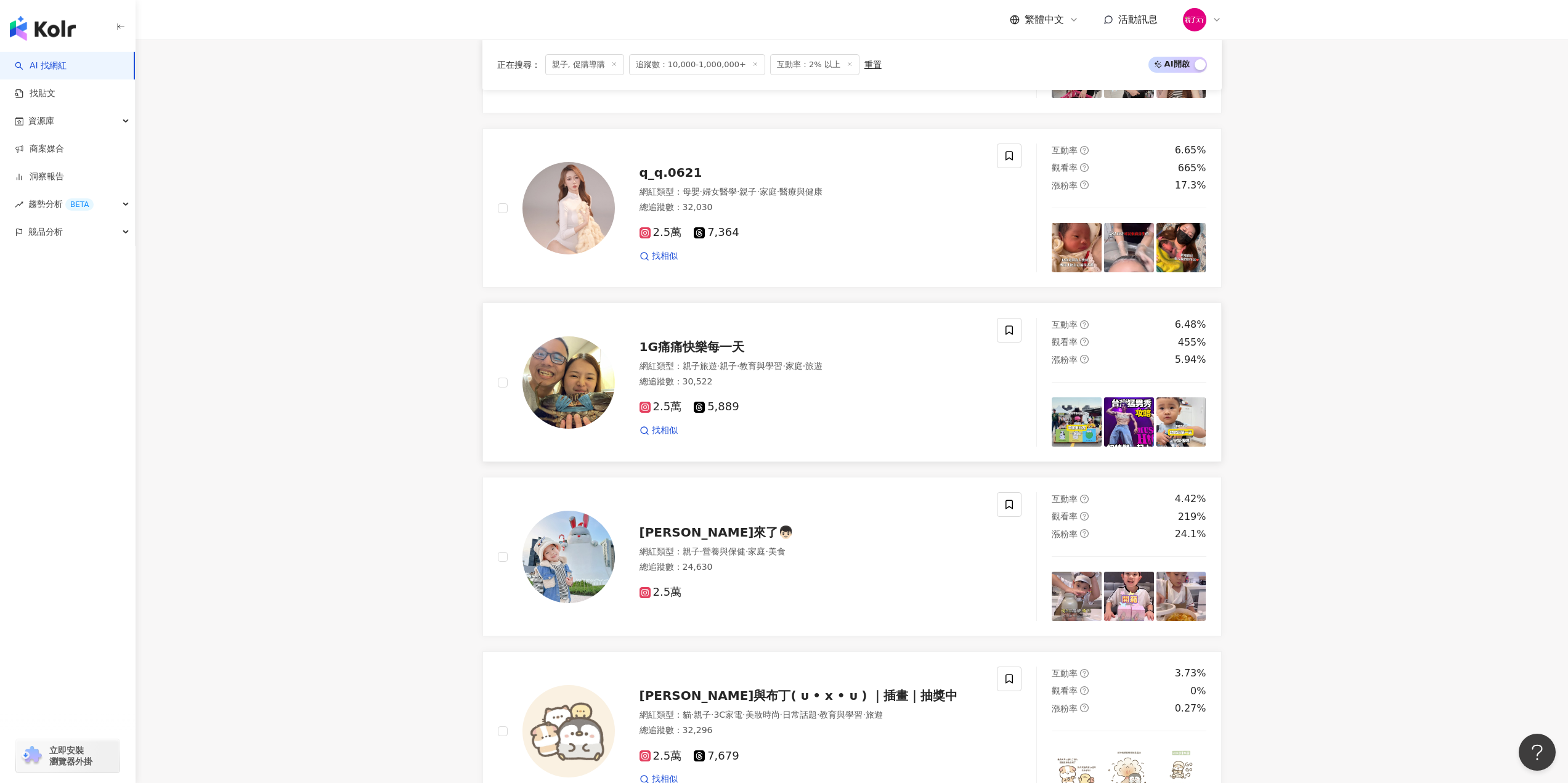
click at [567, 387] on img at bounding box center [568, 382] width 93 height 93
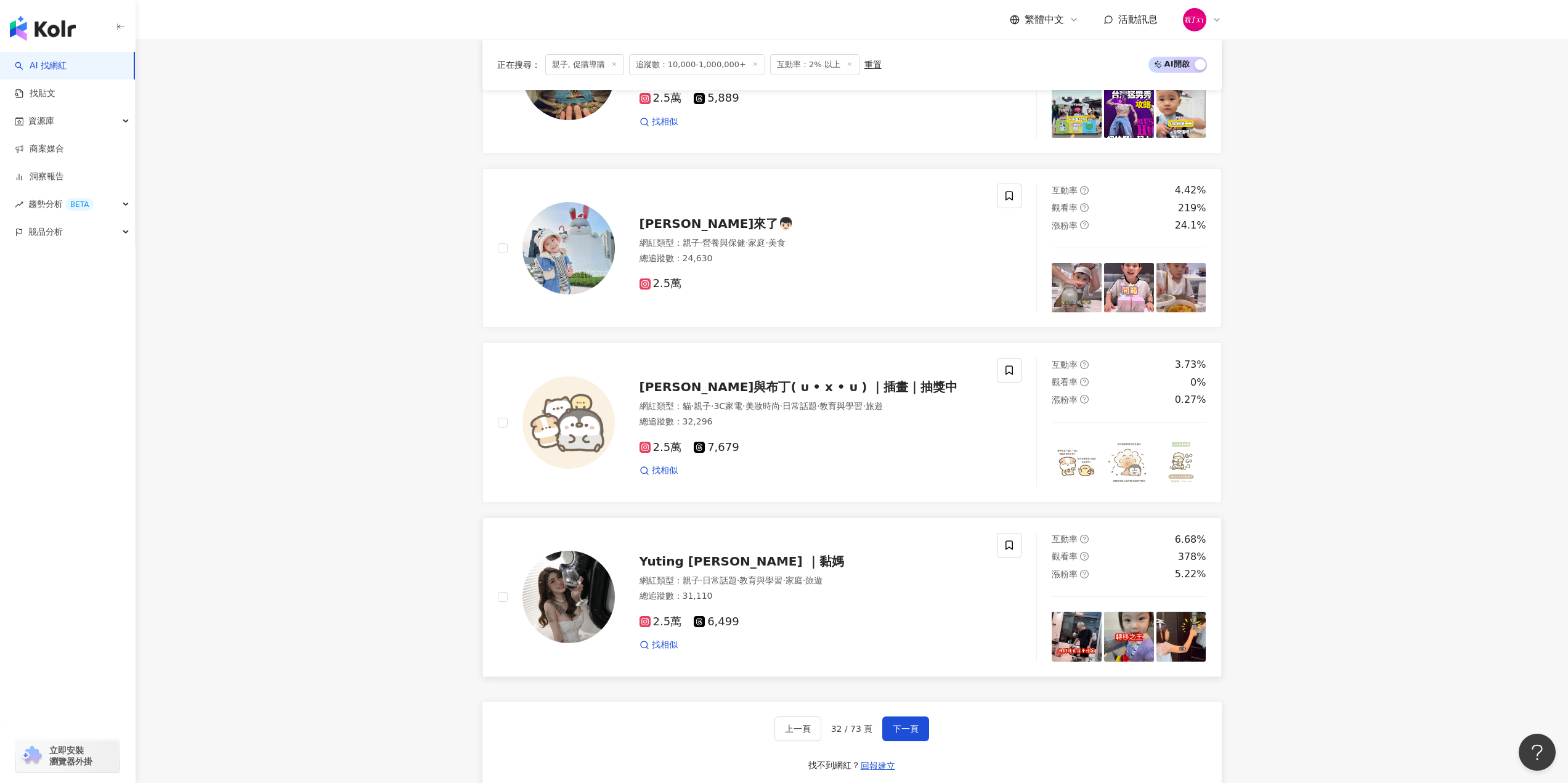
scroll to position [1989, 0]
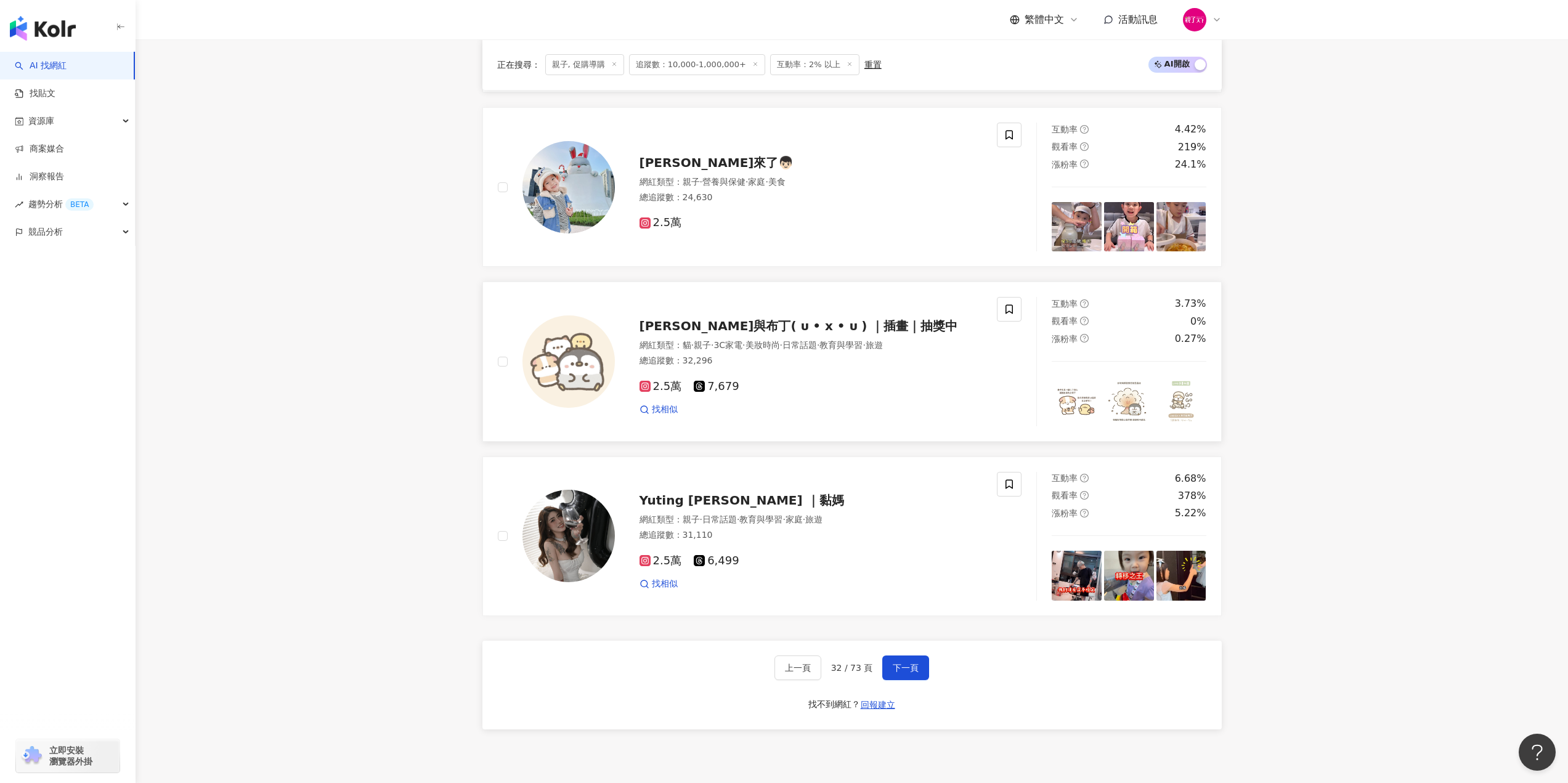
click at [900, 673] on span "下一頁" at bounding box center [905, 668] width 26 height 10
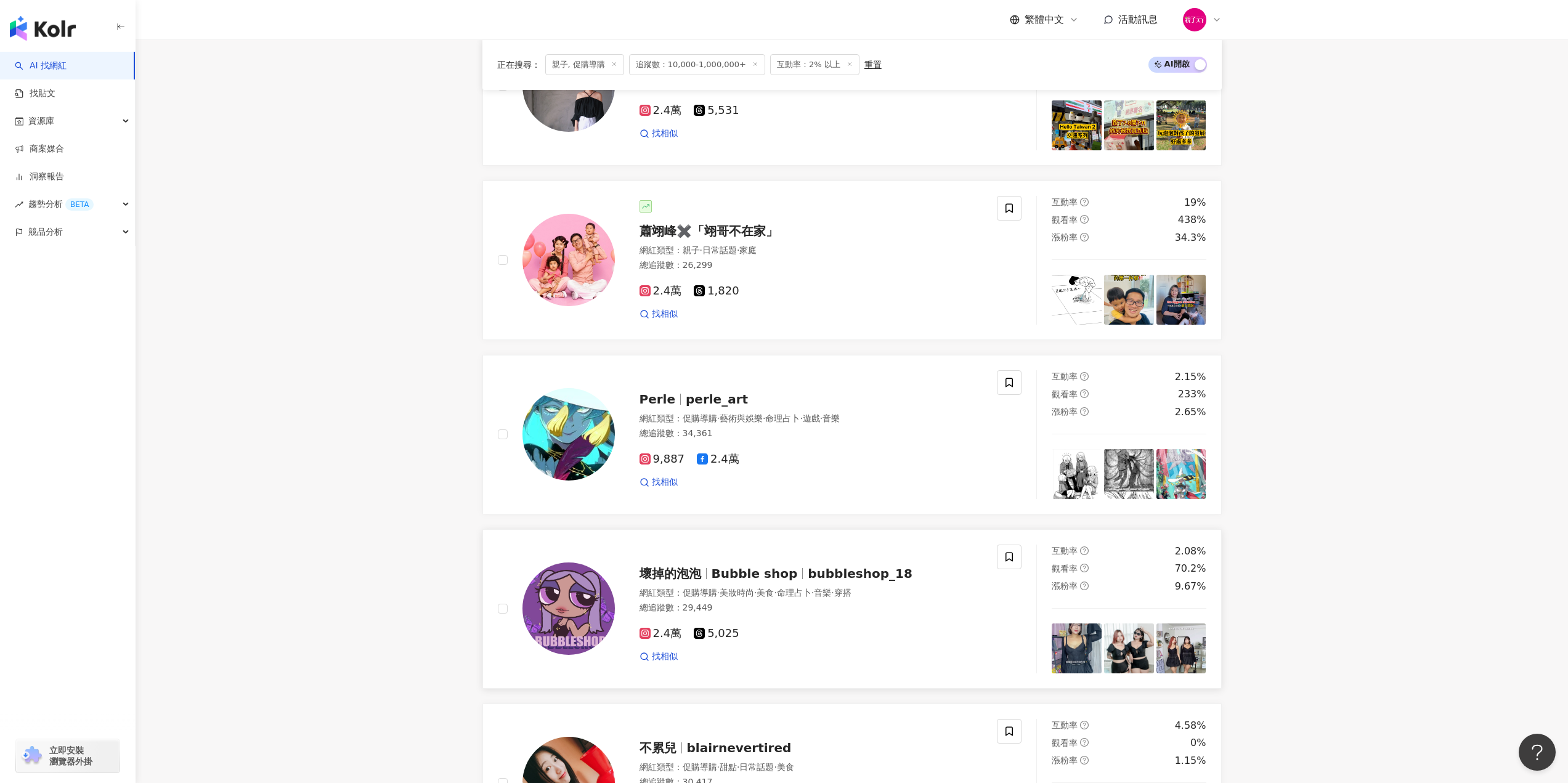
scroll to position [668, 0]
click at [767, 298] on div "2.4萬 1,820" at bounding box center [811, 292] width 343 height 14
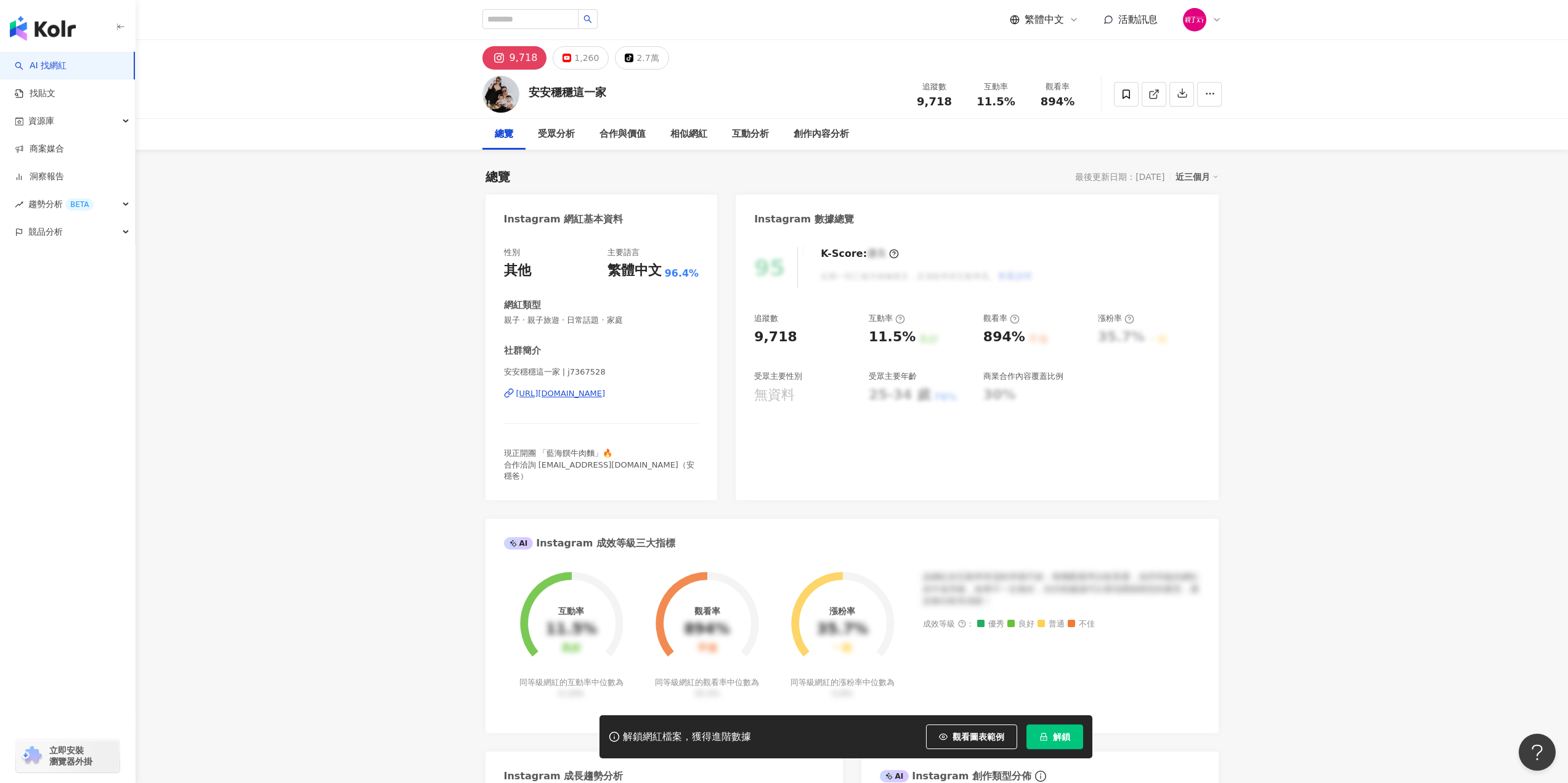
click at [597, 393] on div "https://www.instagram.com/j7367528/" at bounding box center [561, 393] width 89 height 11
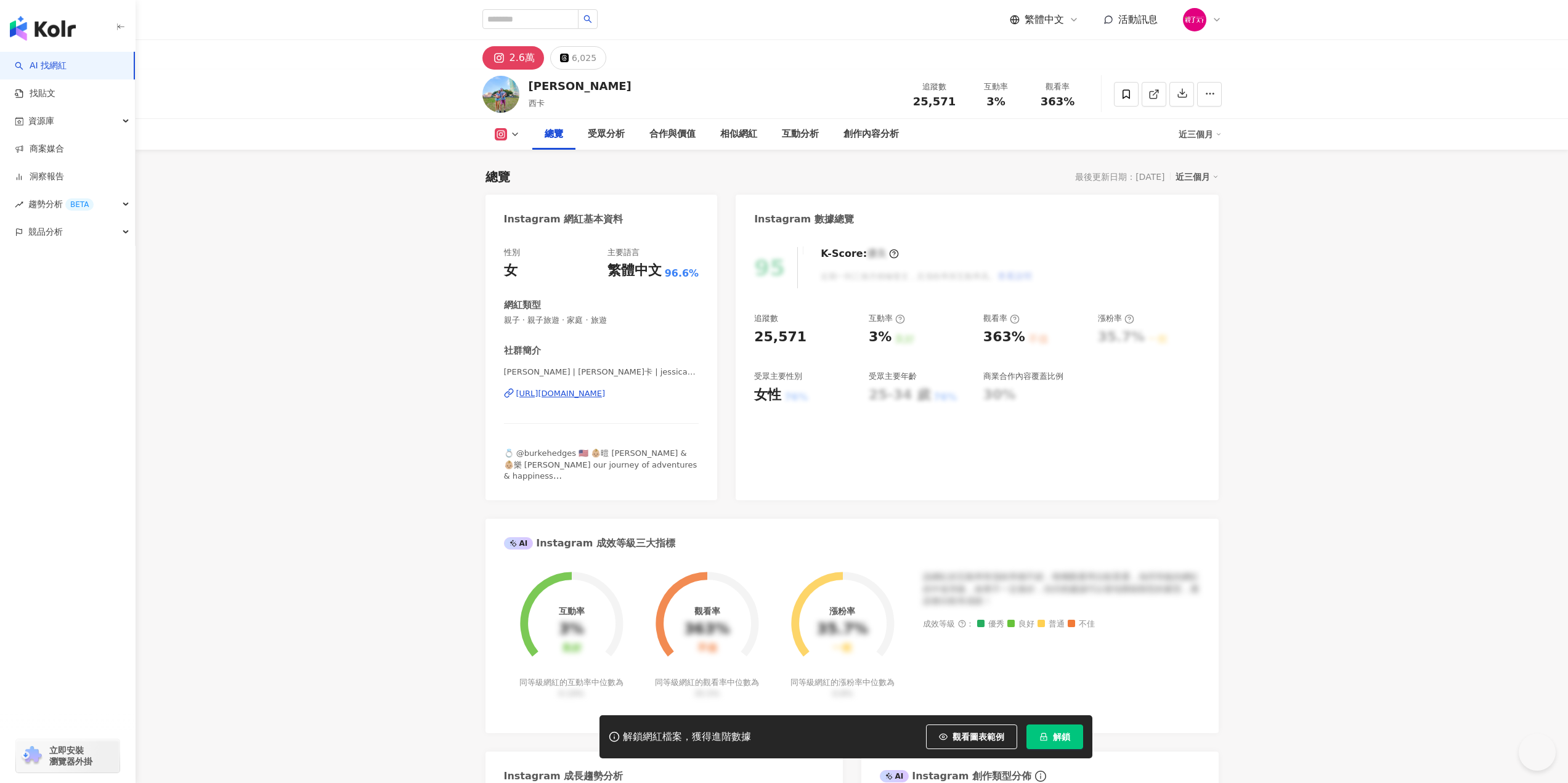
click at [606, 395] on div "[URL][DOMAIN_NAME]" at bounding box center [561, 393] width 89 height 11
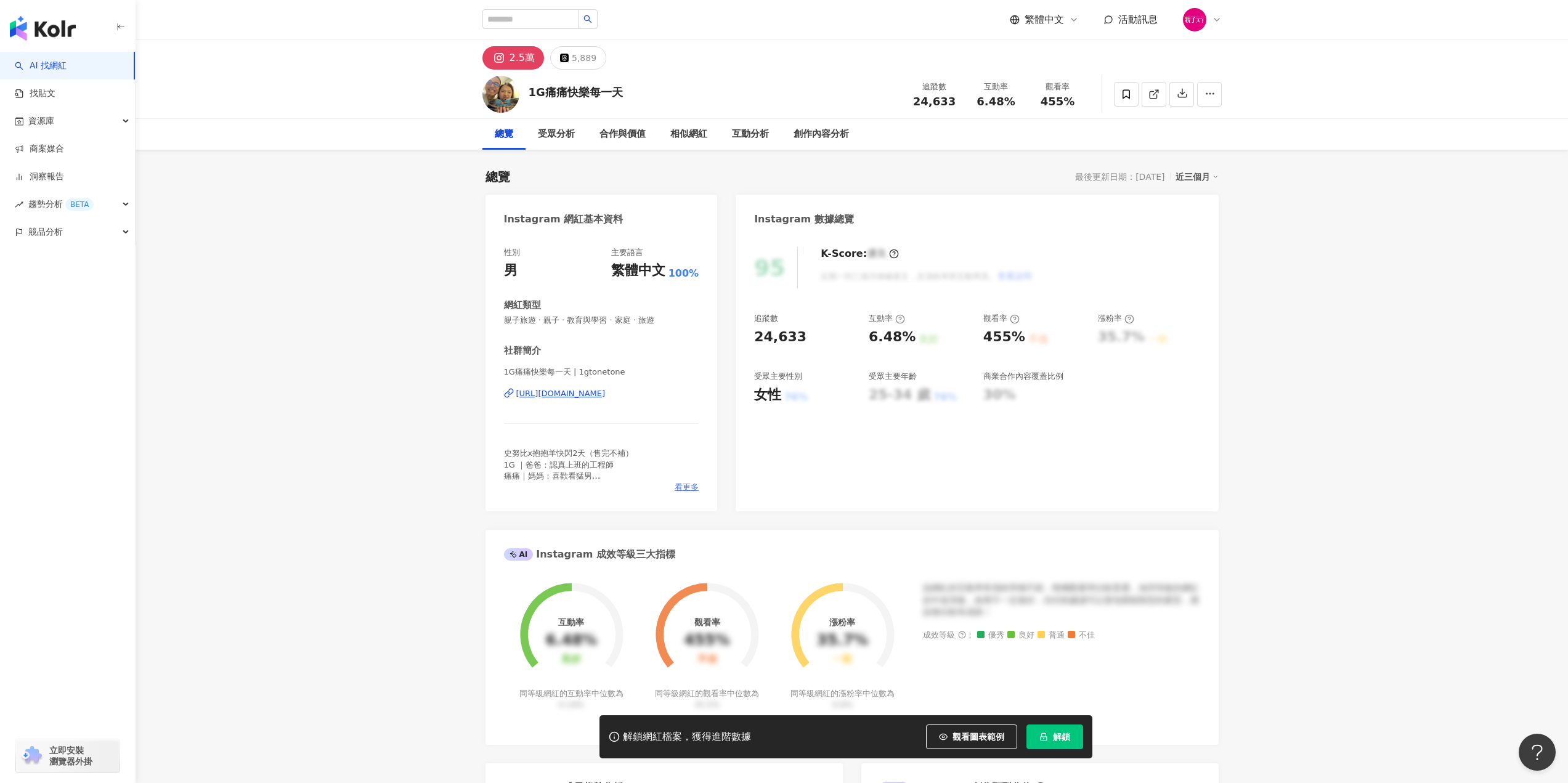
click at [684, 485] on span "看更多" at bounding box center [687, 487] width 24 height 11
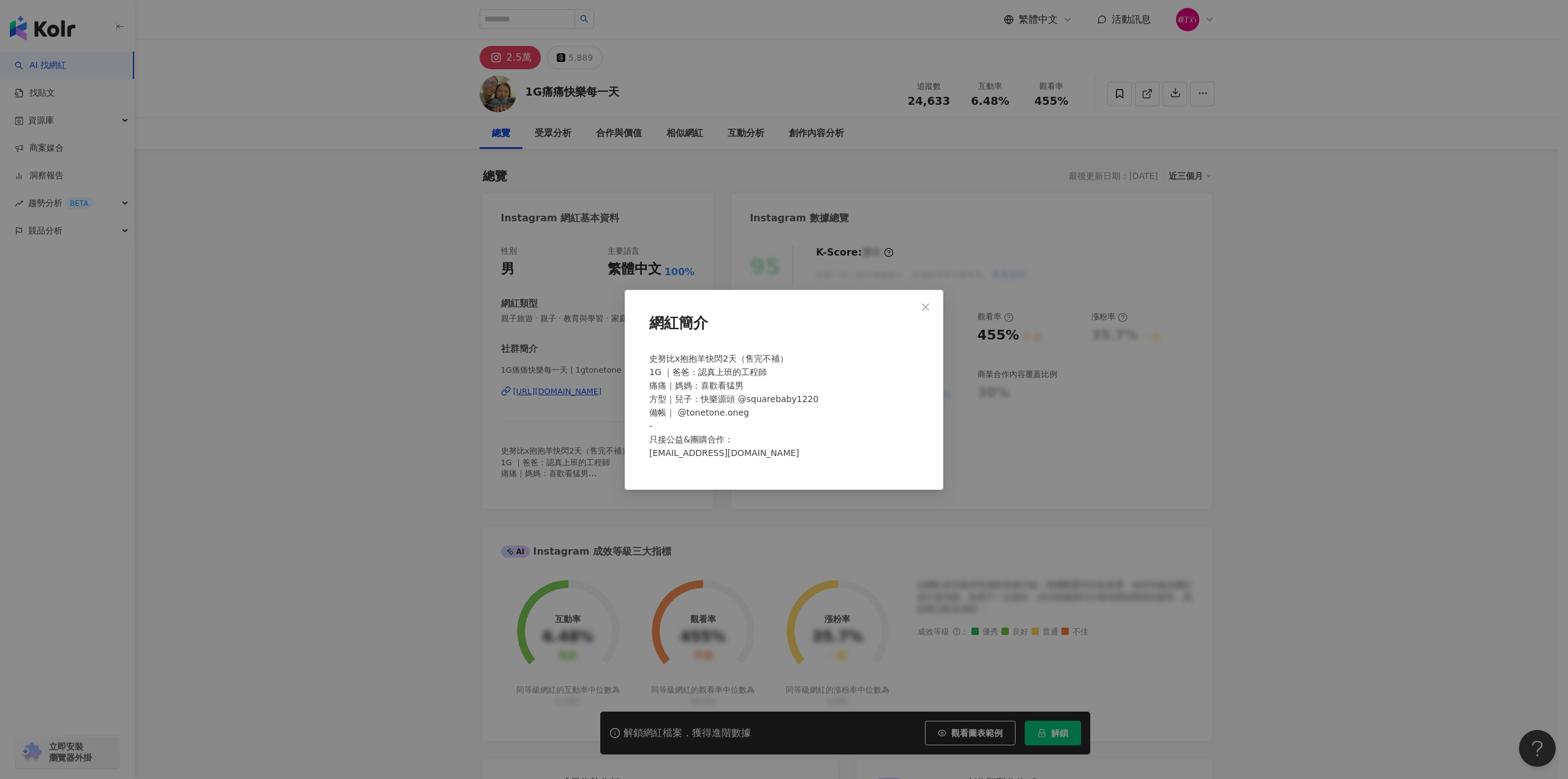
click at [520, 403] on div "網紅簡介 [PERSON_NAME]比x抱抱羊快閃2天（售完不補） 1G ｜爸爸：認真上班的工程師 痛痛｜媽媽：喜歡看猛男 方型｜兒子：快樂源頭 @squar…" at bounding box center [784, 389] width 1568 height 779
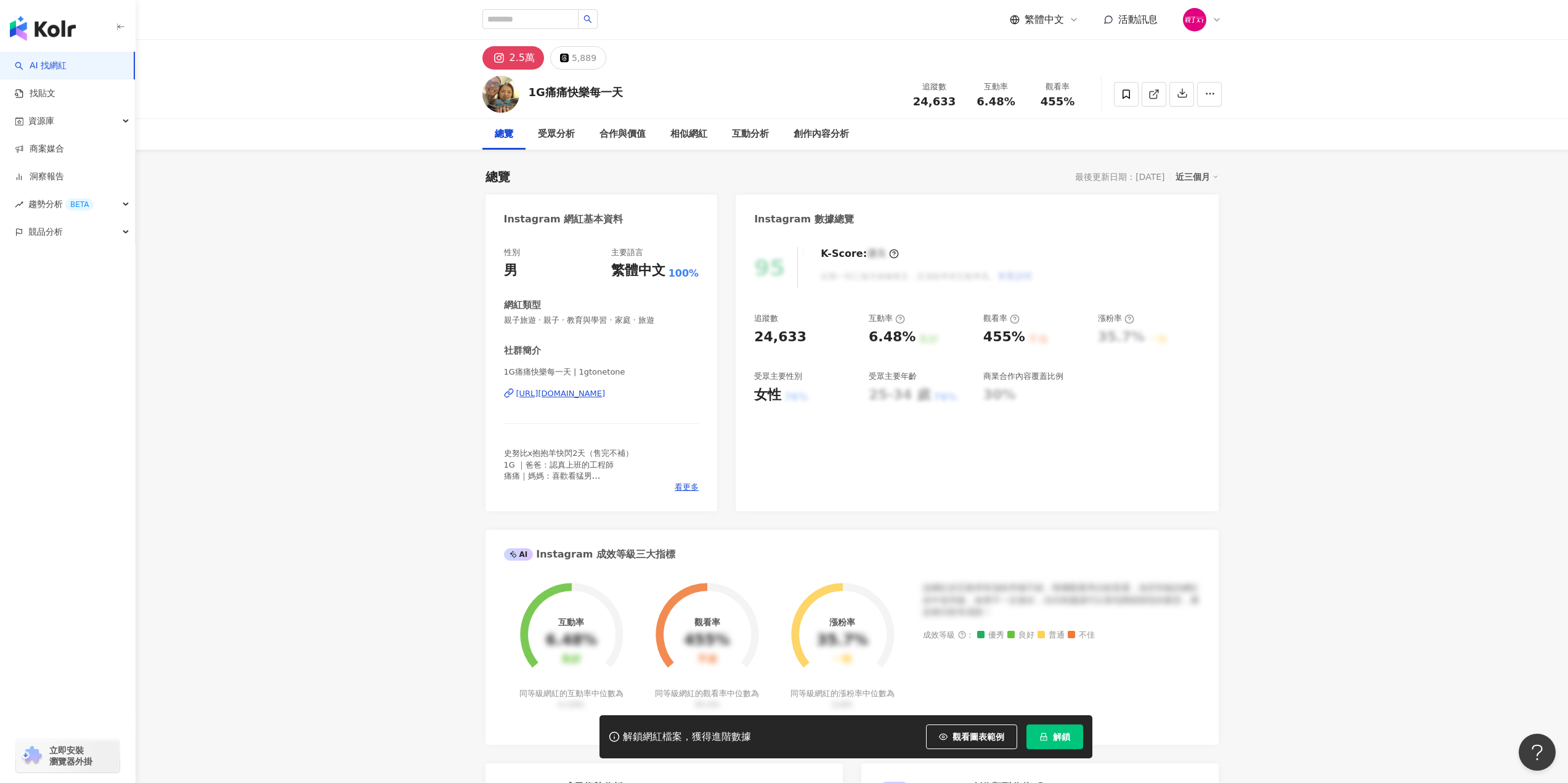
click at [552, 394] on div "[URL][DOMAIN_NAME]" at bounding box center [561, 393] width 89 height 11
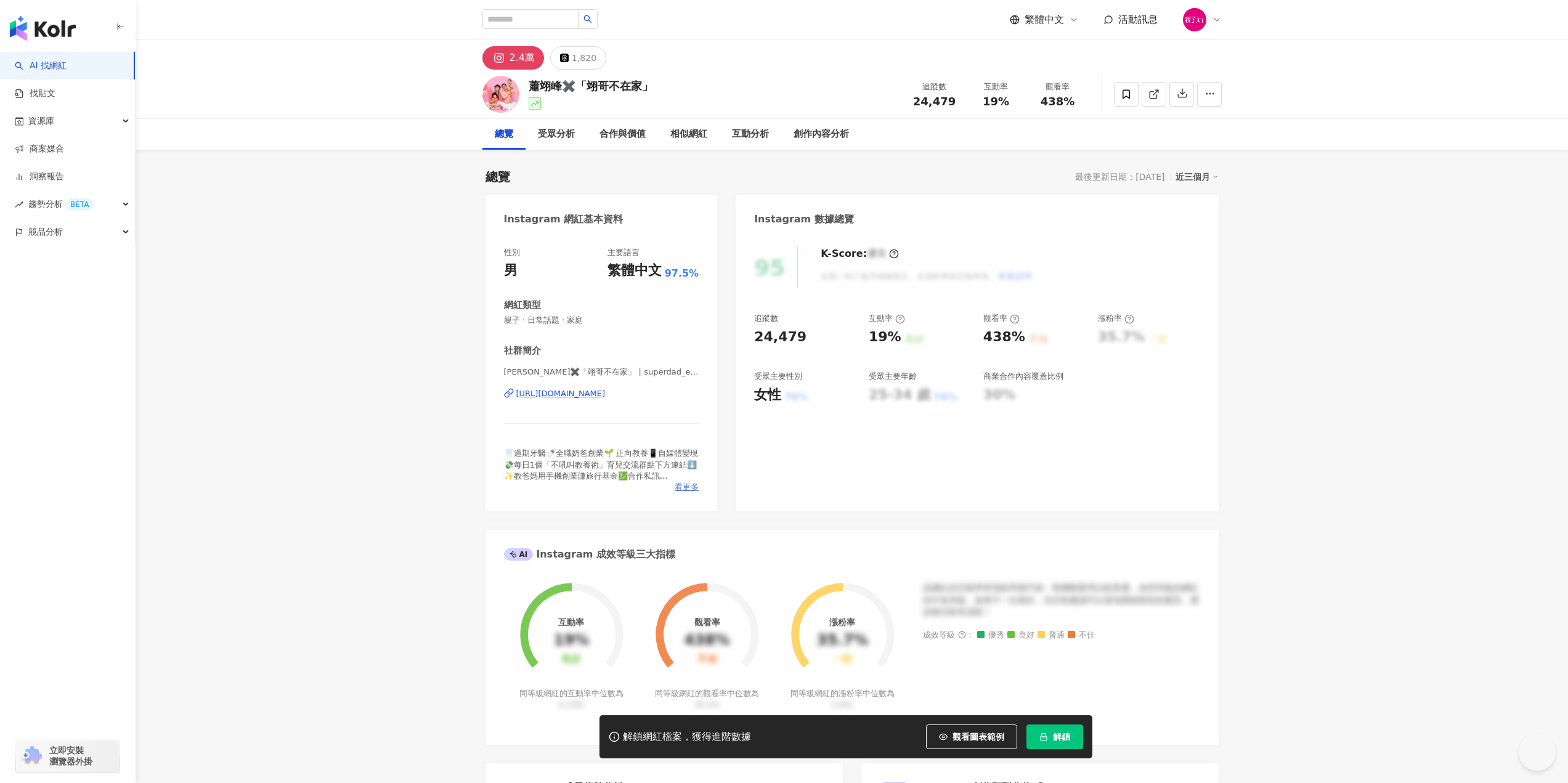
click at [687, 487] on span "看更多" at bounding box center [687, 487] width 24 height 11
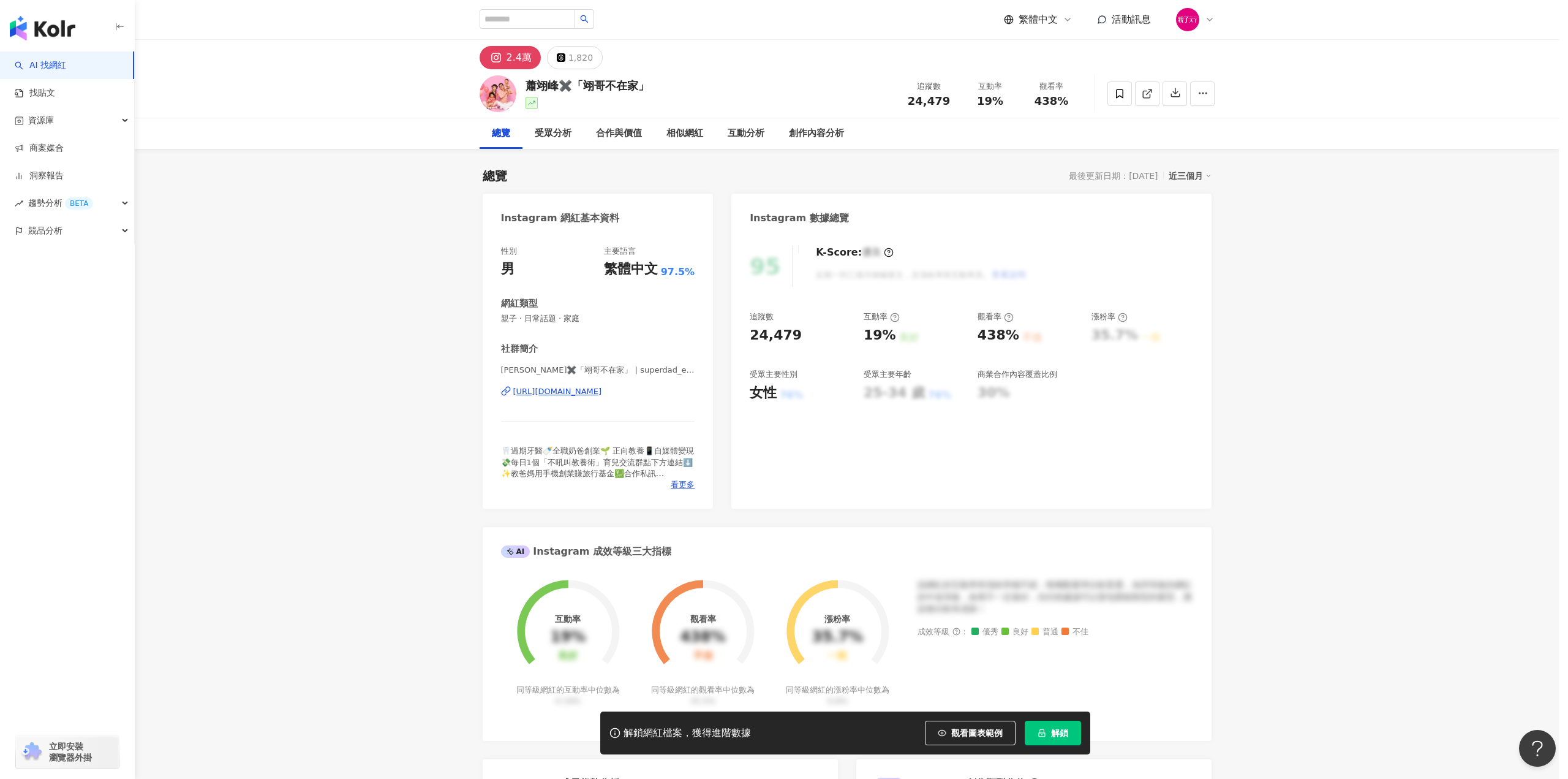
click at [620, 388] on div "網紅簡介 🦷過期牙醫🍼全職奶爸創業🌱 正向教養📱自媒體變現 💸每日1個「不吼叫教養術」育兒交流群點下方連結⬇️ ✨教爸媽用手機創業賺旅行基金💹合作私訊 🚀環球…" at bounding box center [784, 389] width 1568 height 779
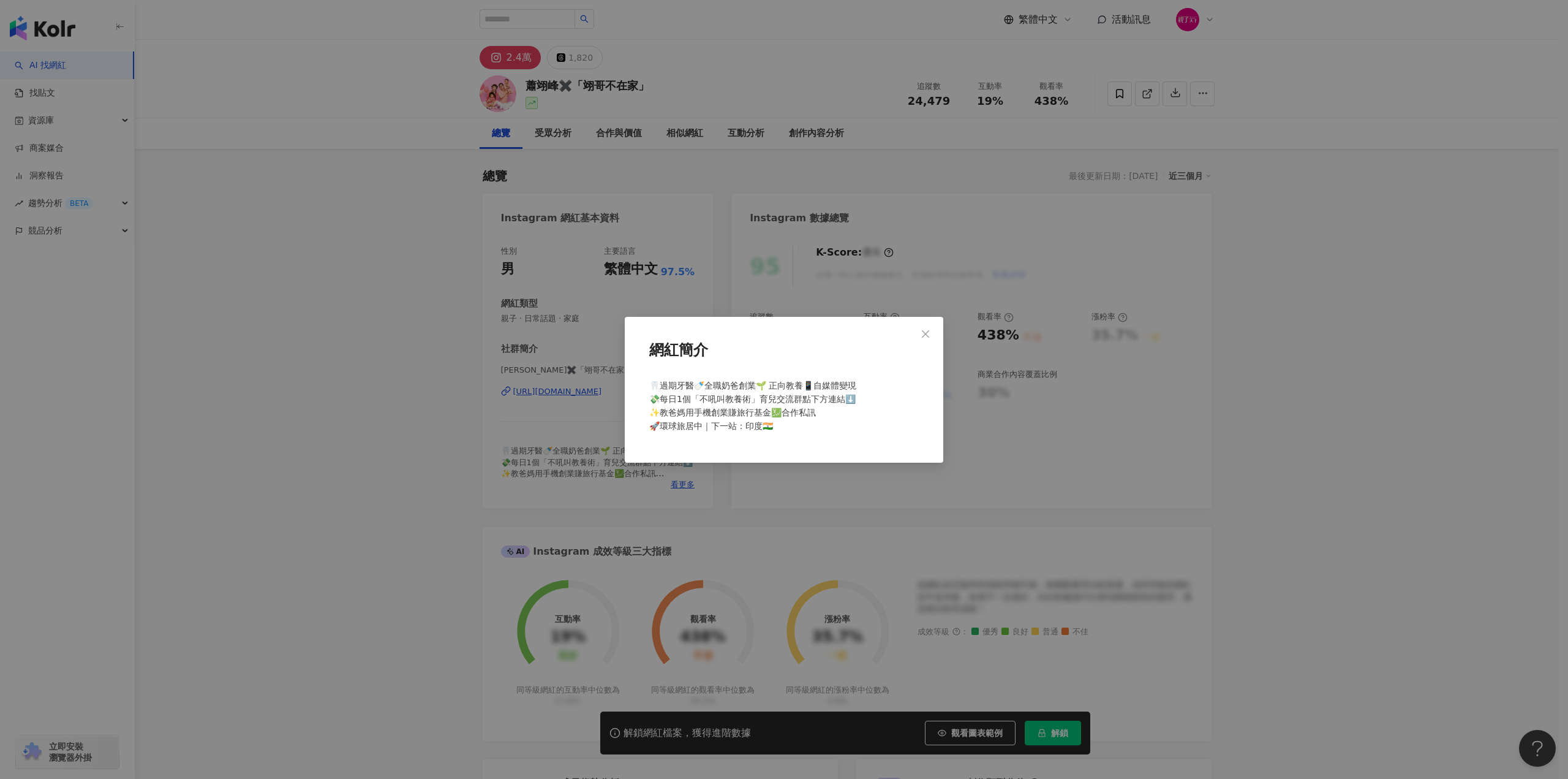
click at [514, 420] on div "網紅簡介 🦷過期牙醫🍼全職奶爸創業🌱 正向教養📱自媒體變現 💸每日1個「不吼叫教養術」育兒交流群點下方連結⬇️ ✨教爸媽用手機創業賺旅行基金💹合作私訊 🚀環球…" at bounding box center [784, 389] width 1568 height 779
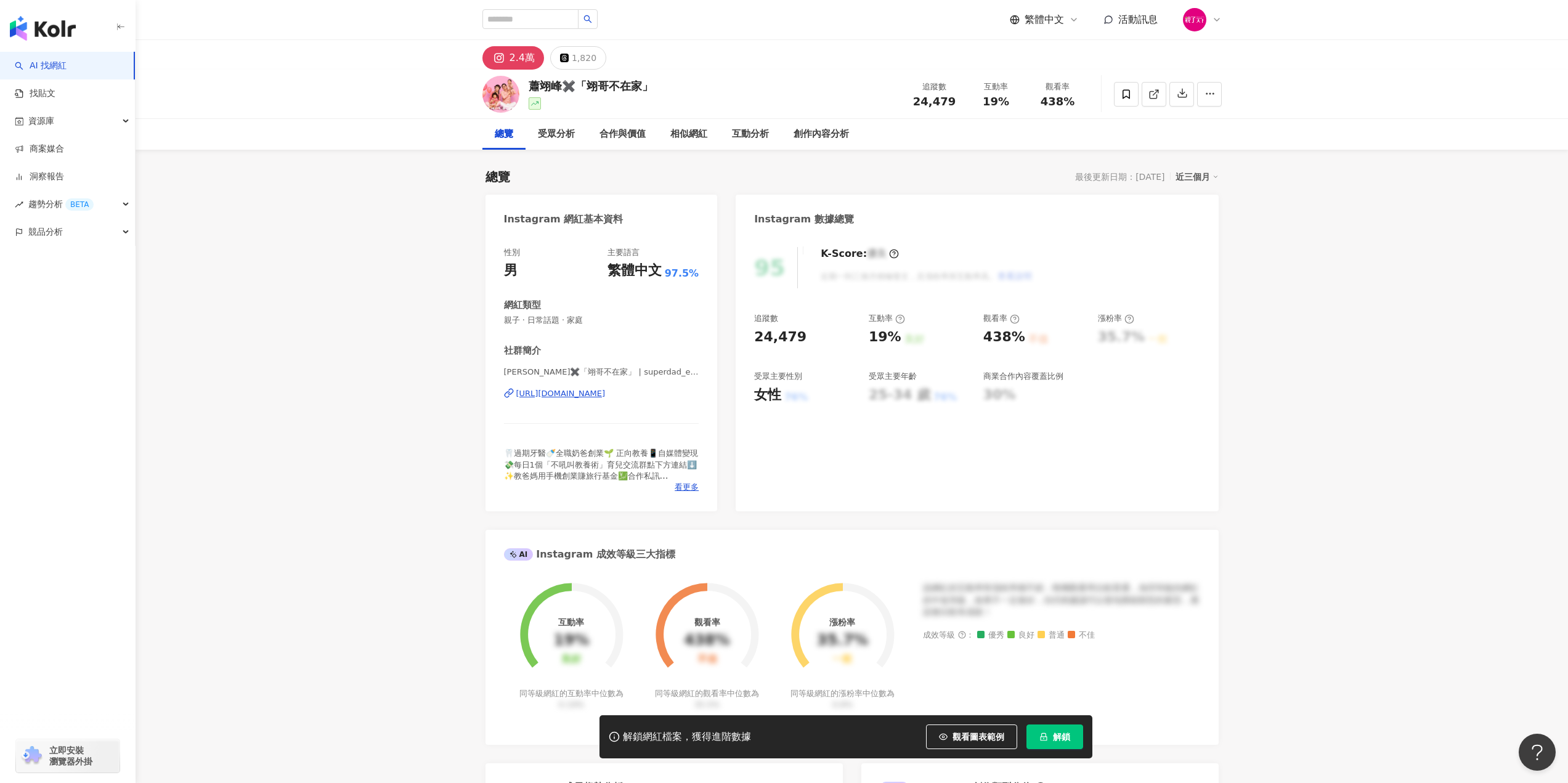
click at [606, 396] on div "[URL][DOMAIN_NAME]" at bounding box center [561, 393] width 89 height 11
